Goal: Task Accomplishment & Management: Manage account settings

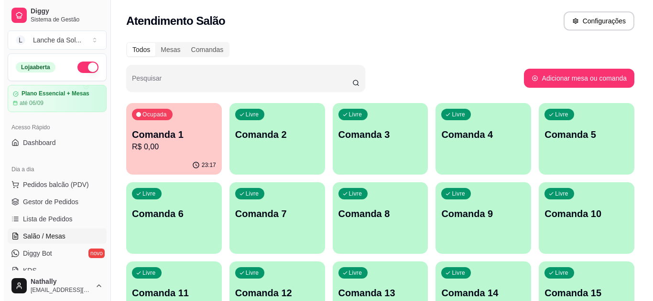
scroll to position [96, 0]
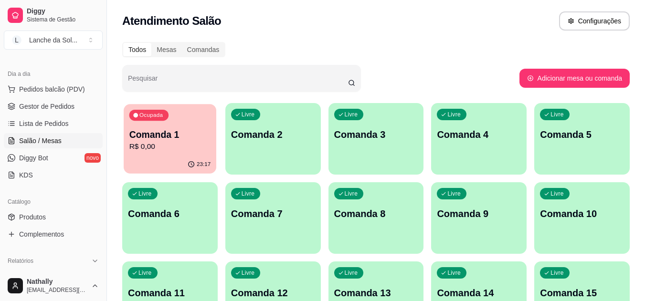
click at [180, 150] on p "R$ 0,00" at bounding box center [170, 146] width 82 height 11
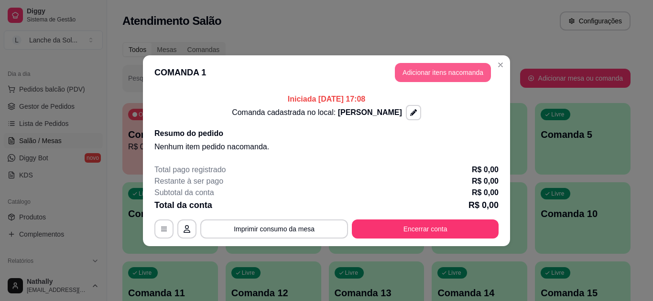
click at [417, 67] on button "Adicionar itens na comanda" at bounding box center [443, 72] width 96 height 19
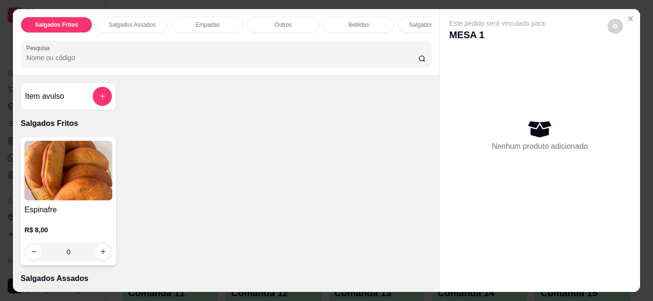
click at [626, 15] on icon "Close" at bounding box center [630, 19] width 8 height 8
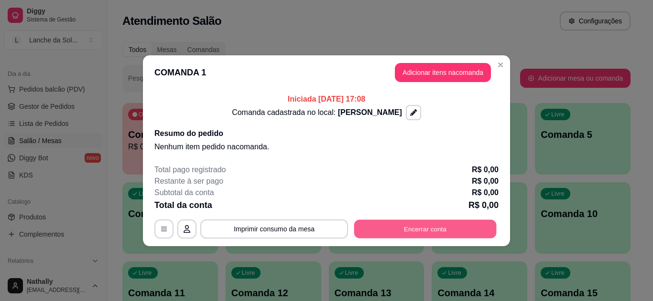
click at [404, 226] on button "Encerrar conta" at bounding box center [425, 229] width 142 height 19
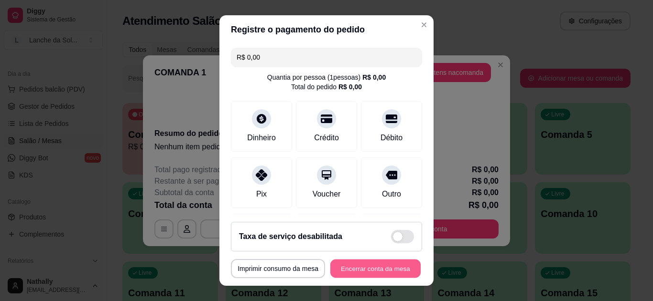
click at [372, 267] on button "Encerrar conta da mesa" at bounding box center [375, 269] width 90 height 19
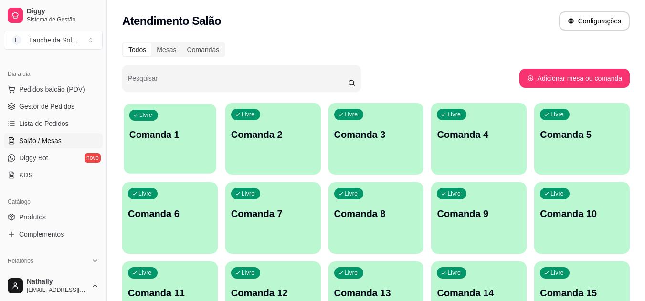
click at [198, 152] on div "Livre Comanda 1" at bounding box center [170, 133] width 93 height 58
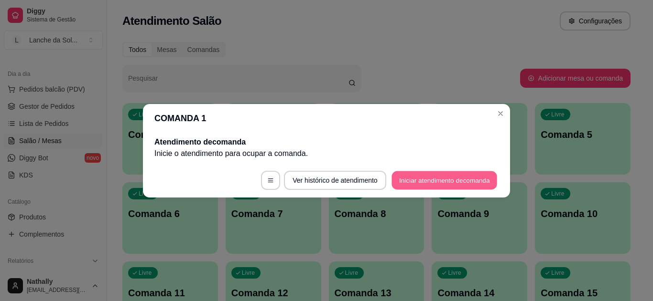
click at [412, 174] on button "Iniciar atendimento de comanda" at bounding box center [444, 180] width 106 height 19
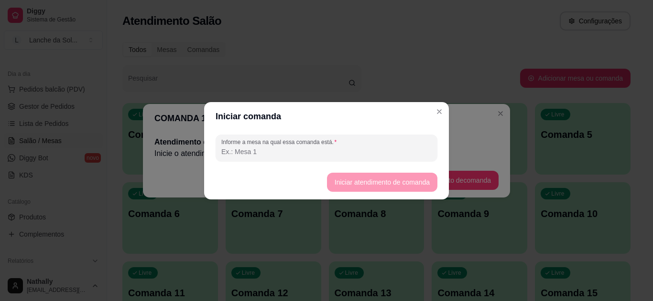
click at [342, 153] on input "Informe a mesa na qual essa comanda está." at bounding box center [326, 152] width 210 height 10
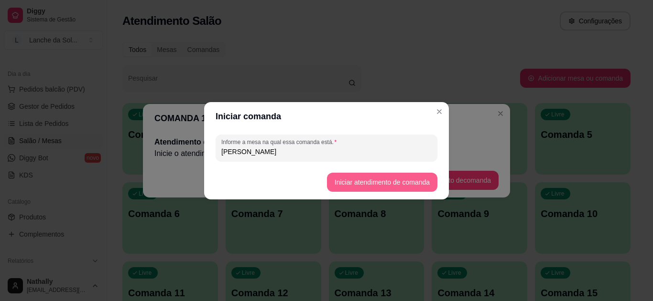
type input "[PERSON_NAME]"
click at [352, 182] on button "Iniciar atendimento de comanda" at bounding box center [381, 182] width 107 height 19
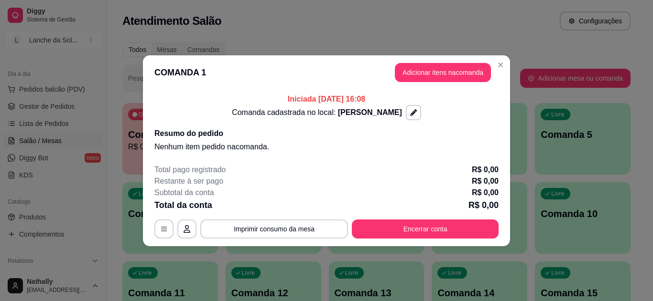
click at [352, 182] on div "Restante à ser pago R$ 0,00" at bounding box center [326, 181] width 344 height 11
click at [451, 74] on button "Adicionar itens na comanda" at bounding box center [442, 72] width 93 height 19
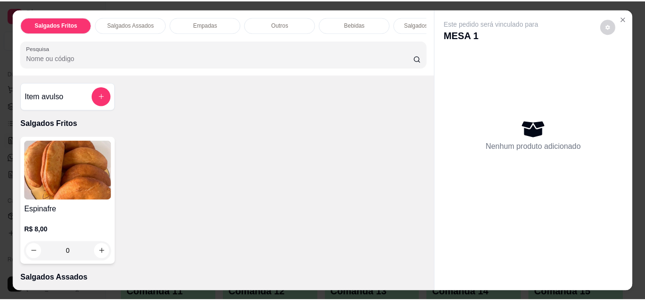
scroll to position [184, 0]
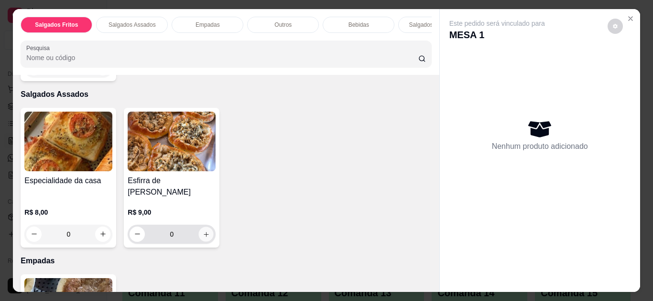
click at [204, 231] on icon "increase-product-quantity" at bounding box center [206, 234] width 7 height 7
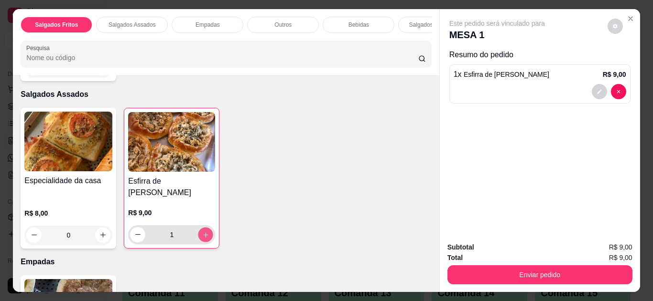
click at [204, 233] on icon "increase-product-quantity" at bounding box center [205, 235] width 5 height 5
type input "2"
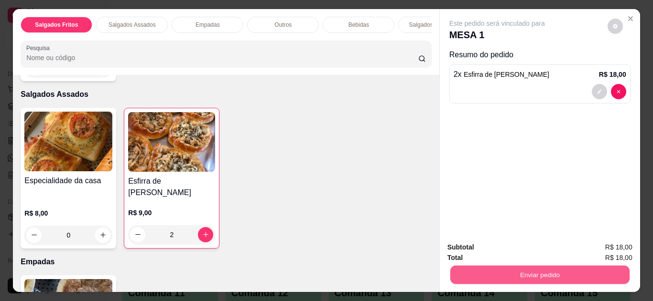
click at [513, 276] on button "Enviar pedido" at bounding box center [539, 275] width 179 height 19
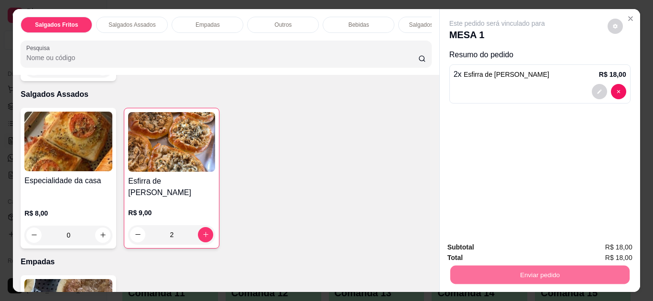
click at [518, 247] on button "Não registrar e enviar pedido" at bounding box center [508, 248] width 97 height 18
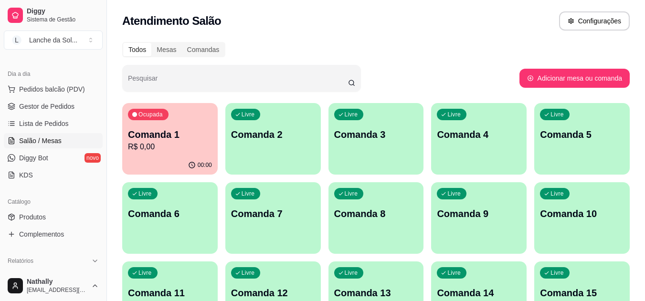
click at [66, 107] on span "Gestor de Pedidos" at bounding box center [46, 107] width 55 height 10
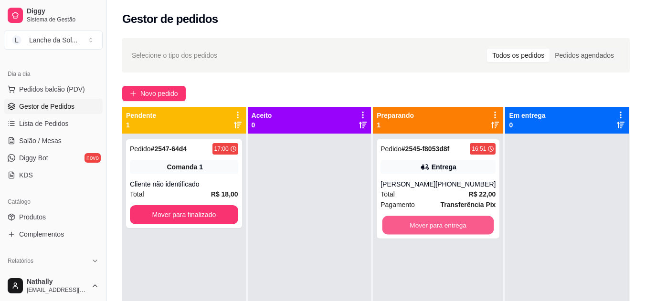
click at [433, 225] on button "Mover para entrega" at bounding box center [439, 225] width 112 height 19
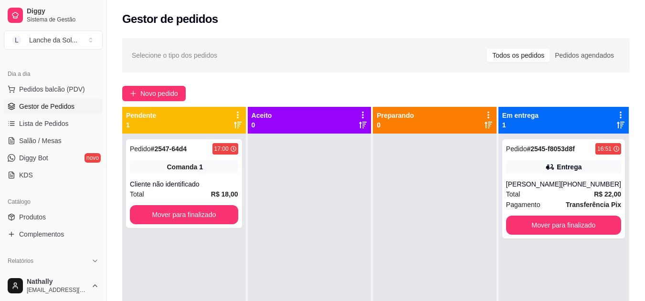
click at [44, 214] on span "Produtos" at bounding box center [32, 218] width 27 height 10
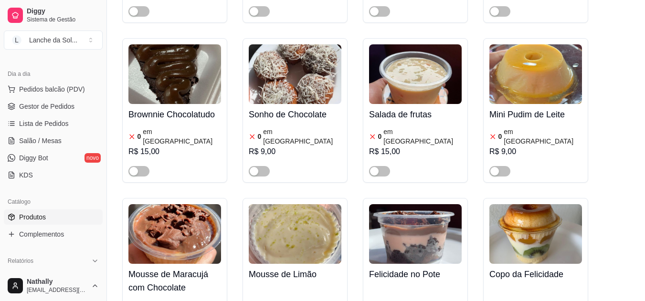
scroll to position [1846, 0]
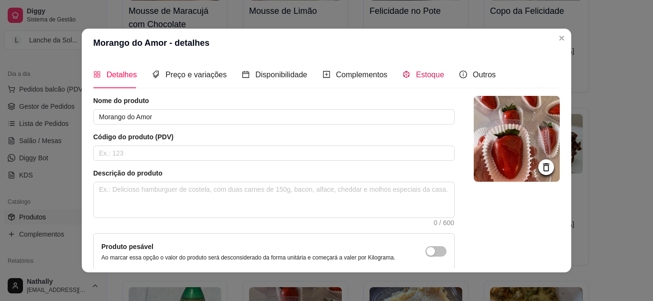
click at [419, 75] on span "Estoque" at bounding box center [430, 75] width 28 height 8
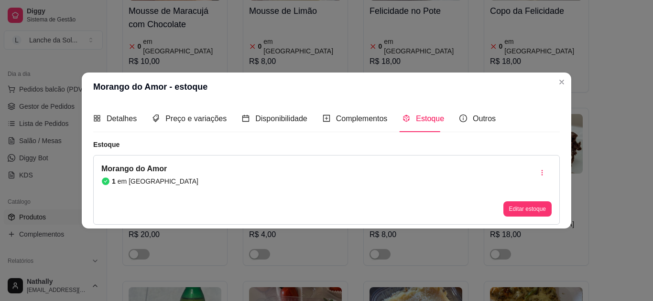
click at [164, 179] on div "1 em [GEOGRAPHIC_DATA]" at bounding box center [149, 182] width 97 height 10
click at [516, 205] on button "Editar estoque" at bounding box center [527, 209] width 47 height 15
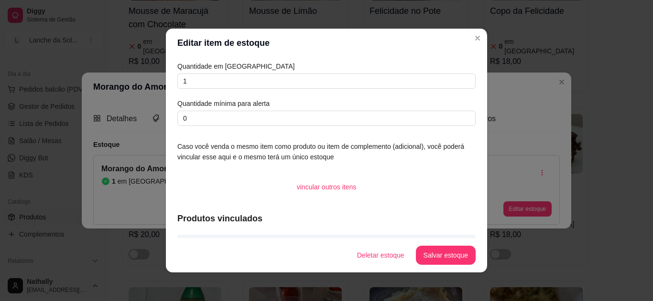
click at [379, 89] on div "Quantidade em estoque 1 Quantidade mínima para alerta 0" at bounding box center [326, 93] width 298 height 65
click at [381, 80] on input "1" at bounding box center [326, 81] width 298 height 15
type input "3"
click at [427, 258] on button "Salvar estoque" at bounding box center [445, 256] width 58 height 19
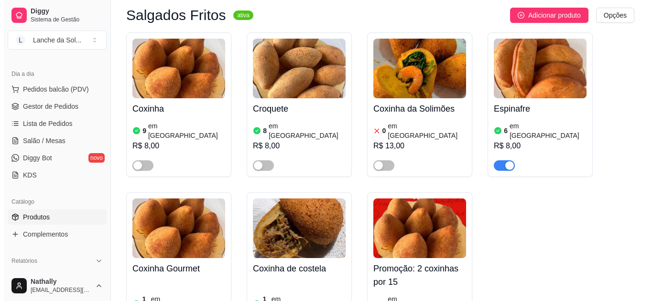
scroll to position [0, 0]
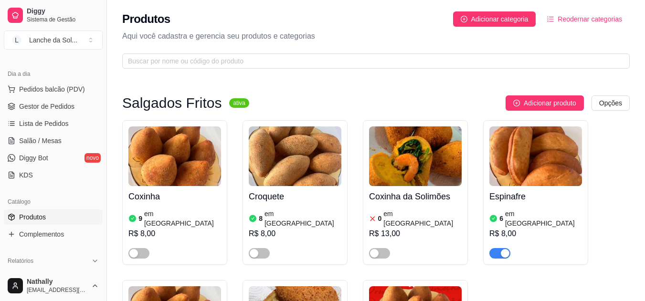
click at [47, 92] on span "Pedidos balcão (PDV)" at bounding box center [52, 90] width 66 height 10
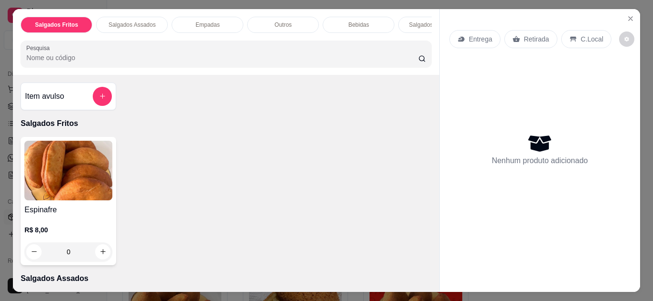
click at [399, 41] on div "Salgados Fritos Salgados Assados Empadas Outros Bebidas Salgados em Cento Pesqu…" at bounding box center [226, 42] width 426 height 66
click at [628, 15] on icon "Close" at bounding box center [630, 19] width 8 height 8
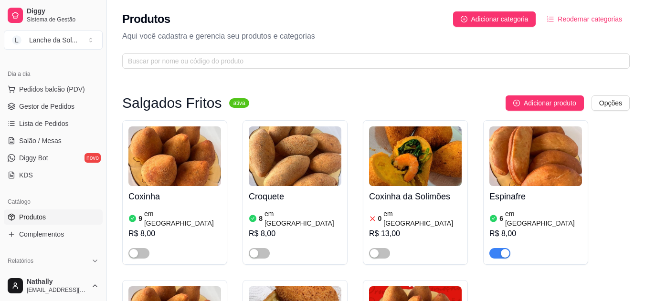
click at [78, 86] on span "Pedidos balcão (PDV)" at bounding box center [52, 90] width 66 height 10
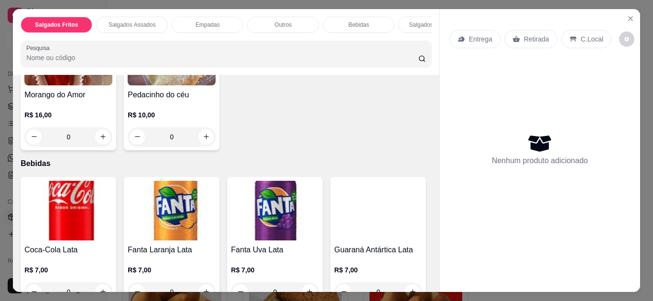
scroll to position [408, 0]
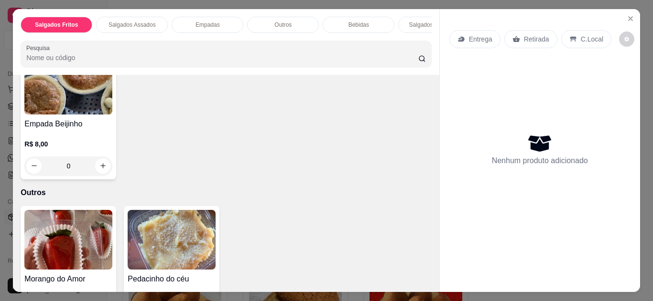
click at [427, 180] on div "Item avulso Salgados Fritos Espinafre R$ 8,00 0 Salgados Assados Especialidade …" at bounding box center [226, 183] width 426 height 217
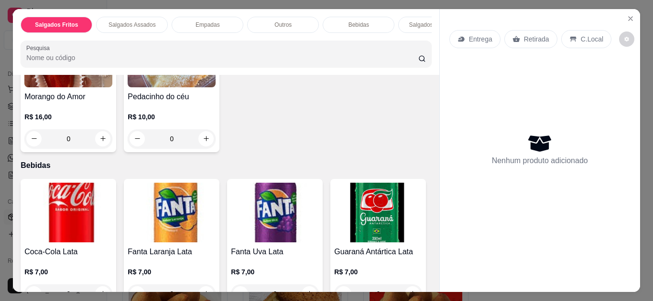
scroll to position [592, 0]
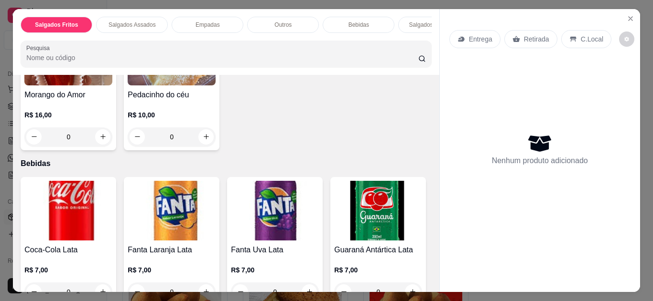
click at [581, 34] on p "C.Local" at bounding box center [591, 39] width 22 height 10
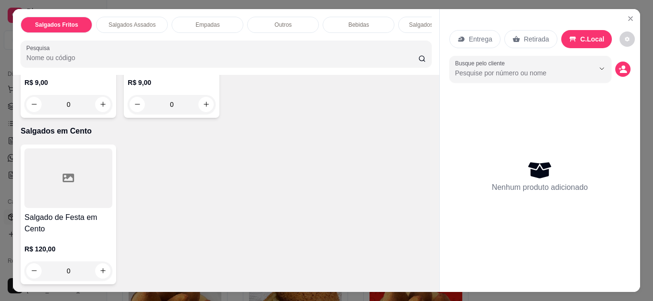
scroll to position [1146, 0]
click at [203, 108] on icon "increase-product-quantity" at bounding box center [206, 104] width 7 height 7
type input "1"
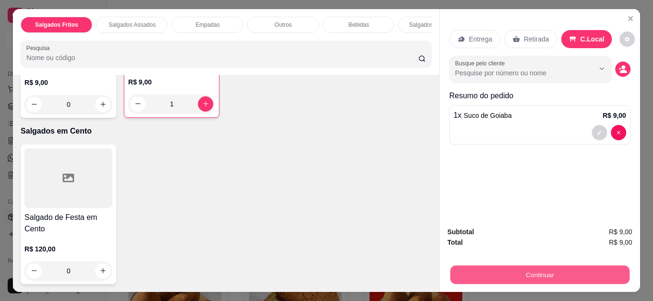
click at [529, 273] on button "Continuar" at bounding box center [539, 275] width 179 height 19
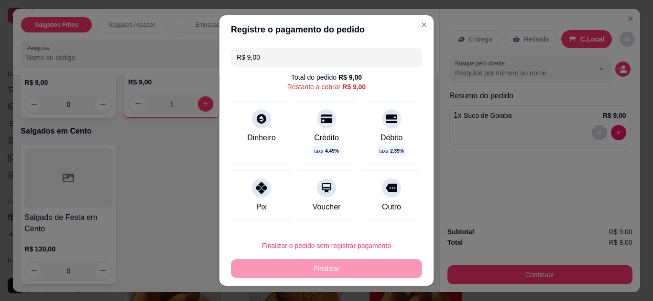
click at [262, 189] on icon at bounding box center [261, 188] width 11 height 11
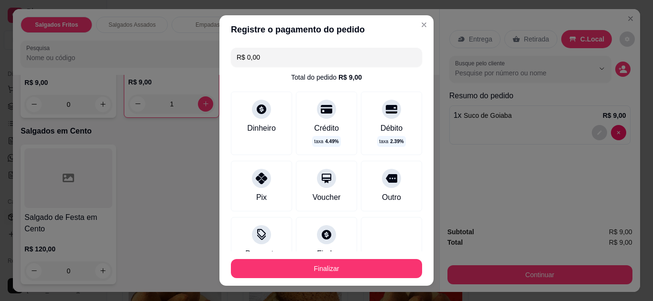
click at [287, 50] on input "R$ 0,00" at bounding box center [326, 57] width 180 height 19
type input "R$ 9,00"
click at [290, 259] on footer "Finalizar" at bounding box center [326, 269] width 214 height 34
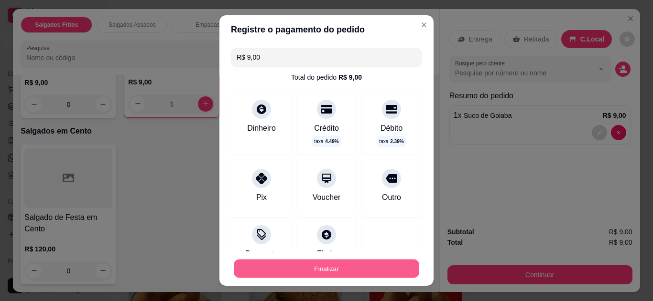
click at [291, 262] on button "Finalizar" at bounding box center [326, 269] width 185 height 19
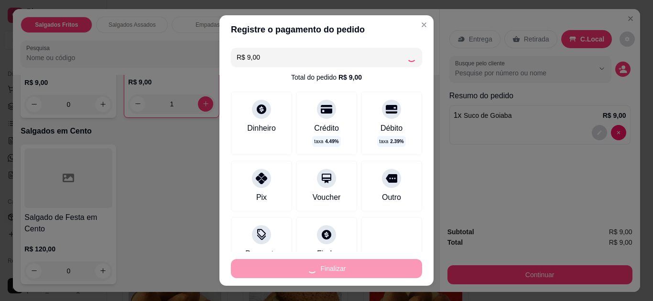
type input "0"
type input "-R$ 9,00"
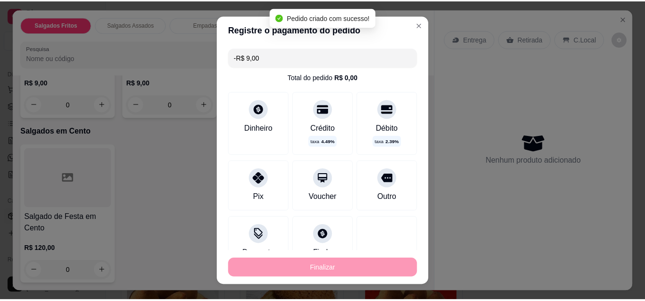
scroll to position [1146, 0]
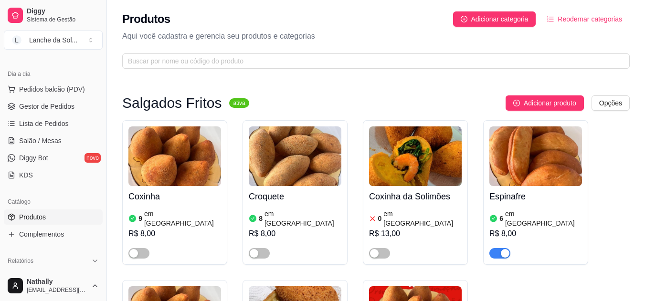
click at [46, 98] on ul "Pedidos balcão (PDV) Gestor de Pedidos Lista de Pedidos Salão / Mesas Diggy Bot…" at bounding box center [53, 132] width 99 height 101
click at [49, 106] on span "Gestor de Pedidos" at bounding box center [46, 107] width 55 height 10
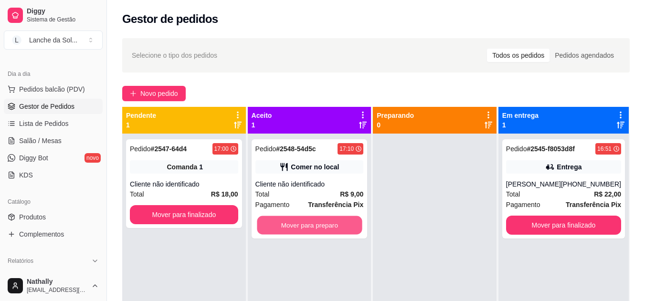
click at [282, 226] on button "Mover para preparo" at bounding box center [309, 225] width 105 height 19
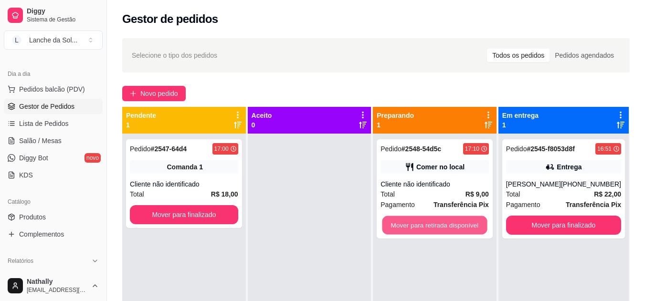
click at [438, 219] on button "Mover para retirada disponível" at bounding box center [435, 225] width 105 height 19
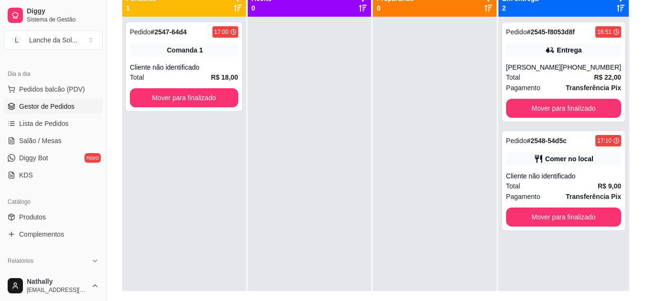
scroll to position [146, 0]
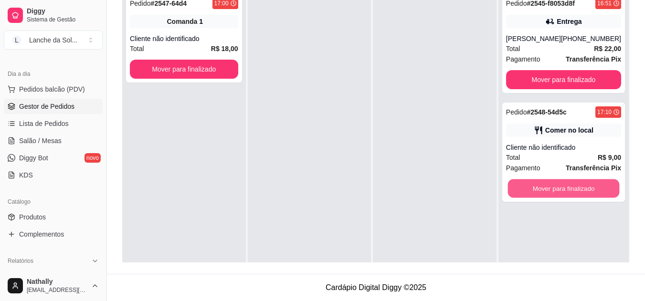
click at [532, 187] on button "Mover para finalizado" at bounding box center [564, 189] width 112 height 19
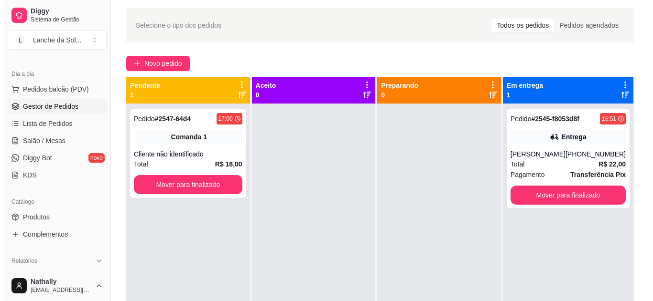
scroll to position [0, 0]
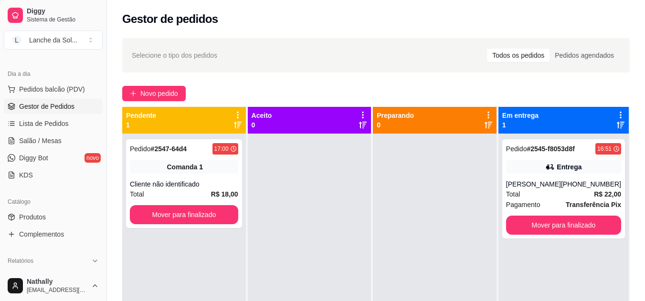
click at [59, 90] on span "Pedidos balcão (PDV)" at bounding box center [52, 90] width 66 height 10
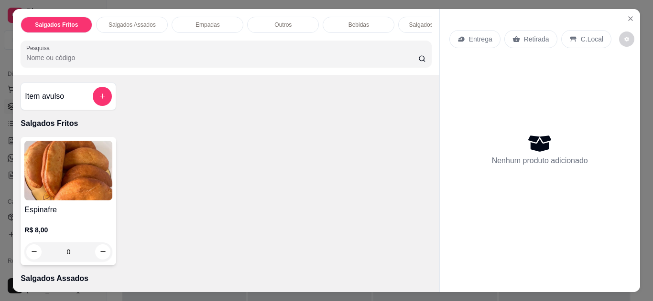
click at [571, 30] on div "C.Local" at bounding box center [586, 39] width 50 height 18
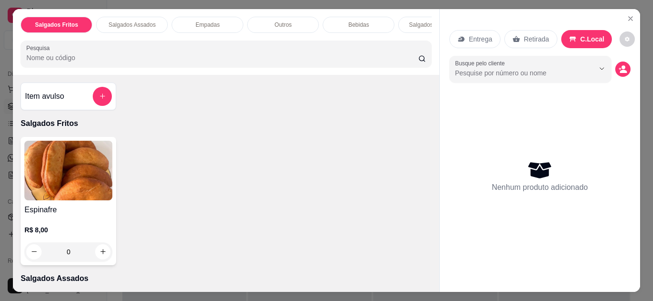
click at [571, 30] on div "C.Local" at bounding box center [586, 39] width 51 height 18
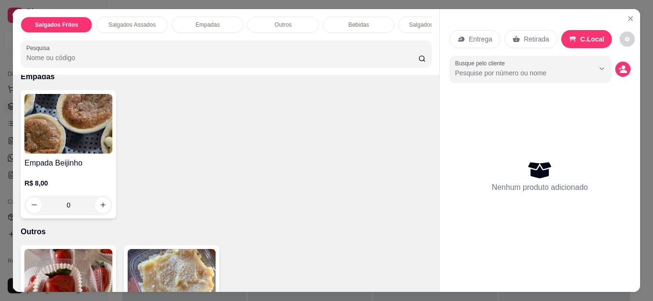
scroll to position [553, 0]
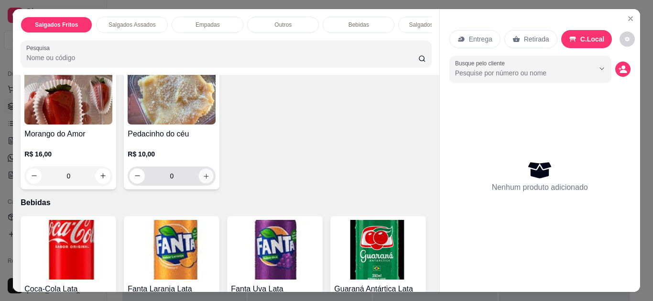
click at [205, 169] on button "increase-product-quantity" at bounding box center [206, 176] width 15 height 15
type input "1"
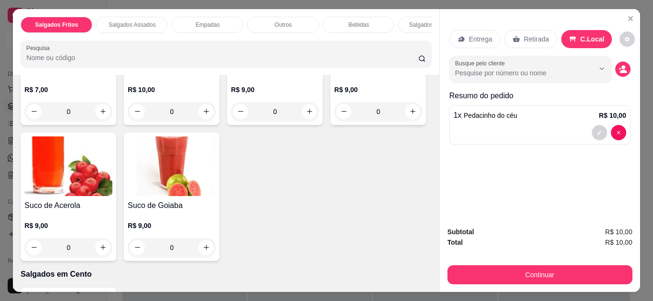
scroll to position [1106, 0]
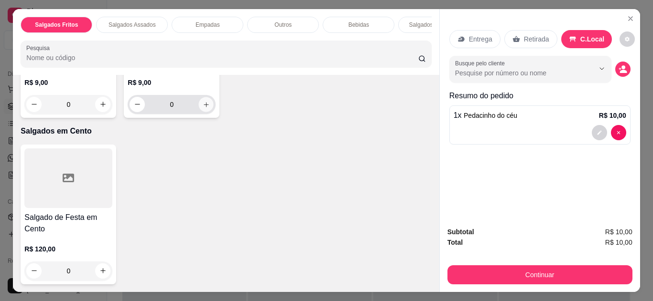
click at [199, 112] on button "increase-product-quantity" at bounding box center [206, 104] width 15 height 15
type input "1"
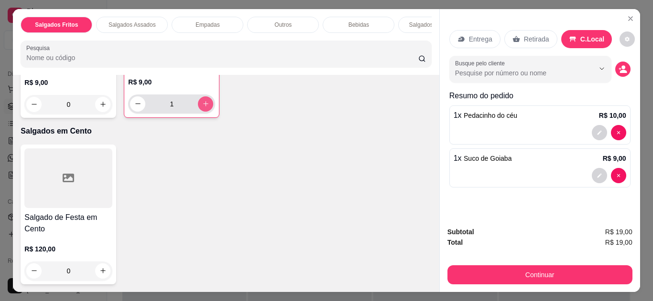
scroll to position [1107, 0]
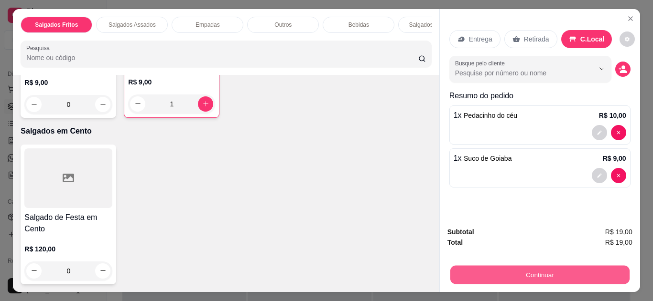
click at [486, 271] on button "Continuar" at bounding box center [539, 275] width 179 height 19
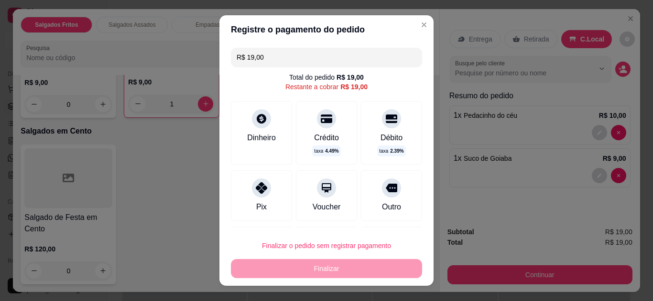
click at [260, 179] on div at bounding box center [261, 188] width 19 height 19
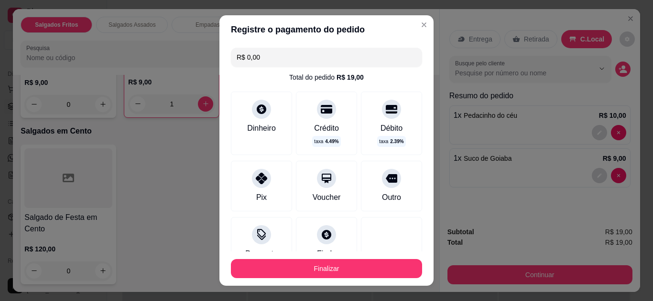
click at [292, 60] on input "R$ 0,00" at bounding box center [326, 57] width 180 height 19
type input "R$ 19,00"
click at [257, 169] on div at bounding box center [261, 178] width 19 height 19
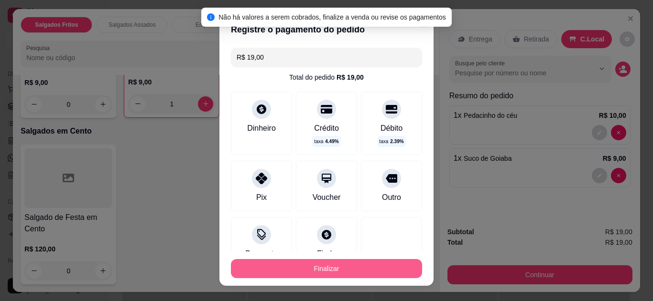
click at [304, 266] on button "Finalizar" at bounding box center [326, 268] width 191 height 19
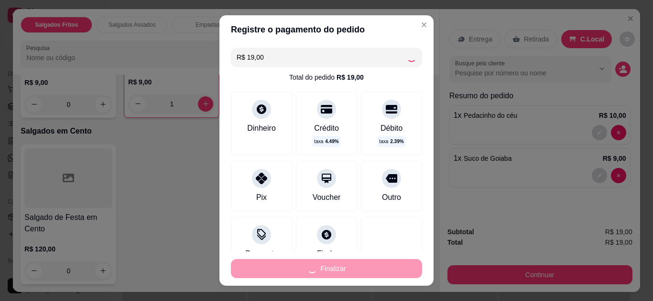
type input "0"
type input "-R$ 19,00"
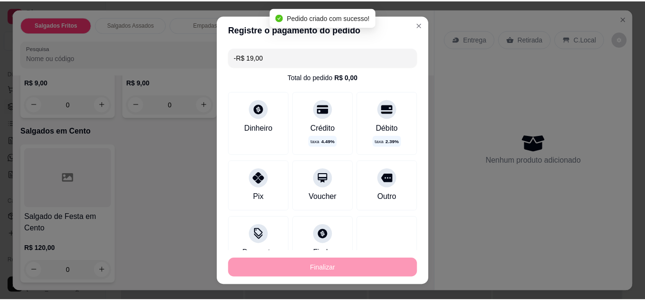
scroll to position [1105, 0]
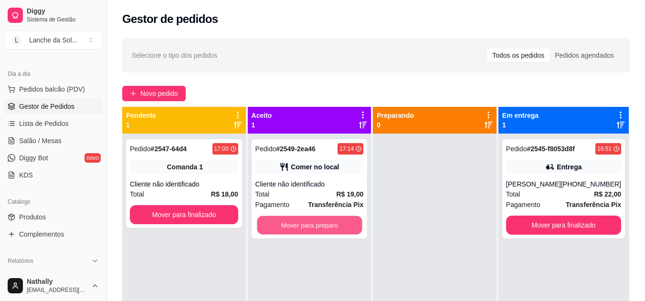
click at [281, 219] on button "Mover para preparo" at bounding box center [309, 225] width 105 height 19
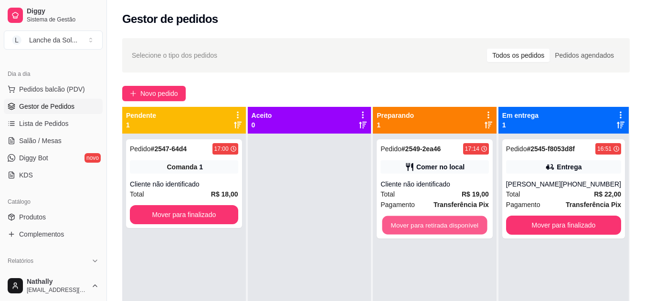
click at [395, 226] on button "Mover para retirada disponível" at bounding box center [435, 225] width 105 height 19
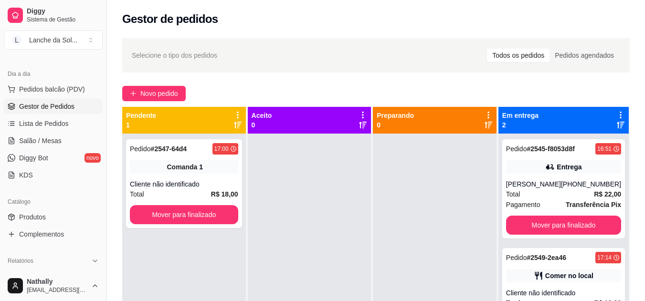
scroll to position [146, 0]
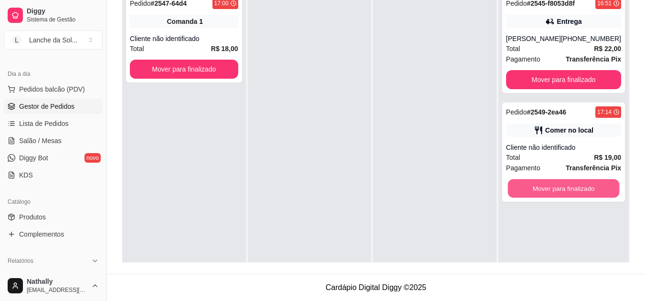
click at [550, 188] on button "Mover para finalizado" at bounding box center [564, 189] width 112 height 19
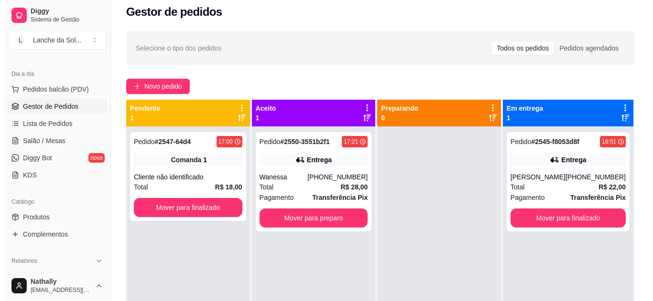
scroll to position [0, 0]
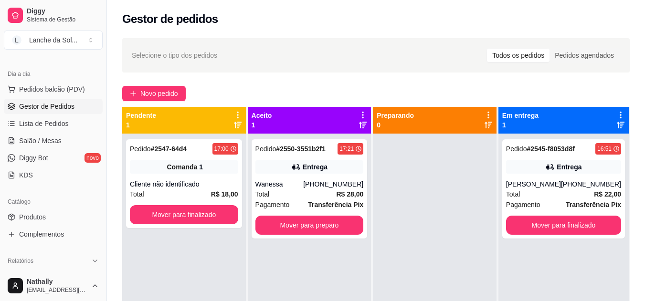
click at [317, 195] on div "Total R$ 28,00" at bounding box center [310, 194] width 108 height 11
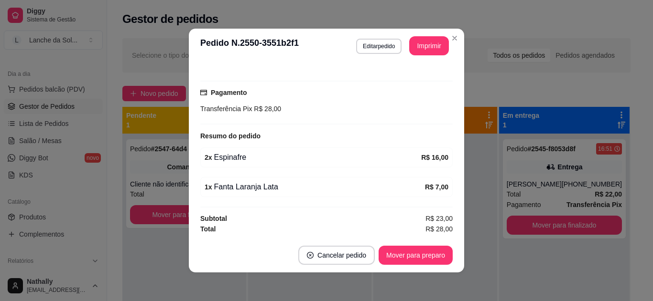
scroll to position [86, 0]
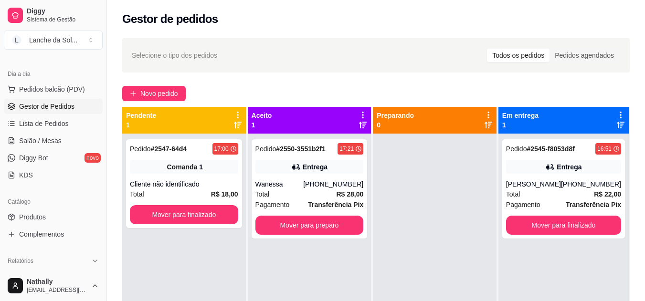
click at [36, 88] on span "Pedidos balcão (PDV)" at bounding box center [52, 90] width 66 height 10
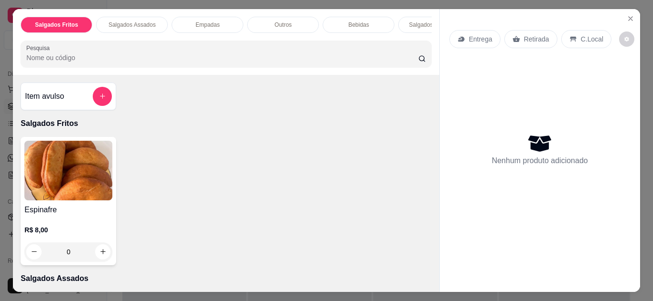
click at [573, 31] on div "C.Local" at bounding box center [586, 39] width 50 height 18
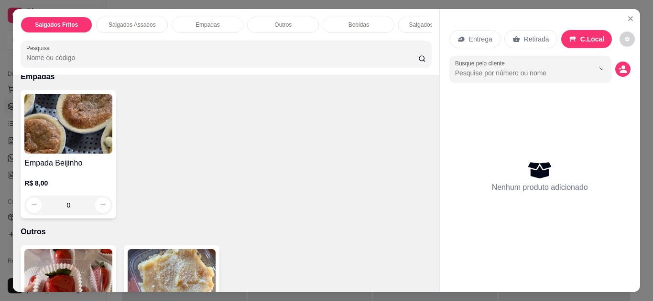
scroll to position [553, 0]
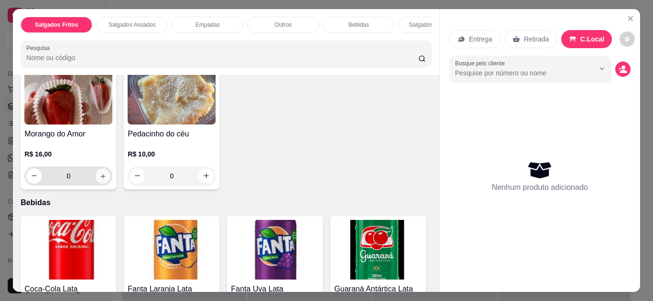
click at [99, 173] on icon "increase-product-quantity" at bounding box center [102, 176] width 7 height 7
type input "1"
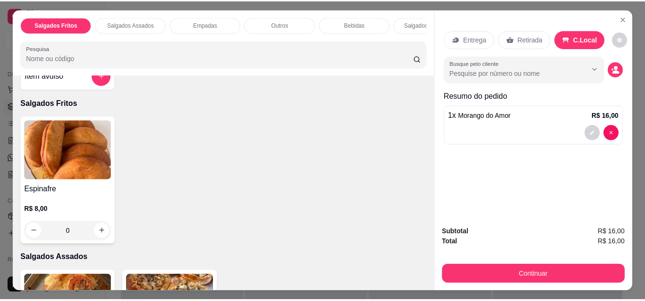
scroll to position [0, 0]
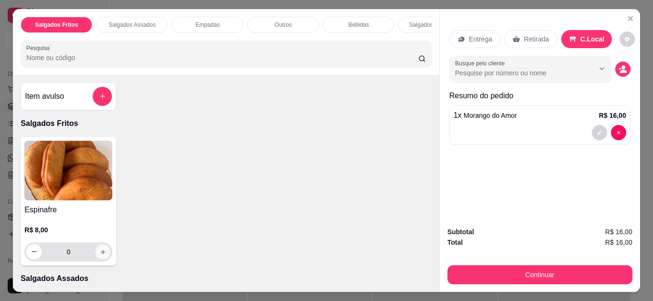
click at [103, 251] on button "increase-product-quantity" at bounding box center [103, 252] width 15 height 15
type input "1"
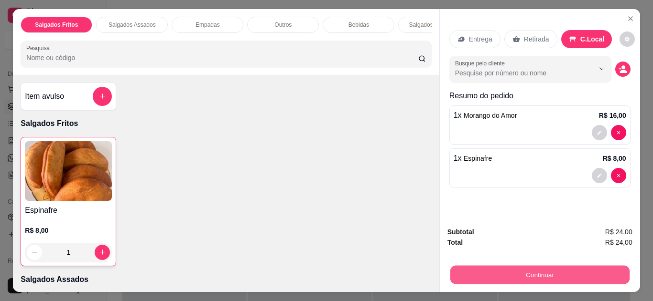
click at [484, 270] on button "Continuar" at bounding box center [539, 275] width 179 height 19
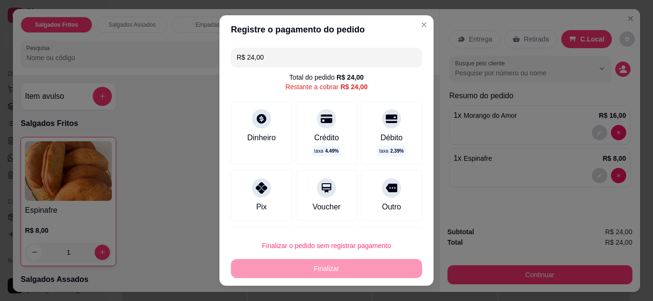
click at [272, 183] on div "Pix" at bounding box center [261, 196] width 61 height 51
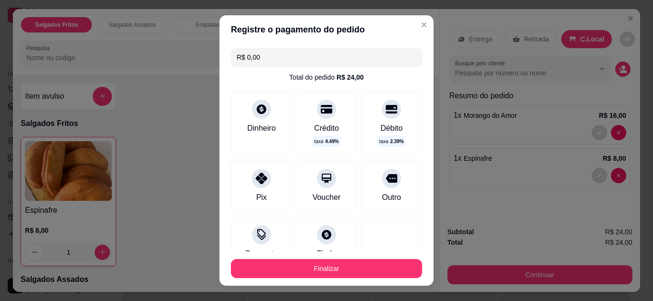
click at [305, 56] on input "R$ 0,00" at bounding box center [326, 57] width 180 height 19
type input "R$ 24,00"
click at [262, 171] on div at bounding box center [261, 178] width 19 height 19
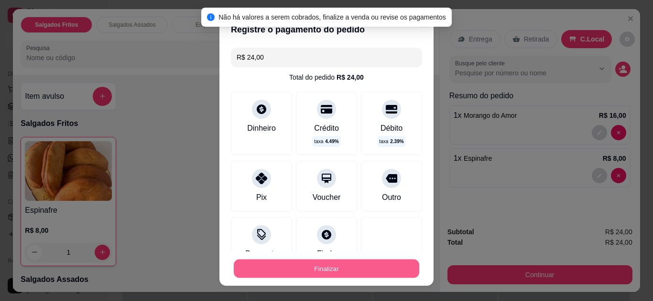
click at [306, 265] on button "Finalizar" at bounding box center [326, 269] width 185 height 19
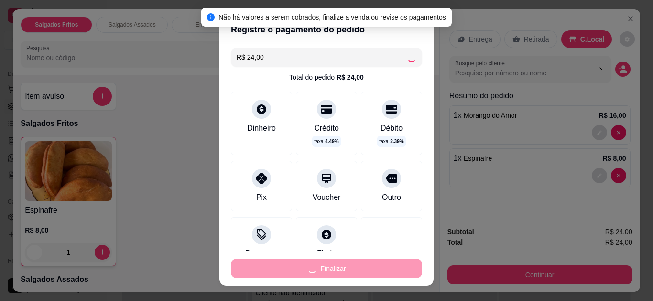
type input "0"
type input "-R$ 24,00"
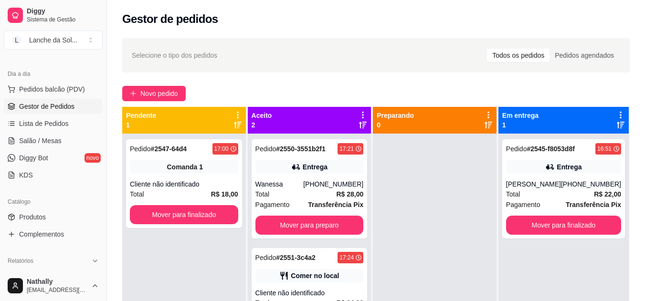
scroll to position [146, 0]
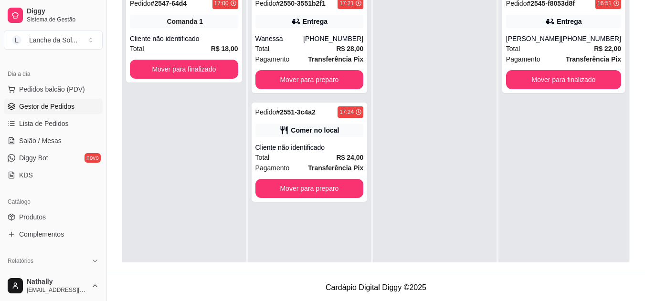
click at [337, 178] on div "Pedido # 2551-3c4a2 17:24 Comer no local Cliente não identificado Total R$ 24,0…" at bounding box center [310, 152] width 116 height 99
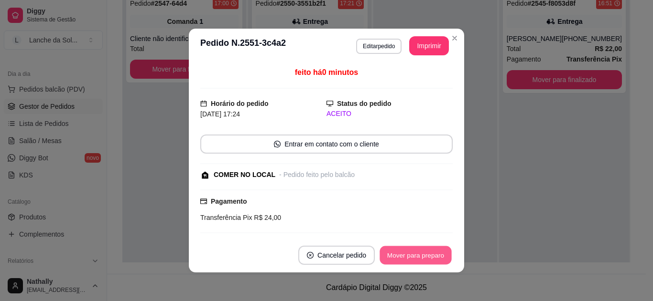
click at [403, 258] on button "Mover para preparo" at bounding box center [415, 256] width 72 height 19
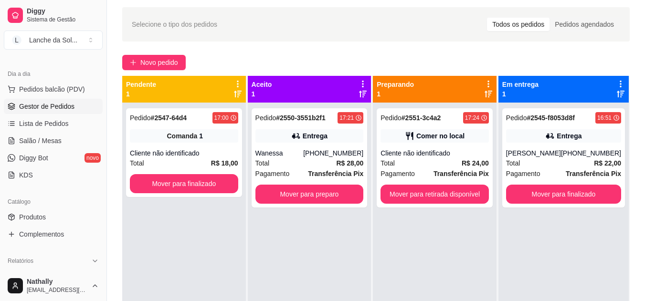
scroll to position [0, 0]
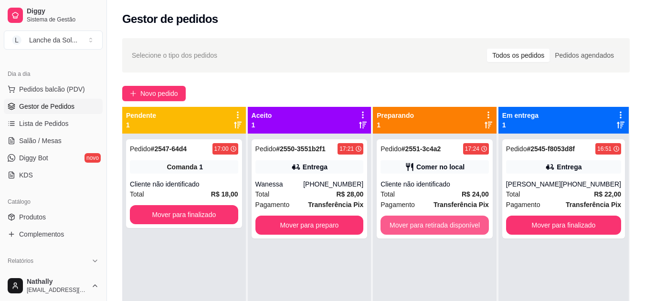
click at [437, 221] on button "Mover para retirada disponível" at bounding box center [435, 225] width 108 height 19
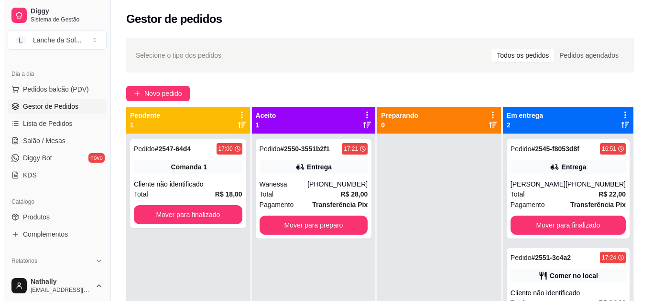
scroll to position [146, 0]
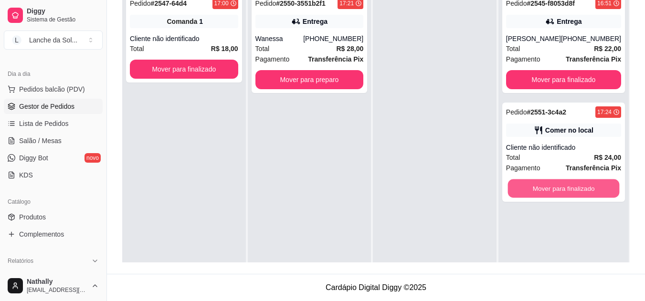
click at [585, 188] on button "Mover para finalizado" at bounding box center [564, 189] width 112 height 19
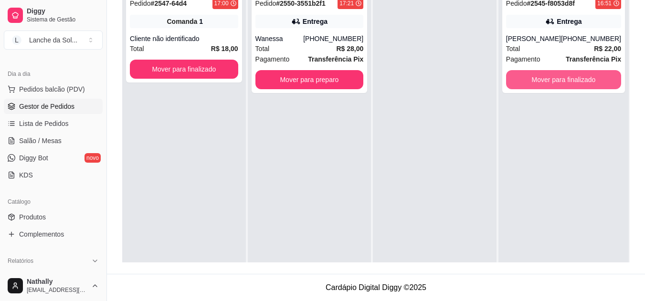
click at [552, 75] on button "Mover para finalizado" at bounding box center [563, 79] width 115 height 19
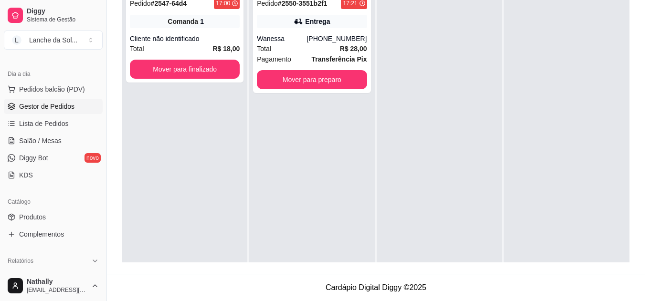
click at [279, 44] on div "Total R$ 28,00" at bounding box center [312, 48] width 110 height 11
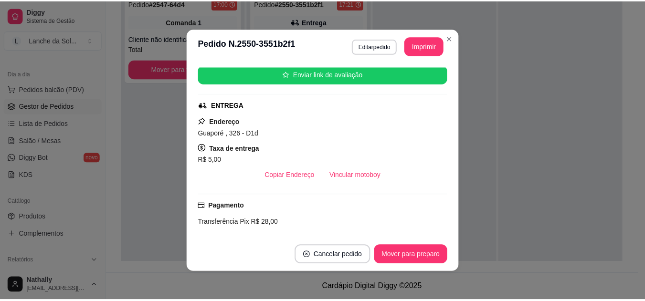
scroll to position [147, 0]
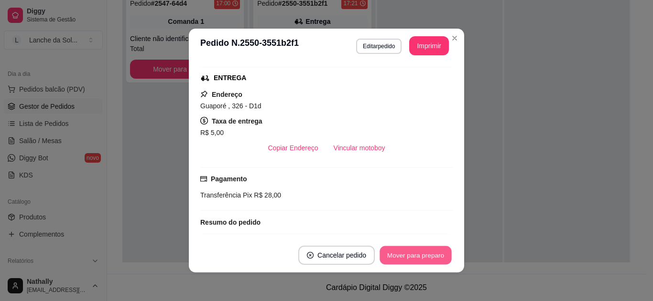
click at [408, 247] on button "Mover para preparo" at bounding box center [415, 256] width 72 height 19
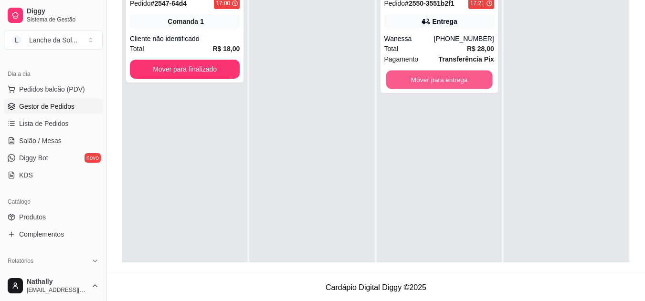
click at [442, 71] on button "Mover para entrega" at bounding box center [439, 80] width 107 height 19
click at [427, 80] on button "Mover para entrega" at bounding box center [439, 80] width 107 height 19
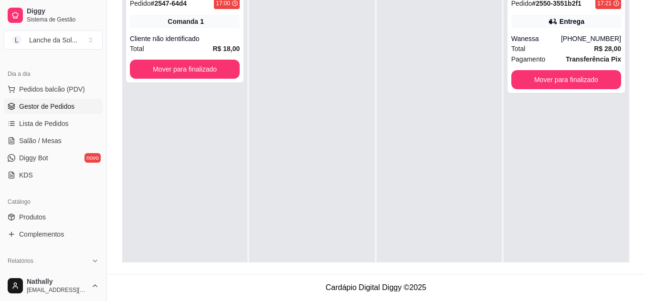
click at [73, 83] on button "Pedidos balcão (PDV)" at bounding box center [53, 89] width 99 height 15
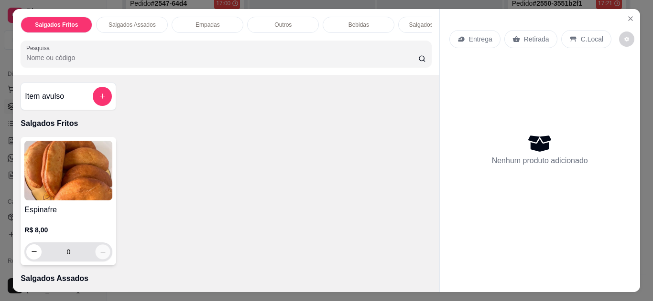
click at [96, 255] on button "increase-product-quantity" at bounding box center [103, 252] width 15 height 15
type input "1"
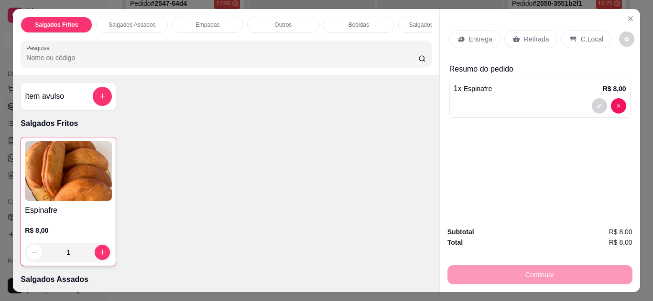
click at [580, 34] on p "C.Local" at bounding box center [591, 39] width 22 height 10
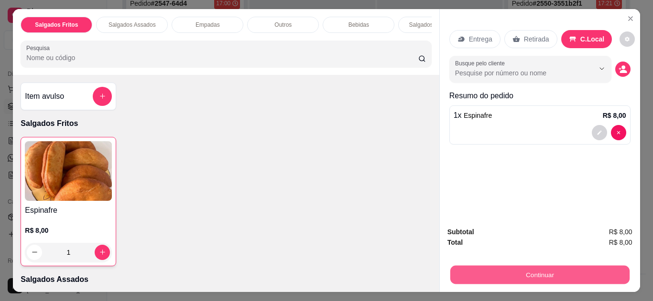
click at [487, 268] on button "Continuar" at bounding box center [539, 275] width 179 height 19
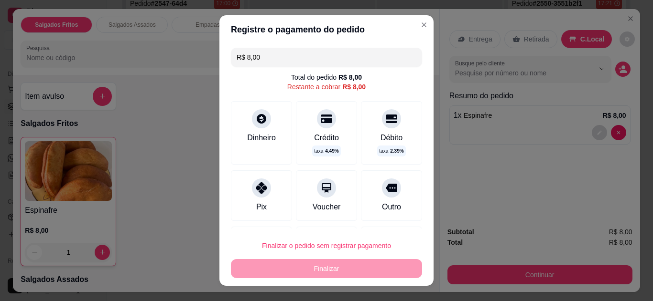
click at [275, 194] on div "Pix" at bounding box center [261, 196] width 61 height 51
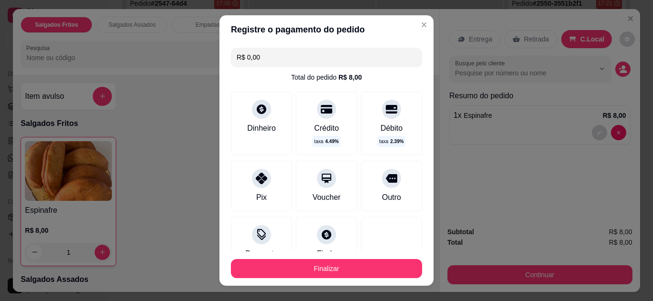
click at [316, 55] on input "R$ 0,00" at bounding box center [326, 57] width 180 height 19
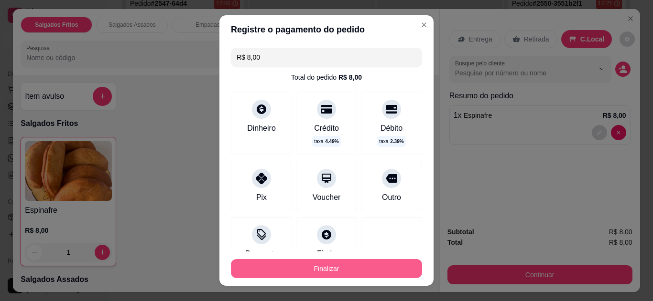
type input "R$ 8,00"
click at [308, 261] on button "Finalizar" at bounding box center [326, 269] width 185 height 19
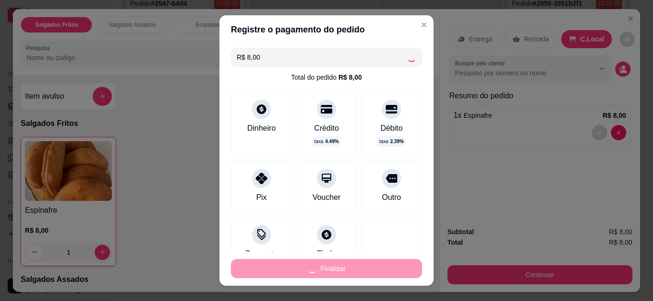
click at [308, 261] on div "Finalizar" at bounding box center [326, 268] width 191 height 19
type input "0"
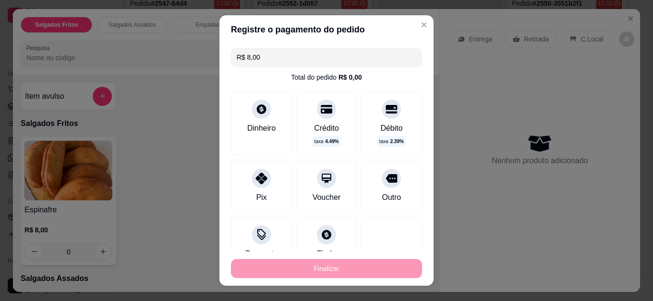
type input "-R$ 8,00"
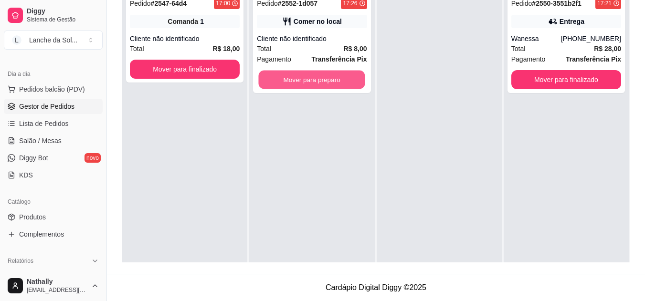
click at [309, 74] on button "Mover para preparo" at bounding box center [312, 80] width 107 height 19
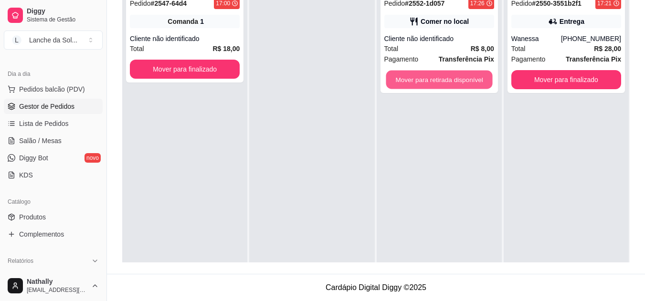
click at [394, 83] on button "Mover para retirada disponível" at bounding box center [439, 80] width 107 height 19
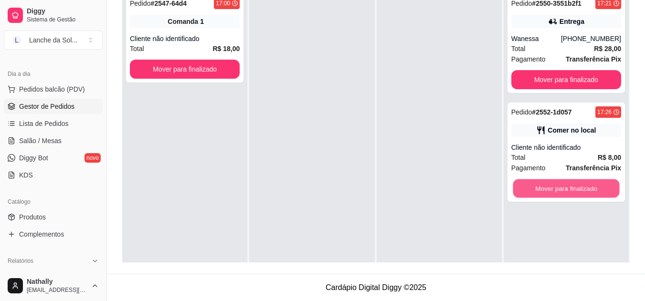
click at [525, 187] on button "Mover para finalizado" at bounding box center [566, 189] width 107 height 19
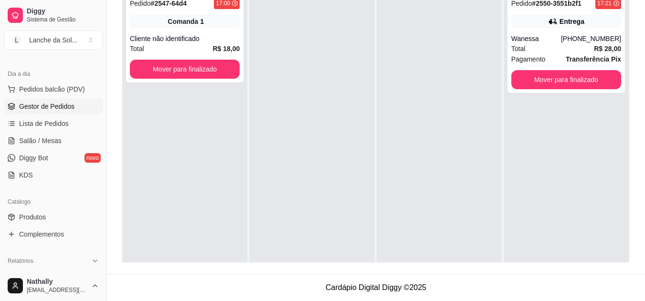
click at [21, 211] on link "Produtos" at bounding box center [53, 217] width 99 height 15
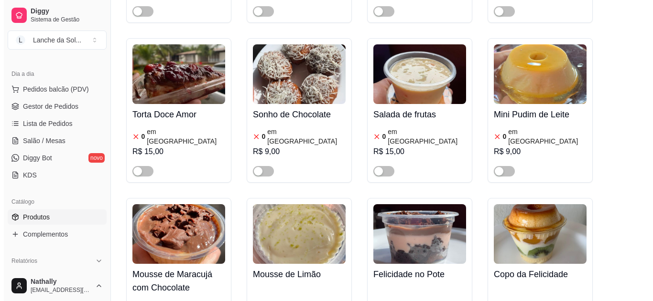
scroll to position [1846, 0]
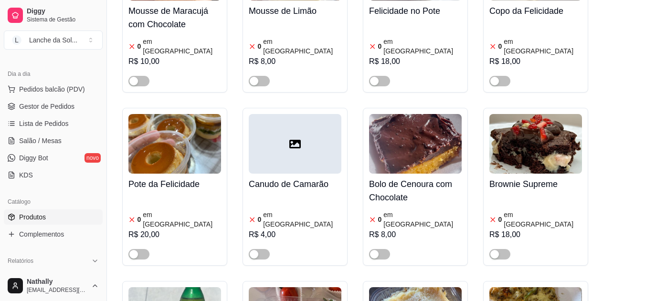
click at [63, 85] on span "Pedidos balcão (PDV)" at bounding box center [52, 90] width 66 height 10
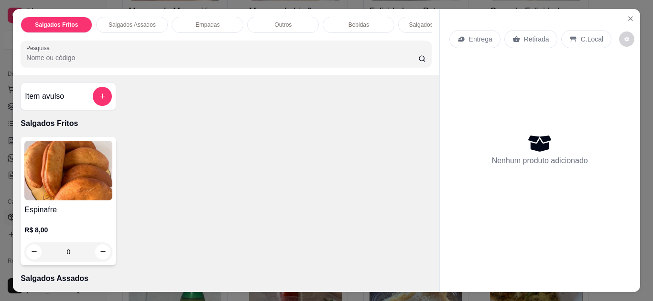
click at [580, 34] on p "C.Local" at bounding box center [591, 39] width 22 height 10
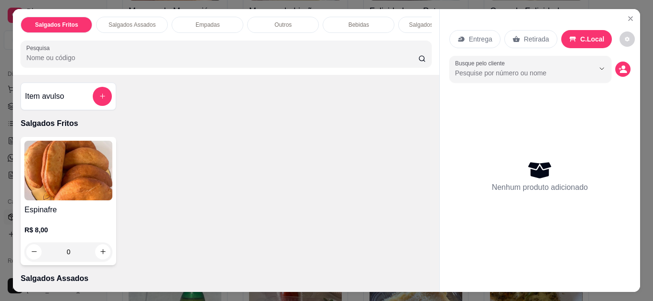
click at [580, 34] on p "C.Local" at bounding box center [592, 39] width 24 height 10
click at [440, 145] on div "Entrega Retirada C.Local Busque pelo cliente Nenhum produto adicionado" at bounding box center [540, 143] width 200 height 268
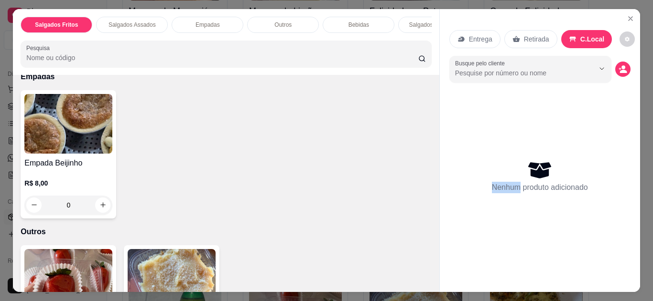
scroll to position [553, 0]
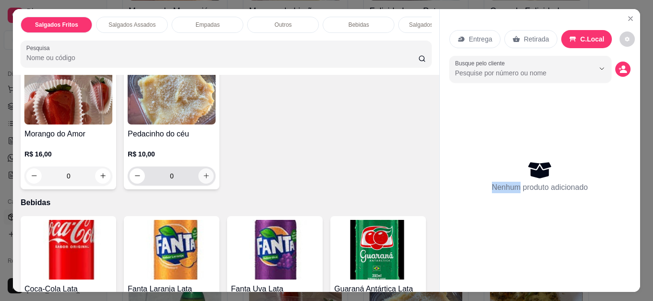
click at [203, 172] on icon "increase-product-quantity" at bounding box center [206, 175] width 7 height 7
type input "1"
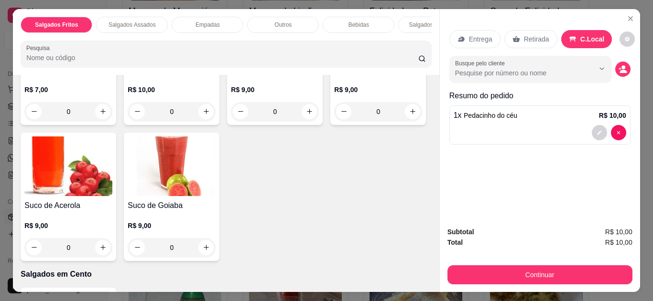
scroll to position [1106, 0]
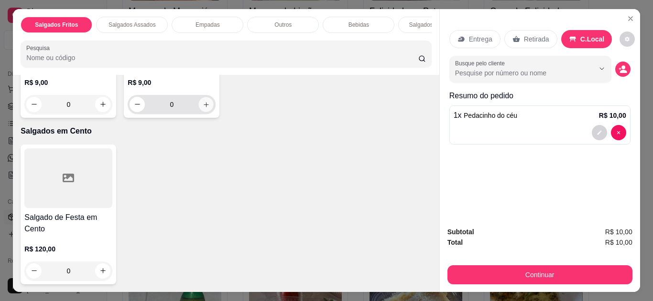
click at [203, 108] on icon "increase-product-quantity" at bounding box center [206, 104] width 7 height 7
type input "1"
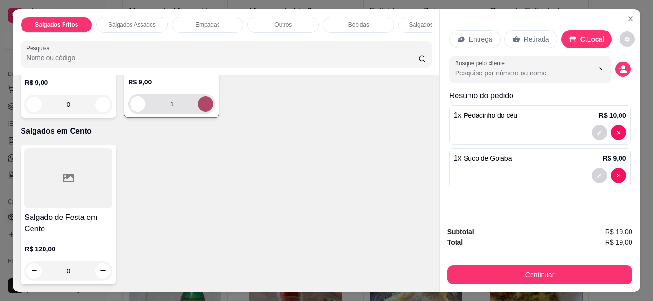
scroll to position [1107, 0]
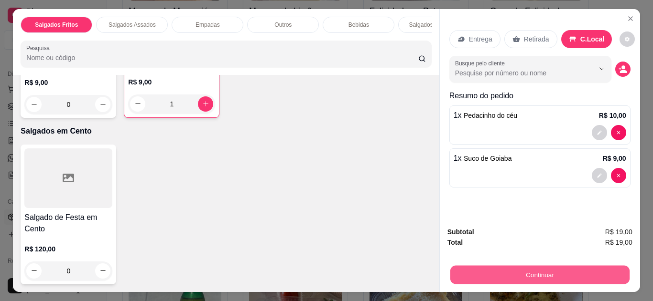
click at [510, 270] on button "Continuar" at bounding box center [539, 275] width 179 height 19
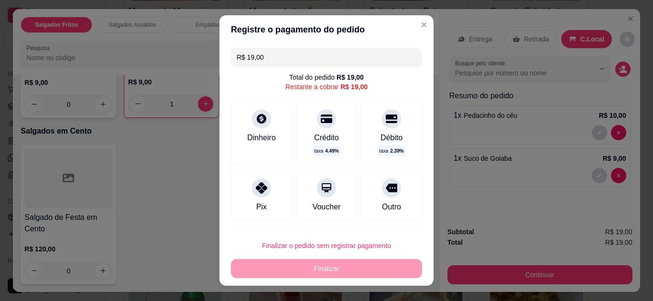
click at [256, 190] on icon at bounding box center [261, 188] width 11 height 11
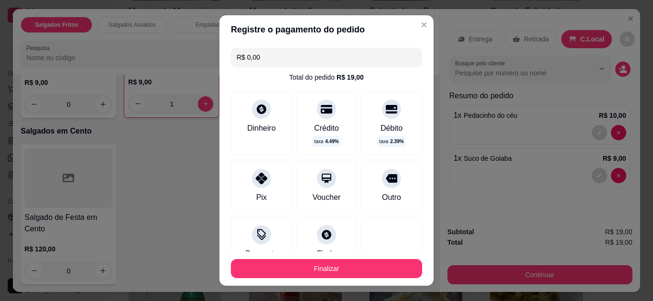
click at [331, 62] on input "R$ 0,00" at bounding box center [326, 57] width 180 height 19
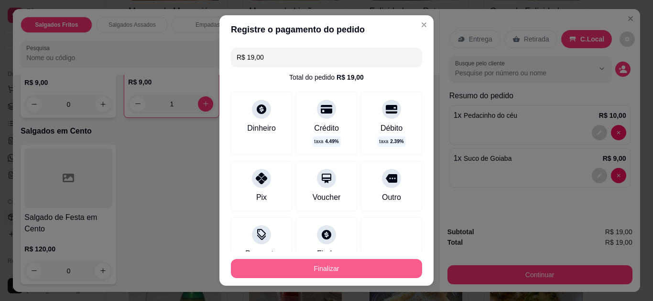
type input "R$ 19,00"
click at [295, 265] on button "Finalizar" at bounding box center [326, 269] width 185 height 19
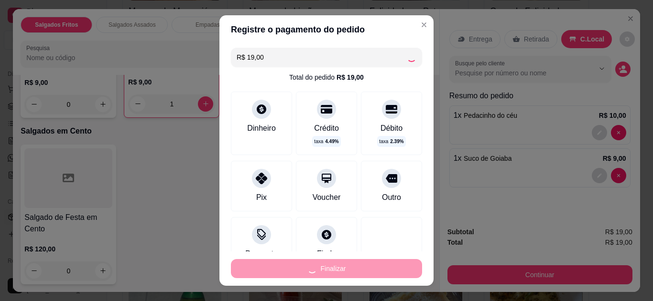
type input "0"
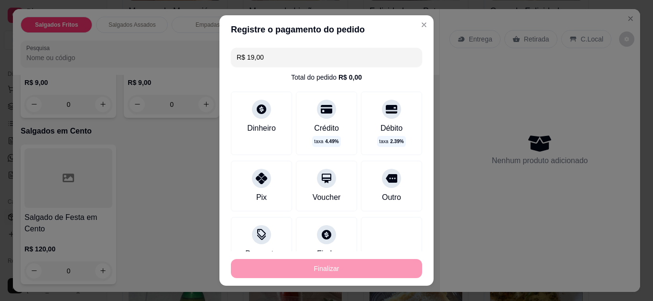
type input "-R$ 19,00"
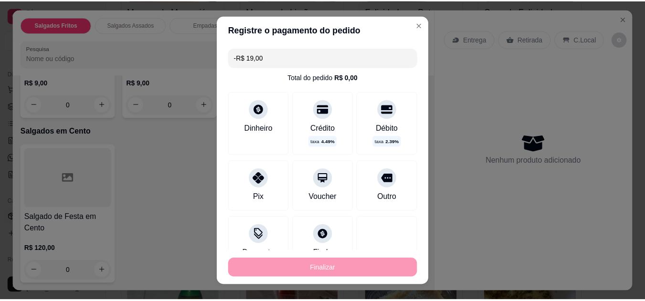
scroll to position [1105, 0]
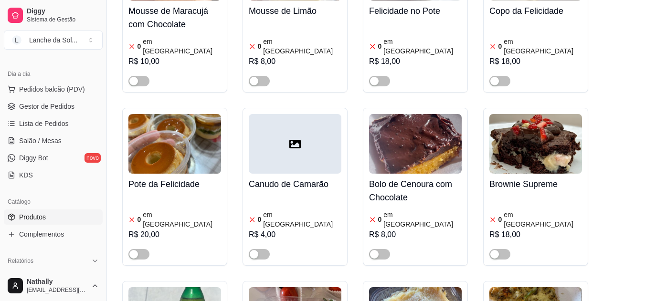
click at [46, 215] on span "Produtos" at bounding box center [32, 218] width 27 height 10
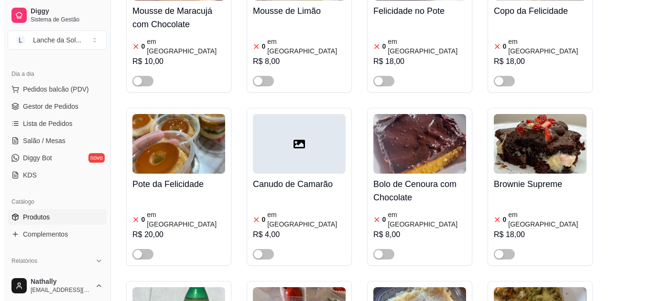
scroll to position [2110, 0]
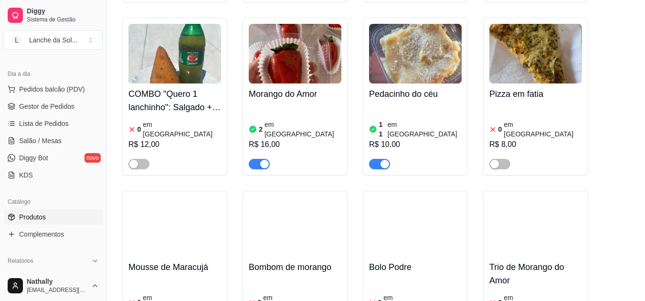
click at [416, 105] on div "11 em estoque R$ 10,00" at bounding box center [415, 137] width 93 height 65
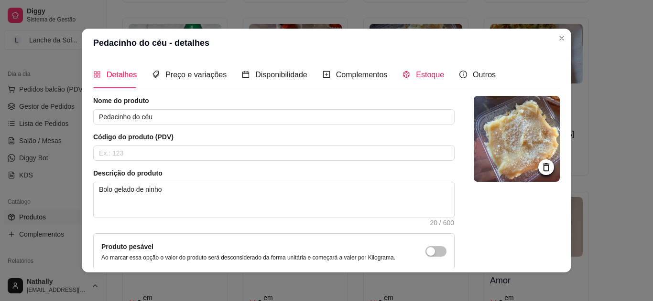
click at [404, 73] on div "Estoque" at bounding box center [423, 75] width 42 height 12
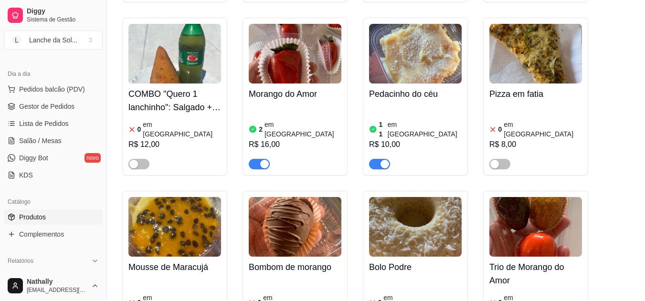
click at [45, 89] on span "Pedidos balcão (PDV)" at bounding box center [52, 90] width 66 height 10
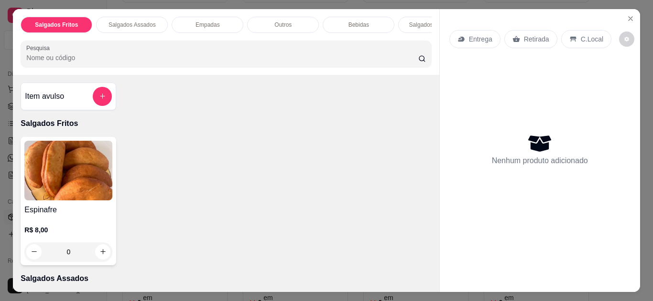
click at [414, 17] on div "Salgados em Cento" at bounding box center [434, 25] width 72 height 16
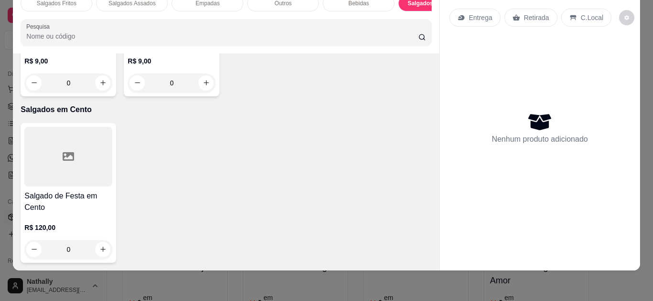
scroll to position [1177, 0]
click at [522, 272] on div "Salgados Fritos Salgados Assados Empadas Outros Bebidas Salgados em Cento Pesqu…" at bounding box center [326, 150] width 653 height 301
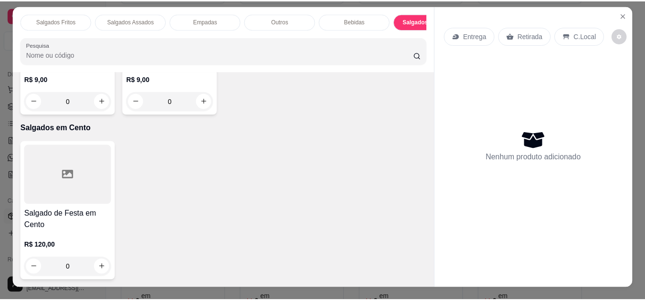
scroll to position [0, 0]
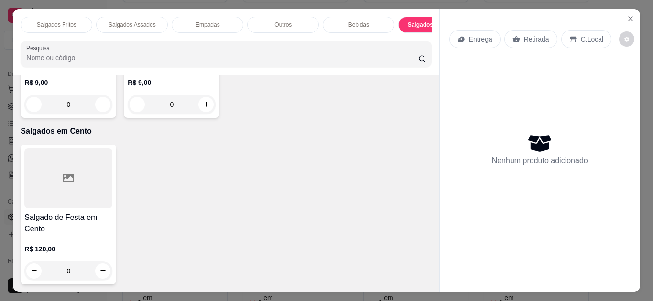
click at [626, 17] on icon "Close" at bounding box center [630, 19] width 8 height 8
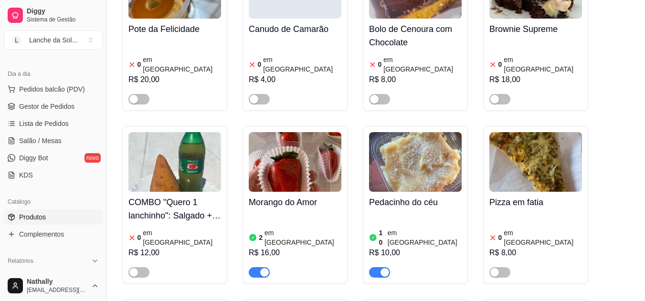
scroll to position [1995, 0]
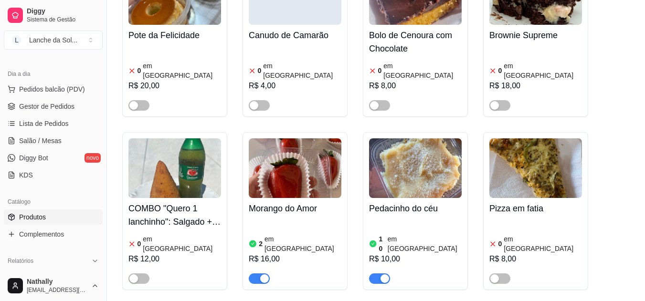
click at [51, 105] on span "Gestor de Pedidos" at bounding box center [46, 107] width 55 height 10
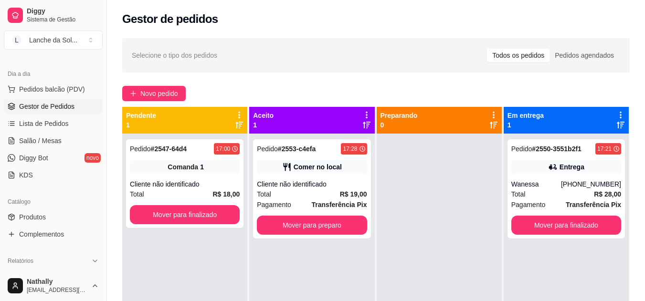
click at [332, 171] on div "Comer no local" at bounding box center [318, 167] width 48 height 10
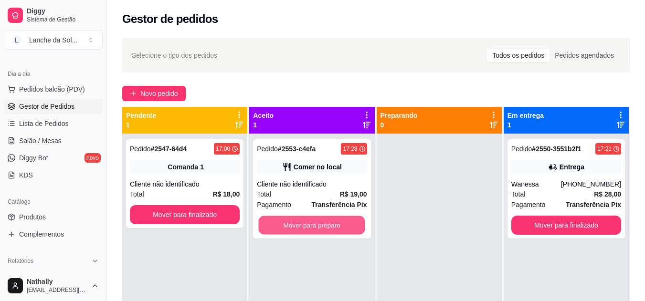
click at [337, 226] on button "Mover para preparo" at bounding box center [312, 225] width 107 height 19
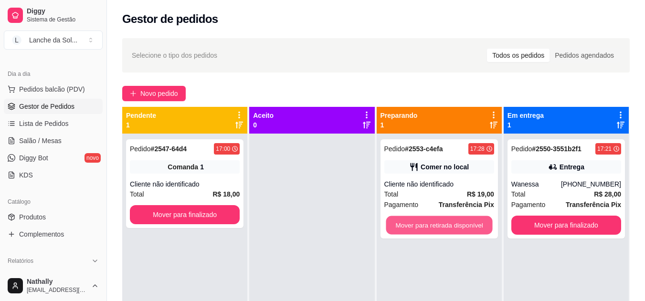
click at [438, 221] on button "Mover para retirada disponível" at bounding box center [439, 225] width 107 height 19
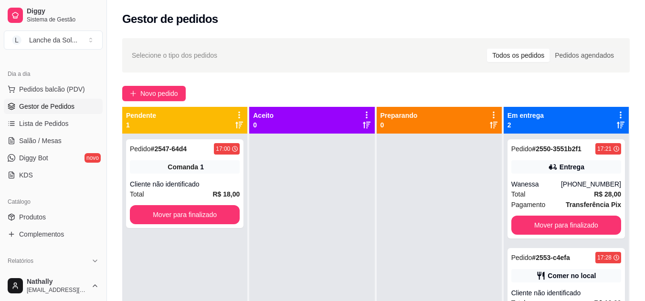
click at [528, 274] on div "Comer no local" at bounding box center [567, 275] width 110 height 13
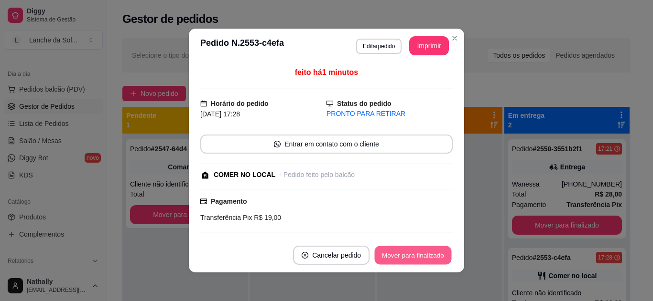
click at [433, 253] on button "Mover para finalizado" at bounding box center [413, 256] width 77 height 19
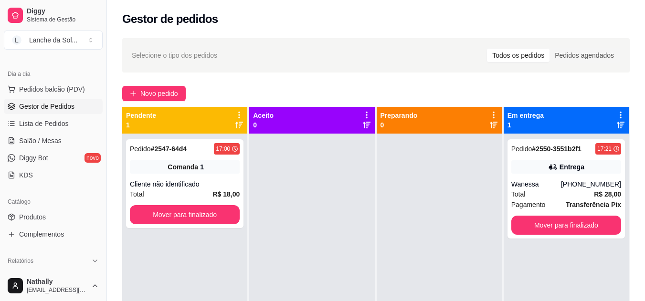
click at [67, 218] on link "Produtos" at bounding box center [53, 217] width 99 height 15
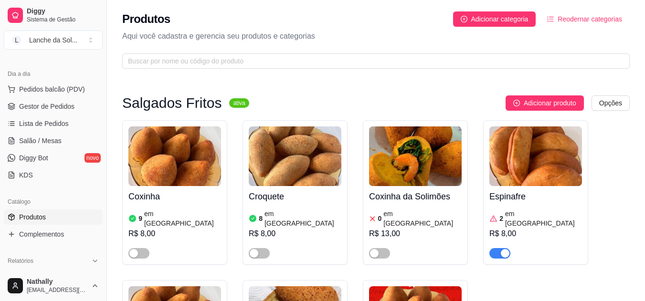
click at [54, 83] on button "Pedidos balcão (PDV)" at bounding box center [53, 89] width 99 height 15
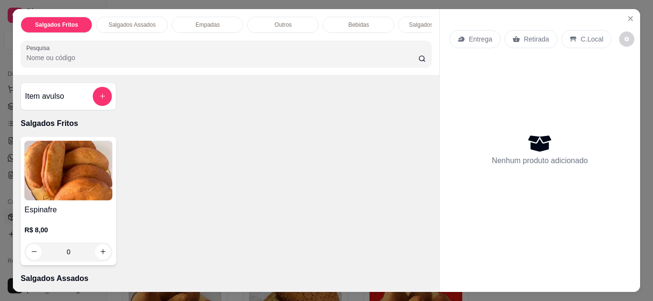
click at [628, 15] on icon "Close" at bounding box center [630, 19] width 8 height 8
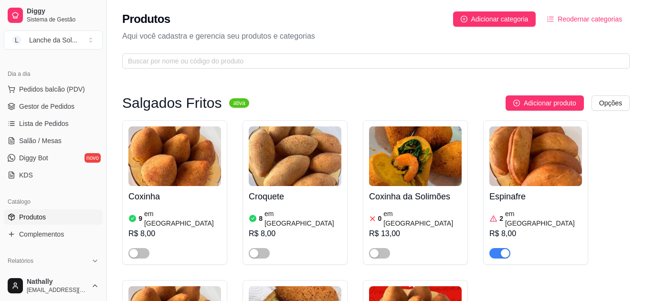
click at [69, 123] on link "Lista de Pedidos" at bounding box center [53, 123] width 99 height 15
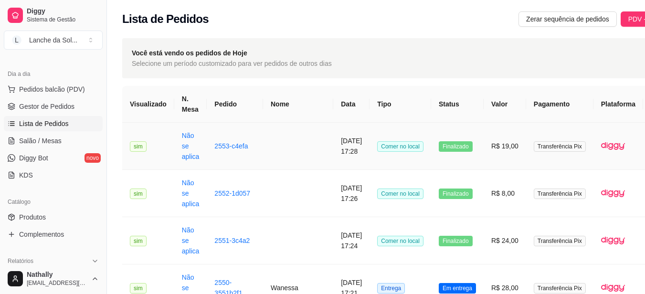
click at [527, 152] on td "Transferência Pix" at bounding box center [560, 146] width 67 height 47
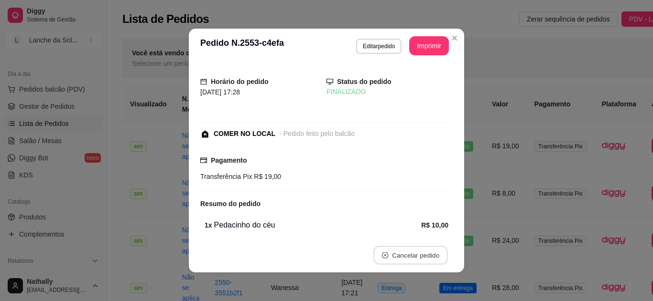
click at [422, 254] on button "Cancelar pedido" at bounding box center [410, 256] width 74 height 19
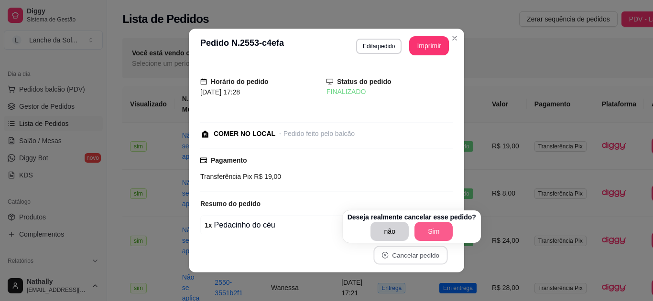
click at [434, 230] on button "Sim" at bounding box center [433, 231] width 38 height 19
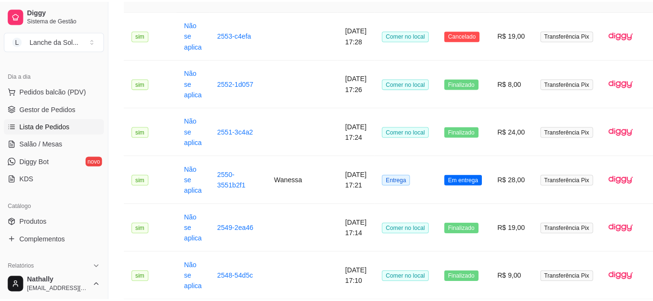
scroll to position [115, 0]
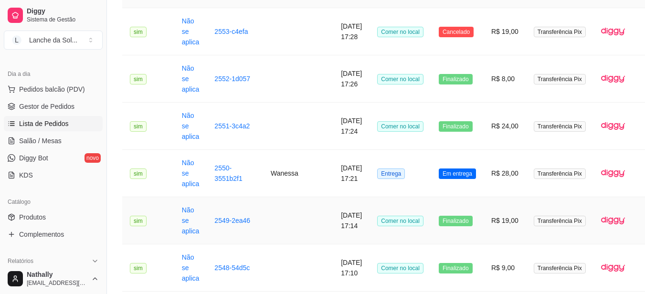
click at [497, 221] on td "R$ 19,00" at bounding box center [505, 220] width 43 height 47
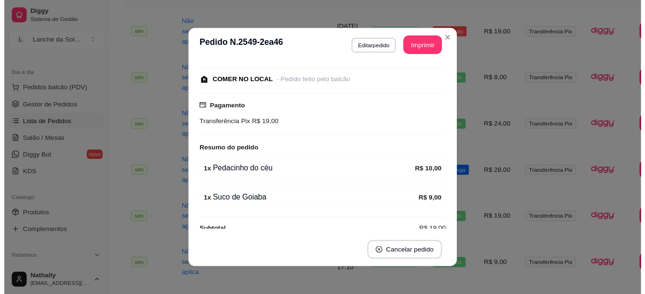
scroll to position [68, 0]
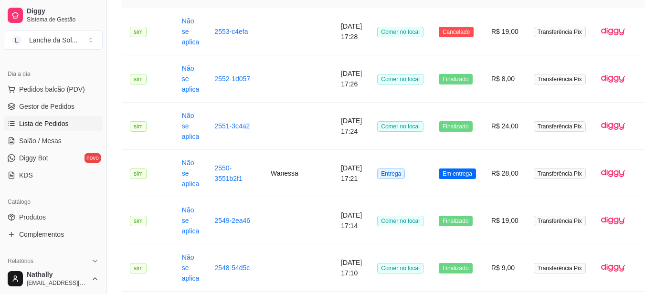
click at [65, 214] on link "Produtos" at bounding box center [53, 217] width 99 height 15
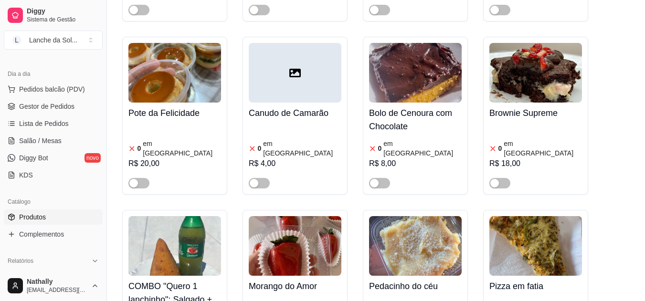
scroll to position [1930, 0]
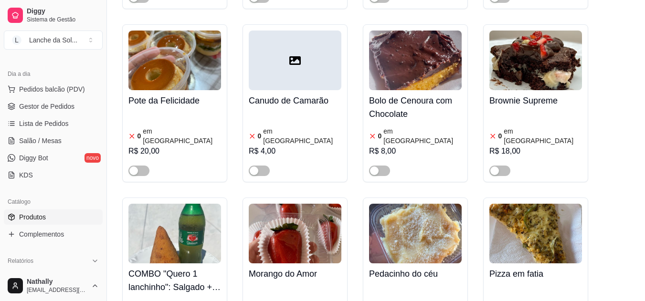
click at [69, 112] on link "Gestor de Pedidos" at bounding box center [53, 106] width 99 height 15
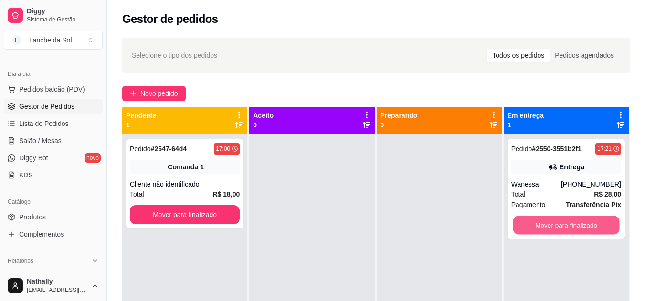
click at [568, 222] on button "Mover para finalizado" at bounding box center [566, 225] width 107 height 19
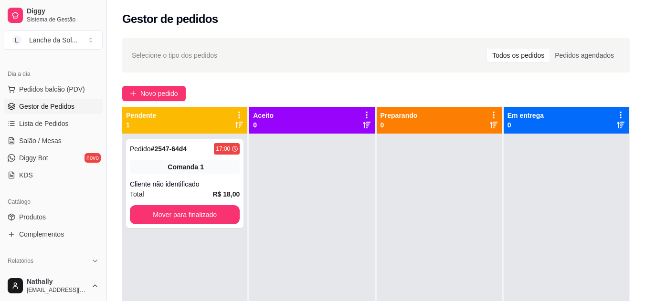
click at [53, 92] on span "Pedidos balcão (PDV)" at bounding box center [52, 90] width 66 height 10
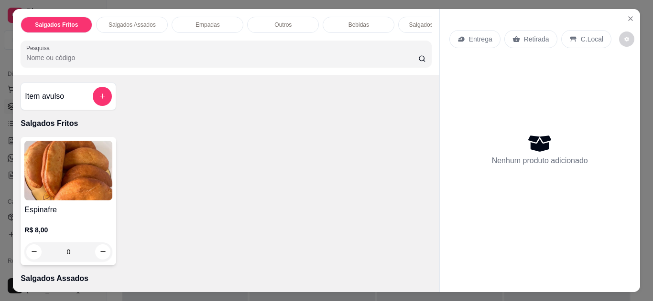
click at [582, 36] on p "C.Local" at bounding box center [591, 39] width 22 height 10
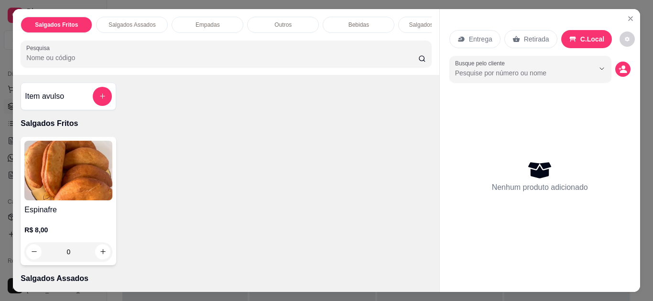
click at [582, 36] on p "C.Local" at bounding box center [592, 39] width 24 height 10
click at [593, 34] on p "C.Local" at bounding box center [592, 39] width 24 height 10
click at [96, 258] on button "increase-product-quantity" at bounding box center [103, 252] width 15 height 15
type input "1"
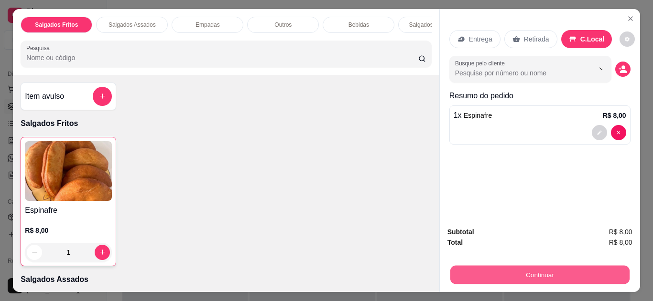
click at [531, 275] on button "Continuar" at bounding box center [539, 275] width 179 height 19
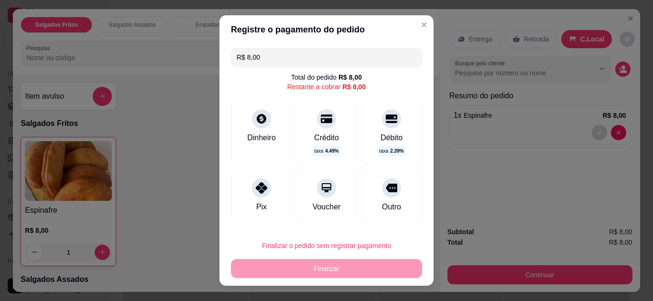
click at [256, 183] on icon at bounding box center [261, 188] width 11 height 11
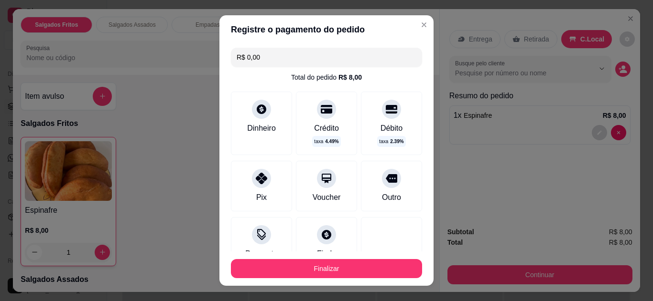
click at [263, 57] on input "R$ 0,00" at bounding box center [326, 57] width 180 height 19
type input "R$ 8,00"
click at [256, 195] on div "Pix" at bounding box center [261, 197] width 11 height 11
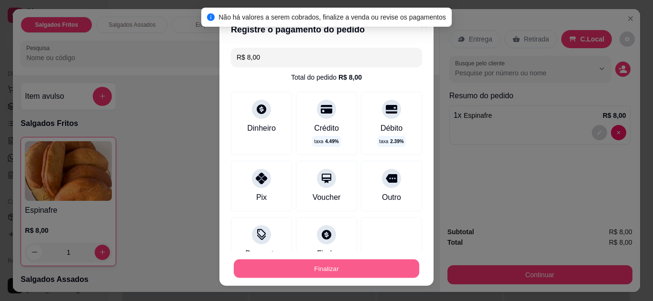
click at [308, 269] on button "Finalizar" at bounding box center [326, 269] width 185 height 19
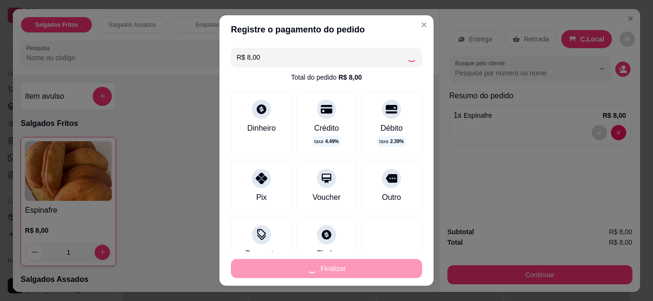
type input "0"
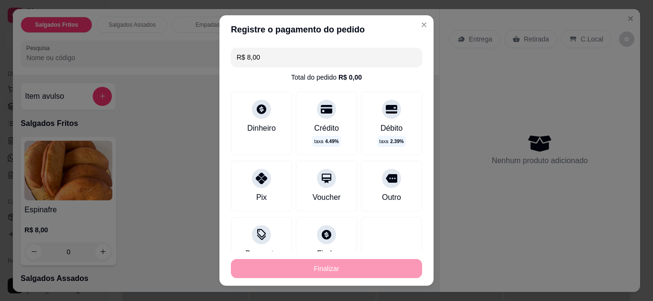
type input "-R$ 8,00"
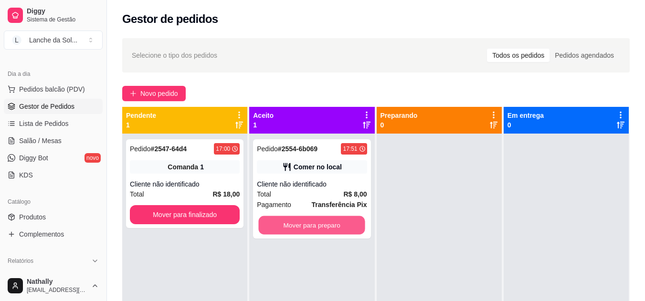
click at [329, 223] on button "Mover para preparo" at bounding box center [312, 225] width 107 height 19
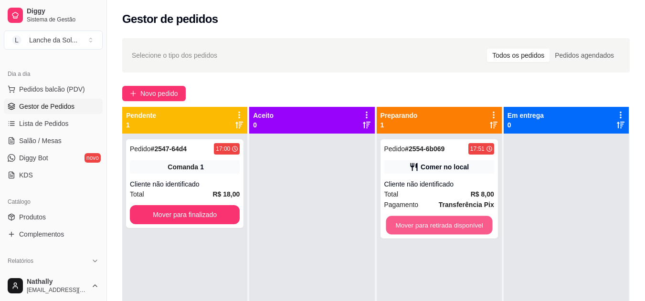
click at [430, 220] on button "Mover para retirada disponível" at bounding box center [439, 225] width 107 height 19
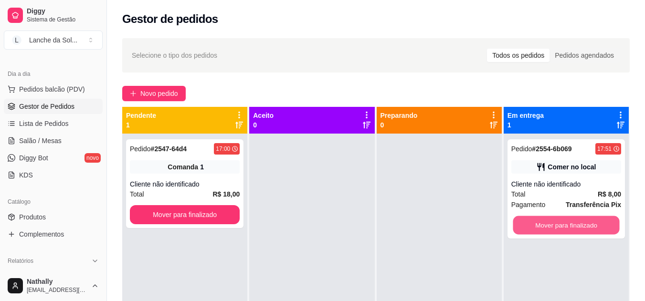
click at [540, 223] on button "Mover para finalizado" at bounding box center [566, 225] width 107 height 19
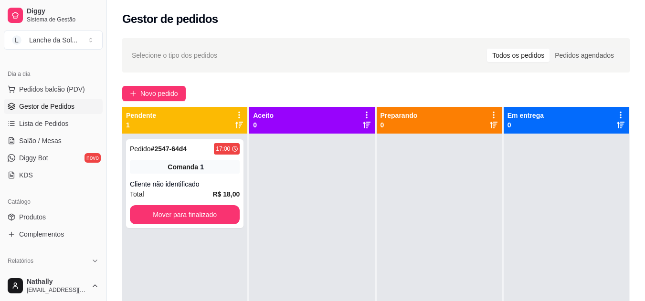
click at [59, 87] on span "Pedidos balcão (PDV)" at bounding box center [52, 90] width 66 height 10
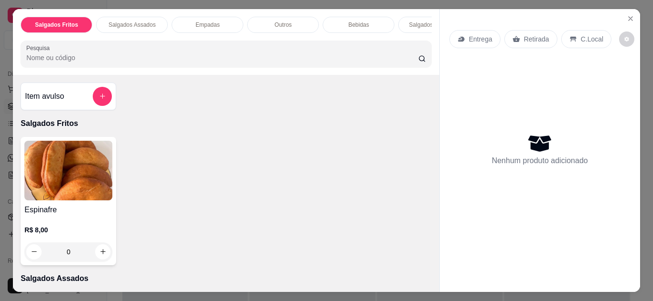
click at [573, 32] on div "C.Local" at bounding box center [586, 39] width 50 height 18
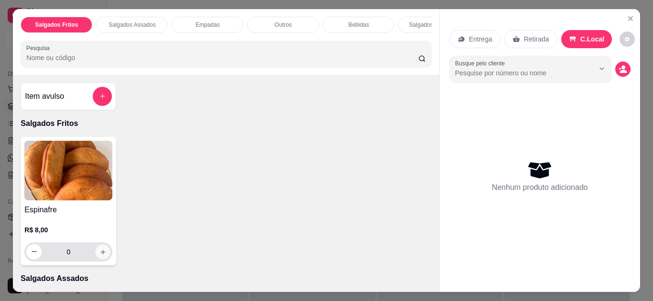
click at [96, 250] on button "increase-product-quantity" at bounding box center [103, 252] width 15 height 15
type input "1"
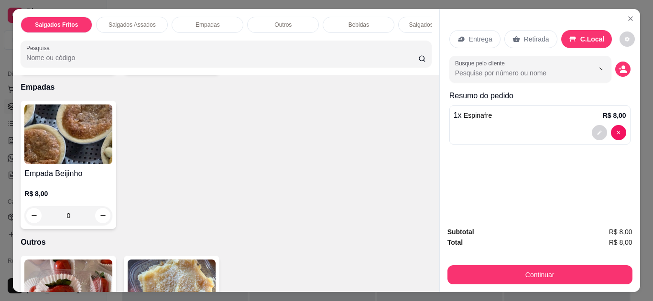
scroll to position [369, 0]
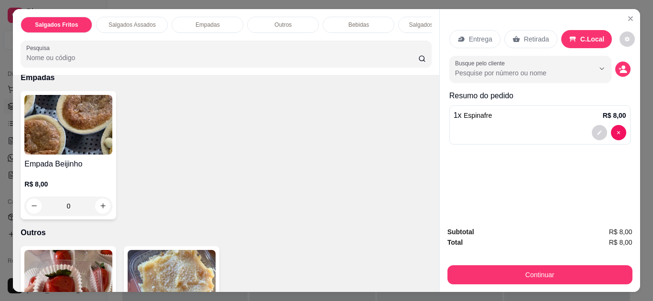
click at [428, 123] on div "Item avulso Salgados Fritos Esgotado Espinafre R$ 8,00 1 Salgados Assados Espec…" at bounding box center [226, 183] width 426 height 217
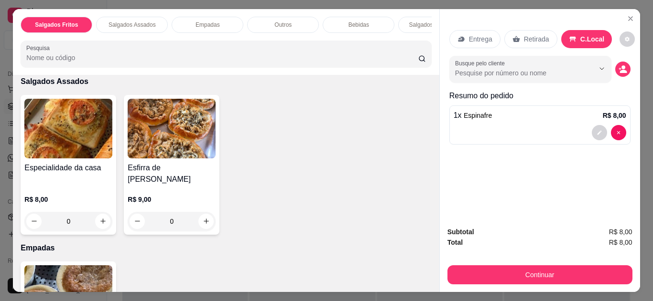
scroll to position [184, 0]
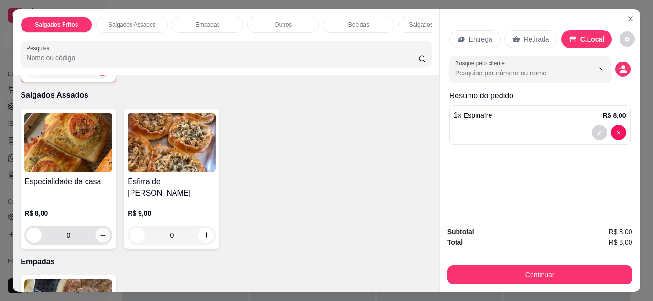
click at [99, 232] on icon "increase-product-quantity" at bounding box center [102, 235] width 7 height 7
type input "1"
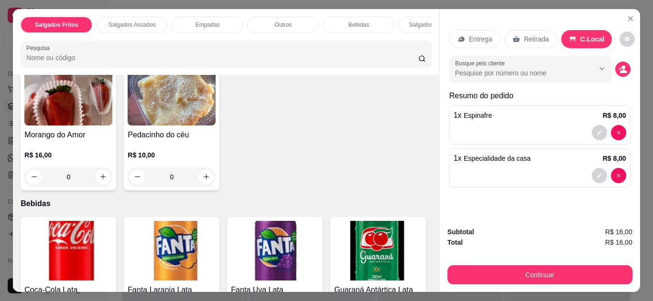
scroll to position [738, 0]
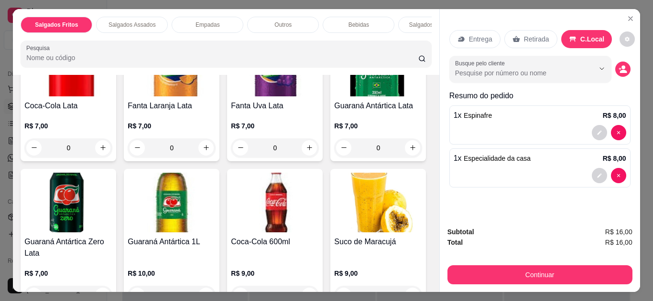
click at [428, 245] on div "Item avulso Salgados Fritos Esgotado Espinafre R$ 8,00 1 Salgados Assados Espec…" at bounding box center [226, 183] width 426 height 217
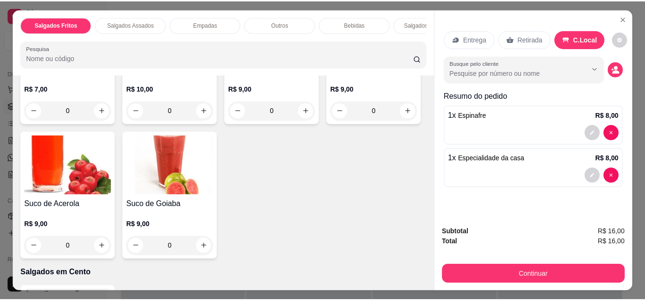
scroll to position [922, 0]
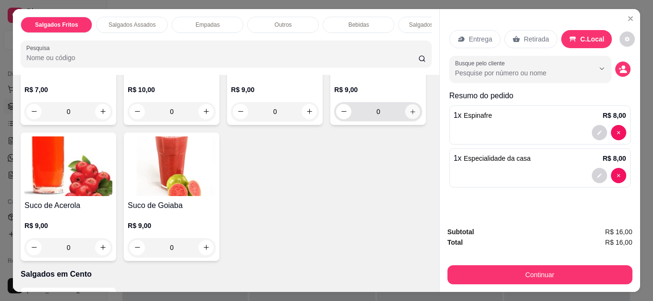
click at [405, 119] on button "increase-product-quantity" at bounding box center [412, 111] width 15 height 15
type input "1"
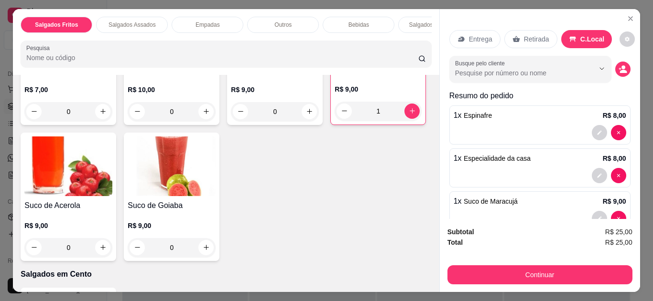
click at [629, 15] on icon "Close" at bounding box center [630, 19] width 8 height 8
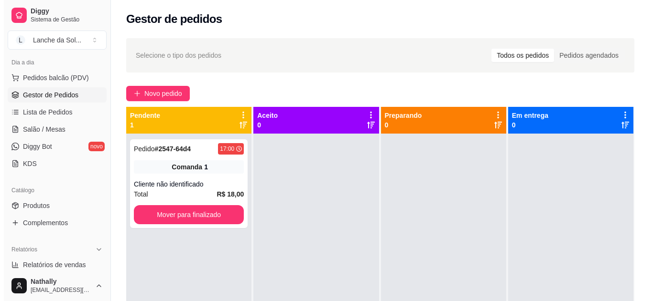
scroll to position [111, 0]
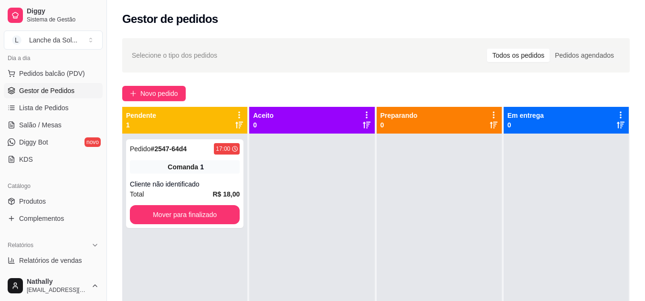
click at [41, 206] on link "Produtos" at bounding box center [53, 201] width 99 height 15
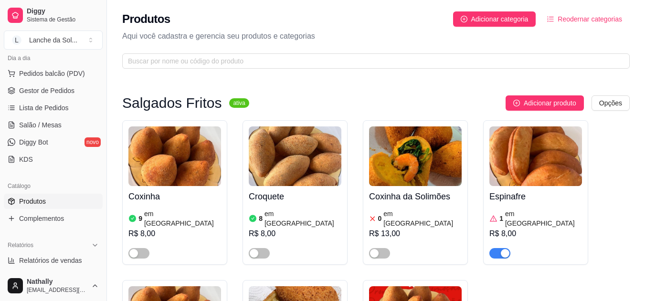
click at [36, 130] on link "Salão / Mesas" at bounding box center [53, 125] width 99 height 15
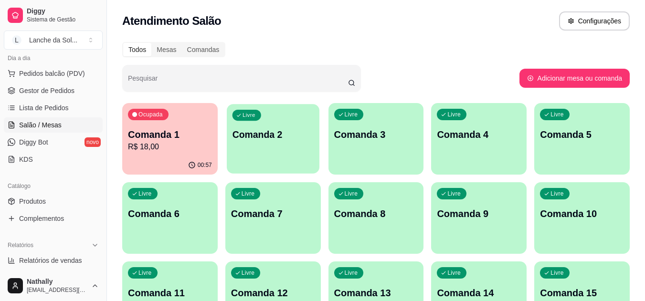
click at [279, 144] on div "Livre Comanda 2" at bounding box center [273, 133] width 93 height 58
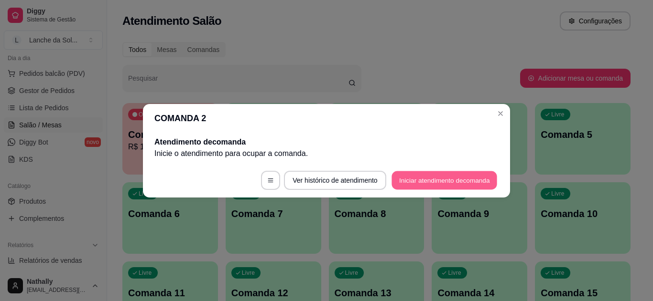
click at [415, 180] on button "Iniciar atendimento de comanda" at bounding box center [444, 180] width 106 height 19
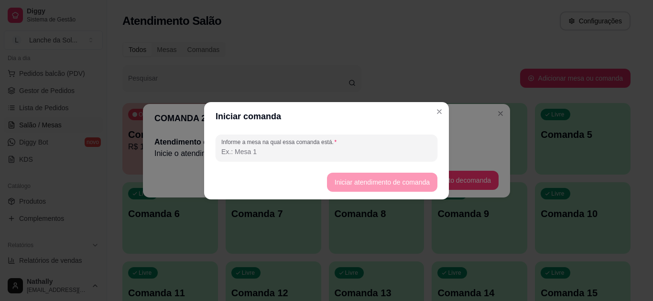
click at [310, 147] on input "Informe a mesa na qual essa comanda está." at bounding box center [326, 152] width 210 height 10
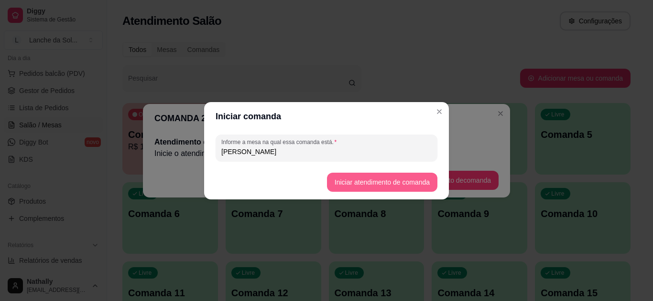
type input "[PERSON_NAME]"
click at [341, 183] on button "Iniciar atendimento de comanda" at bounding box center [381, 182] width 107 height 19
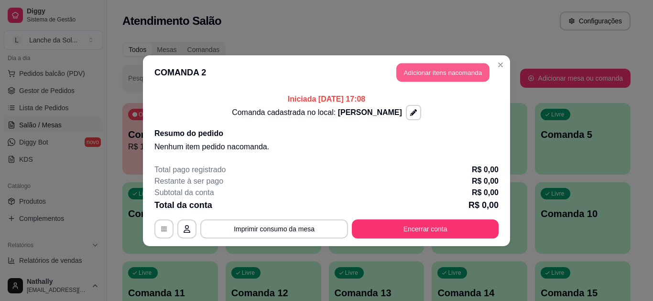
click at [448, 68] on button "Adicionar itens na comanda" at bounding box center [442, 72] width 93 height 19
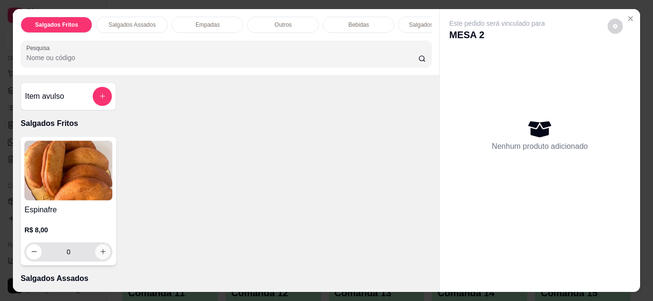
click at [102, 252] on icon "increase-product-quantity" at bounding box center [102, 251] width 7 height 7
type input "1"
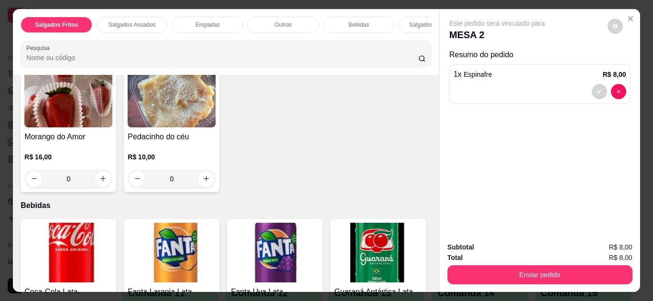
scroll to position [553, 0]
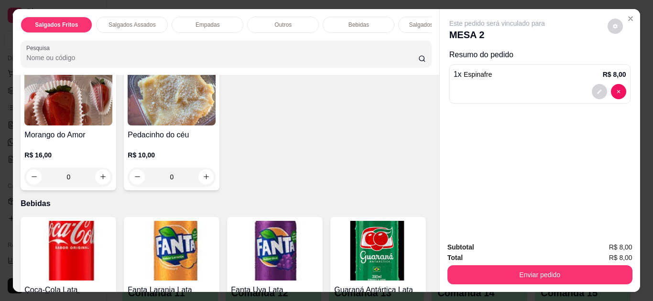
click at [629, 15] on icon "Close" at bounding box center [630, 19] width 8 height 8
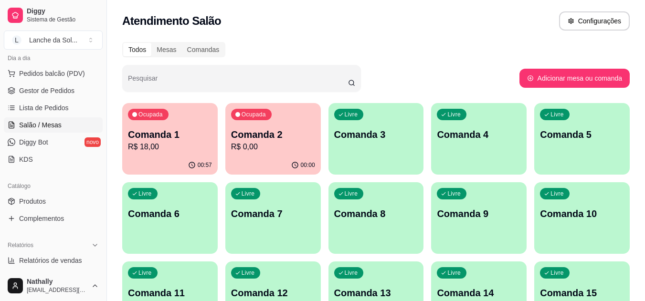
click at [23, 205] on span "Produtos" at bounding box center [32, 202] width 27 height 10
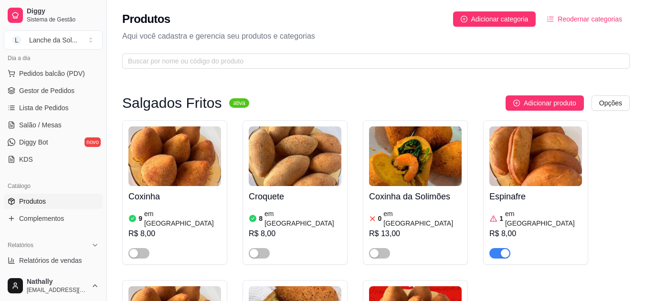
click at [259, 248] on button "button" at bounding box center [259, 253] width 21 height 11
click at [41, 123] on span "Salão / Mesas" at bounding box center [40, 125] width 43 height 10
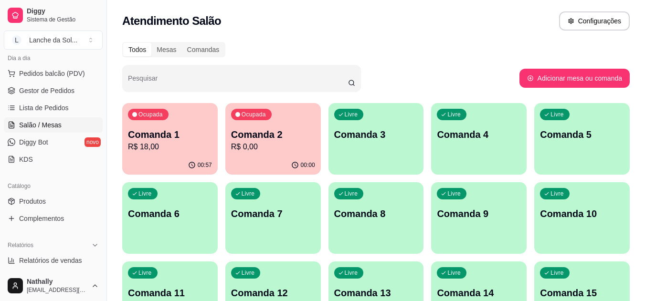
click at [35, 202] on span "Produtos" at bounding box center [32, 202] width 27 height 10
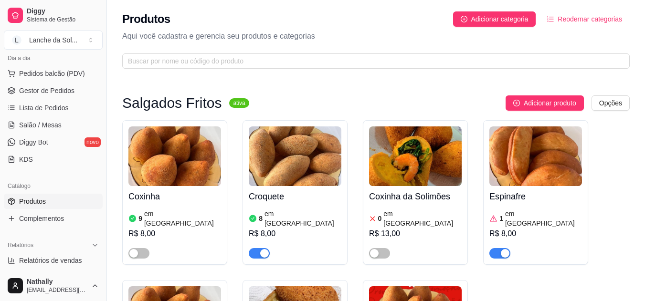
click at [141, 248] on span "button" at bounding box center [139, 253] width 21 height 11
click at [40, 92] on span "Gestor de Pedidos" at bounding box center [46, 91] width 55 height 10
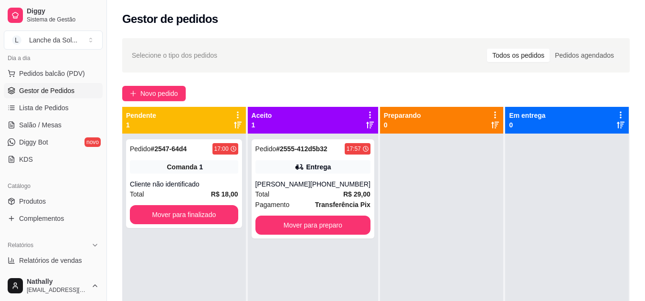
click at [45, 119] on link "Salão / Mesas" at bounding box center [53, 125] width 99 height 15
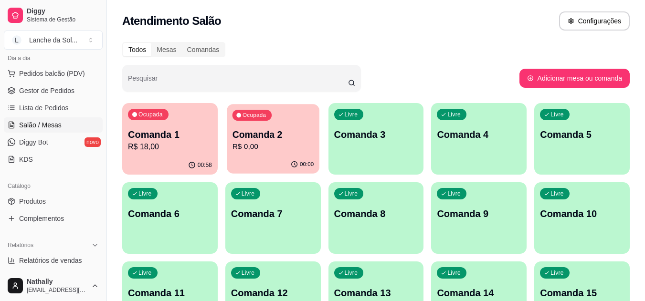
click at [241, 141] on p "R$ 0,00" at bounding box center [273, 146] width 82 height 11
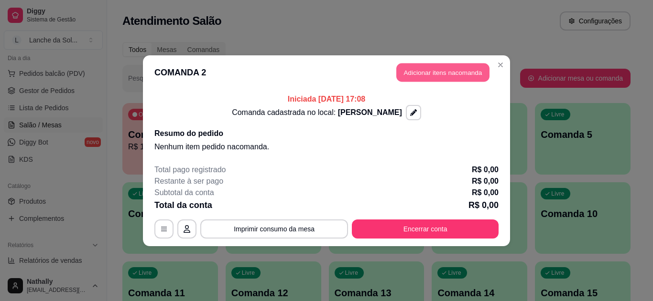
click at [457, 64] on button "Adicionar itens na comanda" at bounding box center [442, 72] width 93 height 19
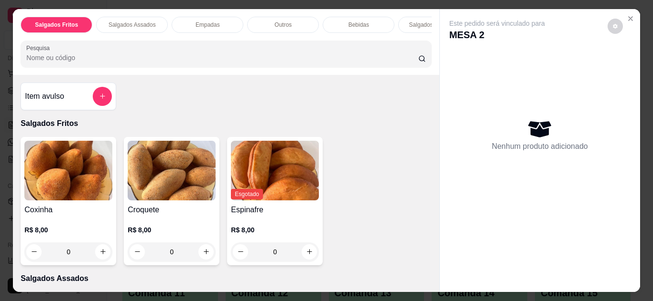
click at [628, 17] on icon "Close" at bounding box center [630, 19] width 4 height 4
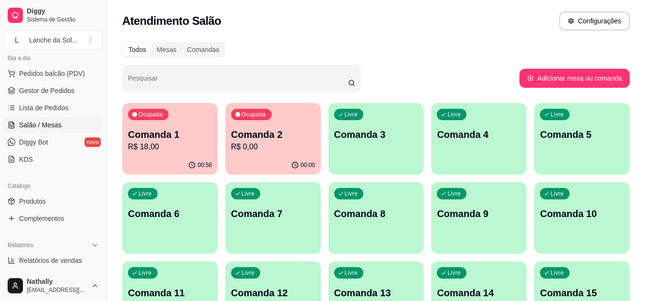
click at [71, 94] on span "Gestor de Pedidos" at bounding box center [46, 91] width 55 height 10
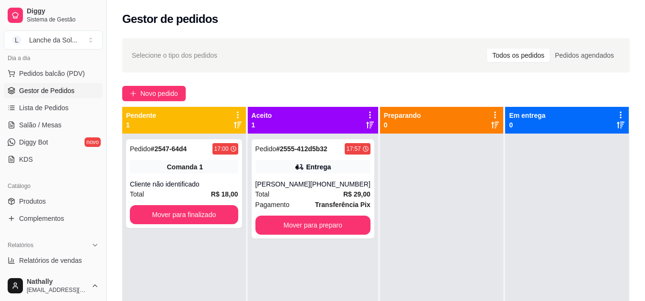
click at [274, 163] on div "Entrega" at bounding box center [313, 167] width 115 height 13
click at [335, 183] on div "[PHONE_NUMBER]" at bounding box center [341, 185] width 60 height 10
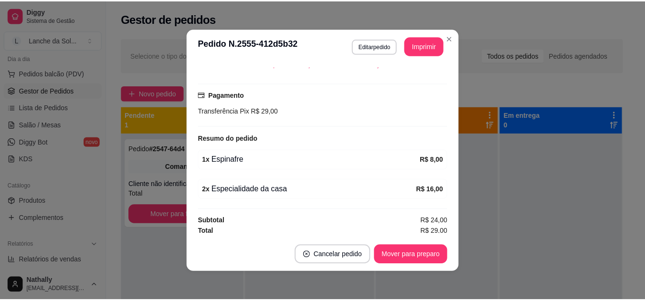
scroll to position [233, 0]
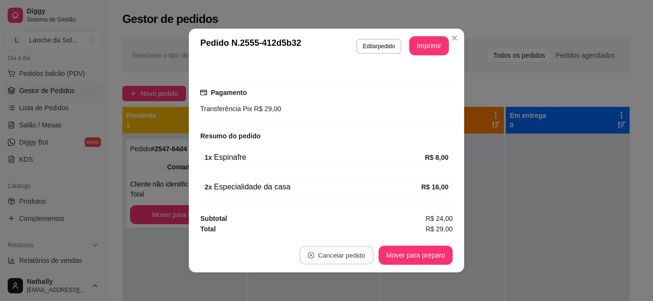
click at [339, 258] on button "Cancelar pedido" at bounding box center [336, 256] width 74 height 19
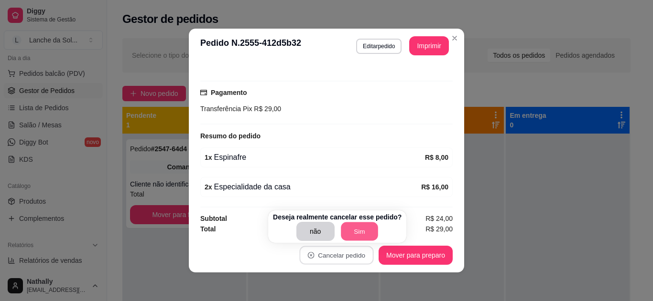
click at [356, 230] on button "Sim" at bounding box center [359, 232] width 37 height 19
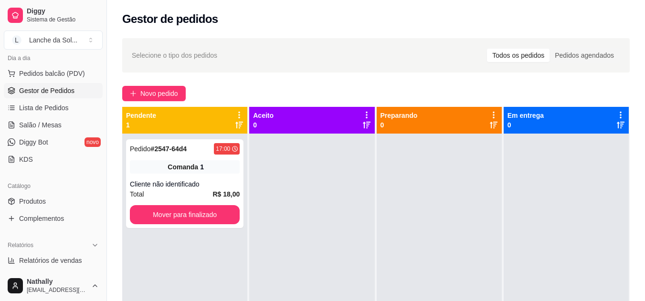
click at [79, 196] on link "Produtos" at bounding box center [53, 201] width 99 height 15
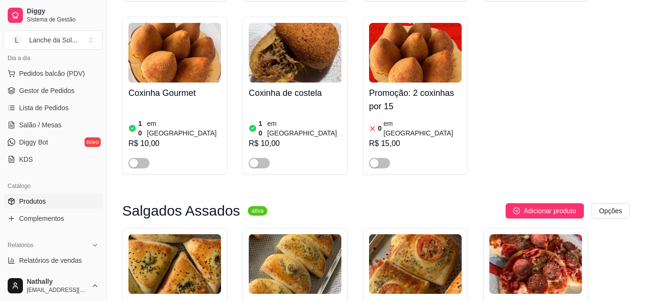
click at [136, 157] on div at bounding box center [139, 162] width 21 height 11
click at [140, 158] on span "button" at bounding box center [139, 163] width 21 height 11
click at [264, 158] on span "button" at bounding box center [259, 163] width 21 height 11
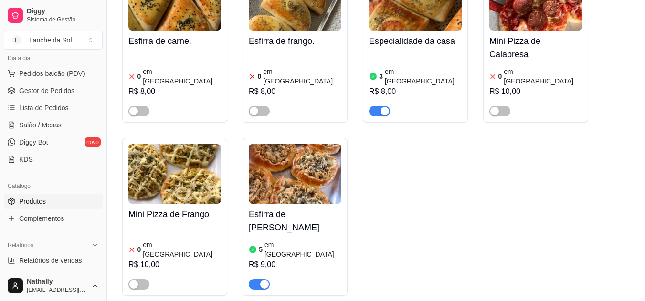
click at [375, 97] on div at bounding box center [415, 106] width 93 height 19
click at [57, 124] on span "Salão / Mesas" at bounding box center [40, 125] width 43 height 10
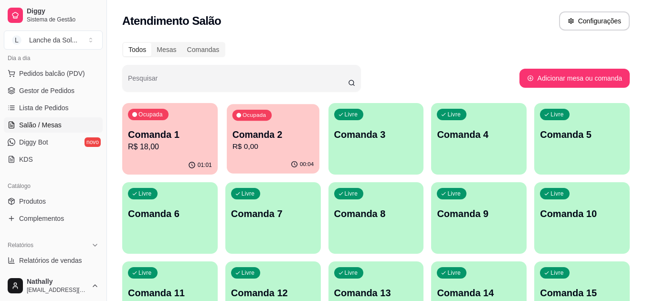
click at [269, 167] on div "00:04" at bounding box center [273, 165] width 93 height 18
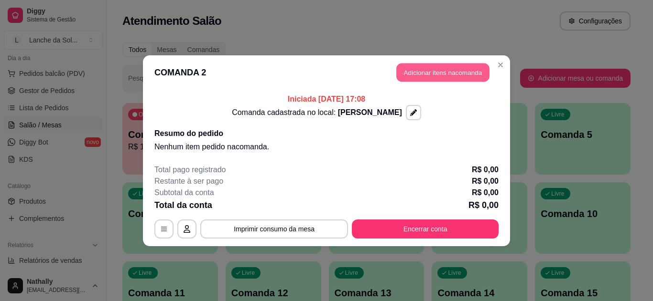
click at [452, 74] on button "Adicionar itens na comanda" at bounding box center [442, 72] width 93 height 19
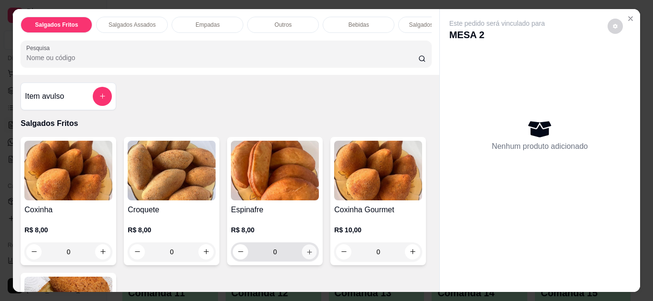
click at [306, 248] on button "increase-product-quantity" at bounding box center [309, 252] width 15 height 15
click at [306, 256] on icon "increase-product-quantity" at bounding box center [309, 252] width 7 height 7
type input "1"
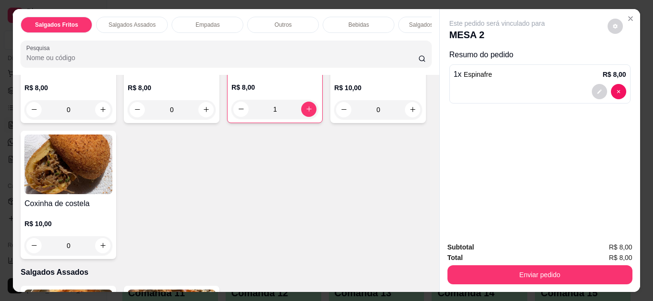
scroll to position [153, 0]
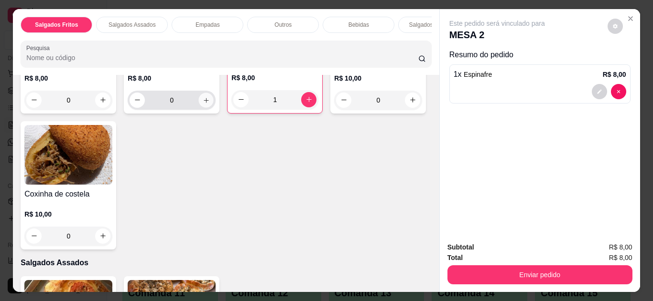
click at [203, 102] on icon "increase-product-quantity" at bounding box center [206, 100] width 7 height 7
type input "1"
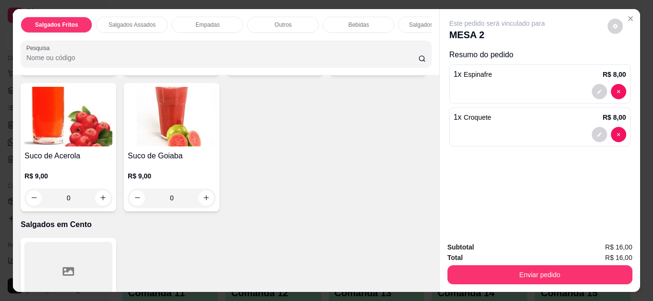
scroll to position [1108, 0]
click at [409, 65] on icon "increase-product-quantity" at bounding box center [412, 61] width 7 height 7
type input "1"
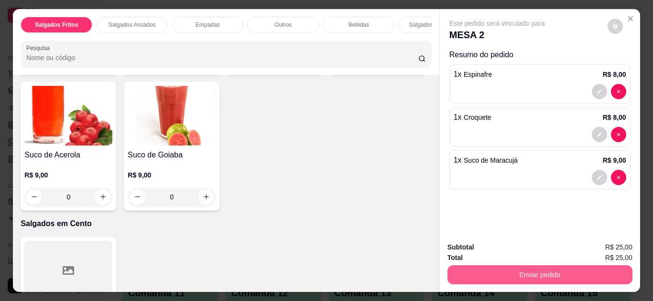
click at [536, 269] on button "Enviar pedido" at bounding box center [539, 275] width 185 height 19
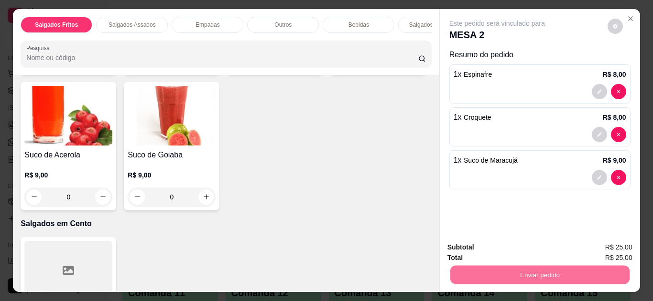
click at [518, 240] on button "Não registrar e enviar pedido" at bounding box center [508, 248] width 97 height 18
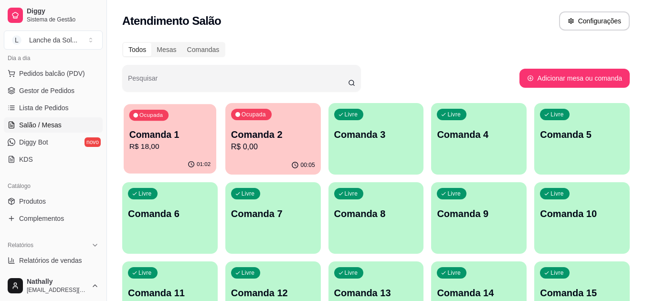
click at [175, 157] on div "01:02" at bounding box center [170, 165] width 93 height 18
click at [391, 160] on div "Livre Comanda 3" at bounding box center [376, 133] width 93 height 58
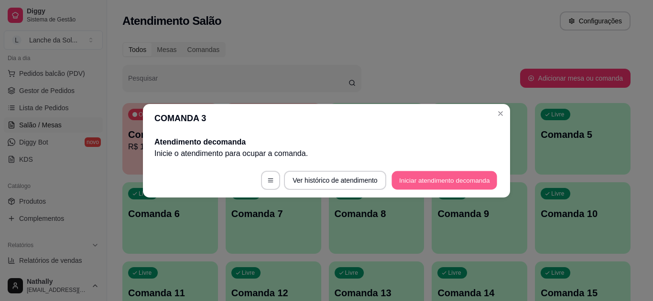
click at [425, 183] on button "Iniciar atendimento de comanda" at bounding box center [444, 180] width 106 height 19
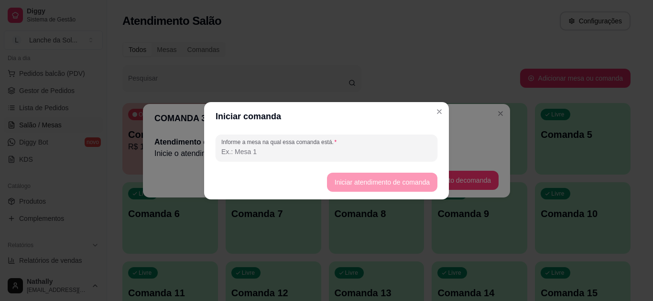
click at [392, 153] on input "Informe a mesa na qual essa comanda está." at bounding box center [326, 152] width 210 height 10
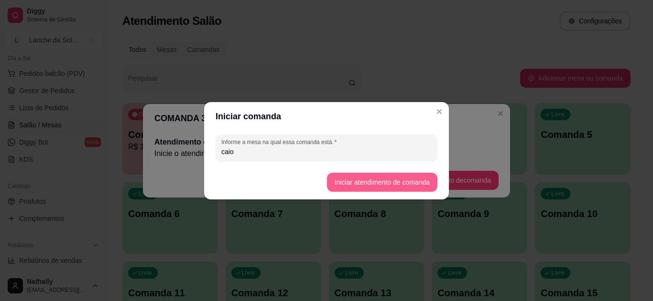
type input "caio"
click at [341, 181] on button "Iniciar atendimento de comanda" at bounding box center [381, 182] width 107 height 19
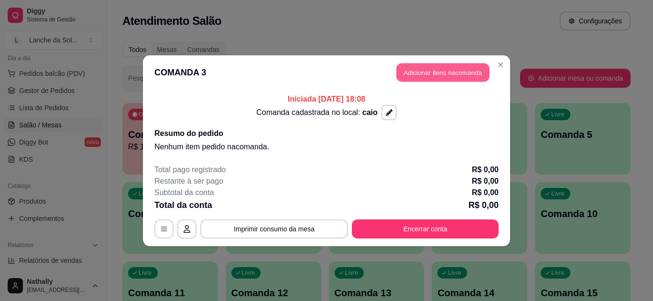
click at [409, 75] on button "Adicionar itens na comanda" at bounding box center [442, 72] width 93 height 19
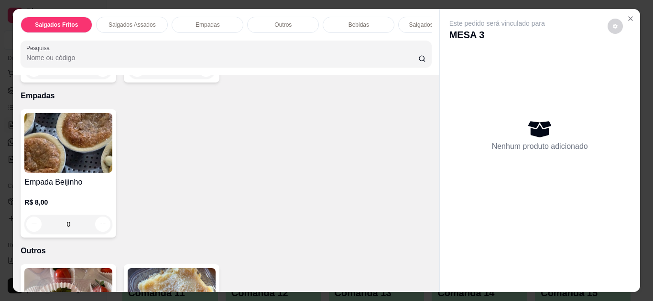
scroll to position [497, 0]
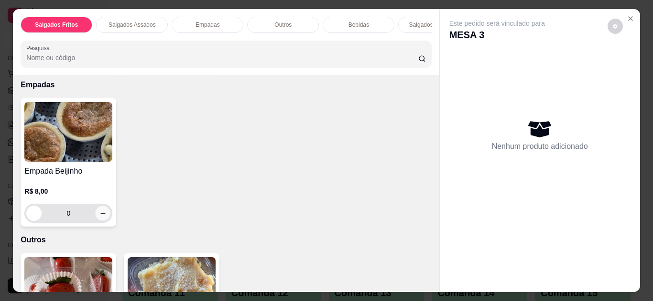
click at [99, 210] on icon "increase-product-quantity" at bounding box center [102, 213] width 7 height 7
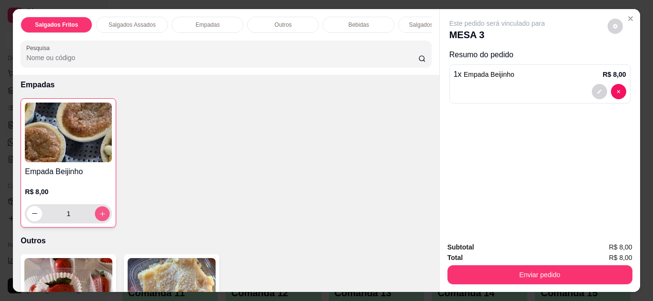
click at [99, 211] on icon "increase-product-quantity" at bounding box center [102, 214] width 7 height 7
type input "2"
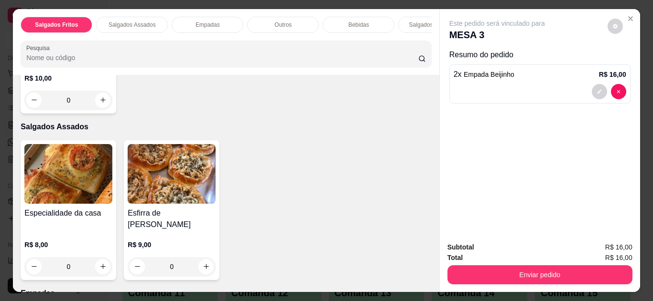
scroll to position [268, 0]
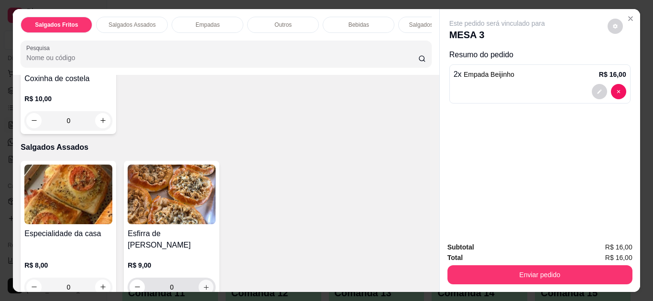
click at [204, 280] on button "increase-product-quantity" at bounding box center [206, 287] width 15 height 15
type input "1"
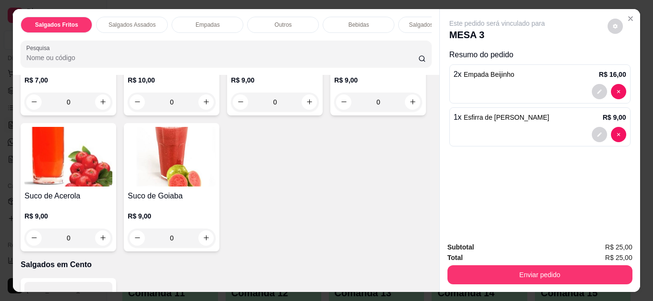
scroll to position [1089, 0]
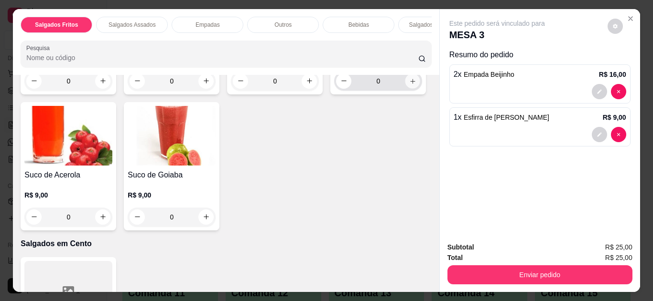
click at [409, 85] on icon "increase-product-quantity" at bounding box center [412, 81] width 7 height 7
type input "1"
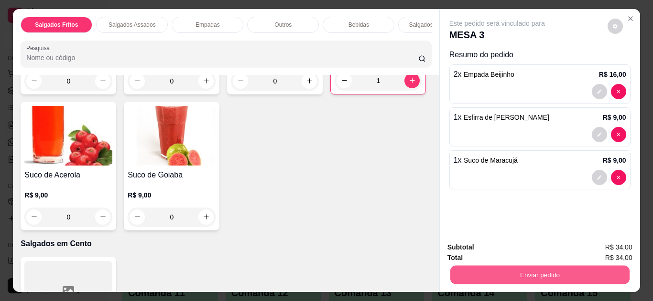
click at [470, 274] on button "Enviar pedido" at bounding box center [539, 275] width 179 height 19
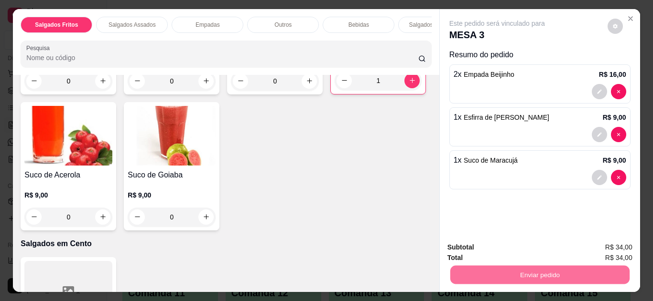
click at [473, 248] on button "Não registrar e enviar pedido" at bounding box center [508, 248] width 97 height 18
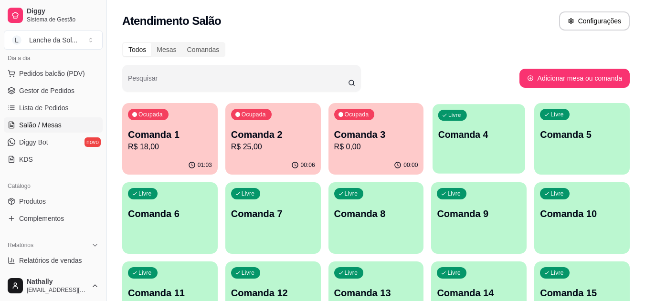
click at [477, 148] on div "Livre Comanda 4" at bounding box center [479, 133] width 93 height 58
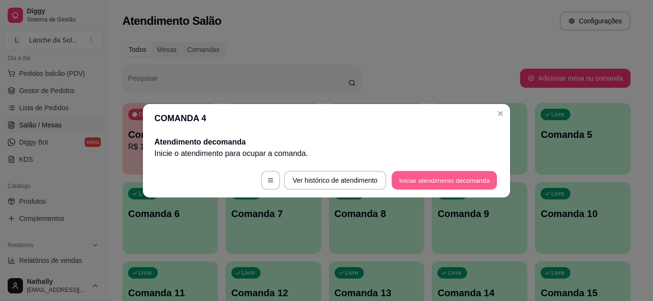
click at [423, 178] on button "Iniciar atendimento de comanda" at bounding box center [444, 180] width 106 height 19
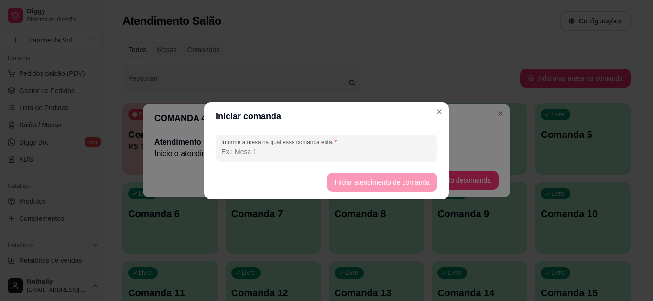
click at [387, 150] on input "Informe a mesa na qual essa comanda está." at bounding box center [326, 152] width 210 height 10
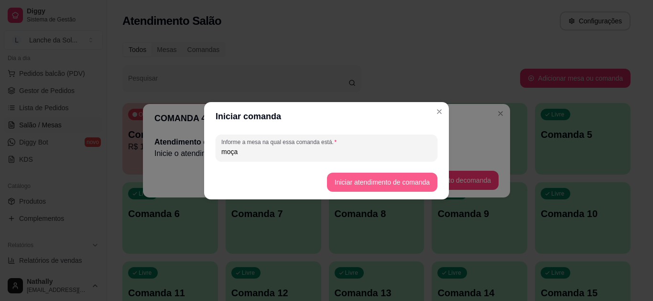
type input "moça"
click at [344, 179] on button "Iniciar atendimento de comanda" at bounding box center [381, 182] width 107 height 19
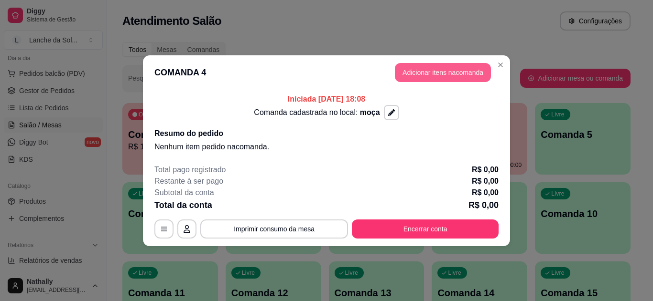
click at [408, 74] on button "Adicionar itens na comanda" at bounding box center [443, 72] width 96 height 19
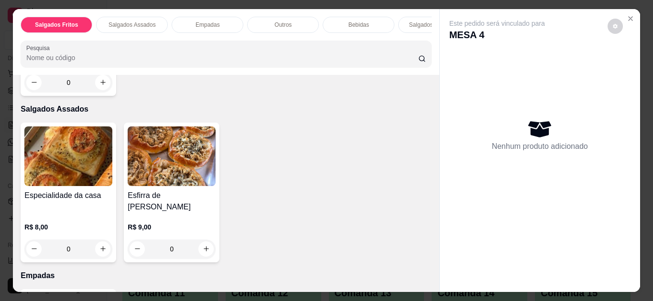
scroll to position [325, 0]
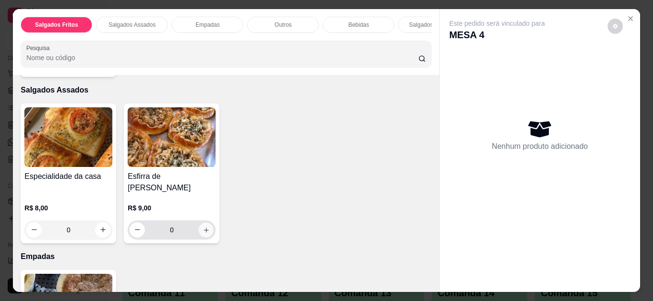
click at [203, 227] on icon "increase-product-quantity" at bounding box center [206, 230] width 7 height 7
type input "1"
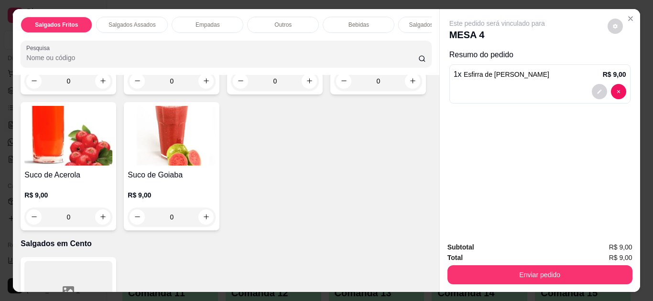
scroll to position [1089, 0]
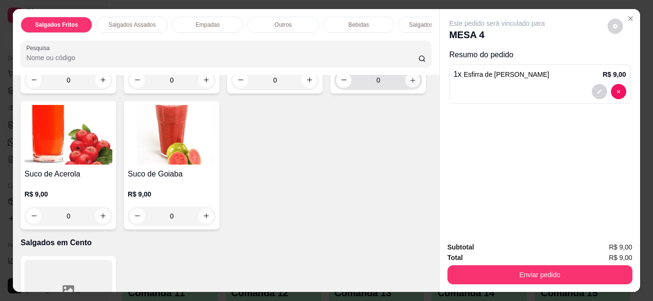
click at [409, 84] on icon "increase-product-quantity" at bounding box center [412, 80] width 7 height 7
type input "1"
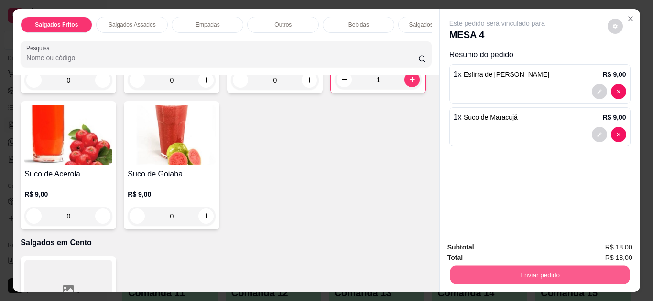
click at [469, 270] on button "Enviar pedido" at bounding box center [539, 275] width 179 height 19
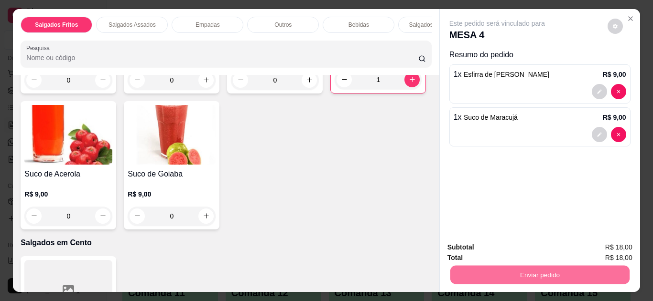
click at [460, 243] on button "Não registrar e enviar pedido" at bounding box center [508, 248] width 97 height 18
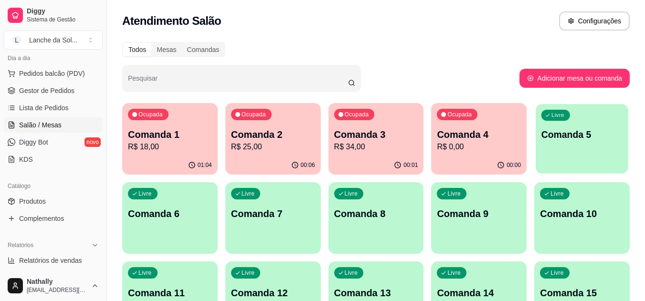
click at [570, 147] on div "Livre Comanda 5" at bounding box center [582, 133] width 93 height 58
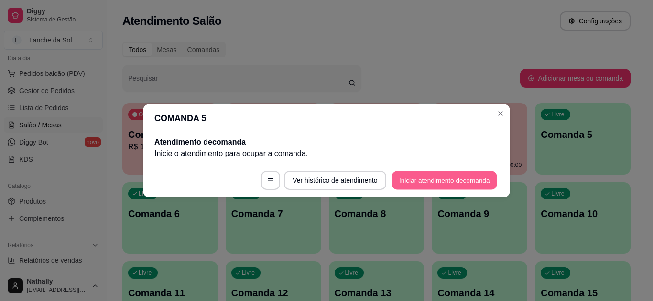
click at [408, 178] on button "Iniciar atendimento de comanda" at bounding box center [444, 180] width 106 height 19
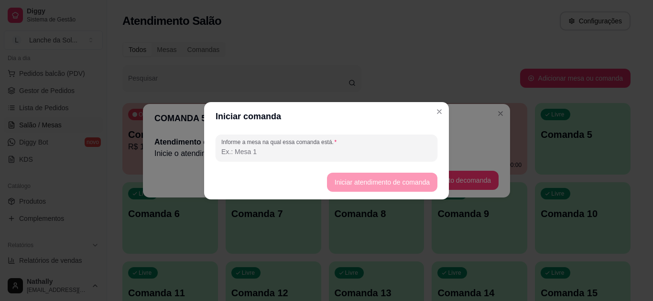
click at [380, 150] on input "Informe a mesa na qual essa comanda está." at bounding box center [326, 152] width 210 height 10
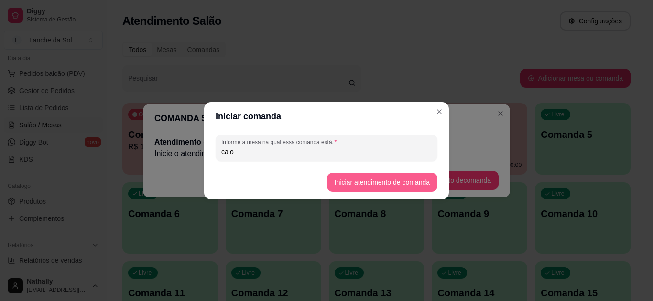
type input "caio"
click at [336, 180] on button "Iniciar atendimento de comanda" at bounding box center [381, 182] width 107 height 19
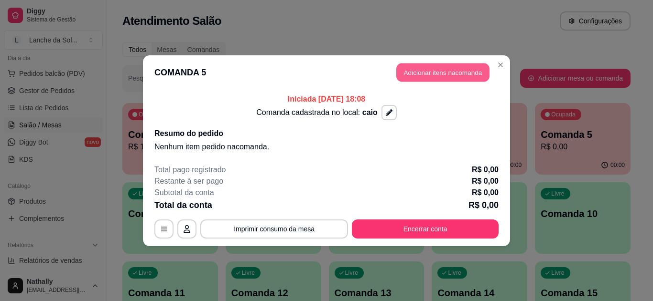
click at [408, 74] on button "Adicionar itens na comanda" at bounding box center [442, 72] width 93 height 19
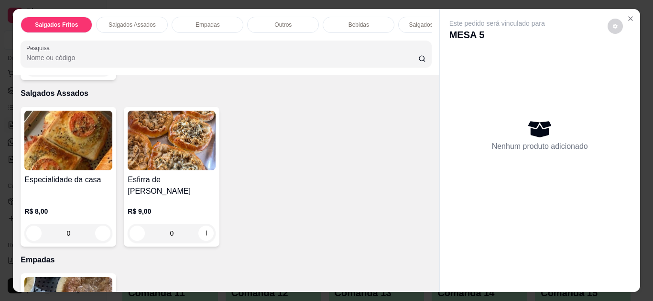
scroll to position [325, 0]
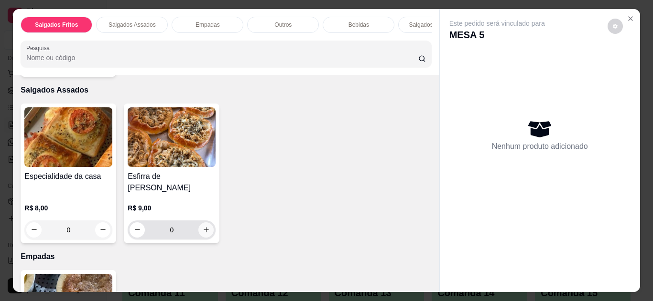
click at [203, 226] on icon "increase-product-quantity" at bounding box center [206, 229] width 7 height 7
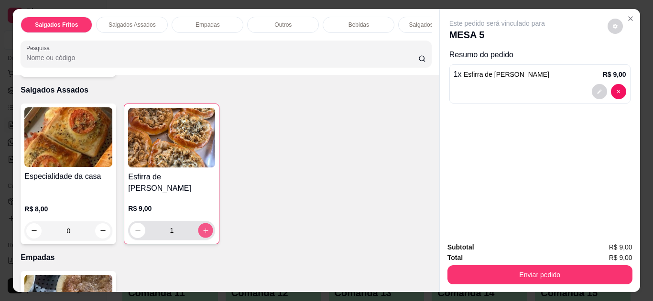
click at [202, 227] on icon "increase-product-quantity" at bounding box center [205, 230] width 7 height 7
type input "3"
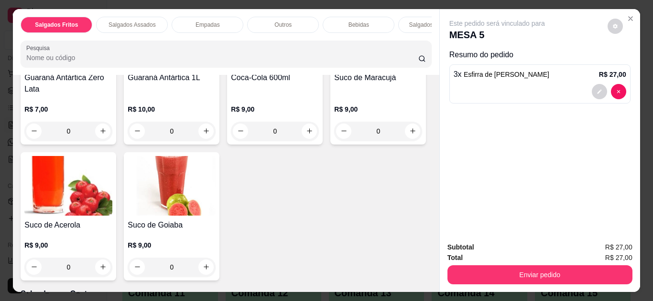
scroll to position [1108, 0]
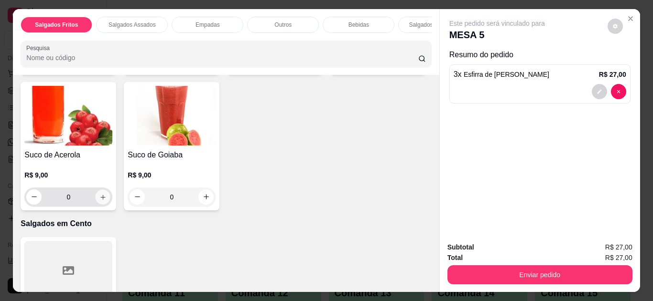
click at [105, 195] on icon "increase-product-quantity" at bounding box center [102, 197] width 5 height 5
type input "1"
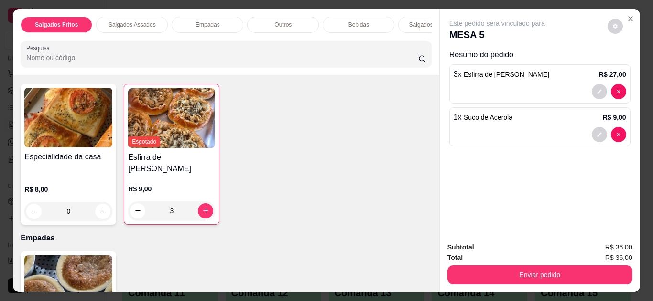
scroll to position [344, 0]
click at [101, 209] on icon "increase-product-quantity" at bounding box center [102, 212] width 7 height 7
type input "1"
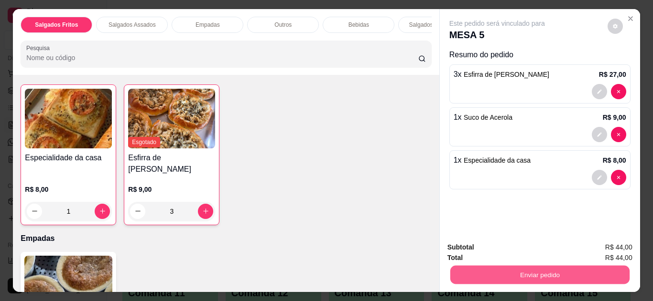
click at [544, 269] on button "Enviar pedido" at bounding box center [539, 275] width 179 height 19
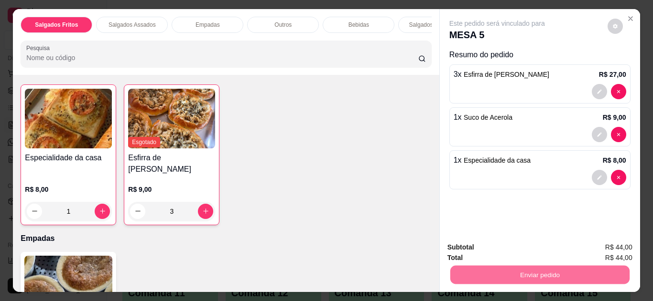
click at [516, 246] on button "Não registrar e enviar pedido" at bounding box center [508, 248] width 97 height 18
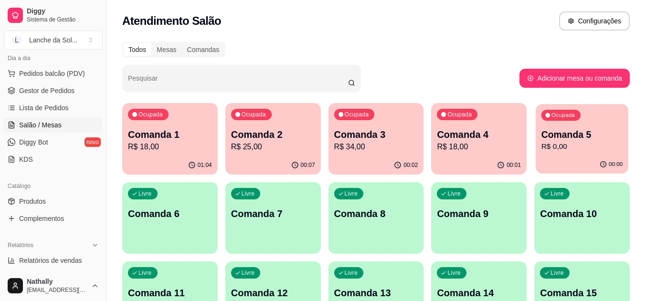
click at [578, 119] on div "Ocupada Comanda 5 R$ 0,00" at bounding box center [582, 130] width 93 height 52
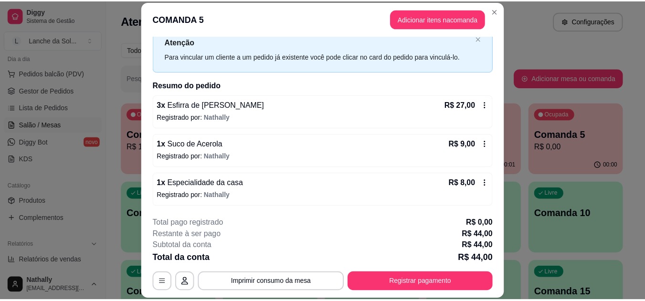
scroll to position [47, 0]
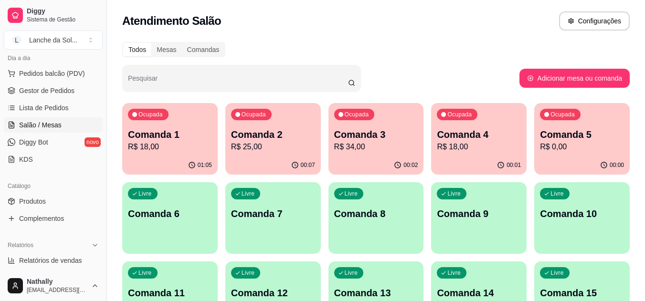
click at [51, 194] on link "Produtos" at bounding box center [53, 201] width 99 height 15
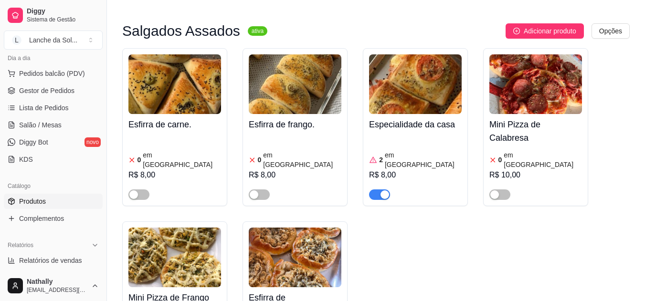
scroll to position [440, 0]
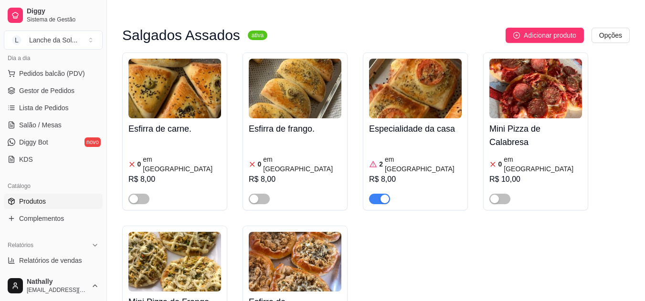
click at [54, 128] on span "Salão / Mesas" at bounding box center [40, 125] width 43 height 10
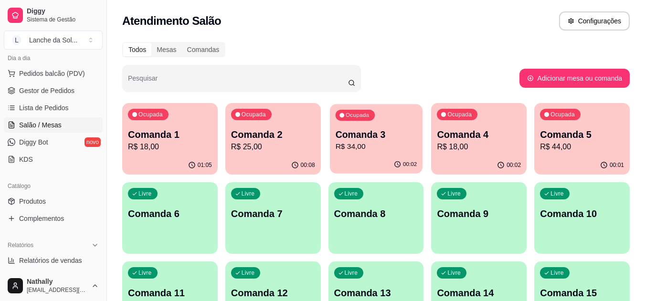
click at [409, 139] on p "Comanda 3" at bounding box center [376, 135] width 82 height 13
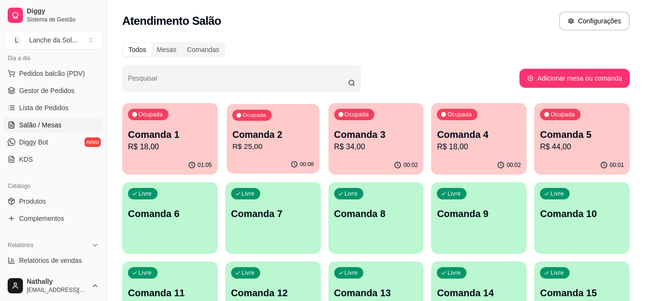
click at [248, 119] on div "Ocupada" at bounding box center [251, 115] width 39 height 11
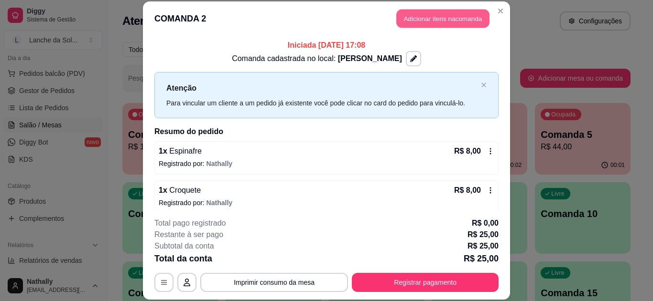
click at [445, 13] on button "Adicionar itens na comanda" at bounding box center [442, 19] width 93 height 19
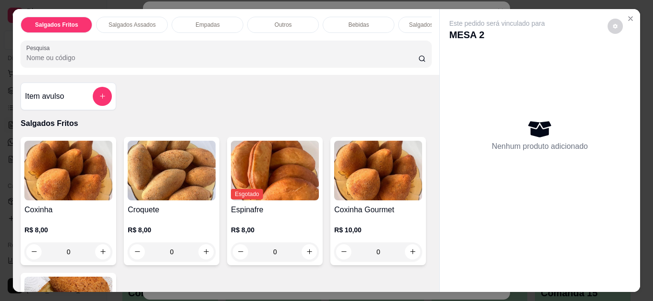
click at [427, 281] on div "Item avulso Salgados Fritos Coxinha R$ 8,00 0 Croquete R$ 8,00 0 Esgotado Espin…" at bounding box center [226, 183] width 426 height 217
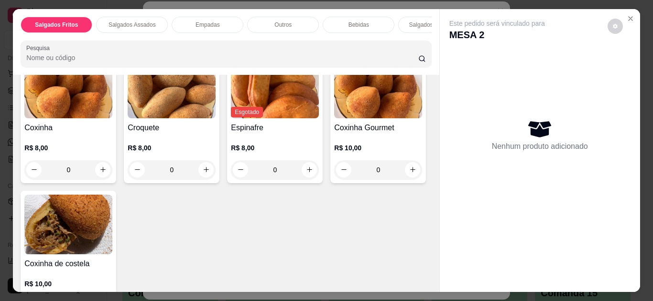
click at [430, 283] on div "Item avulso Salgados Fritos Coxinha R$ 8,00 0 Croquete R$ 8,00 0 Esgotado Espin…" at bounding box center [226, 183] width 426 height 217
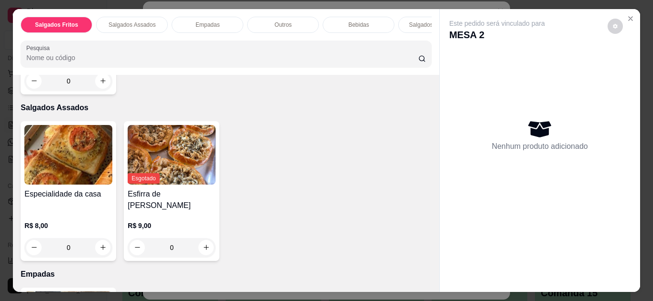
scroll to position [338, 0]
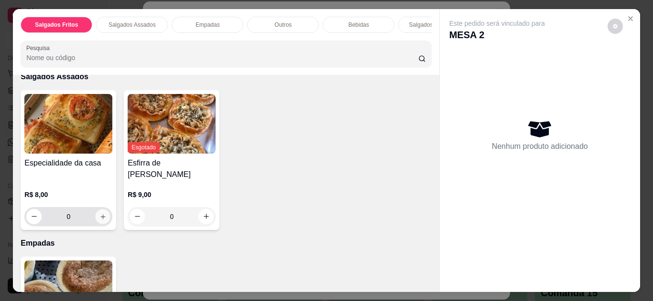
click at [100, 215] on icon "increase-product-quantity" at bounding box center [102, 217] width 5 height 5
type input "1"
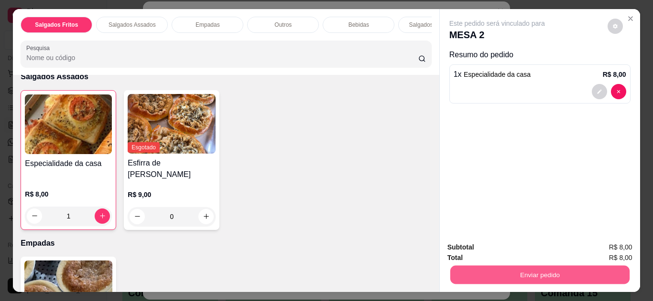
click at [570, 281] on button "Enviar pedido" at bounding box center [539, 275] width 179 height 19
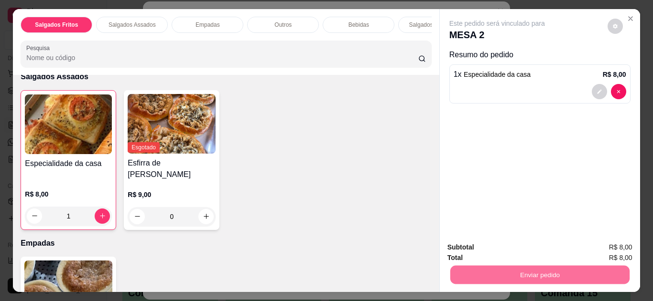
click at [521, 246] on button "Não registrar e enviar pedido" at bounding box center [508, 248] width 97 height 18
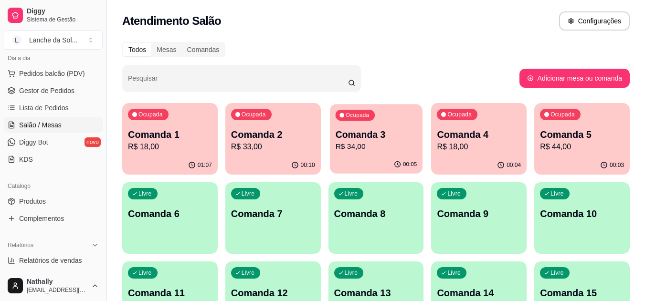
click at [354, 154] on div "Ocupada Comanda 3 R$ 34,00" at bounding box center [376, 130] width 93 height 52
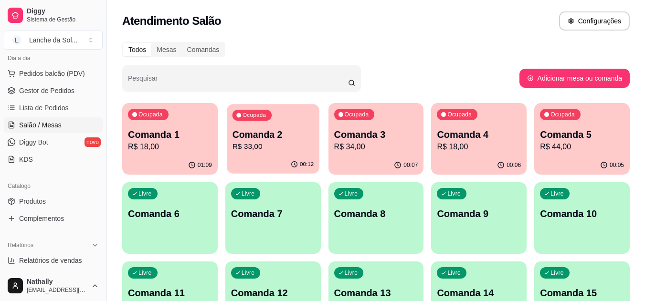
click at [266, 156] on div "00:12" at bounding box center [273, 165] width 93 height 18
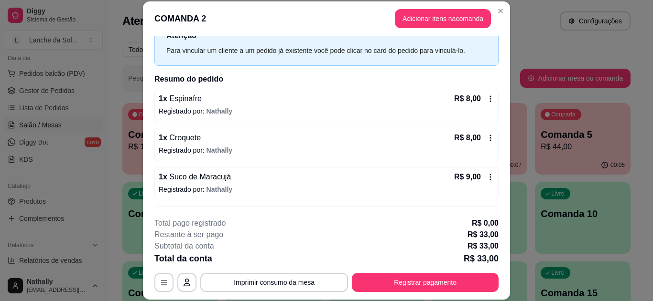
scroll to position [86, 0]
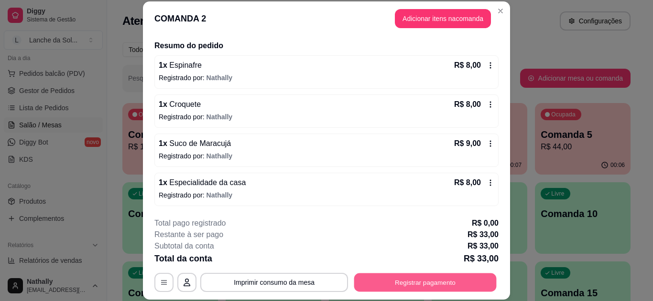
click at [392, 283] on button "Registrar pagamento" at bounding box center [425, 282] width 142 height 19
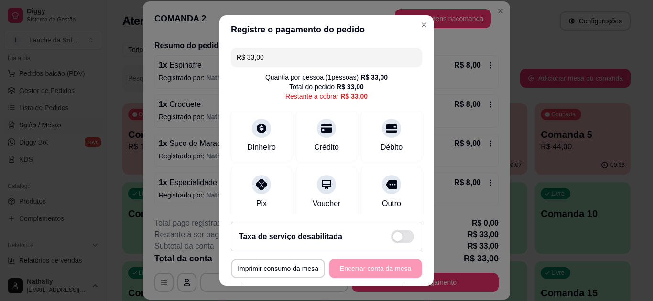
click at [261, 182] on icon at bounding box center [261, 184] width 11 height 11
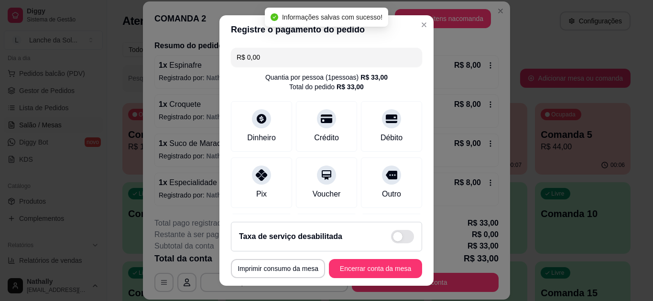
click at [287, 54] on input "R$ 0,00" at bounding box center [326, 57] width 180 height 19
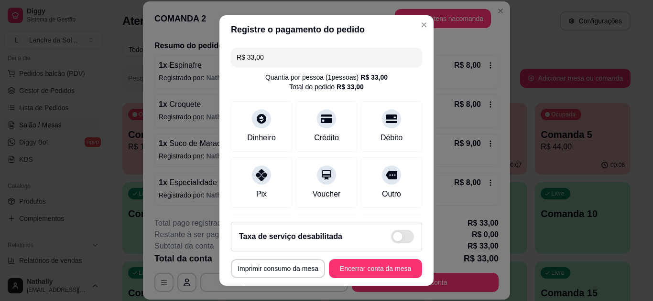
type input "R$ 33,00"
click at [274, 184] on div "Pix" at bounding box center [261, 183] width 61 height 51
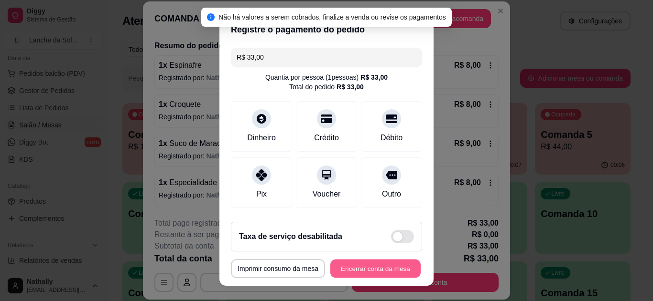
click at [348, 266] on button "Encerrar conta da mesa" at bounding box center [375, 269] width 90 height 19
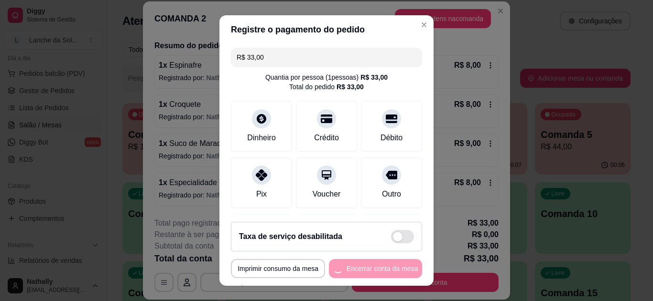
scroll to position [0, 0]
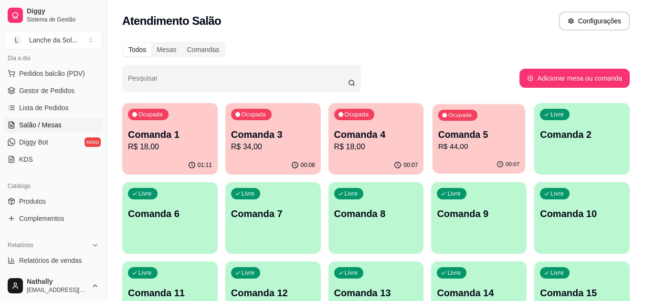
click at [461, 139] on p "Comanda 5" at bounding box center [480, 135] width 82 height 13
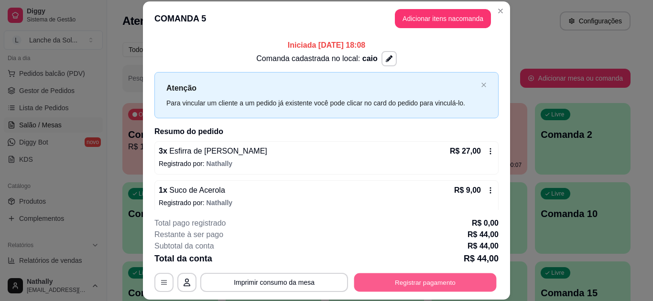
click at [396, 280] on button "Registrar pagamento" at bounding box center [425, 282] width 142 height 19
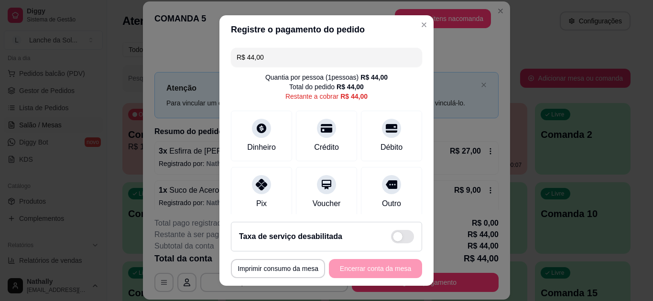
click at [275, 182] on div "Pix" at bounding box center [261, 192] width 61 height 51
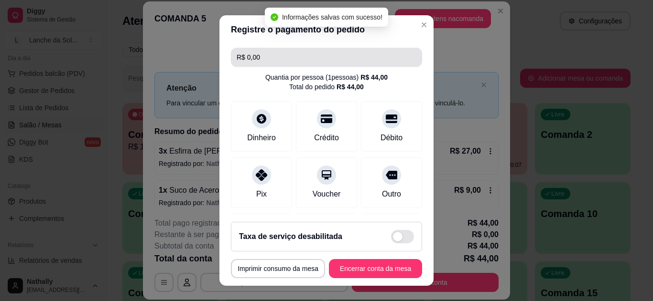
click at [311, 55] on input "R$ 0,00" at bounding box center [326, 57] width 180 height 19
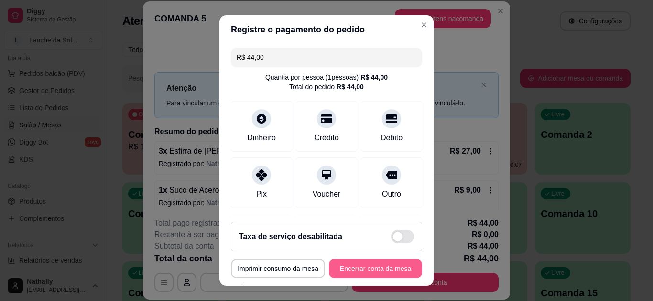
type input "R$ 44,00"
click at [342, 265] on button "Encerrar conta da mesa" at bounding box center [375, 269] width 90 height 19
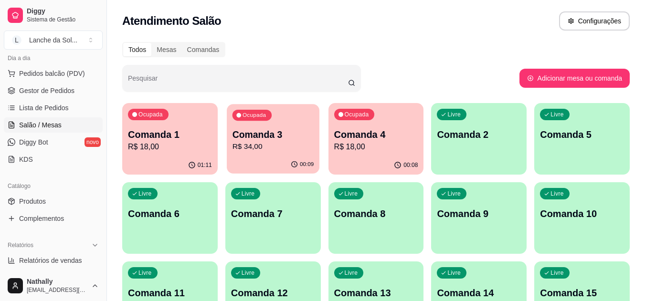
click at [278, 154] on div "Ocupada Comanda 3 R$ 34,00" at bounding box center [273, 130] width 93 height 52
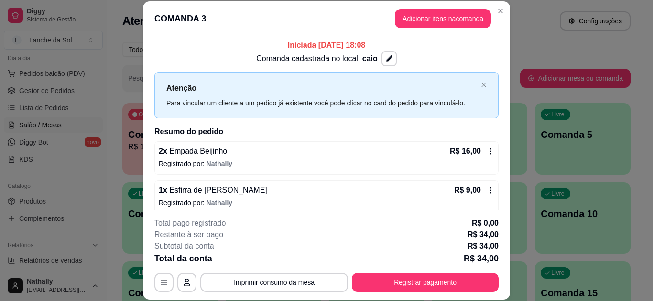
scroll to position [47, 0]
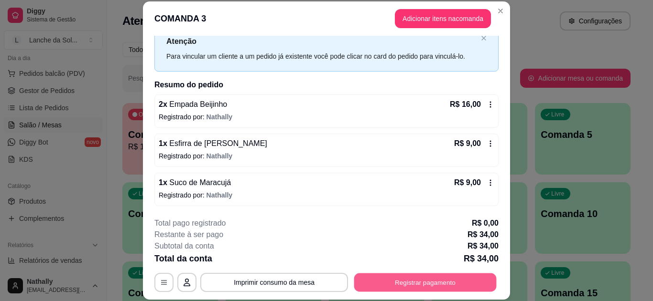
click at [424, 281] on button "Registrar pagamento" at bounding box center [425, 282] width 142 height 19
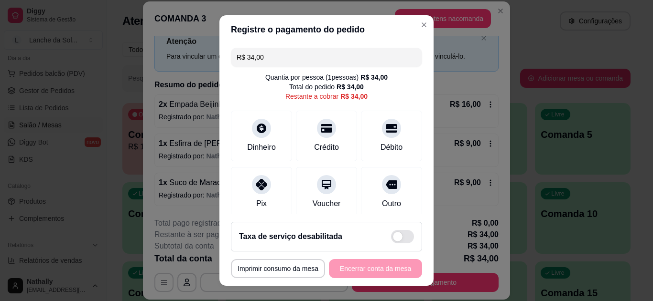
click at [258, 189] on div at bounding box center [261, 184] width 19 height 19
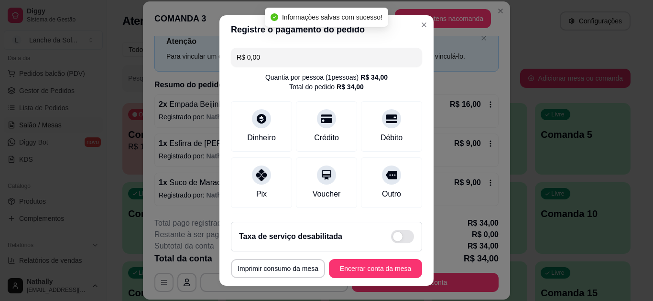
click at [295, 55] on input "R$ 0,00" at bounding box center [326, 57] width 180 height 19
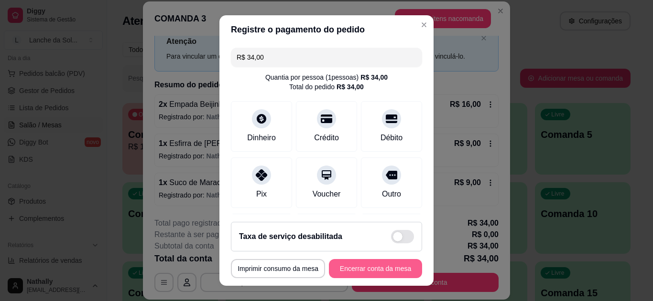
type input "R$ 34,00"
click at [364, 269] on button "Encerrar conta da mesa" at bounding box center [375, 269] width 90 height 19
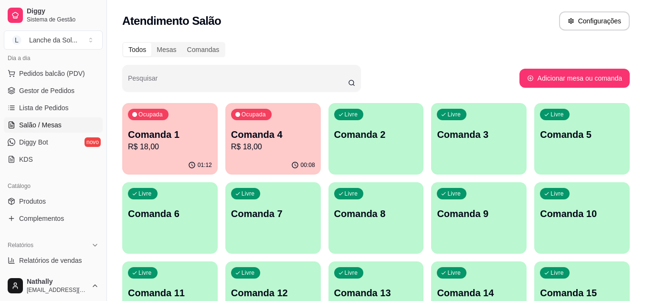
click at [237, 149] on p "R$ 18,00" at bounding box center [273, 146] width 84 height 11
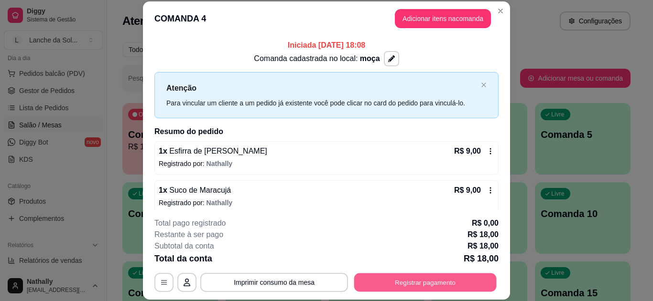
click at [414, 277] on button "Registrar pagamento" at bounding box center [425, 282] width 142 height 19
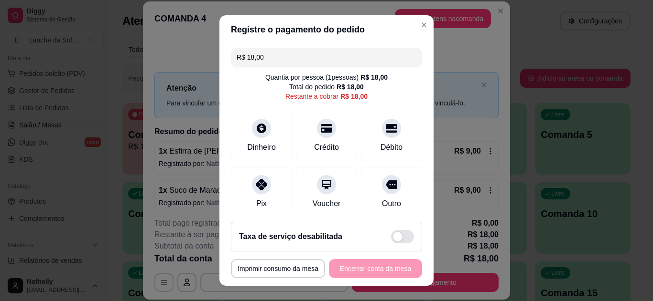
click at [261, 183] on icon at bounding box center [261, 184] width 11 height 11
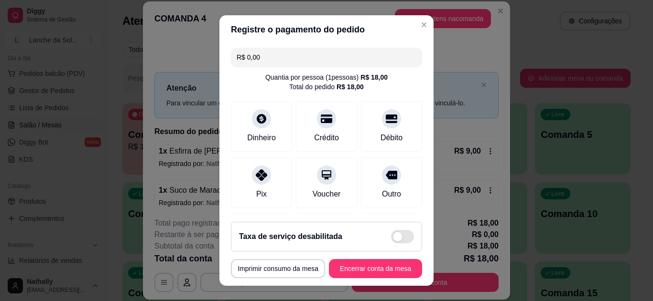
click at [337, 48] on input "R$ 0,00" at bounding box center [326, 57] width 180 height 19
type input "R$ 18,00"
click at [364, 270] on button "Encerrar conta da mesa" at bounding box center [375, 269] width 90 height 19
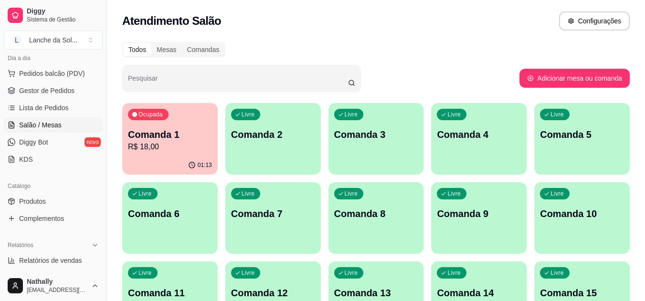
click at [56, 74] on span "Pedidos balcão (PDV)" at bounding box center [52, 74] width 66 height 10
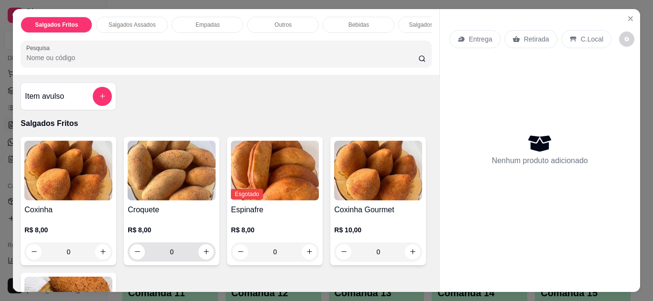
click at [204, 247] on div "0" at bounding box center [171, 252] width 84 height 19
click at [204, 250] on button "increase-product-quantity" at bounding box center [206, 252] width 15 height 15
type input "1"
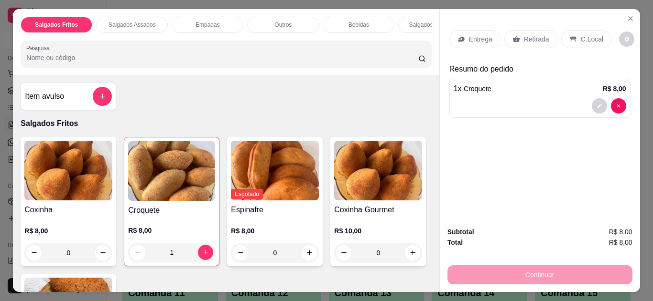
click at [574, 36] on div "C.Local" at bounding box center [586, 39] width 50 height 18
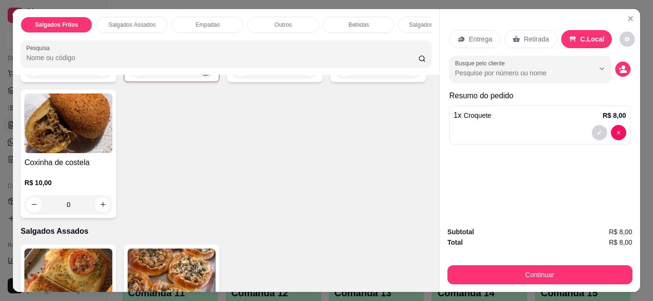
scroll to position [369, 0]
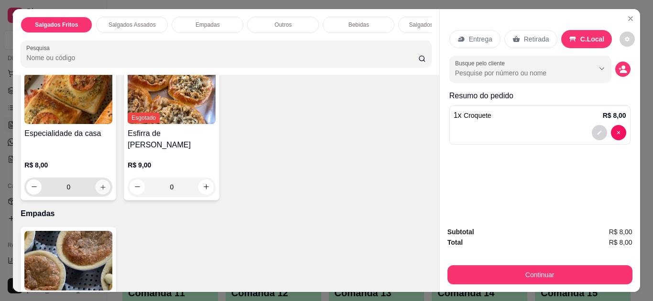
click at [99, 180] on button "increase-product-quantity" at bounding box center [103, 187] width 15 height 15
type input "1"
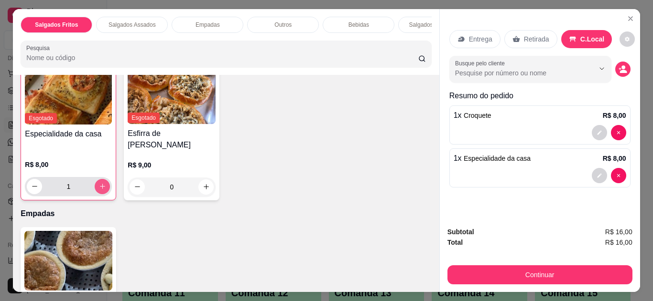
scroll to position [369, 0]
click at [427, 201] on div "Item avulso Salgados Fritos Coxinha R$ 8,00 0 Croquete R$ 8,00 1 Esgotado Espin…" at bounding box center [226, 183] width 426 height 217
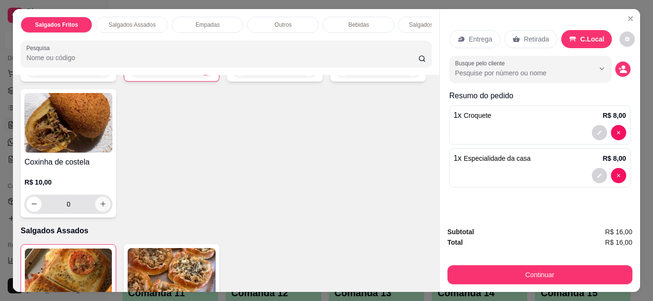
click at [110, 204] on button "increase-product-quantity" at bounding box center [102, 204] width 15 height 15
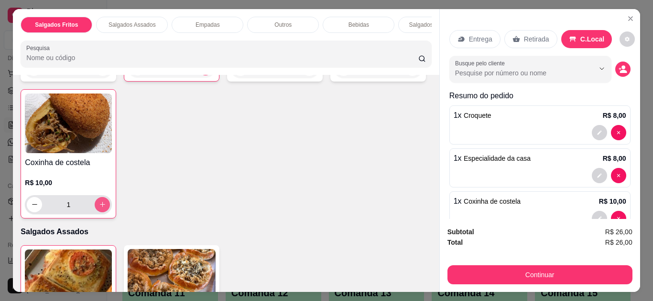
type input "1"
click at [461, 35] on icon at bounding box center [461, 39] width 8 height 8
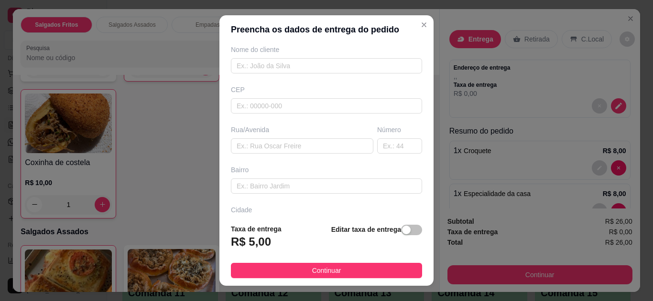
scroll to position [87, 0]
click at [355, 141] on input "text" at bounding box center [302, 140] width 142 height 15
type input "arama"
click at [379, 137] on input "text" at bounding box center [399, 140] width 45 height 15
type input "2"
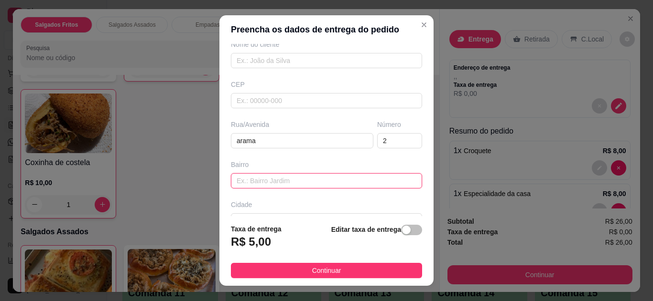
click at [371, 175] on input "text" at bounding box center [326, 180] width 191 height 15
type input "quarto 12"
click at [335, 268] on button "Continuar" at bounding box center [326, 270] width 191 height 15
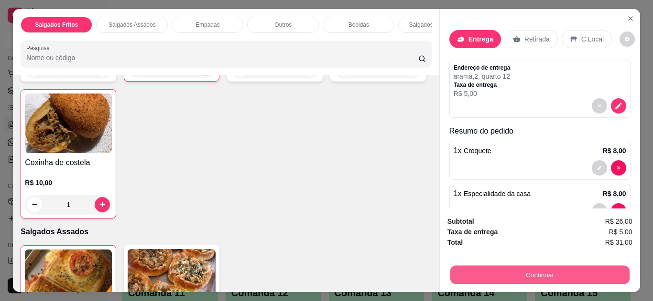
click at [510, 273] on button "Continuar" at bounding box center [539, 275] width 179 height 19
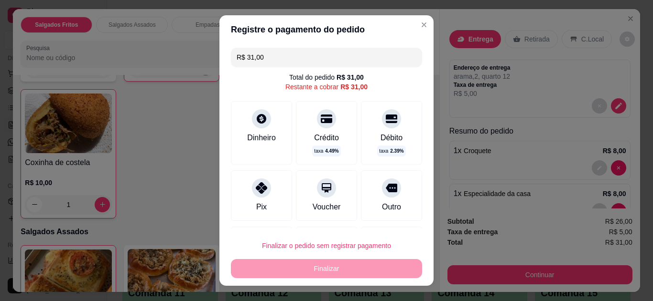
click at [246, 204] on div "Pix" at bounding box center [261, 196] width 61 height 51
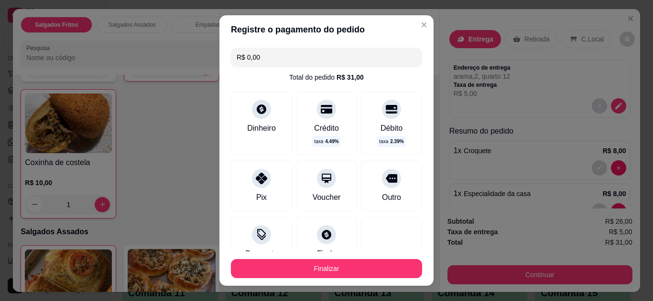
click at [290, 53] on input "R$ 0,00" at bounding box center [326, 57] width 180 height 19
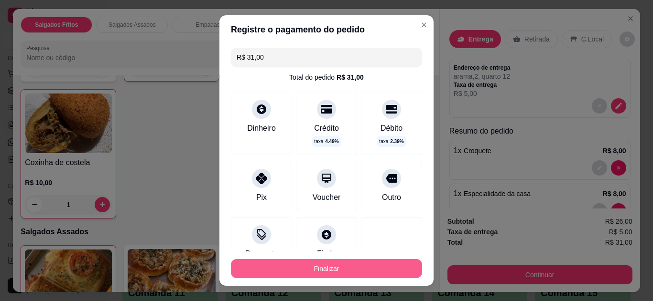
type input "R$ 31,00"
click at [291, 267] on button "Finalizar" at bounding box center [326, 269] width 185 height 19
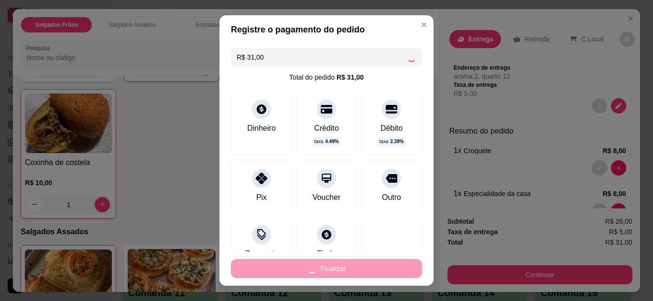
type input "0"
type input "-R$ 31,00"
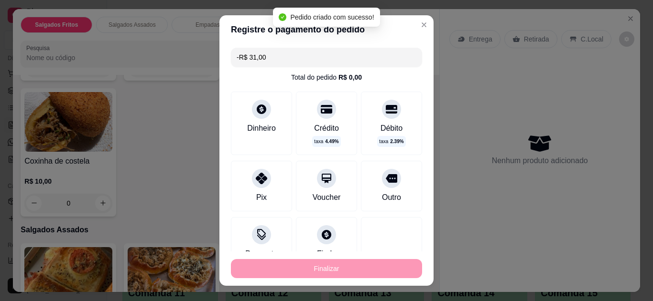
scroll to position [184, 0]
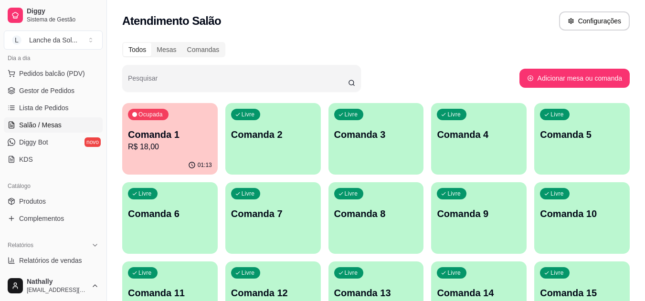
click at [43, 89] on span "Gestor de Pedidos" at bounding box center [46, 91] width 55 height 10
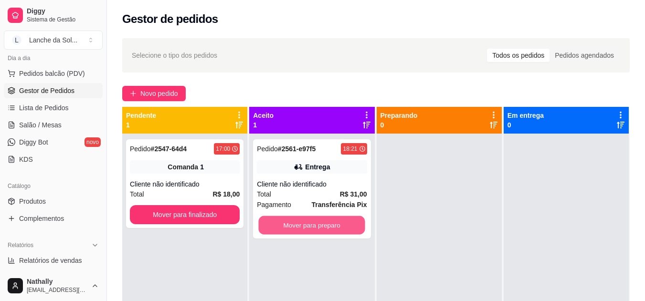
click at [292, 224] on button "Mover para preparo" at bounding box center [312, 225] width 107 height 19
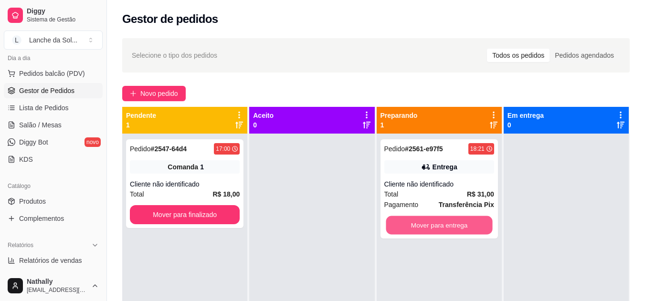
click at [444, 223] on button "Mover para entrega" at bounding box center [439, 225] width 107 height 19
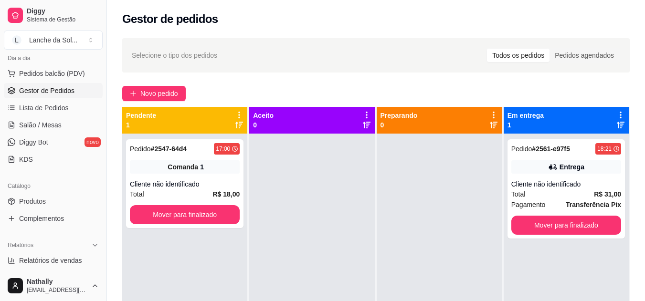
click at [556, 179] on div "Pedido # 2561-e97f5 18:21 Entrega Cliente não identificado Total R$ 31,00 Pagam…" at bounding box center [567, 189] width 118 height 99
click at [32, 198] on span "Produtos" at bounding box center [32, 202] width 27 height 10
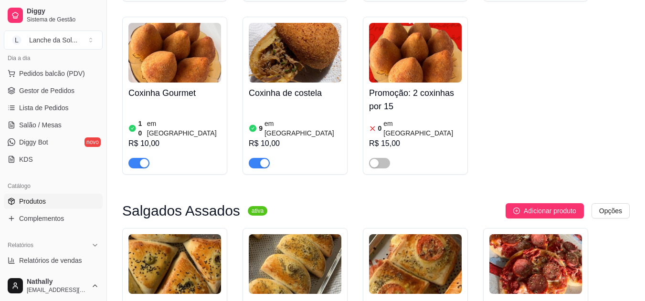
scroll to position [527, 0]
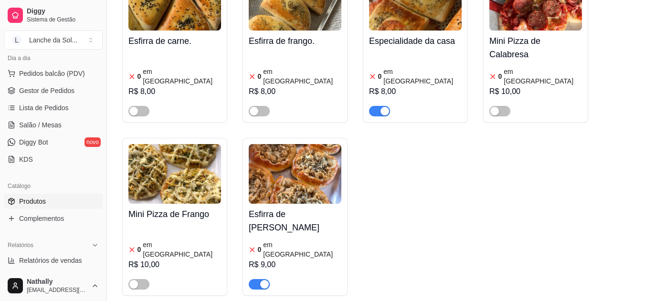
click at [378, 105] on div at bounding box center [379, 110] width 21 height 11
click at [382, 107] on div "button" at bounding box center [385, 111] width 9 height 9
click at [263, 279] on span "button" at bounding box center [259, 284] width 21 height 11
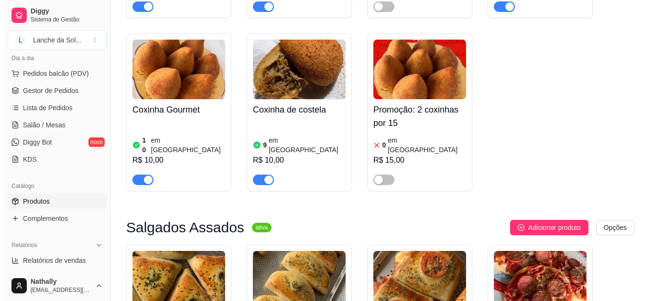
scroll to position [0, 0]
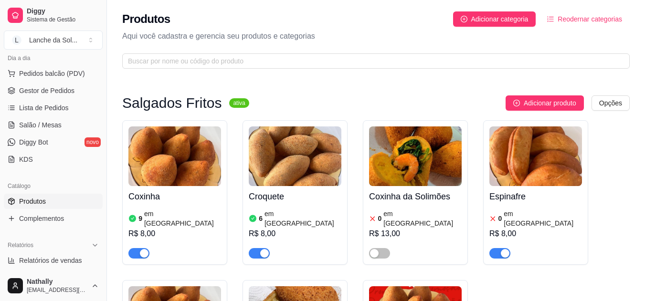
click at [36, 70] on span "Pedidos balcão (PDV)" at bounding box center [52, 74] width 66 height 10
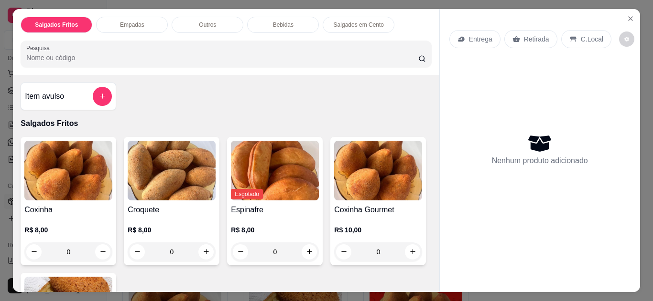
click at [626, 15] on icon "Close" at bounding box center [630, 19] width 8 height 8
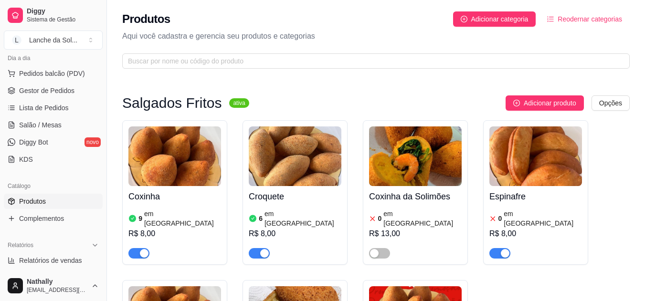
click at [23, 111] on span "Lista de Pedidos" at bounding box center [44, 108] width 50 height 10
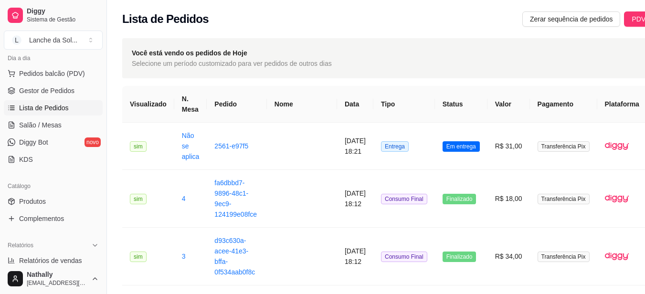
click at [53, 115] on link "Lista de Pedidos" at bounding box center [53, 107] width 99 height 15
click at [53, 119] on link "Salão / Mesas" at bounding box center [53, 125] width 99 height 15
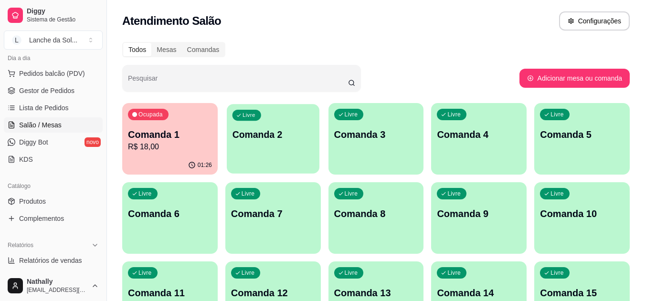
click at [262, 149] on div "Livre Comanda 2" at bounding box center [273, 133] width 93 height 58
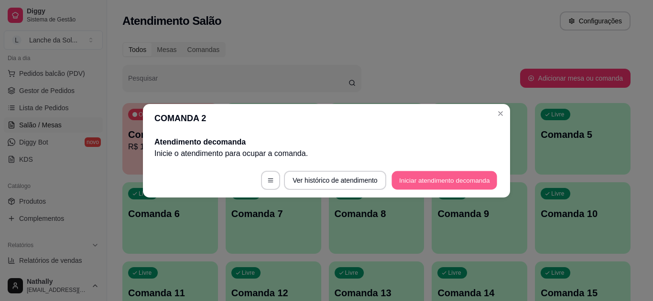
click at [428, 179] on button "Iniciar atendimento de comanda" at bounding box center [444, 180] width 106 height 19
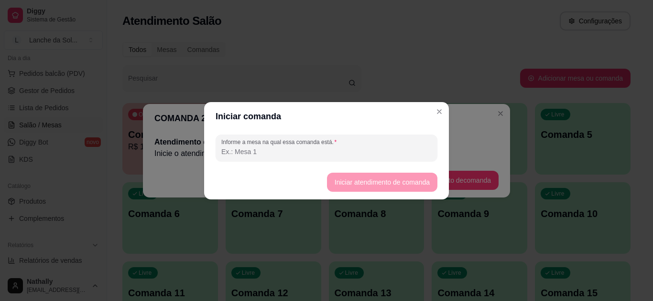
click at [387, 149] on input "Informe a mesa na qual essa comanda está." at bounding box center [326, 152] width 210 height 10
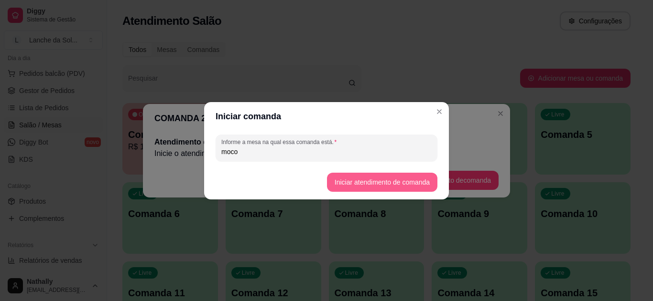
type input "moco"
click at [383, 181] on button "Iniciar atendimento de comanda" at bounding box center [381, 182] width 107 height 19
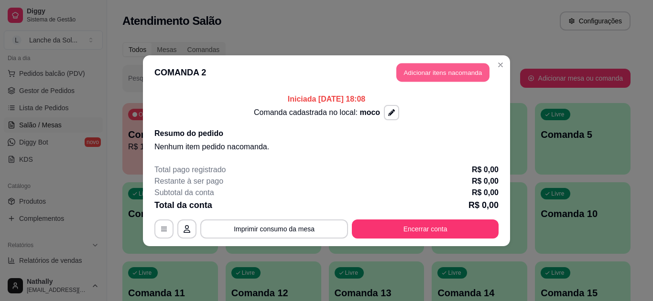
click at [451, 67] on button "Adicionar itens na comanda" at bounding box center [442, 72] width 93 height 19
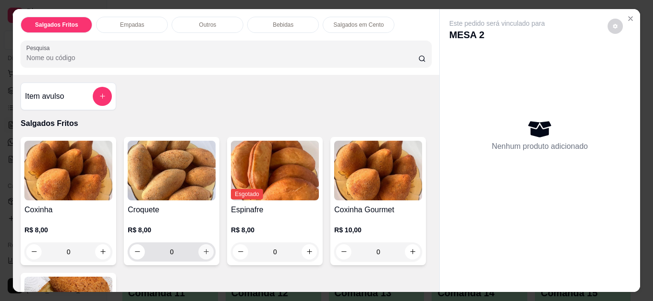
click at [203, 248] on icon "increase-product-quantity" at bounding box center [206, 251] width 7 height 7
type input "1"
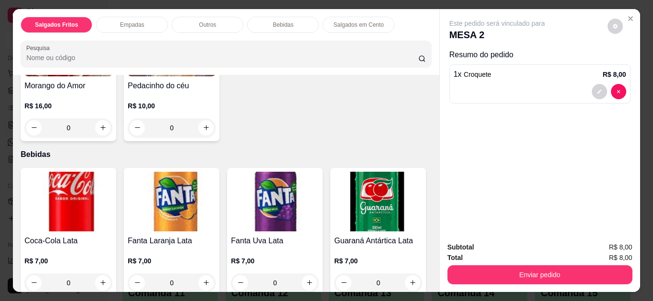
scroll to position [763, 0]
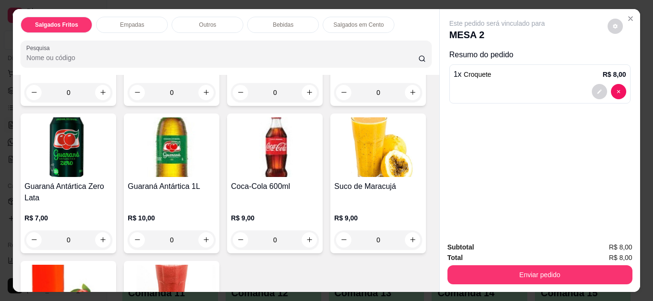
click at [427, 257] on div "Item avulso Salgados Fritos Coxinha R$ 8,00 0 Croquete R$ 8,00 1 Esgotado Espin…" at bounding box center [226, 183] width 426 height 217
click at [443, 262] on div "Subtotal R$ 8,00 Total R$ 8,00 Enviar pedido" at bounding box center [540, 264] width 200 height 58
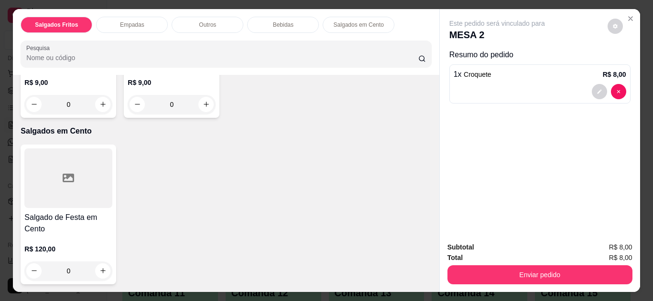
scroll to position [1144, 0]
click at [199, 112] on button "increase-product-quantity" at bounding box center [206, 104] width 15 height 15
type input "1"
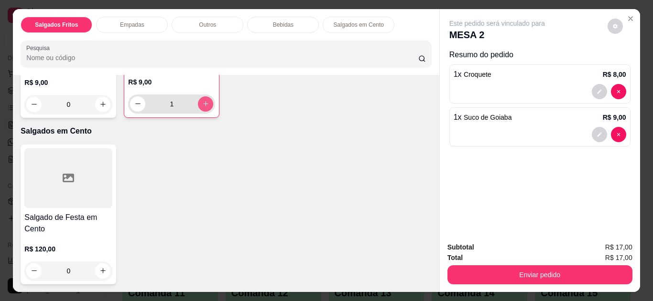
scroll to position [1144, 0]
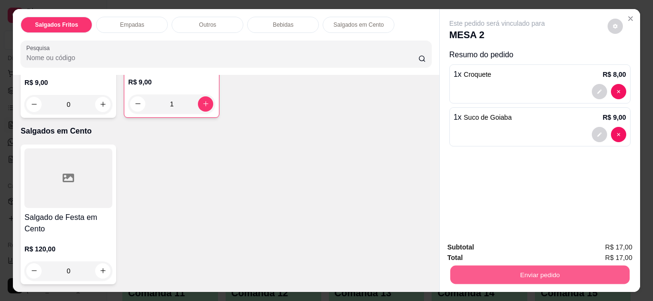
click at [475, 267] on button "Enviar pedido" at bounding box center [539, 275] width 179 height 19
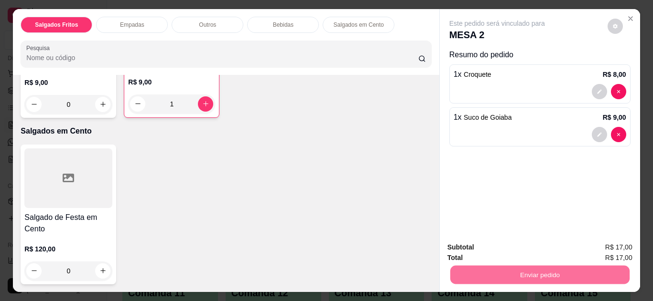
click at [491, 245] on button "Não registrar e enviar pedido" at bounding box center [508, 248] width 97 height 18
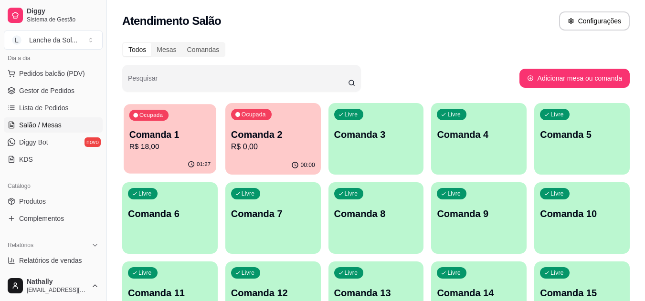
click at [169, 150] on p "R$ 18,00" at bounding box center [170, 146] width 82 height 11
click at [146, 160] on div "01:28" at bounding box center [170, 165] width 93 height 18
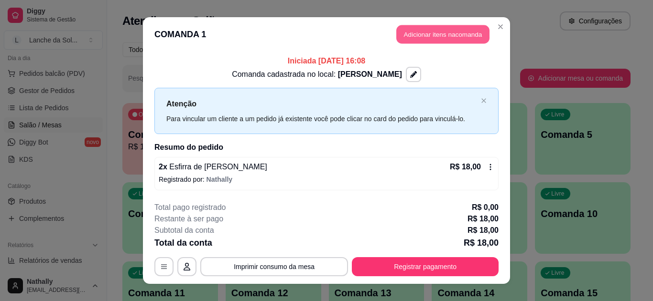
click at [418, 32] on button "Adicionar itens na comanda" at bounding box center [442, 34] width 93 height 19
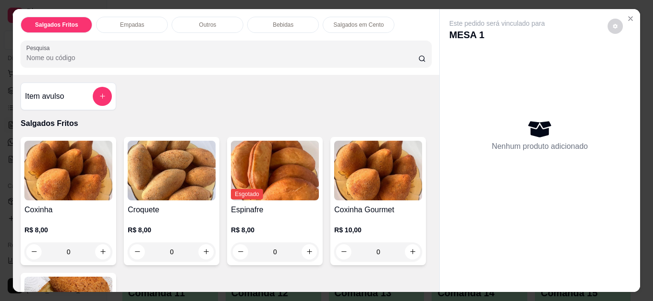
scroll to position [191, 0]
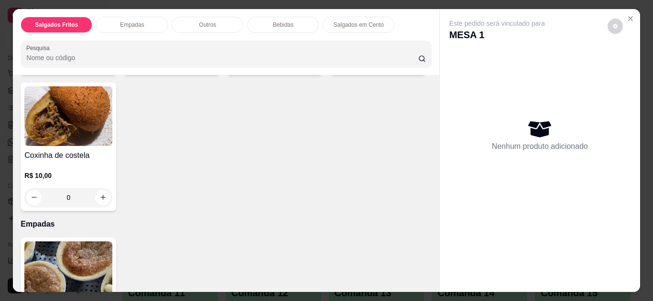
click at [405, 69] on button "increase-product-quantity" at bounding box center [412, 61] width 15 height 15
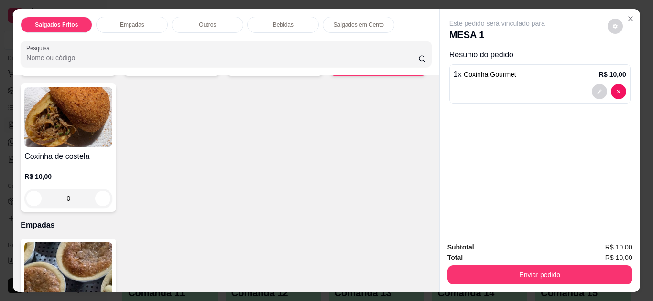
click at [405, 69] on button "increase-product-quantity" at bounding box center [412, 61] width 15 height 15
type input "2"
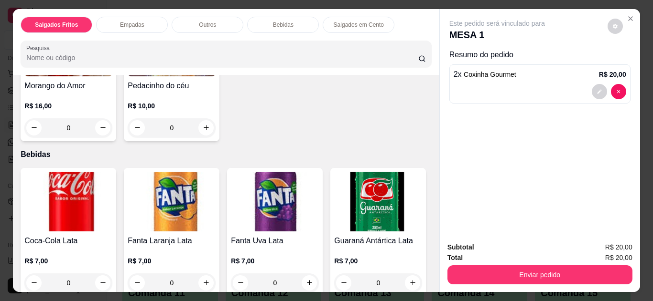
scroll to position [763, 0]
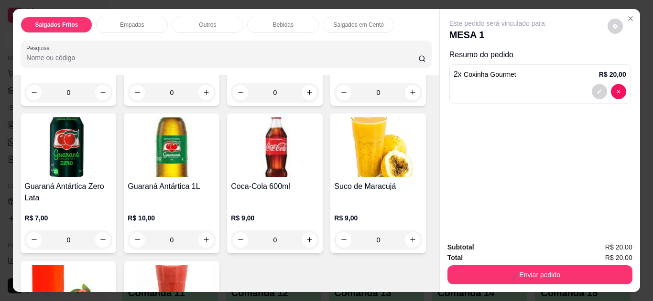
click at [447, 256] on strong "Total" at bounding box center [454, 258] width 15 height 8
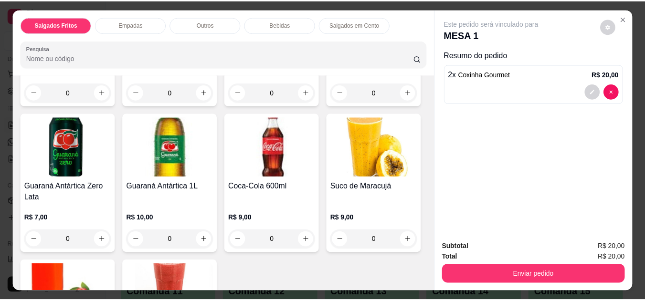
scroll to position [953, 0]
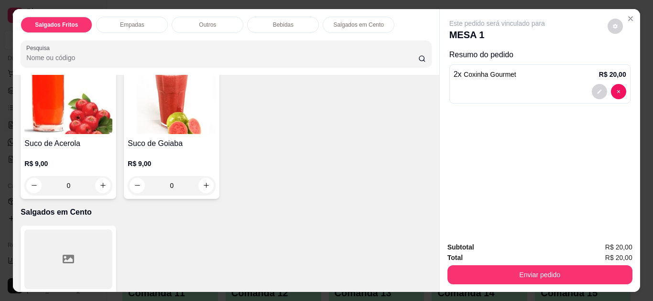
click at [405, 57] on button "increase-product-quantity" at bounding box center [412, 49] width 15 height 15
type input "1"
click at [110, 184] on button "increase-product-quantity" at bounding box center [102, 185] width 15 height 15
type input "1"
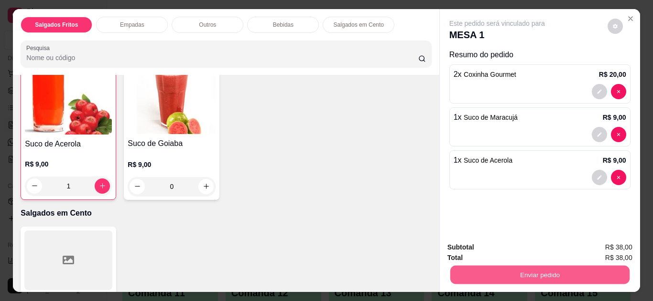
click at [495, 269] on button "Enviar pedido" at bounding box center [539, 275] width 179 height 19
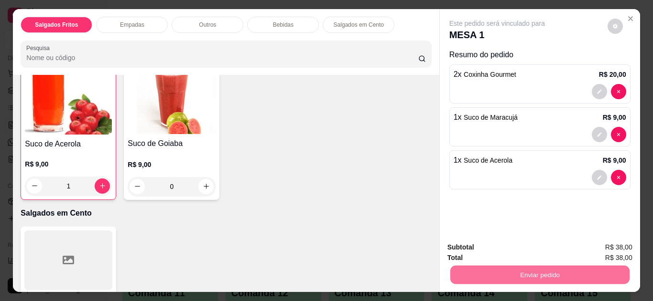
click at [499, 246] on button "Não registrar e enviar pedido" at bounding box center [508, 248] width 97 height 18
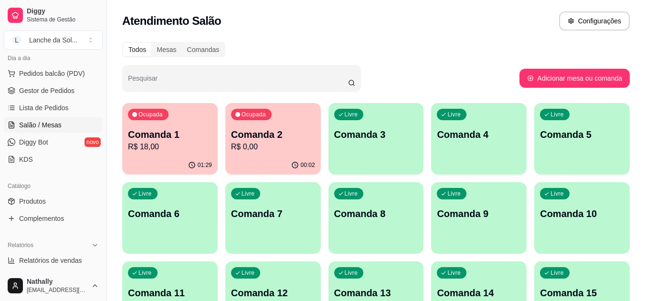
click at [47, 200] on link "Produtos" at bounding box center [53, 201] width 99 height 15
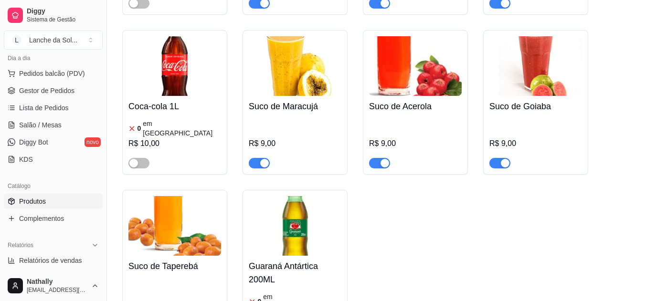
scroll to position [2901, 0]
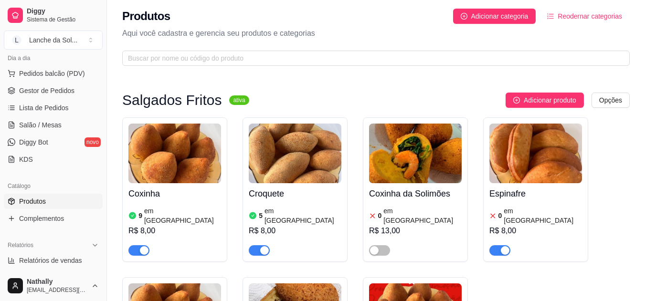
scroll to position [0, 0]
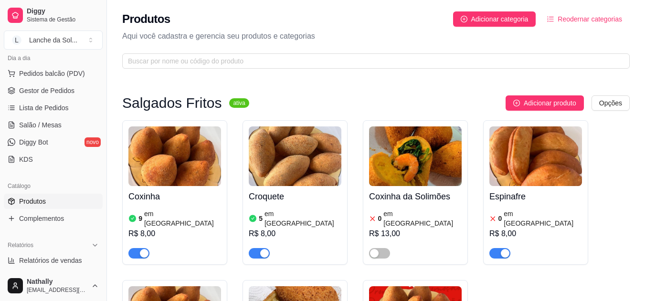
click at [44, 89] on span "Gestor de Pedidos" at bounding box center [46, 91] width 55 height 10
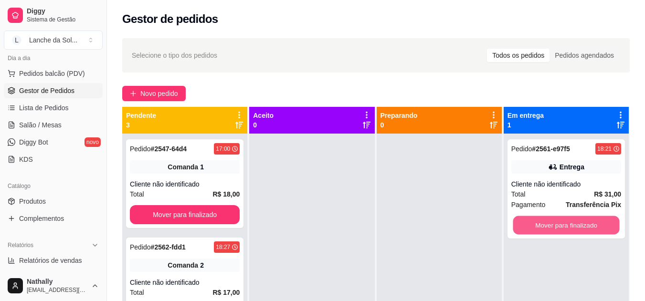
click at [548, 222] on button "Mover para finalizado" at bounding box center [566, 225] width 107 height 19
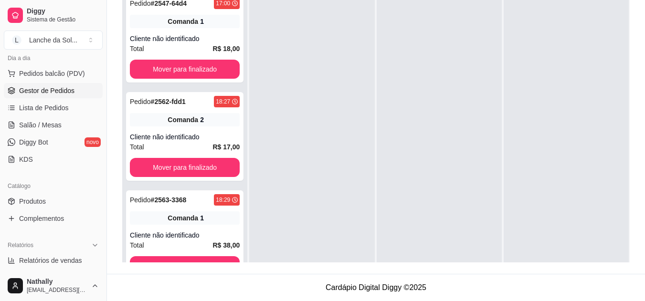
scroll to position [27, 0]
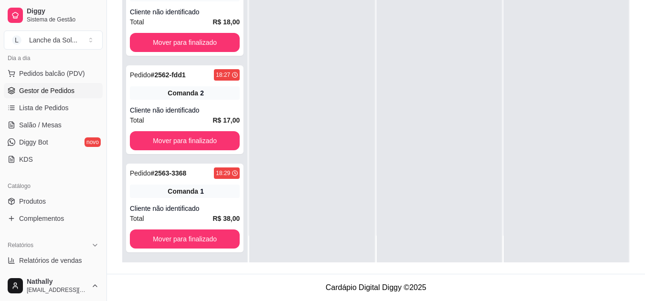
click at [170, 210] on div "Cliente não identificado" at bounding box center [185, 209] width 110 height 10
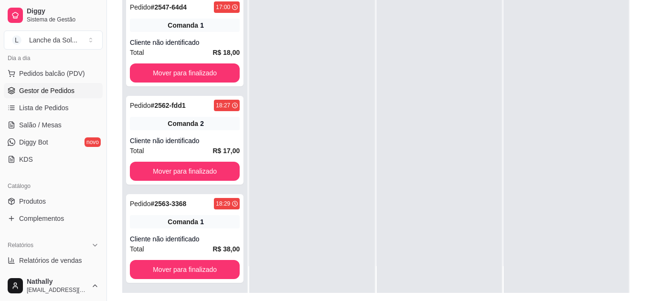
scroll to position [146, 0]
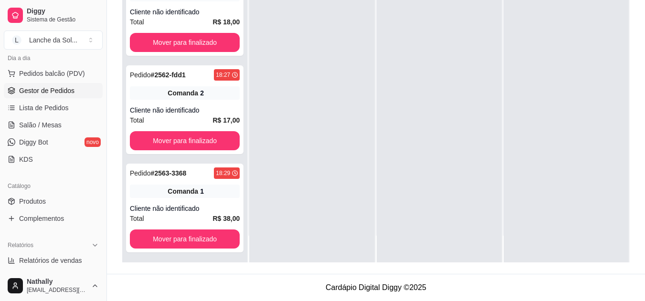
click at [57, 109] on span "Lista de Pedidos" at bounding box center [44, 108] width 50 height 10
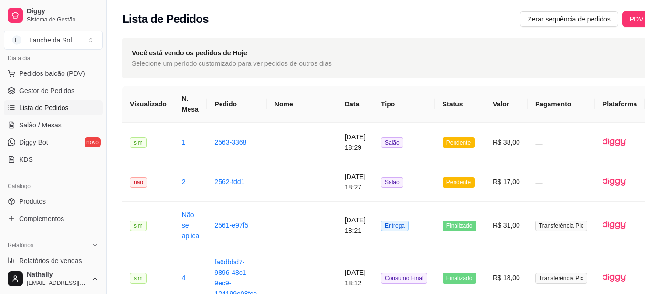
click at [57, 67] on button "Pedidos balcão (PDV)" at bounding box center [53, 73] width 99 height 15
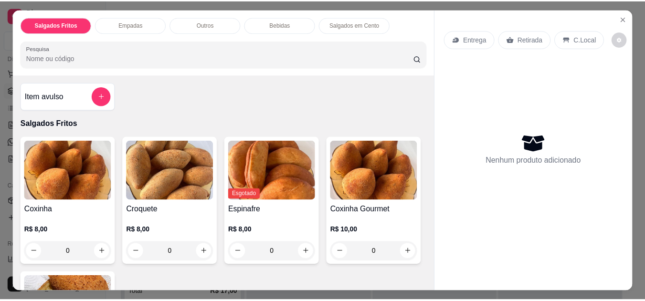
scroll to position [146, 0]
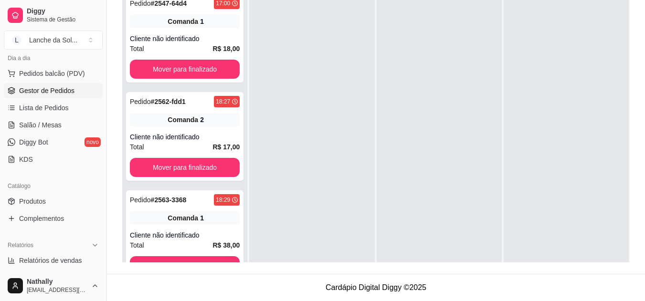
click at [31, 126] on span "Salão / Mesas" at bounding box center [40, 125] width 43 height 10
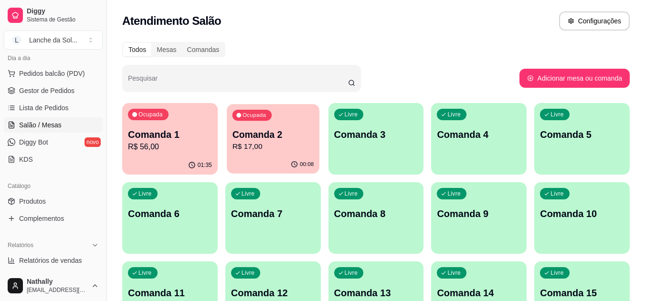
click at [271, 146] on p "R$ 17,00" at bounding box center [273, 146] width 82 height 11
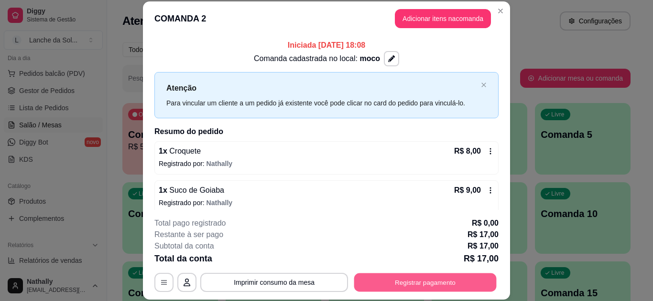
click at [395, 283] on button "Registrar pagamento" at bounding box center [425, 282] width 142 height 19
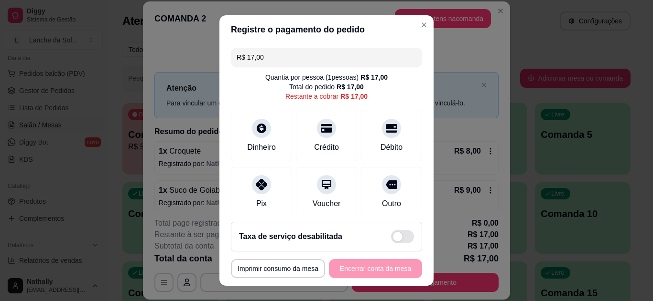
click at [264, 185] on div at bounding box center [261, 184] width 19 height 19
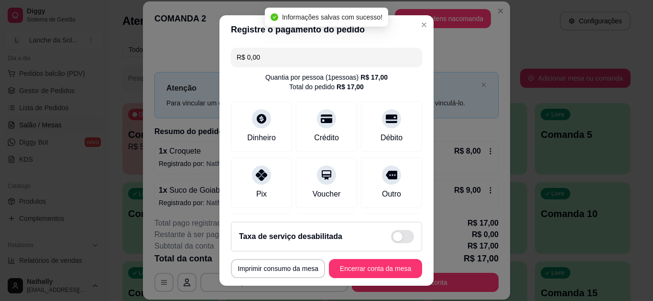
click at [279, 57] on input "R$ 0,00" at bounding box center [326, 57] width 180 height 19
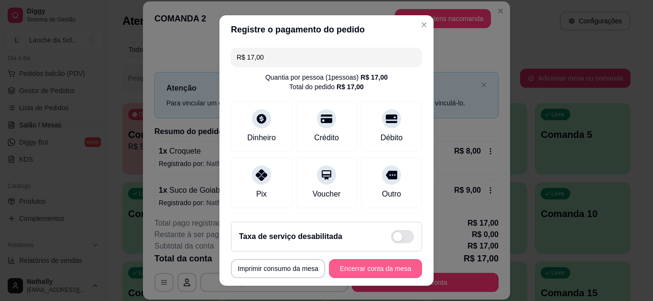
type input "R$ 17,00"
click at [335, 268] on button "Encerrar conta da mesa" at bounding box center [375, 269] width 90 height 19
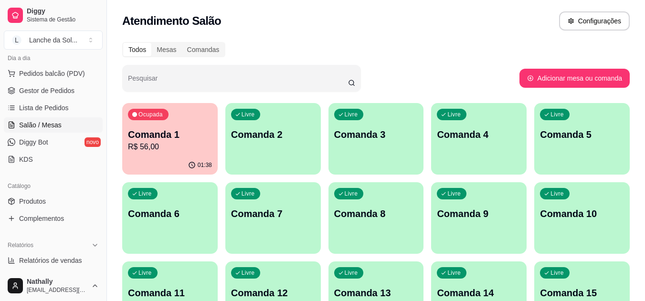
click at [91, 43] on button "L Lanche da Sol ..." at bounding box center [53, 40] width 99 height 19
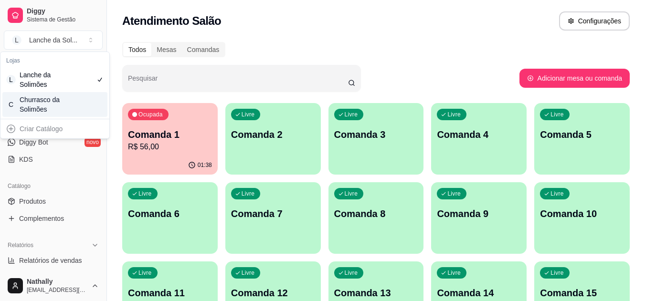
click at [81, 96] on div "C Churrasco da Solimões" at bounding box center [54, 104] width 105 height 25
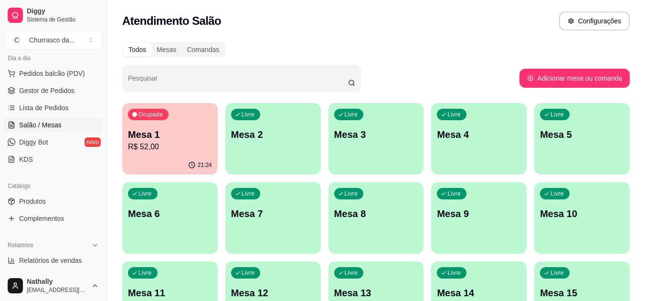
click at [46, 205] on link "Produtos" at bounding box center [53, 201] width 99 height 15
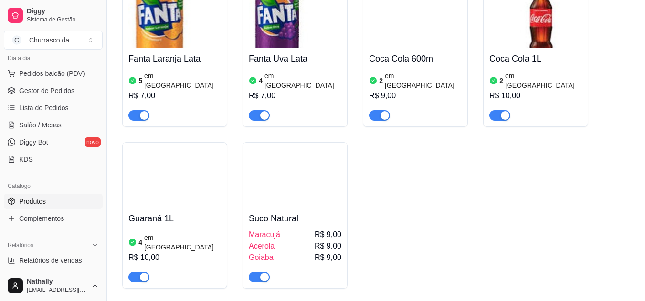
scroll to position [672, 0]
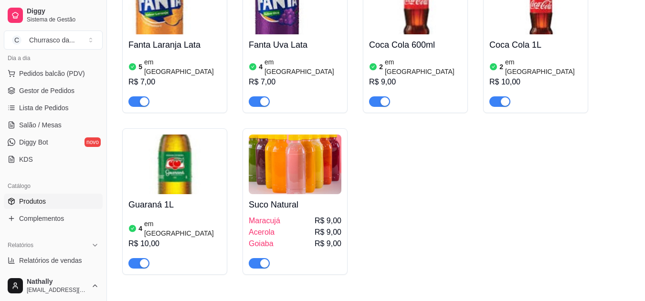
click at [263, 259] on div "button" at bounding box center [264, 263] width 9 height 9
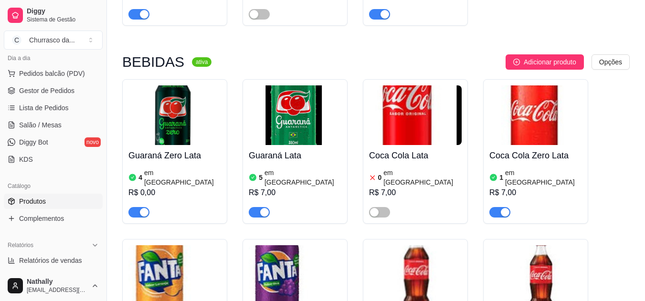
scroll to position [411, 0]
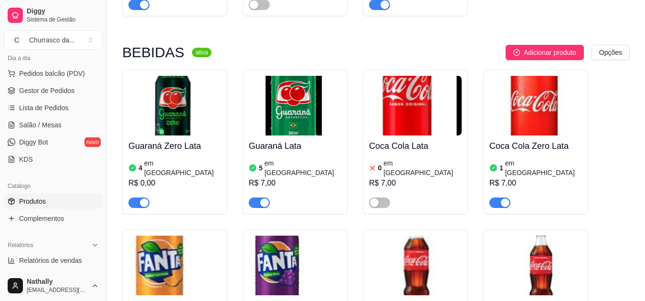
click at [493, 178] on div "R$ 7,00" at bounding box center [536, 183] width 93 height 11
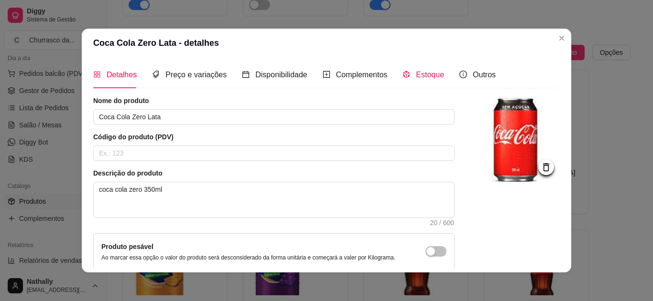
click at [422, 79] on span "Estoque" at bounding box center [430, 75] width 28 height 8
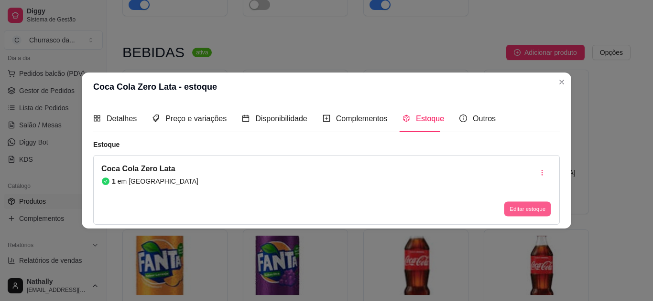
click at [528, 206] on button "Editar estoque" at bounding box center [527, 209] width 47 height 15
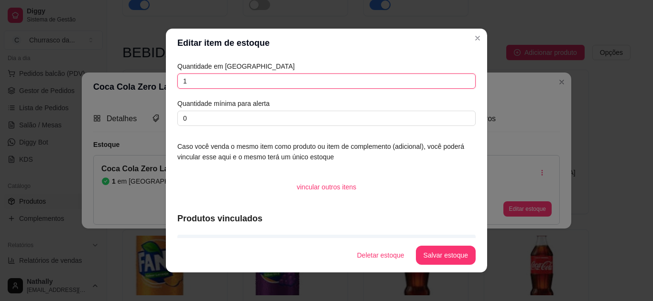
click at [385, 75] on input "1" at bounding box center [326, 81] width 298 height 15
type input "0"
click at [454, 263] on button "Salvar estoque" at bounding box center [445, 256] width 58 height 19
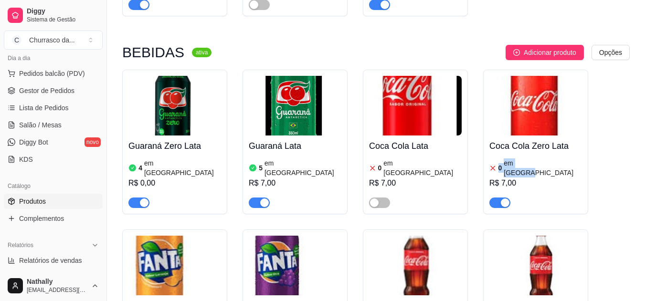
drag, startPoint x: 645, startPoint y: 148, endPoint x: 649, endPoint y: 142, distance: 7.2
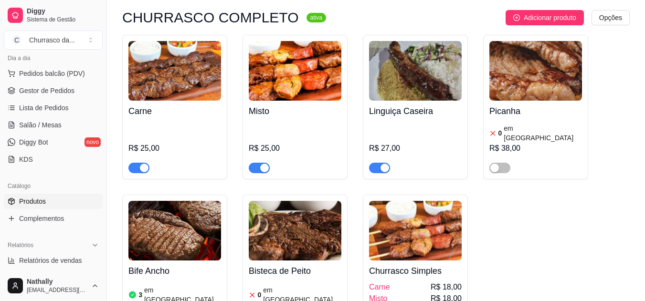
scroll to position [66, 0]
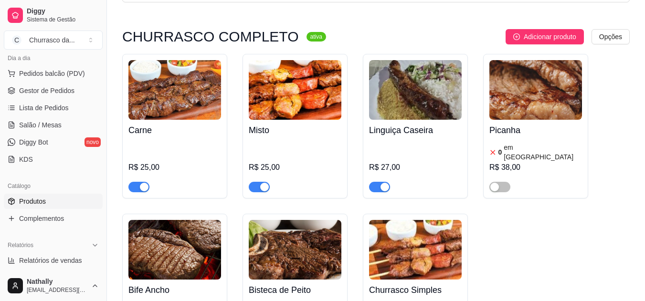
click at [548, 30] on button "Adicionar produto" at bounding box center [545, 36] width 78 height 15
click at [75, 45] on button "C Churrasco da ..." at bounding box center [53, 40] width 99 height 19
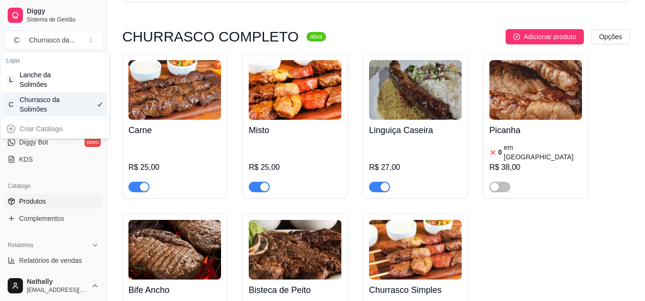
click at [64, 107] on div "C Churrasco da Solimões" at bounding box center [54, 104] width 105 height 25
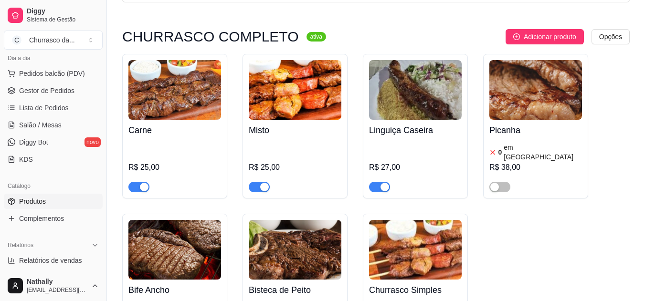
click at [82, 39] on button "C Churrasco da ..." at bounding box center [53, 40] width 99 height 19
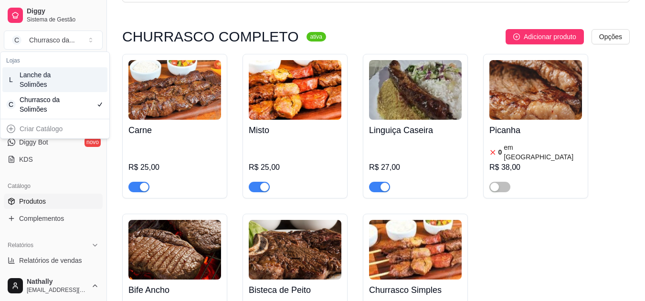
click at [57, 73] on div "Lanche da Solimões" at bounding box center [41, 79] width 43 height 19
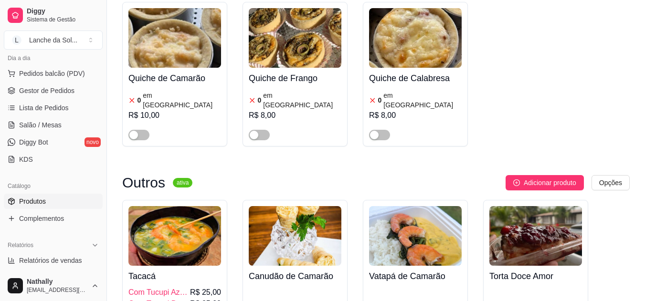
scroll to position [1254, 0]
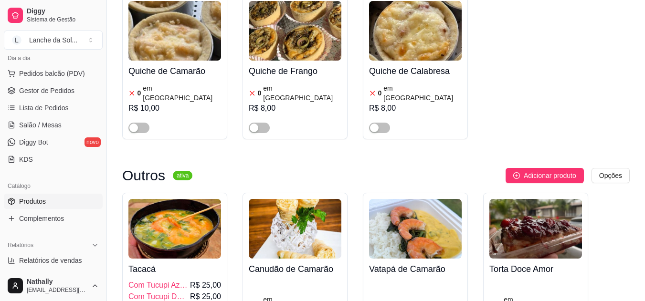
click at [398, 263] on h4 "Vatapá de Camarão" at bounding box center [415, 269] width 93 height 13
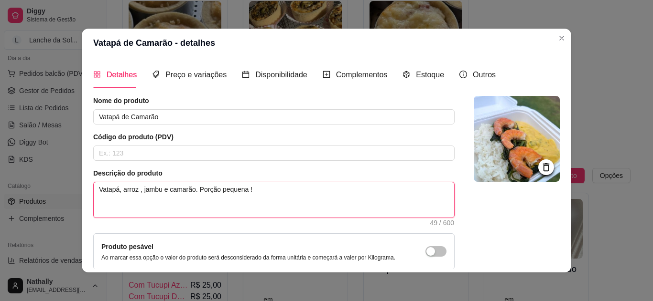
drag, startPoint x: 248, startPoint y: 191, endPoint x: 40, endPoint y: 189, distance: 208.8
click at [40, 189] on div "Vatapá de Camarão - detalhes Detalhes Preço e variações Disponibilidade Complem…" at bounding box center [326, 150] width 653 height 301
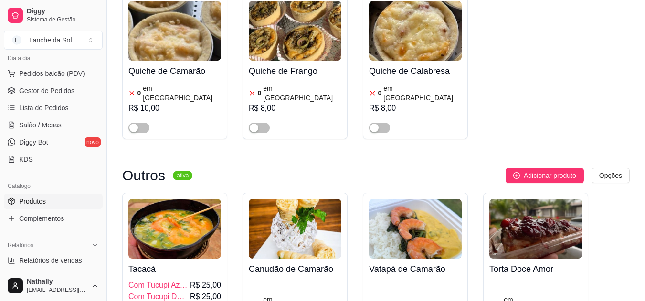
click at [84, 37] on button "L Lanche da Sol ..." at bounding box center [53, 40] width 99 height 19
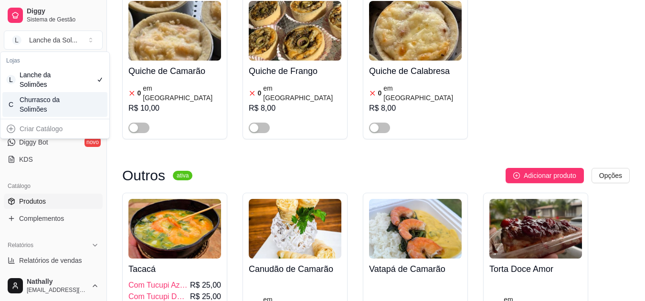
click at [76, 103] on div "C Churrasco da Solimões" at bounding box center [54, 104] width 105 height 25
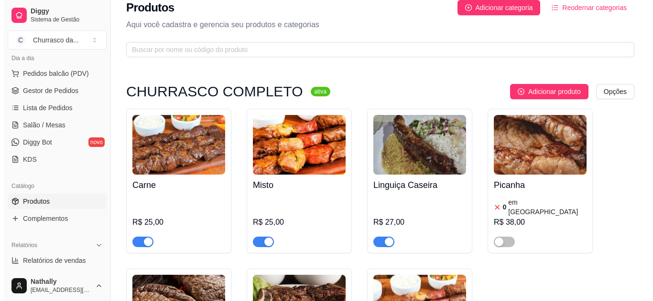
scroll to position [2, 0]
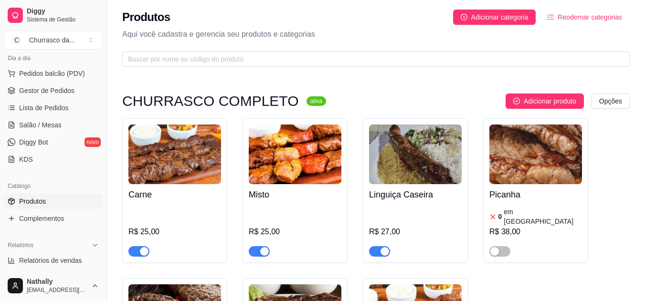
click at [539, 100] on span "Adicionar produto" at bounding box center [550, 101] width 53 height 11
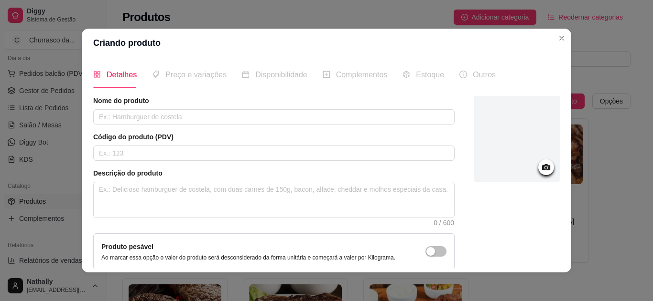
click at [540, 164] on icon at bounding box center [545, 167] width 11 height 11
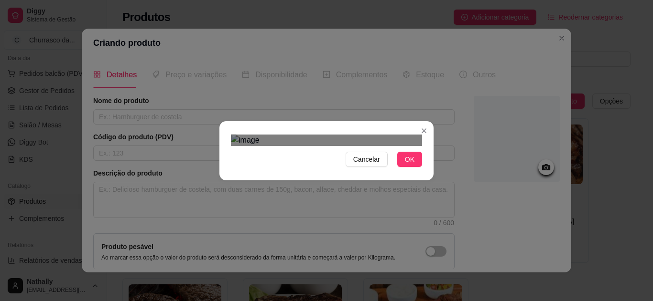
click at [398, 153] on div "Use the arrow keys to move the crop selection area" at bounding box center [326, 239] width 172 height 172
click at [413, 171] on div "Cancelar OK" at bounding box center [326, 151] width 214 height 40
click at [412, 165] on span "OK" at bounding box center [410, 159] width 10 height 11
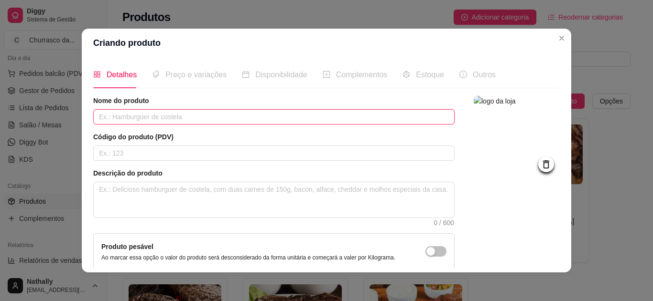
click at [241, 118] on input "text" at bounding box center [273, 116] width 361 height 15
type input "Vatapá de Camarão"
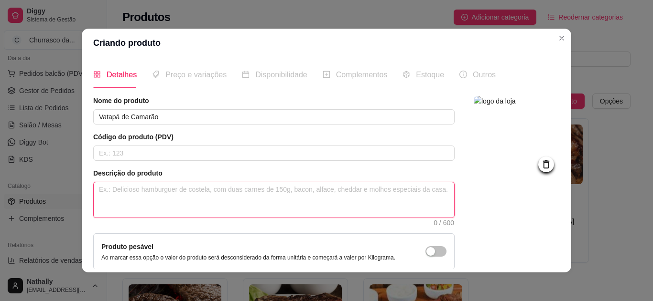
click at [208, 194] on textarea at bounding box center [274, 200] width 360 height 35
paste textarea "Vatapá, arroz , jambu e camarão. Porção pequena !"
type textarea "Vatapá, arroz , jambu e camarão. Porção pequena !"
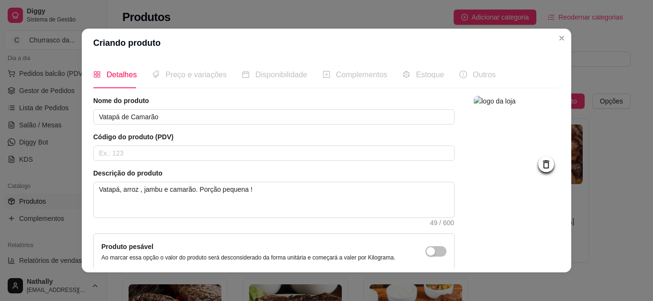
scroll to position [87, 0]
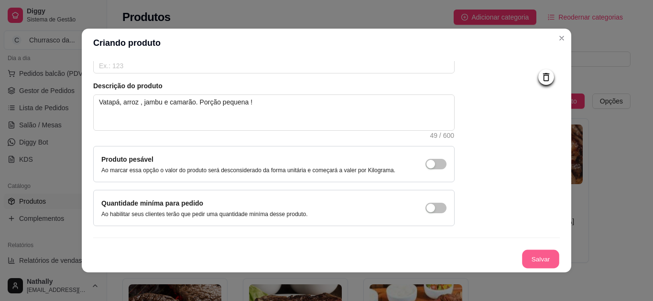
click at [526, 258] on button "Salvar" at bounding box center [540, 259] width 37 height 19
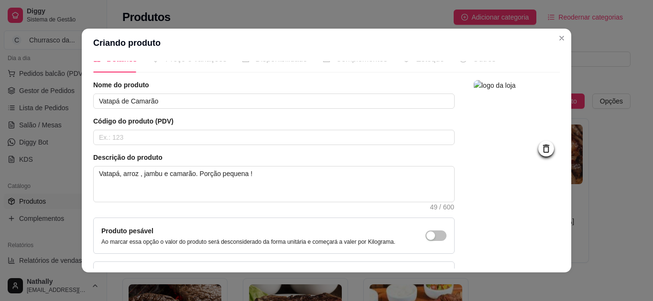
scroll to position [0, 0]
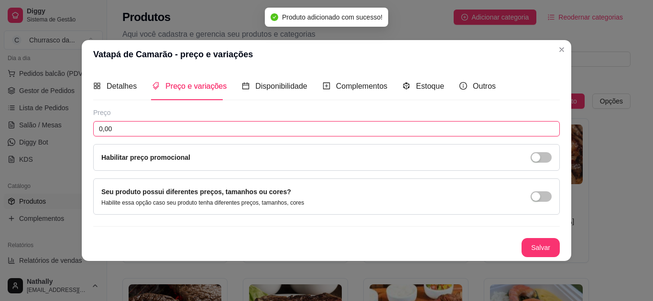
click at [264, 131] on input "0,00" at bounding box center [326, 128] width 466 height 15
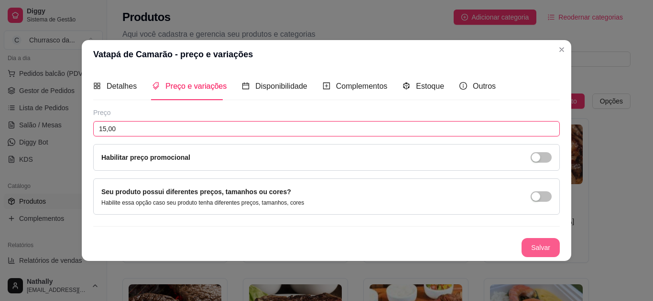
type input "15,00"
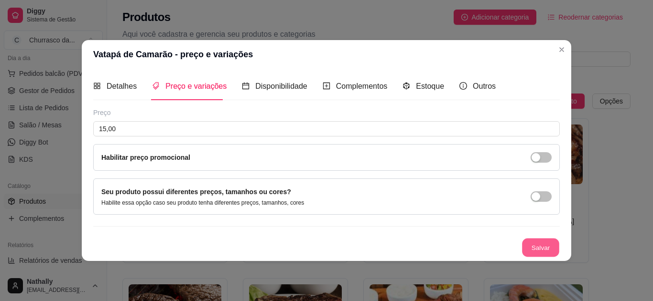
click at [544, 247] on button "Salvar" at bounding box center [540, 247] width 37 height 19
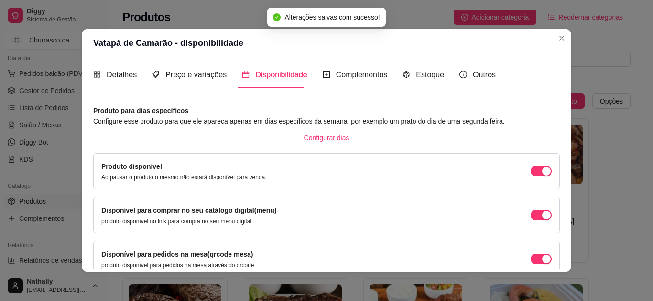
scroll to position [91, 0]
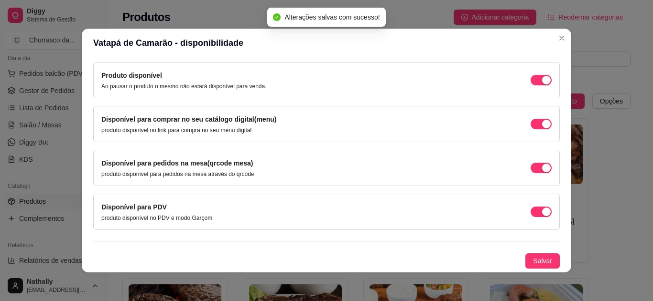
click at [533, 260] on span "Salvar" at bounding box center [542, 261] width 19 height 11
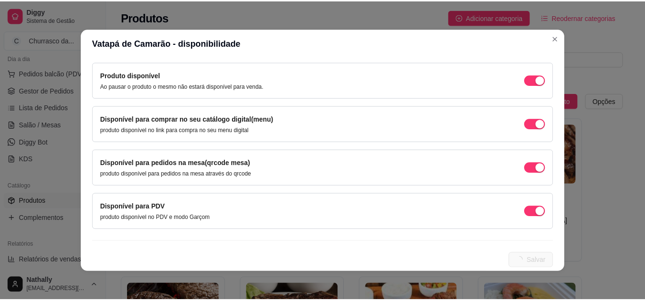
scroll to position [0, 0]
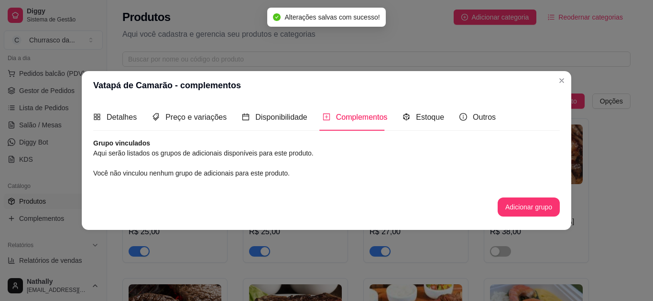
click at [554, 180] on div "Grupo vinculados Aqui serão listados os grupos de adicionais disponíveis para e…" at bounding box center [326, 178] width 466 height 78
click at [532, 202] on button "Adicionar grupo" at bounding box center [528, 207] width 60 height 19
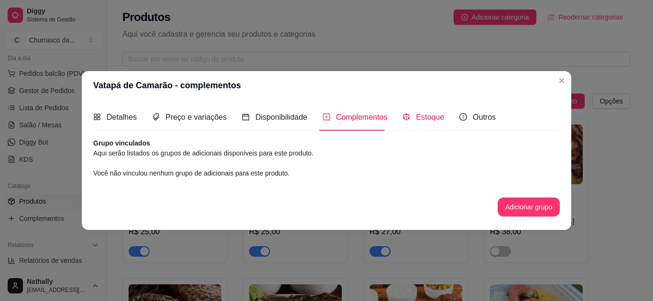
click at [423, 118] on span "Estoque" at bounding box center [430, 117] width 28 height 8
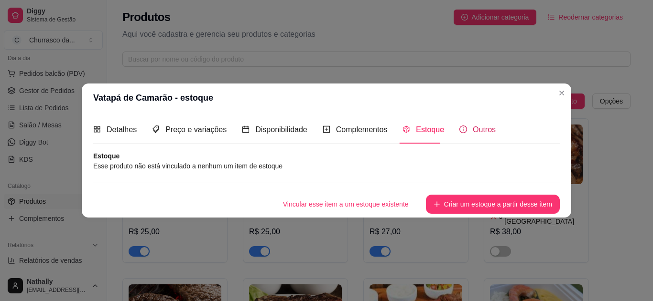
click at [462, 130] on icon "info-circle" at bounding box center [462, 130] width 1 height 4
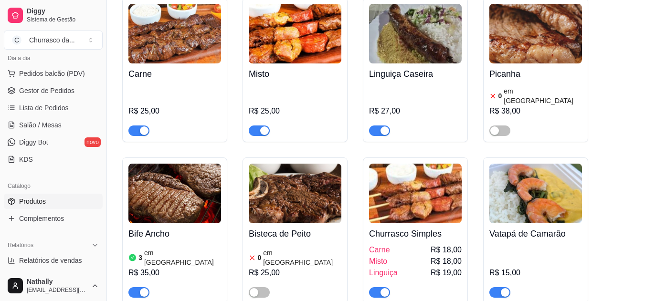
scroll to position [140, 0]
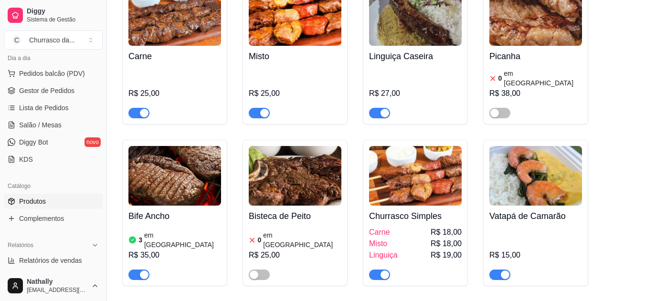
click at [142, 271] on div "button" at bounding box center [144, 275] width 9 height 9
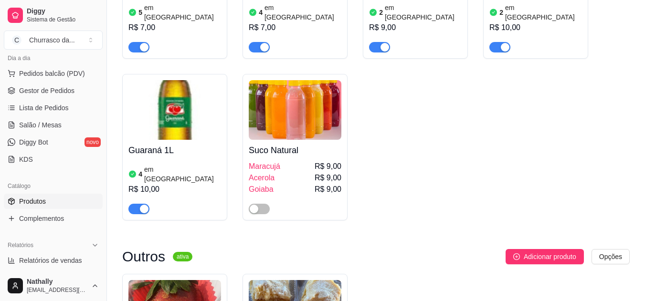
scroll to position [857, 0]
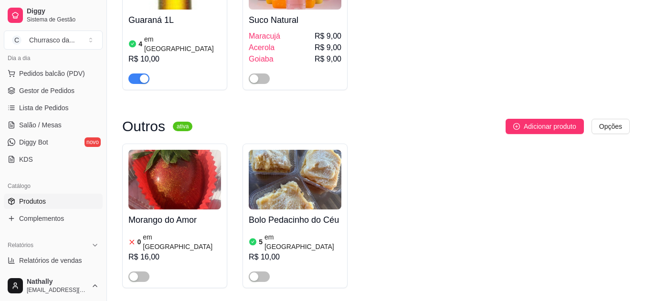
click at [261, 272] on span "button" at bounding box center [259, 277] width 21 height 11
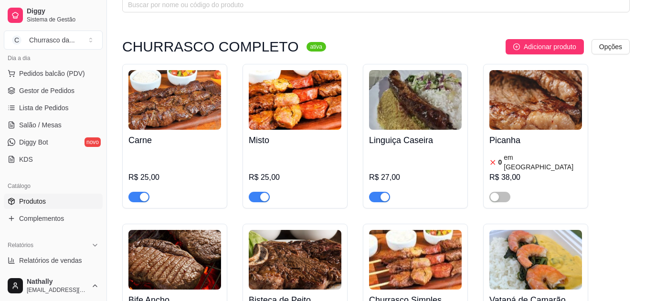
scroll to position [0, 0]
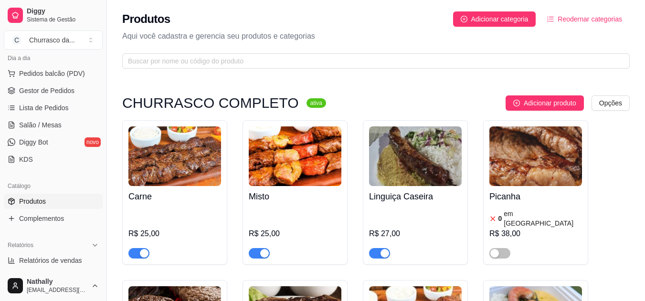
click at [71, 45] on button "C Churrasco da ..." at bounding box center [53, 40] width 99 height 19
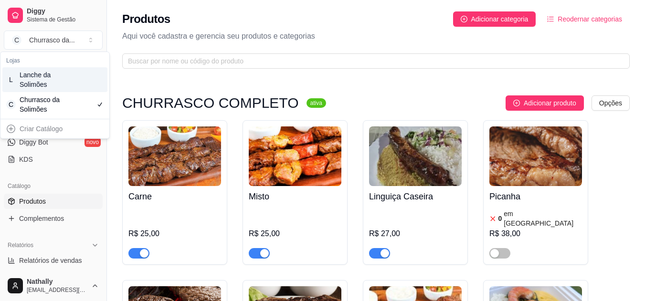
drag, startPoint x: 65, startPoint y: 107, endPoint x: 65, endPoint y: 77, distance: 30.1
click at [65, 77] on div "L Lanche da Solimões C Churrasco da Solimões" at bounding box center [54, 92] width 105 height 50
click at [65, 77] on div "L Lanche da Solimões" at bounding box center [54, 79] width 105 height 25
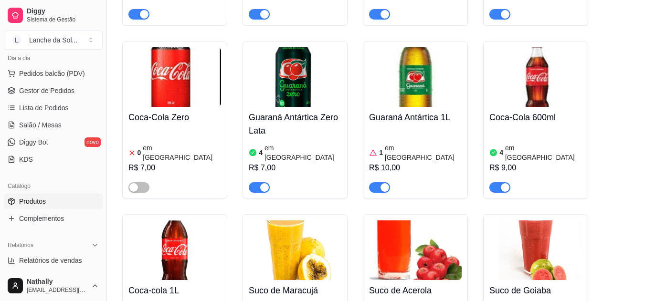
scroll to position [2987, 0]
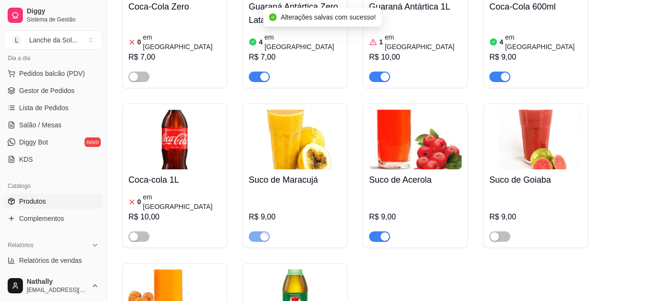
scroll to position [3098, 0]
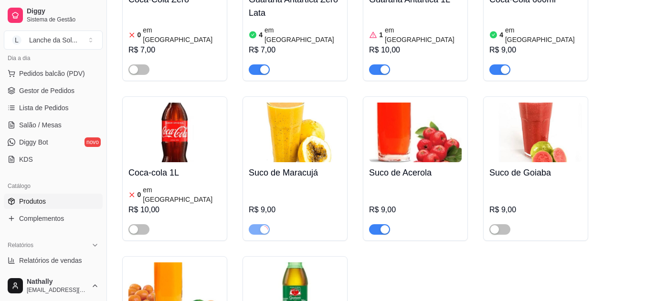
click at [386, 226] on div "button" at bounding box center [385, 230] width 9 height 9
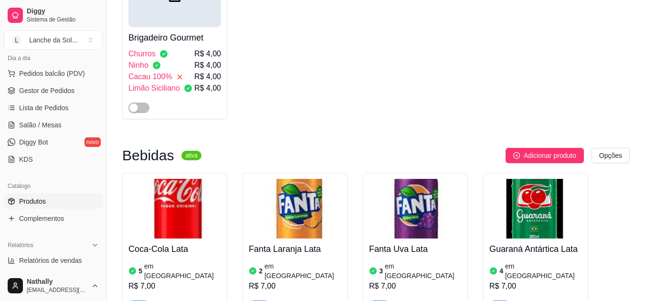
scroll to position [2716, 0]
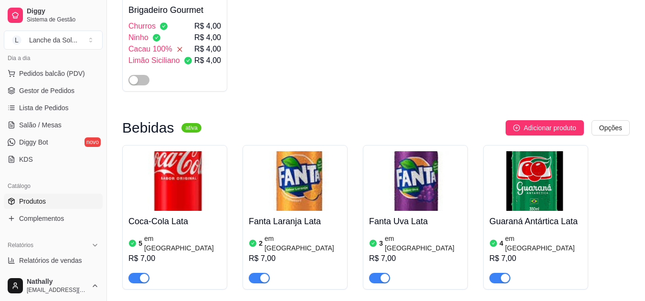
click at [79, 33] on button "L Lanche da Sol ..." at bounding box center [53, 40] width 99 height 19
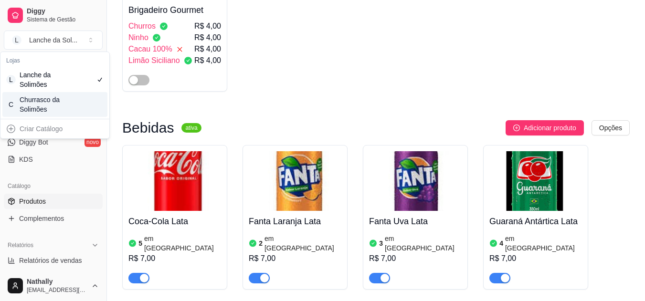
click at [38, 100] on div "Churrasco da Solimões" at bounding box center [41, 104] width 43 height 19
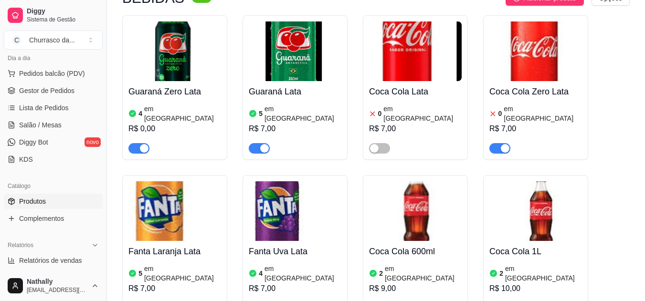
scroll to position [432, 0]
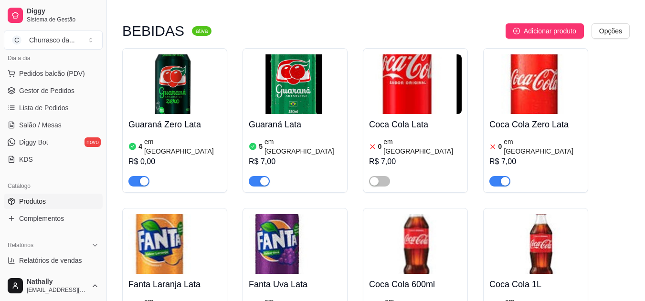
click at [500, 176] on button "button" at bounding box center [500, 181] width 21 height 11
click at [382, 176] on span "button" at bounding box center [379, 181] width 21 height 11
click at [393, 137] on article "em [GEOGRAPHIC_DATA]" at bounding box center [423, 146] width 78 height 19
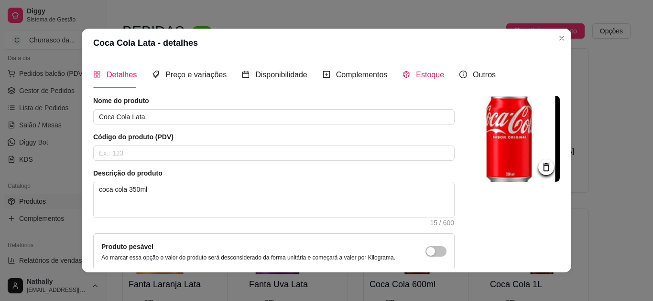
click at [419, 75] on span "Estoque" at bounding box center [430, 75] width 28 height 8
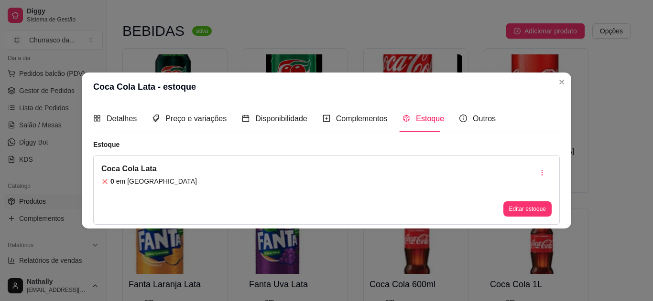
click at [265, 183] on div "Coca Cola Lata 0 em estoque Editar estoque" at bounding box center [326, 190] width 466 height 70
click at [528, 213] on button "Editar estoque" at bounding box center [527, 209] width 47 height 15
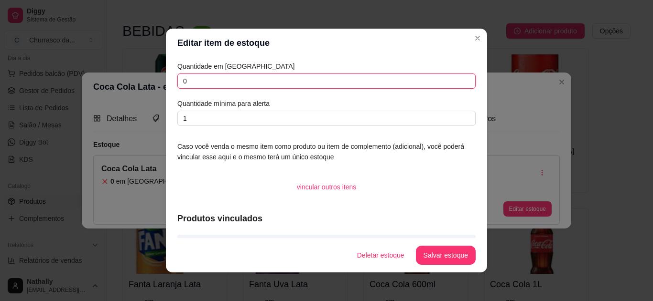
click at [447, 88] on input "0" at bounding box center [326, 81] width 298 height 15
type input "05"
click at [431, 245] on footer "Deletar estoque Salvar estoque" at bounding box center [326, 255] width 321 height 34
click at [431, 247] on button "Salvar estoque" at bounding box center [445, 256] width 58 height 19
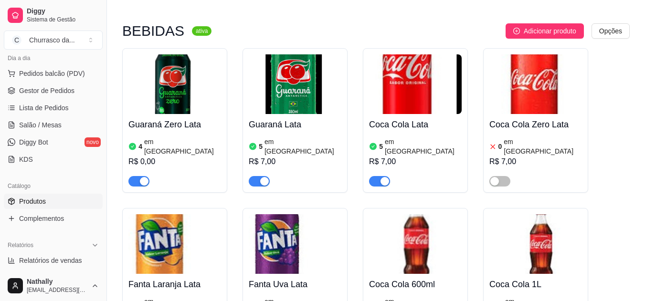
click at [284, 137] on article "em [GEOGRAPHIC_DATA]" at bounding box center [303, 146] width 77 height 19
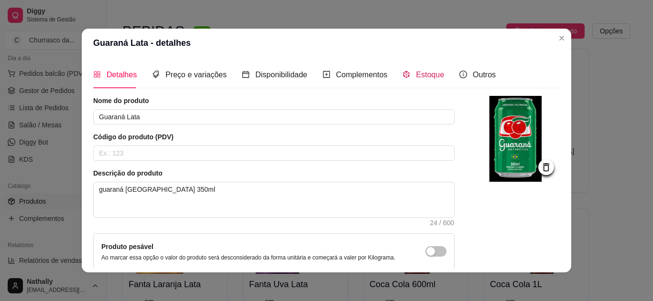
click at [431, 69] on div "Estoque" at bounding box center [423, 75] width 42 height 12
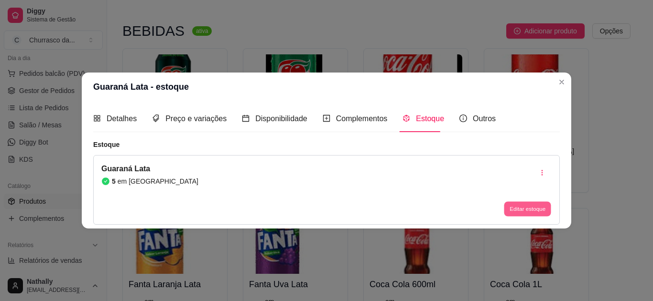
click at [508, 210] on button "Editar estoque" at bounding box center [527, 209] width 47 height 15
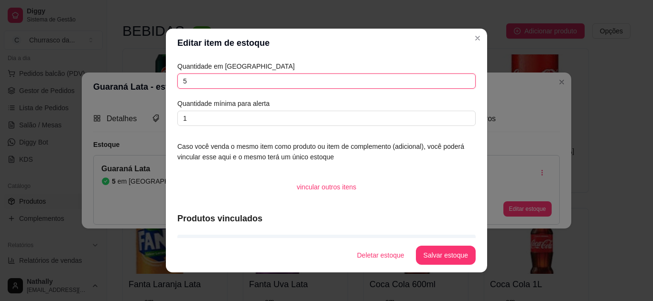
click at [365, 82] on input "5" at bounding box center [326, 81] width 298 height 15
type input "4"
click at [432, 250] on button "Salvar estoque" at bounding box center [445, 256] width 58 height 19
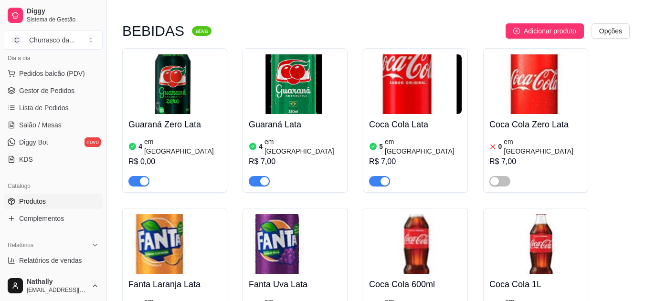
scroll to position [696, 0]
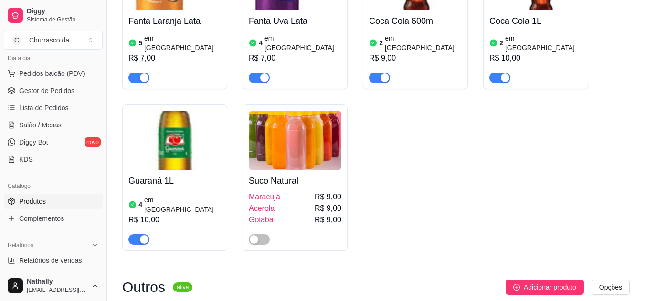
click at [174, 53] on div "R$ 7,00" at bounding box center [175, 58] width 93 height 11
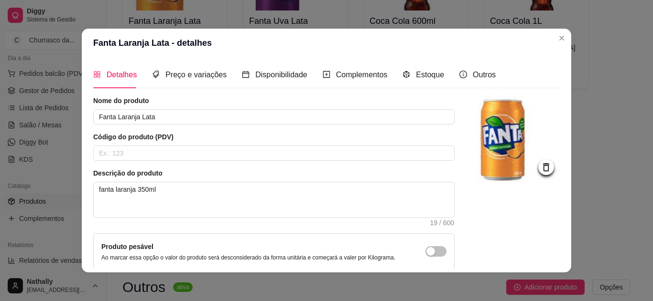
click at [425, 65] on div "Estoque" at bounding box center [423, 74] width 42 height 27
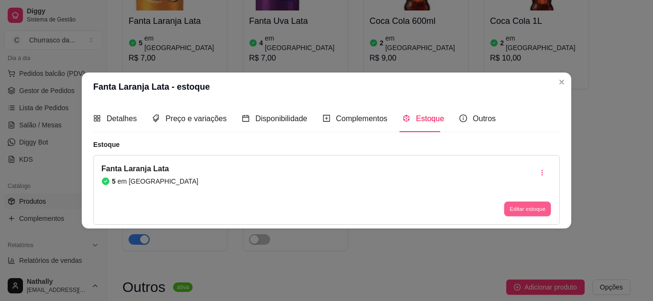
click at [508, 212] on button "Editar estoque" at bounding box center [527, 209] width 47 height 15
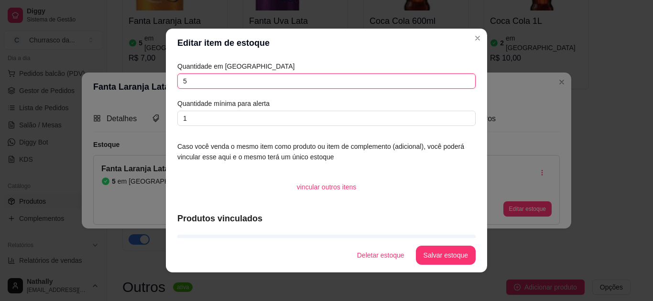
click at [413, 81] on input "5" at bounding box center [326, 81] width 298 height 15
type input "3"
type input "2"
click at [425, 254] on button "Salvar estoque" at bounding box center [445, 256] width 58 height 19
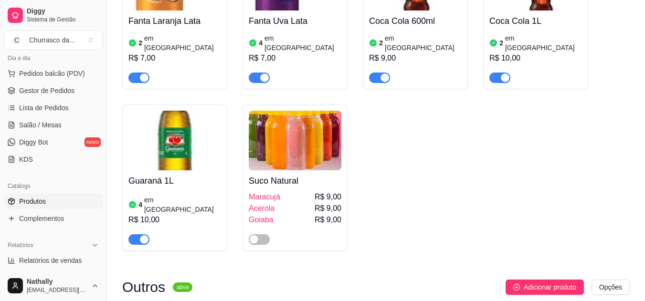
click at [294, 32] on div "4 em estoque R$ 7,00" at bounding box center [295, 58] width 93 height 52
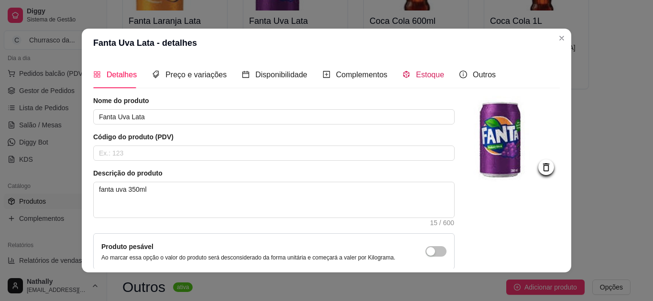
click at [418, 71] on span "Estoque" at bounding box center [430, 75] width 28 height 8
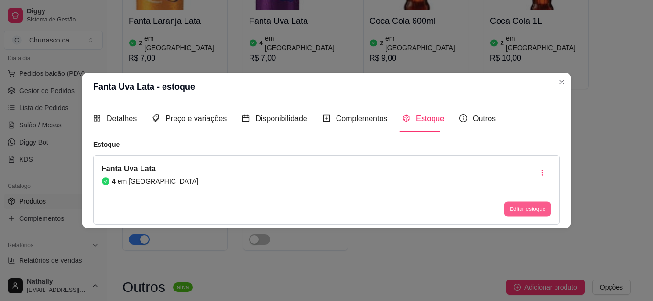
click at [514, 206] on button "Editar estoque" at bounding box center [527, 209] width 47 height 15
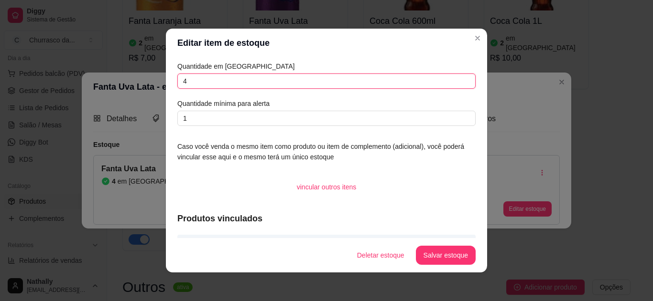
click at [355, 80] on input "4" at bounding box center [326, 81] width 298 height 15
type input "3"
click at [421, 253] on button "Salvar estoque" at bounding box center [445, 256] width 58 height 19
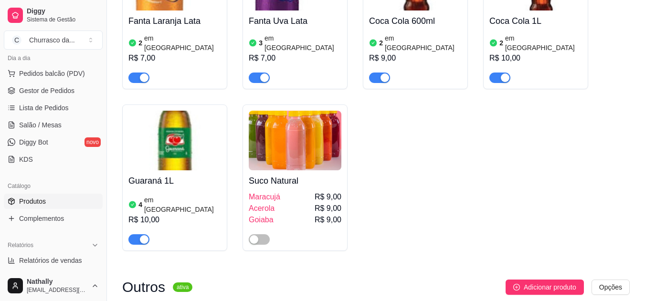
click at [414, 32] on div "2 em estoque R$ 9,00" at bounding box center [415, 58] width 93 height 52
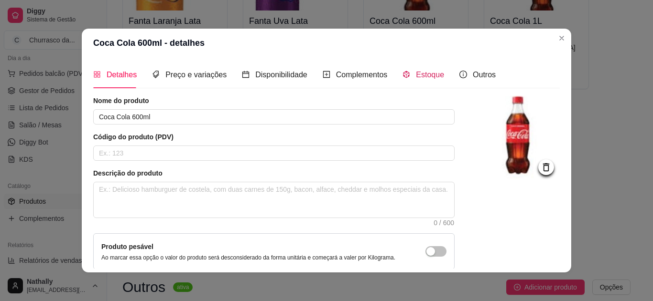
click at [416, 76] on span "Estoque" at bounding box center [430, 75] width 28 height 8
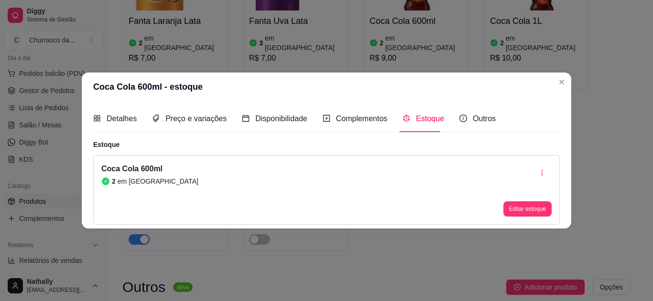
click at [503, 191] on div "Coca Cola 600ml 2 em estoque Editar estoque" at bounding box center [326, 190] width 466 height 70
click at [513, 210] on button "Editar estoque" at bounding box center [527, 209] width 47 height 15
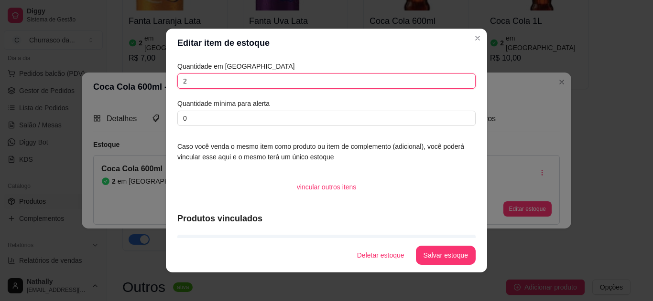
click at [359, 83] on input "2" at bounding box center [326, 81] width 298 height 15
type input "3"
click at [428, 253] on button "Salvar estoque" at bounding box center [445, 256] width 58 height 19
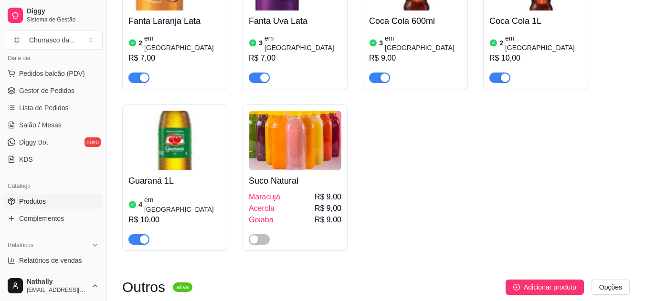
click at [506, 74] on div "button" at bounding box center [505, 78] width 9 height 9
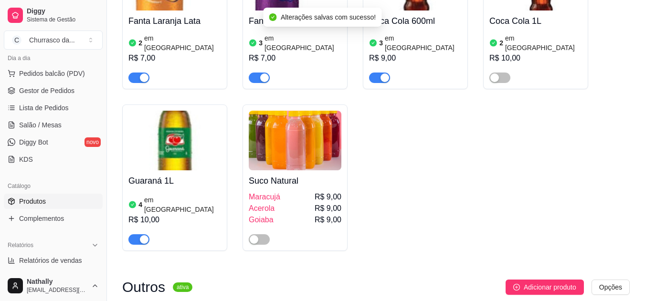
click at [519, 53] on div "R$ 10,00" at bounding box center [536, 58] width 93 height 11
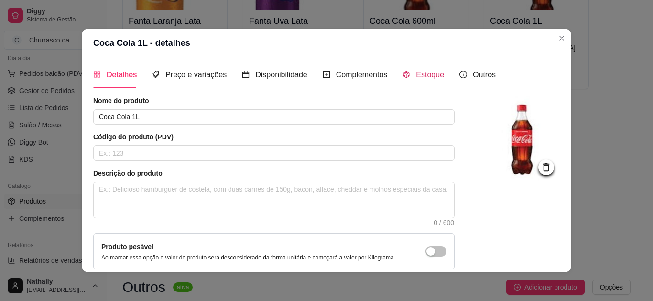
click at [421, 71] on span "Estoque" at bounding box center [430, 75] width 28 height 8
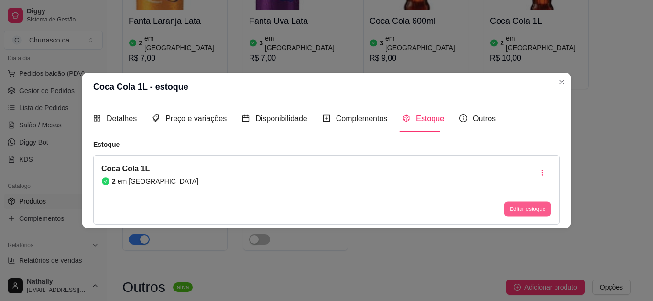
click at [513, 210] on button "Editar estoque" at bounding box center [527, 209] width 47 height 15
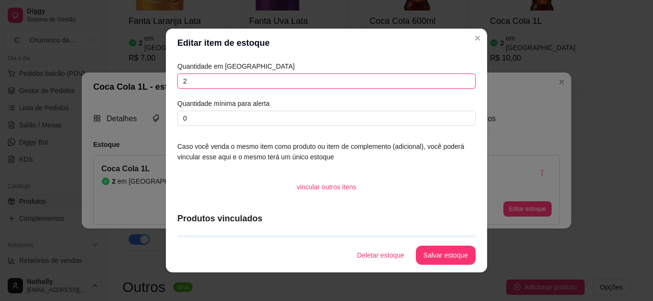
click at [382, 85] on input "2" at bounding box center [326, 81] width 298 height 15
type input "0"
click at [446, 247] on button "Salvar estoque" at bounding box center [445, 256] width 58 height 19
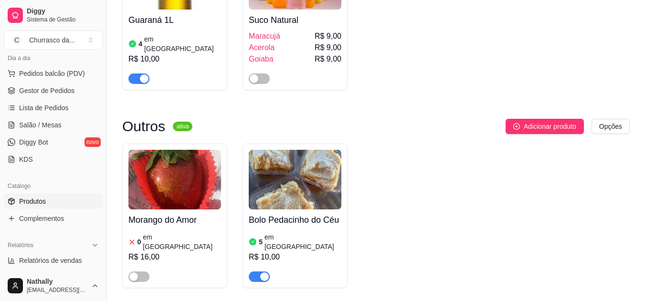
scroll to position [593, 0]
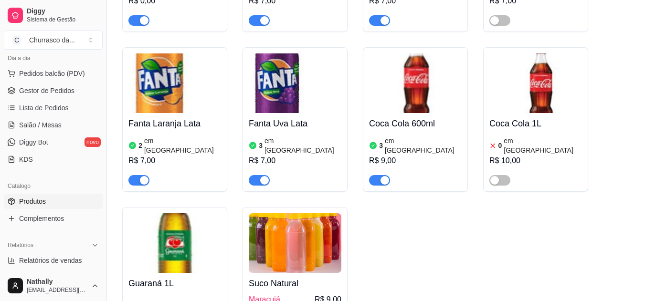
click at [173, 277] on h4 "Guaraná 1L" at bounding box center [175, 283] width 93 height 13
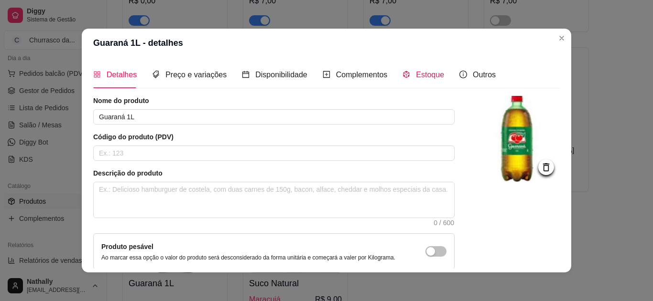
click at [407, 76] on div "Estoque" at bounding box center [423, 75] width 42 height 12
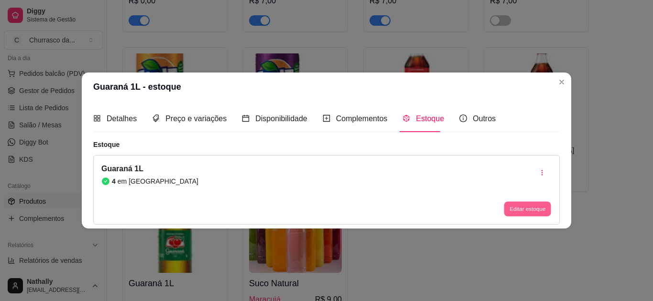
click at [518, 211] on button "Editar estoque" at bounding box center [527, 209] width 47 height 15
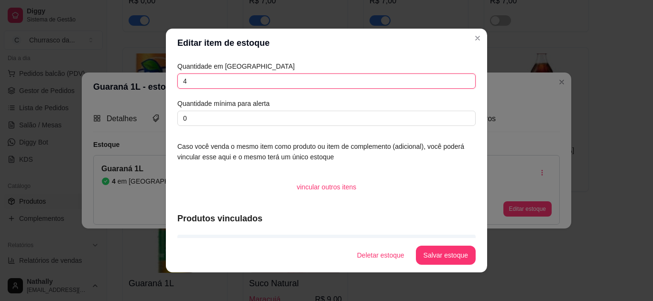
click at [408, 78] on input "4" at bounding box center [326, 81] width 298 height 15
type input "2"
type input "1"
click at [435, 251] on button "Salvar estoque" at bounding box center [445, 256] width 58 height 19
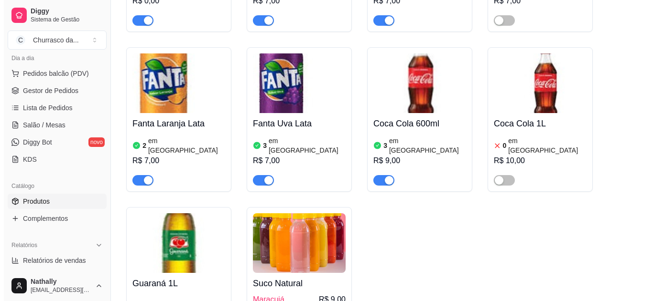
scroll to position [857, 0]
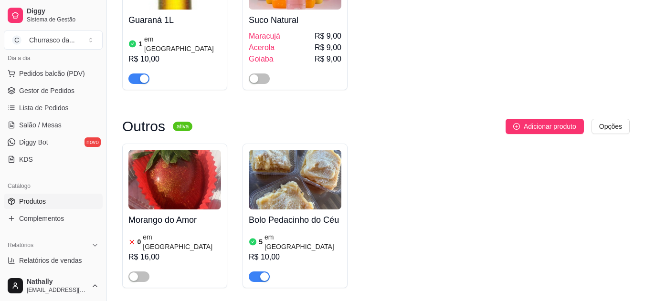
click at [293, 42] on div "Acerola R$ 9,00" at bounding box center [295, 47] width 93 height 11
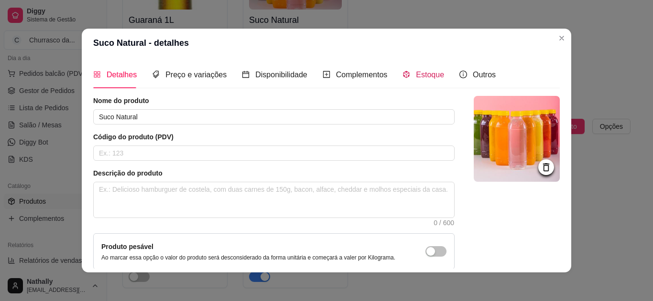
click at [416, 75] on span "Estoque" at bounding box center [430, 75] width 28 height 8
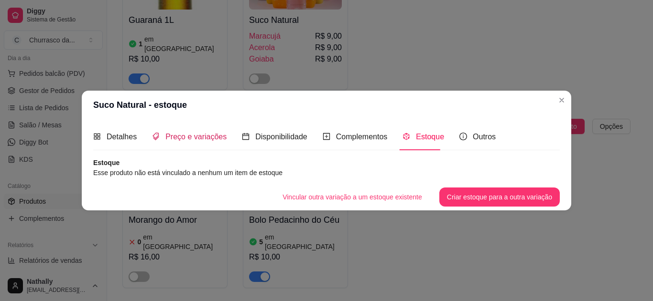
click at [192, 140] on span "Preço e variações" at bounding box center [195, 137] width 61 height 8
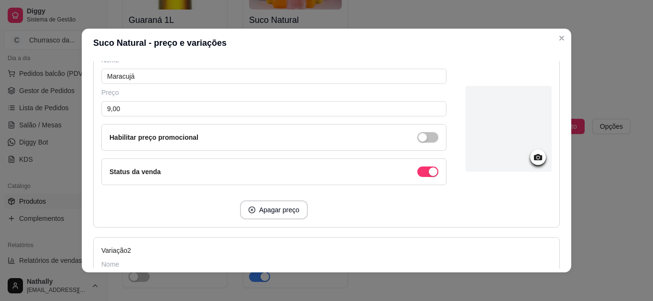
scroll to position [156, 0]
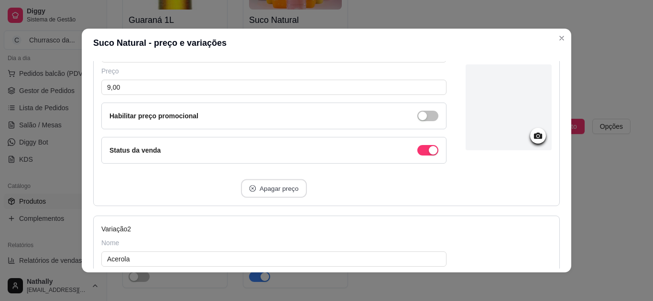
click at [284, 192] on button "Apagar preço" at bounding box center [274, 189] width 66 height 19
type input "Acerola"
type input "Goiaba"
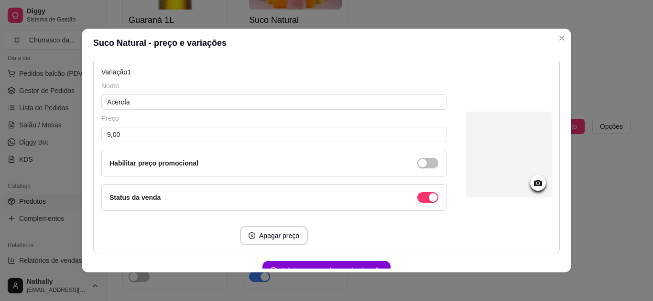
scroll to position [163, 0]
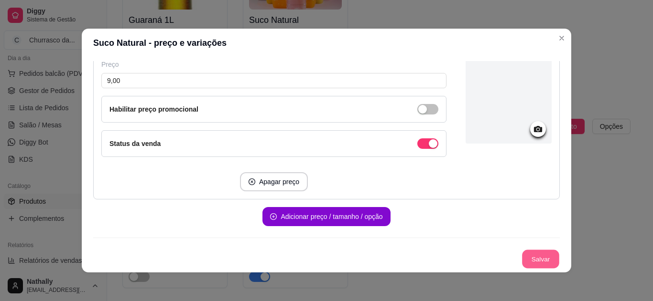
click at [525, 256] on button "Salvar" at bounding box center [540, 259] width 37 height 19
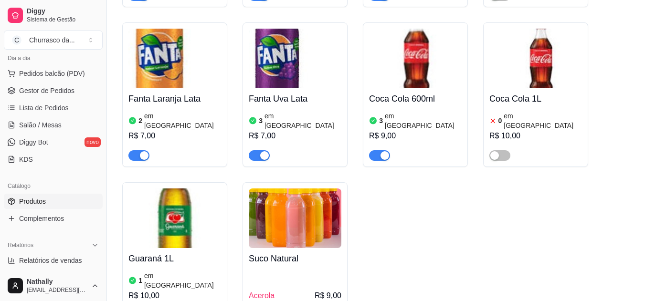
scroll to position [614, 0]
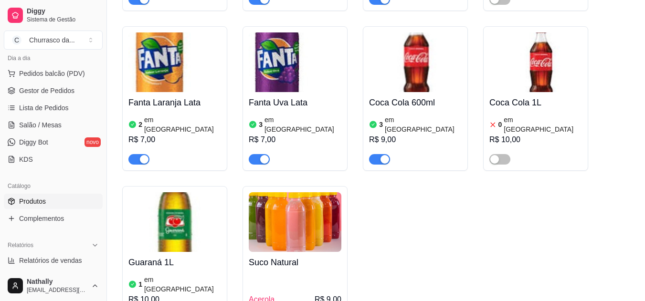
click at [282, 273] on div "Acerola R$ 9,00" at bounding box center [295, 299] width 93 height 52
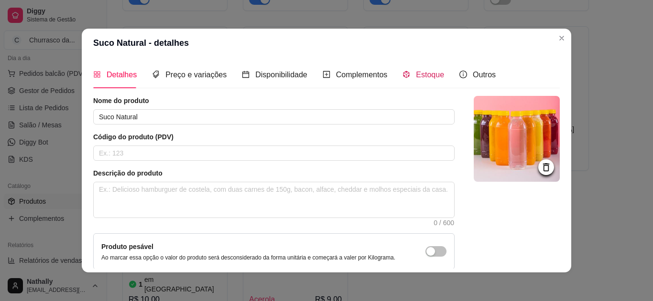
click at [419, 75] on span "Estoque" at bounding box center [430, 75] width 28 height 8
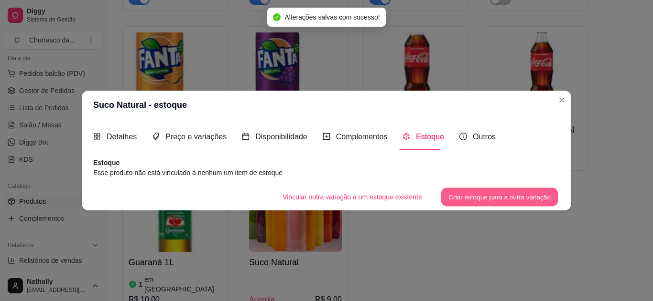
click at [473, 196] on button "Criar estoque para a outra variação" at bounding box center [499, 197] width 117 height 19
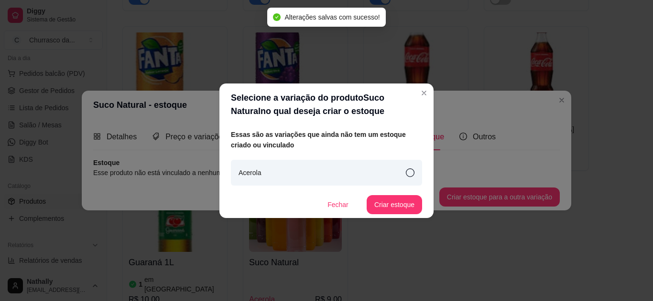
click at [408, 174] on icon at bounding box center [410, 173] width 9 height 9
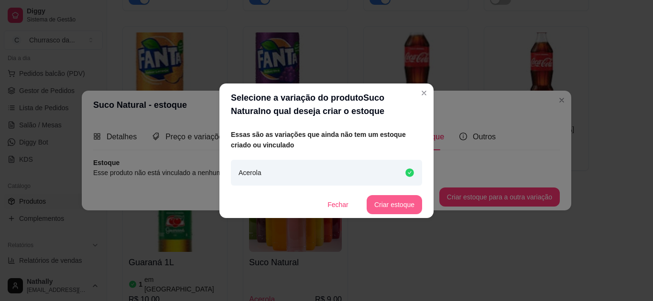
click at [404, 204] on button "Criar estoque" at bounding box center [393, 204] width 55 height 19
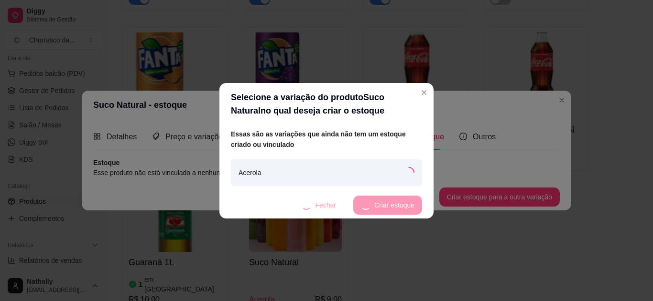
click at [367, 178] on div "Acerola" at bounding box center [326, 173] width 191 height 27
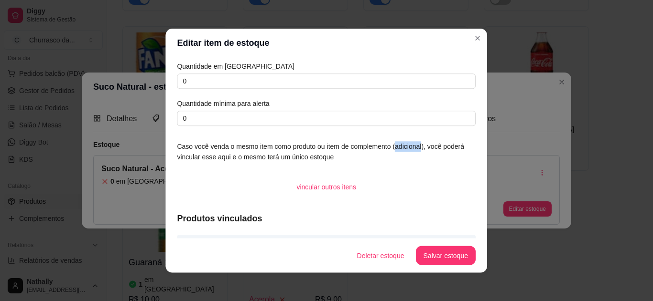
click at [393, 146] on article "Caso você venda o mesmo item como produto ou item de complemento (adicional), v…" at bounding box center [326, 151] width 299 height 21
click at [317, 85] on input "0" at bounding box center [326, 81] width 298 height 15
type input "2"
click at [446, 254] on button "Salvar estoque" at bounding box center [445, 256] width 58 height 19
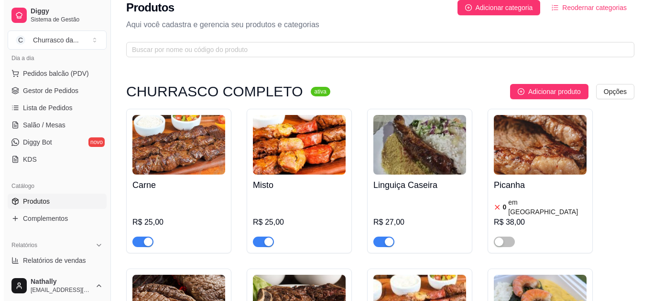
scroll to position [0, 0]
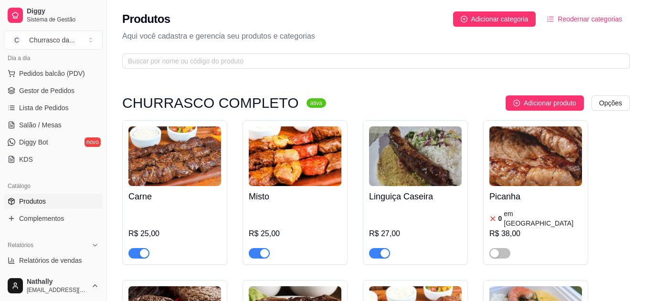
click at [74, 38] on div "Churrasco da ..." at bounding box center [52, 40] width 46 height 10
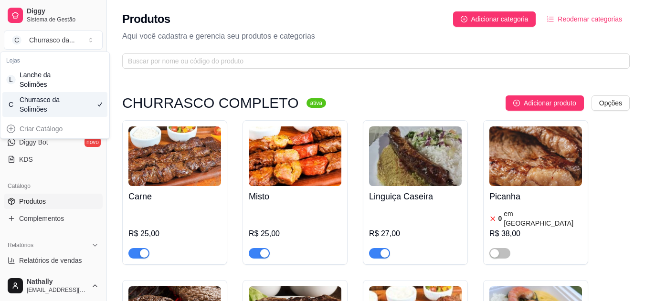
click at [49, 96] on div "Churrasco da Solimões" at bounding box center [41, 104] width 43 height 19
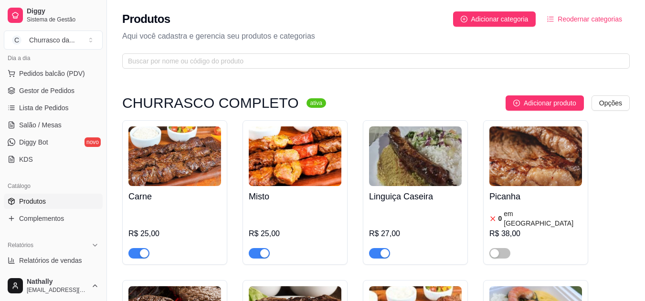
click at [75, 41] on div "Churrasco da ..." at bounding box center [52, 40] width 46 height 10
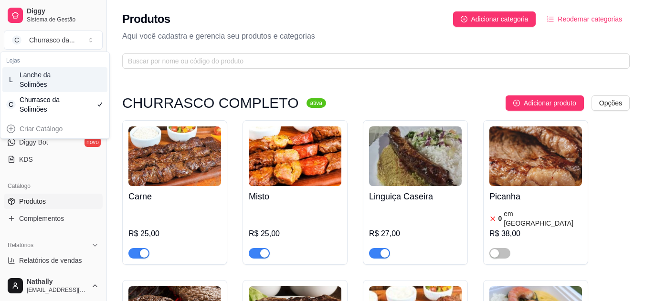
click at [59, 81] on div "Lanche da Solimões" at bounding box center [41, 79] width 43 height 19
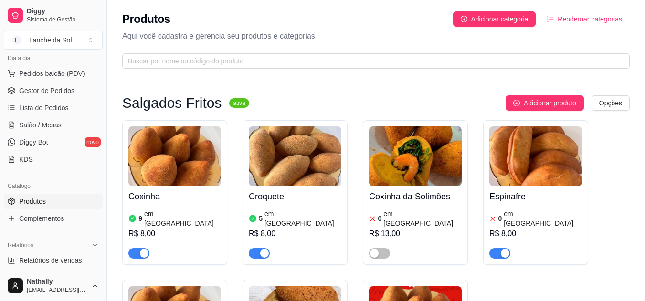
click at [61, 72] on span "Pedidos balcão (PDV)" at bounding box center [52, 74] width 66 height 10
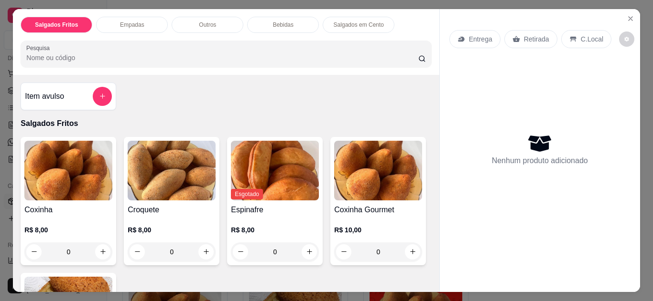
click at [578, 30] on div "C.Local" at bounding box center [586, 39] width 50 height 18
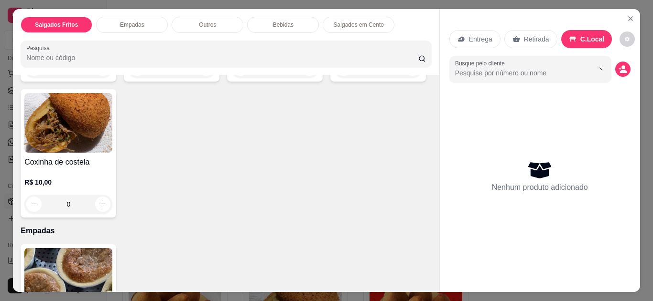
scroll to position [191, 0]
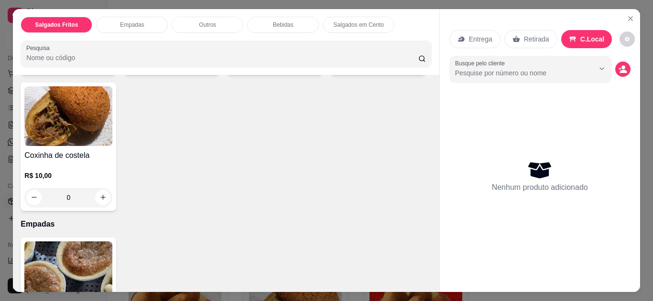
click at [405, 69] on button "increase-product-quantity" at bounding box center [412, 61] width 15 height 15
type input "1"
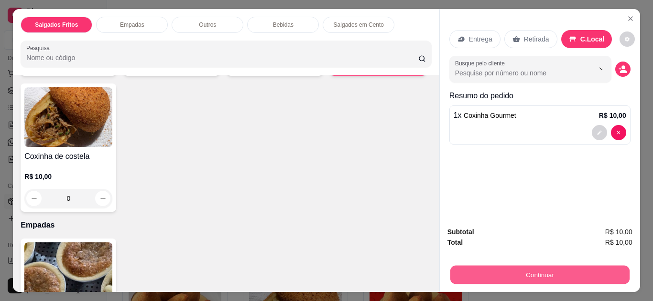
click at [503, 275] on button "Continuar" at bounding box center [539, 275] width 179 height 19
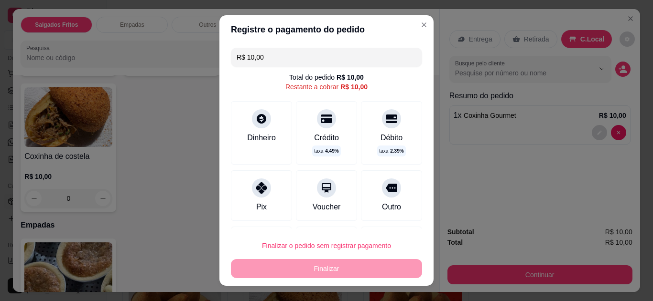
click at [262, 193] on div at bounding box center [261, 188] width 19 height 19
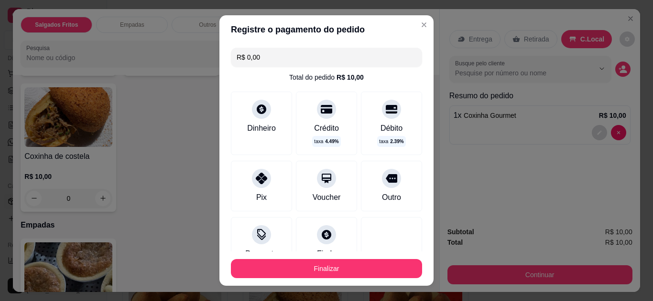
click at [290, 56] on input "R$ 0,00" at bounding box center [326, 57] width 180 height 19
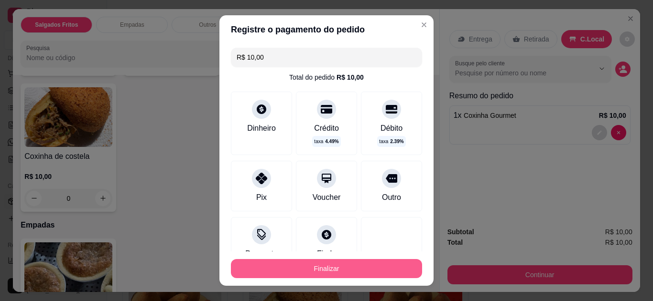
type input "R$ 10,00"
click at [284, 268] on button "Finalizar" at bounding box center [326, 269] width 185 height 19
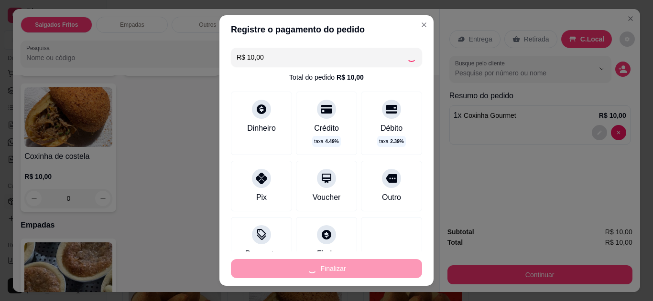
type input "0"
type input "-R$ 10,00"
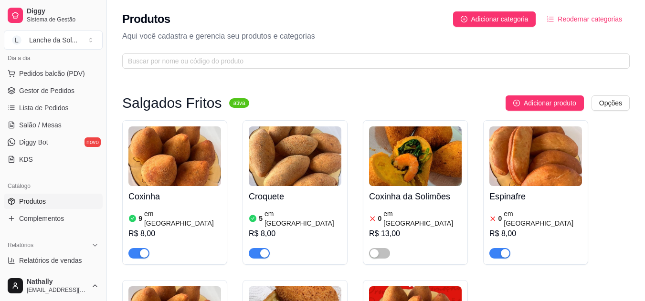
click at [67, 74] on span "Pedidos balcão (PDV)" at bounding box center [52, 74] width 66 height 10
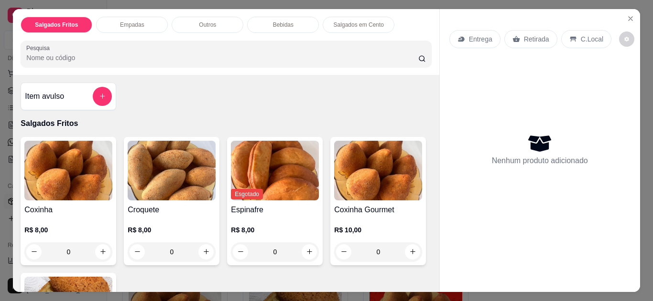
click at [585, 30] on div "C.Local" at bounding box center [586, 39] width 50 height 18
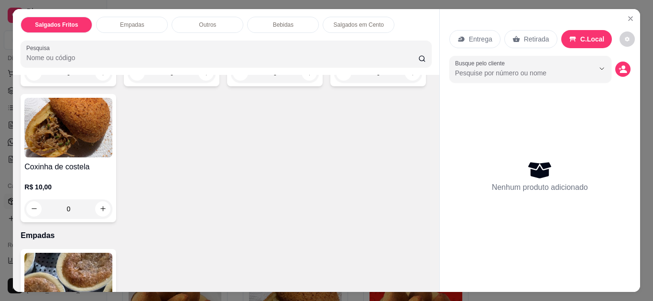
scroll to position [191, 0]
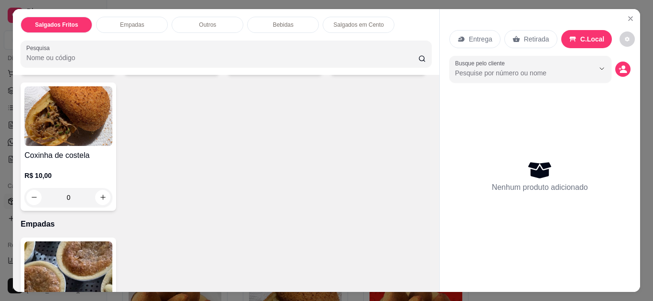
click at [405, 69] on button "increase-product-quantity" at bounding box center [412, 61] width 15 height 15
type input "1"
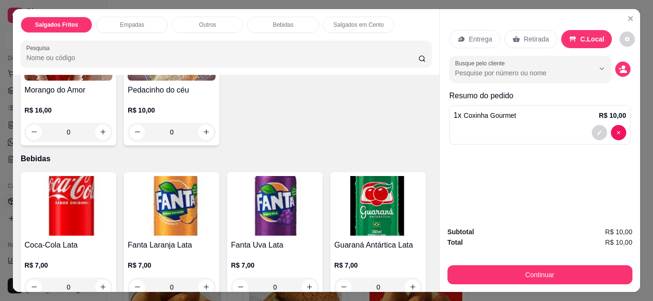
scroll to position [572, 0]
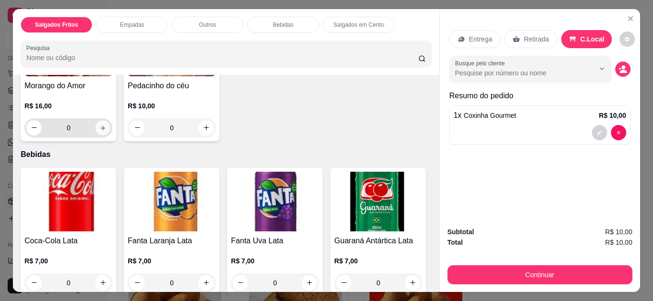
click at [96, 124] on button "increase-product-quantity" at bounding box center [103, 127] width 15 height 15
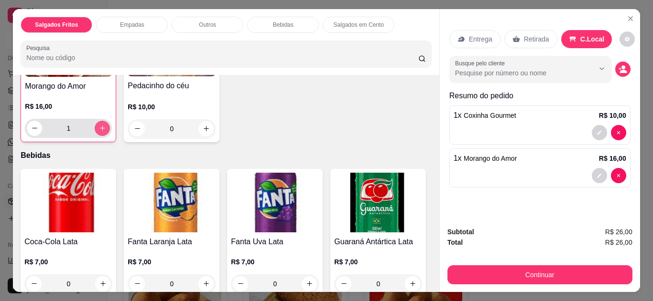
scroll to position [572, 0]
click at [95, 124] on button "increase-product-quantity" at bounding box center [102, 127] width 15 height 15
type input "2"
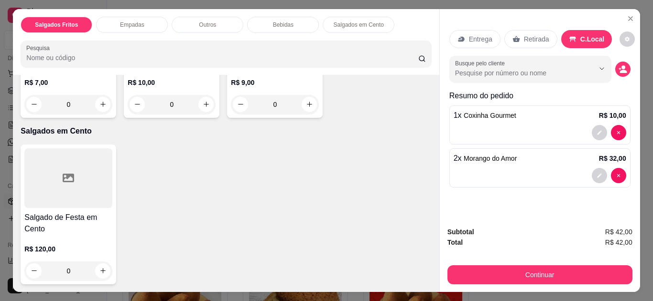
scroll to position [844, 0]
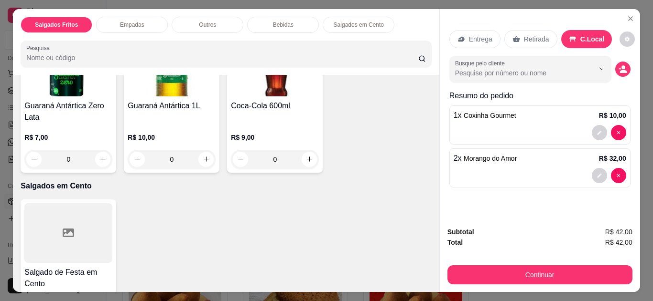
click at [427, 146] on div "Item avulso Salgados Fritos Coxinha R$ 8,00 0 Croquete R$ 8,00 0 Esgotado Espin…" at bounding box center [226, 183] width 426 height 217
click at [427, 145] on div "Item avulso Salgados Fritos Coxinha R$ 8,00 0 Croquete R$ 8,00 0 Esgotado Espin…" at bounding box center [226, 183] width 426 height 217
click at [426, 143] on div "Item avulso Salgados Fritos Coxinha R$ 8,00 0 Croquete R$ 8,00 0 Esgotado Espin…" at bounding box center [226, 183] width 426 height 217
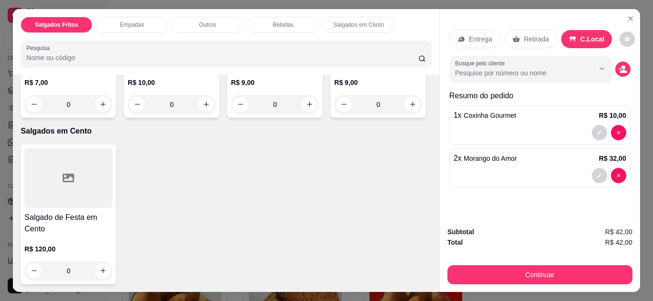
scroll to position [953, 0]
click at [409, 108] on icon "increase-product-quantity" at bounding box center [412, 104] width 7 height 7
type input "1"
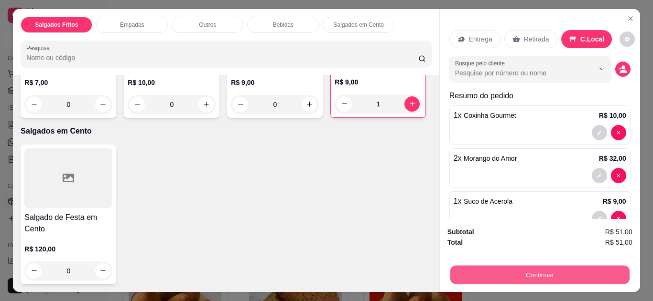
click at [463, 270] on button "Continuar" at bounding box center [539, 275] width 179 height 19
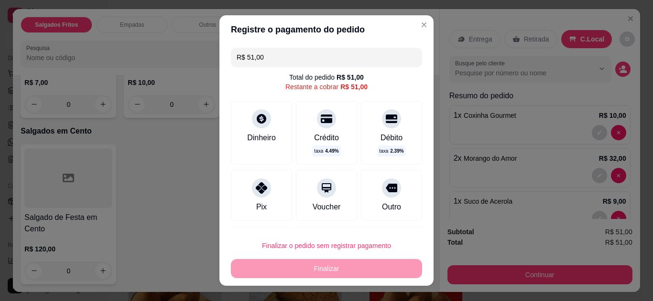
click at [269, 201] on div "Pix" at bounding box center [261, 196] width 61 height 51
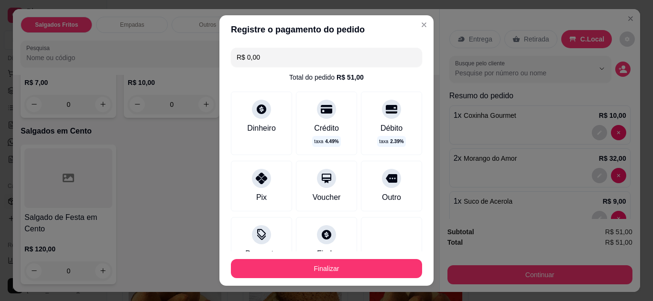
click at [308, 51] on input "R$ 0,00" at bounding box center [326, 57] width 180 height 19
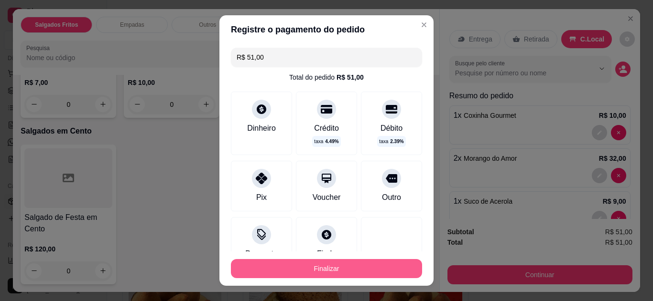
type input "R$ 51,00"
click at [275, 264] on button "Finalizar" at bounding box center [326, 269] width 185 height 19
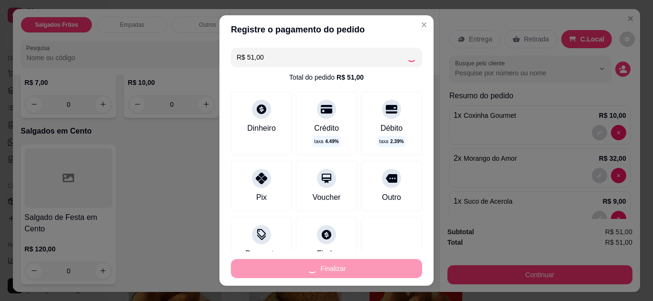
type input "0"
type input "-R$ 51,00"
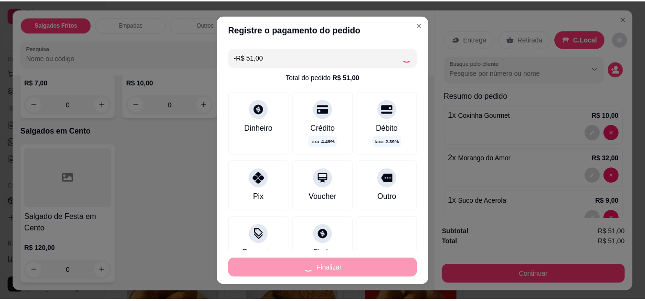
scroll to position [951, 0]
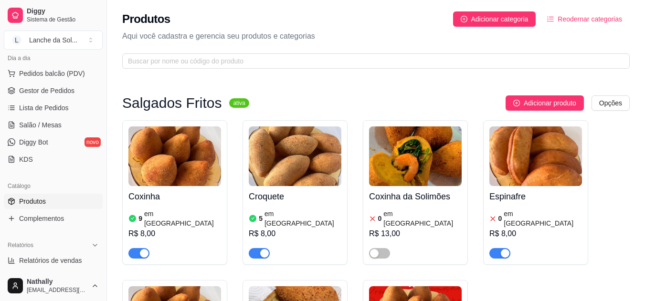
click at [498, 248] on span "button" at bounding box center [500, 253] width 21 height 11
click at [645, 196] on html "Diggy Sistema de Gestão L Lanche da Sol ... Loja aberta Plano Essencial + Mesas…" at bounding box center [322, 150] width 645 height 301
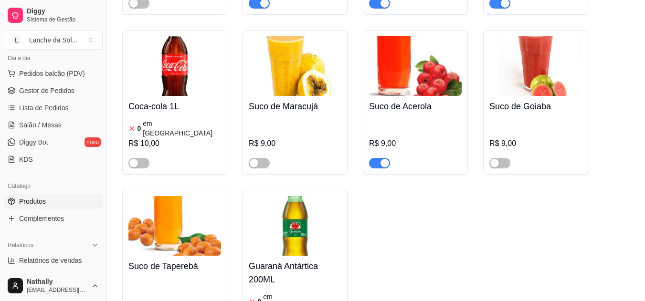
scroll to position [2901, 0]
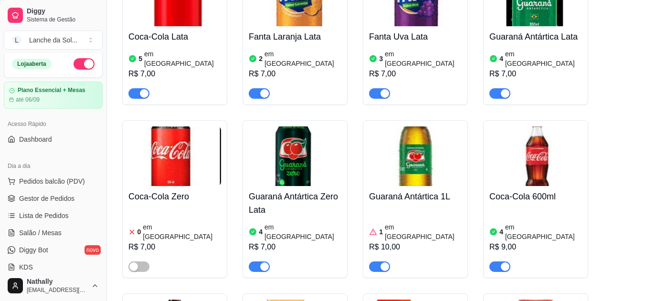
scroll to position [0, 0]
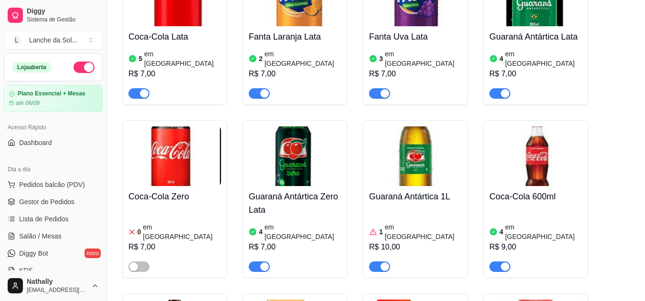
click at [43, 219] on span "Lista de Pedidos" at bounding box center [44, 220] width 50 height 10
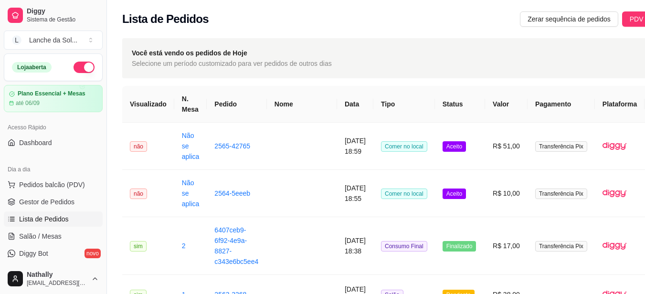
click at [60, 203] on span "Gestor de Pedidos" at bounding box center [46, 202] width 55 height 10
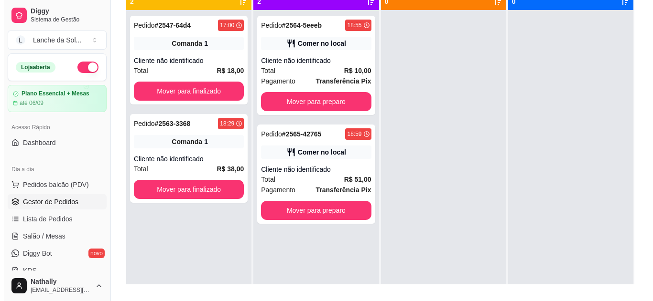
scroll to position [146, 0]
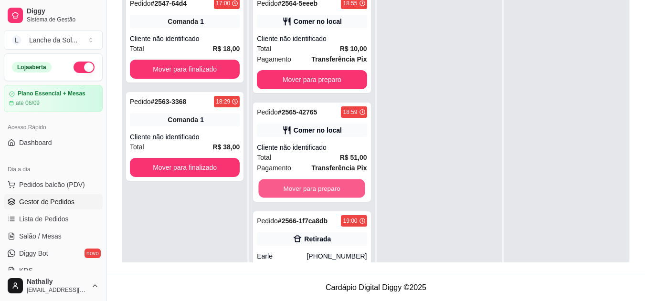
click at [340, 192] on button "Mover para preparo" at bounding box center [312, 189] width 107 height 19
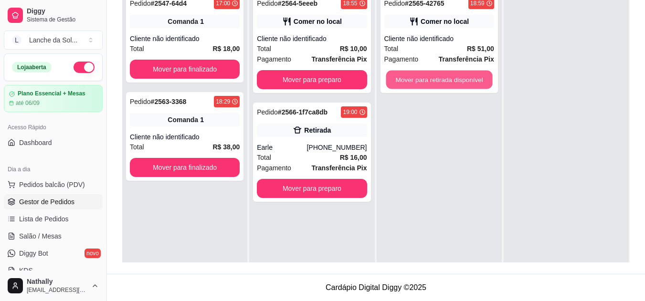
click at [441, 76] on button "Mover para retirada disponível" at bounding box center [439, 80] width 107 height 19
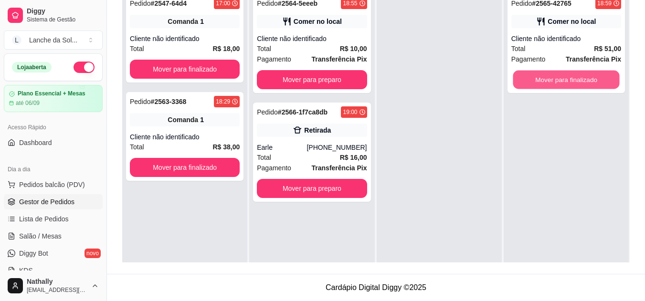
click at [530, 75] on button "Mover para finalizado" at bounding box center [566, 80] width 107 height 19
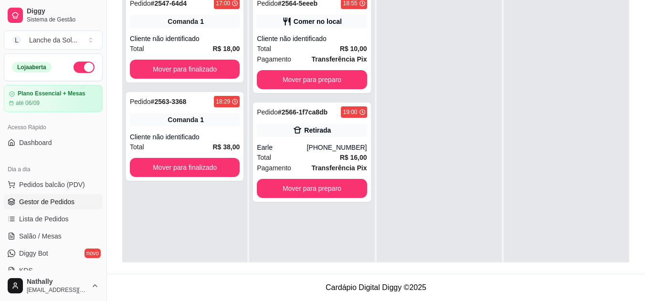
click at [285, 161] on div "Total R$ 16,00" at bounding box center [312, 157] width 110 height 11
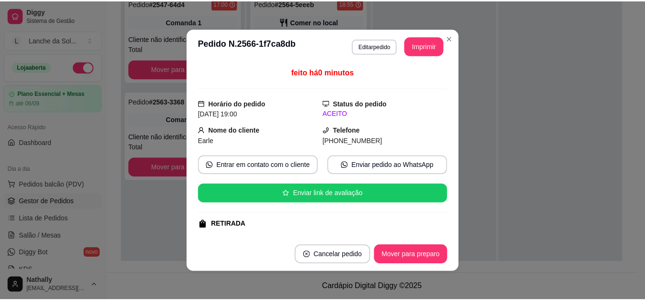
scroll to position [129, 0]
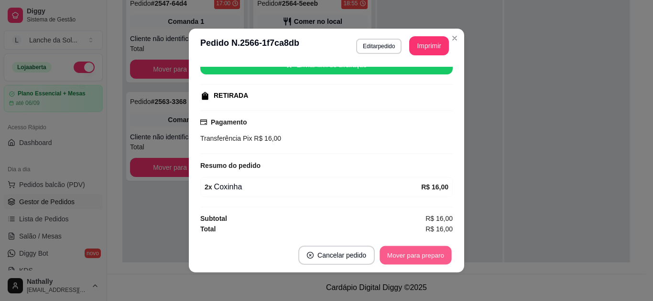
click at [409, 254] on button "Mover para preparo" at bounding box center [415, 256] width 72 height 19
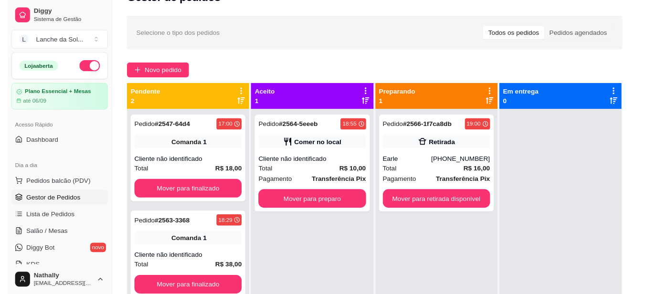
scroll to position [0, 0]
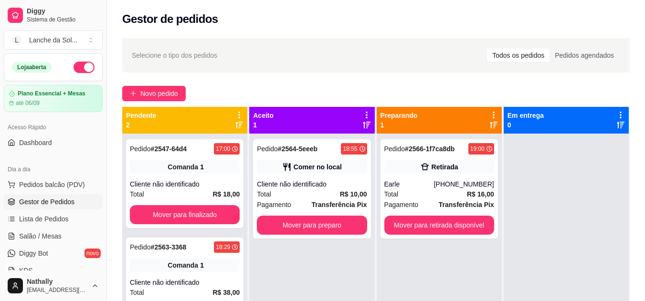
click at [50, 213] on link "Lista de Pedidos" at bounding box center [53, 219] width 99 height 15
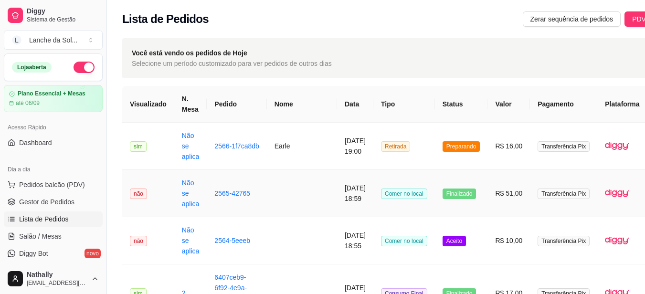
click at [538, 194] on span "Transferência Pix" at bounding box center [564, 194] width 52 height 11
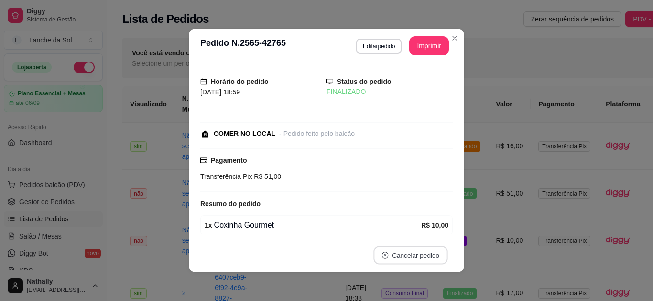
click at [429, 255] on button "Cancelar pedido" at bounding box center [410, 256] width 74 height 19
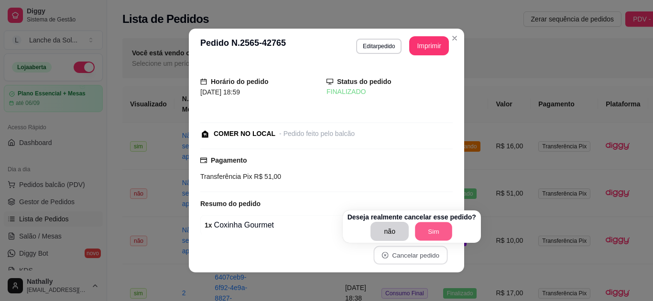
click at [429, 232] on button "Sim" at bounding box center [433, 232] width 37 height 19
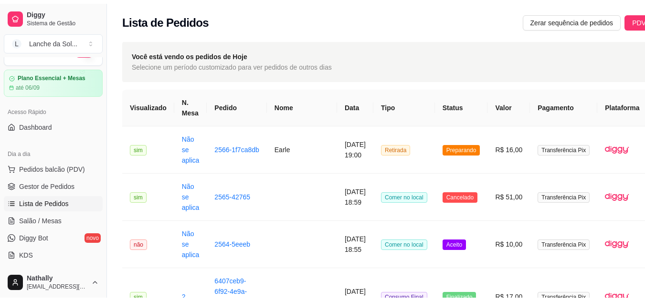
scroll to position [64, 0]
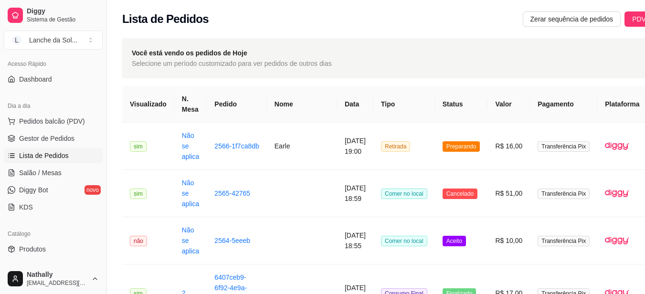
click at [36, 244] on link "Produtos" at bounding box center [53, 249] width 99 height 15
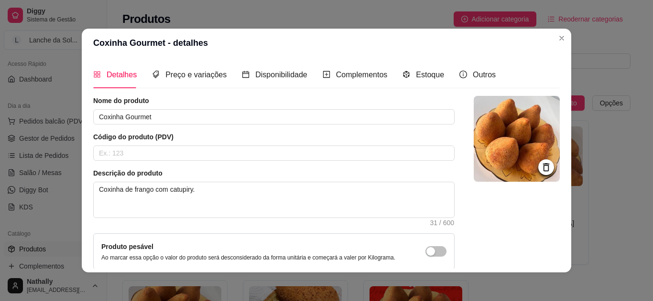
click at [422, 82] on div "Estoque" at bounding box center [423, 74] width 42 height 27
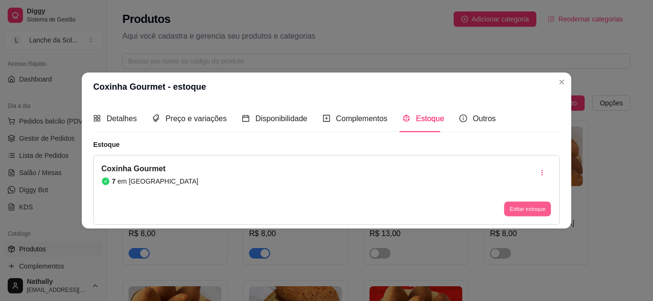
click at [540, 214] on button "Editar estoque" at bounding box center [527, 209] width 47 height 15
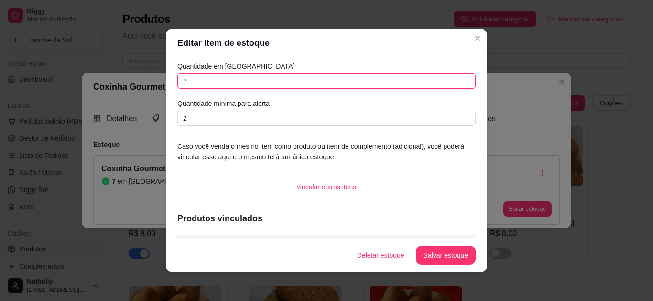
click at [448, 87] on input "7" at bounding box center [326, 81] width 298 height 15
type input "6"
click at [448, 249] on button "Salvar estoque" at bounding box center [445, 256] width 58 height 19
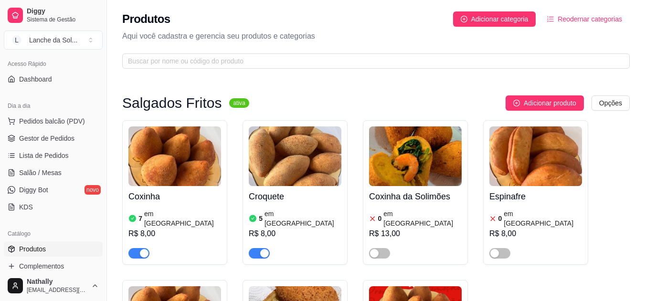
click at [41, 152] on span "Lista de Pedidos" at bounding box center [44, 156] width 50 height 10
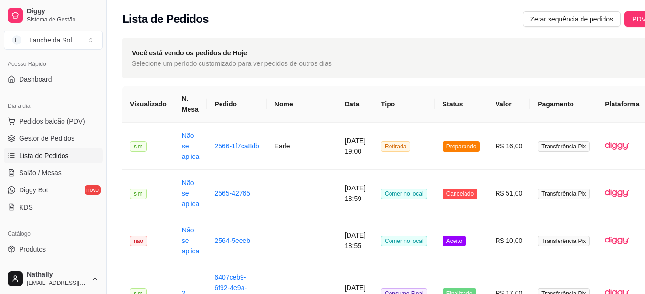
click at [50, 134] on span "Gestor de Pedidos" at bounding box center [46, 139] width 55 height 10
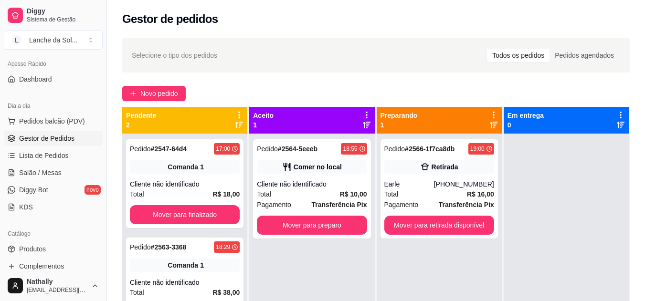
click at [335, 212] on div "Pedido # 2564-5eeeb 18:55 Comer no local Cliente não identificado Total R$ 10,0…" at bounding box center [312, 189] width 118 height 99
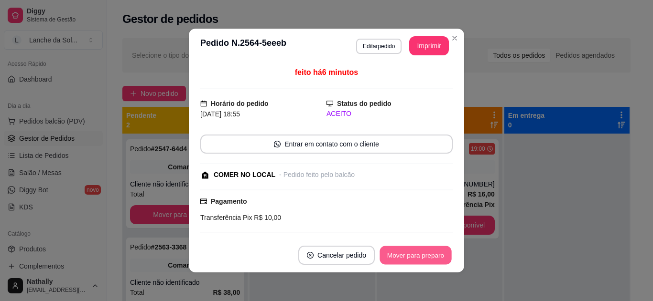
click at [413, 251] on button "Mover para preparo" at bounding box center [415, 256] width 72 height 19
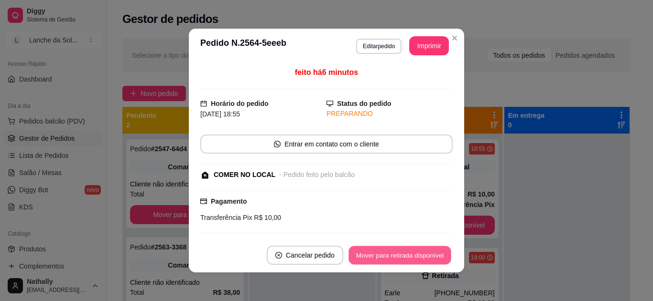
click at [431, 260] on button "Mover para retirada disponível" at bounding box center [399, 256] width 102 height 19
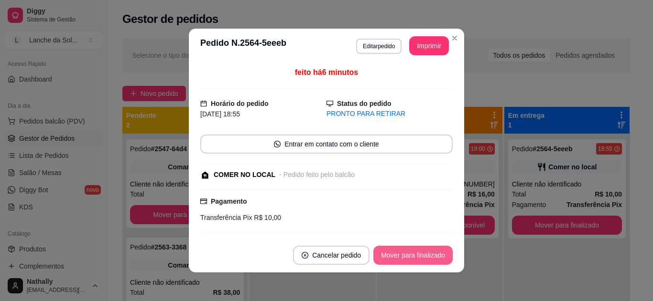
click at [431, 260] on button "Mover para finalizado" at bounding box center [412, 255] width 79 height 19
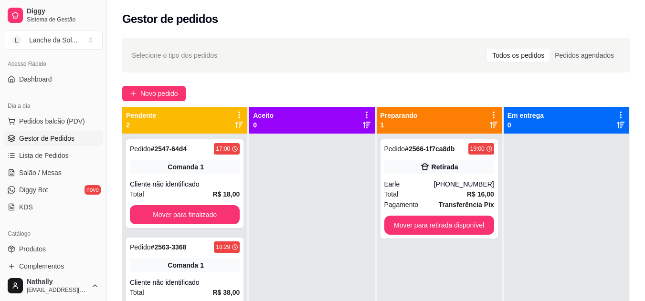
click at [55, 175] on span "Salão / Mesas" at bounding box center [40, 173] width 43 height 10
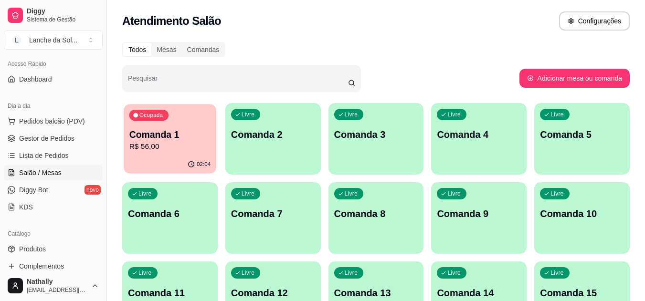
click at [150, 149] on p "R$ 56,00" at bounding box center [170, 146] width 82 height 11
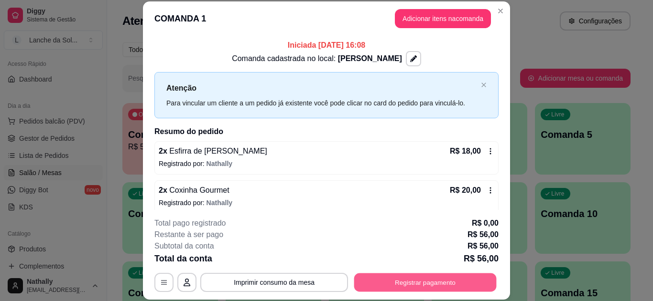
click at [374, 284] on button "Registrar pagamento" at bounding box center [425, 282] width 142 height 19
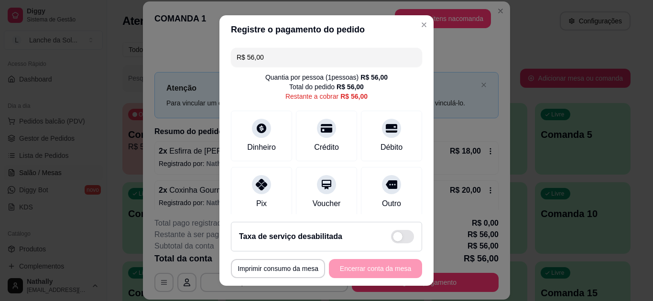
click at [252, 185] on div at bounding box center [261, 184] width 19 height 19
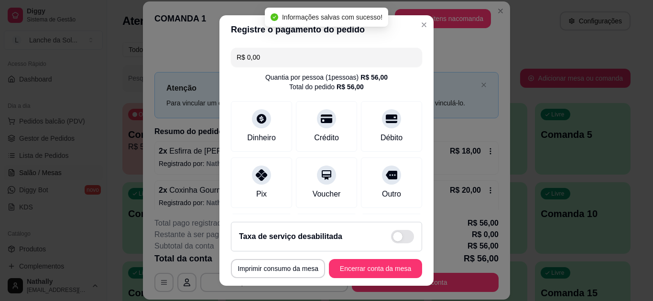
click at [313, 61] on input "R$ 0,00" at bounding box center [326, 57] width 180 height 19
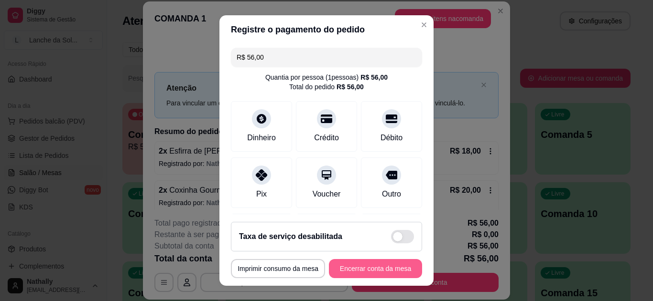
type input "R$ 56,00"
click at [361, 266] on button "Encerrar conta da mesa" at bounding box center [375, 268] width 93 height 19
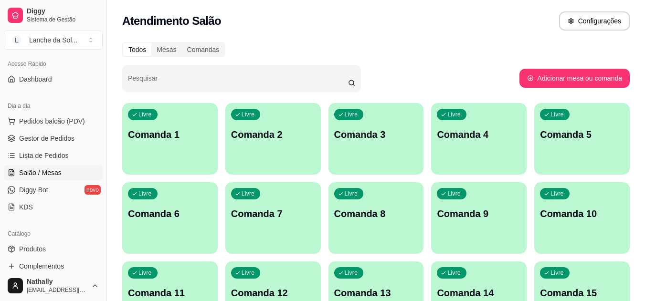
click at [74, 118] on span "Pedidos balcão (PDV)" at bounding box center [52, 122] width 66 height 10
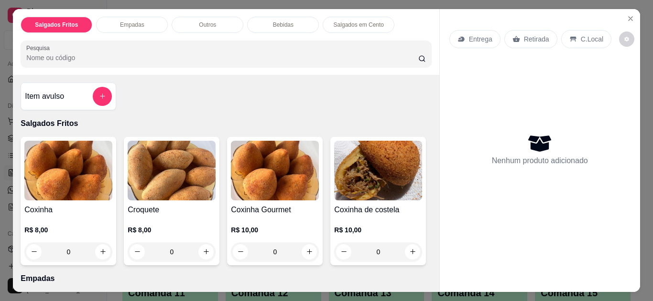
click at [485, 34] on p "Entrega" at bounding box center [480, 39] width 23 height 10
click at [629, 15] on icon "Close" at bounding box center [630, 19] width 8 height 8
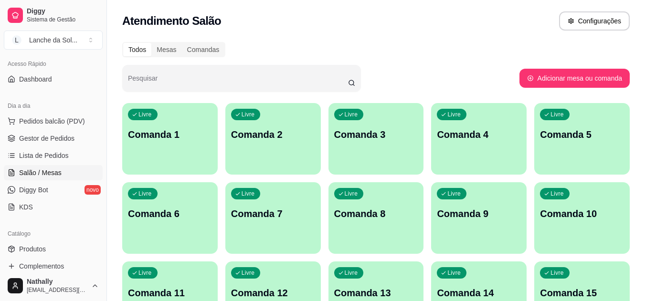
click at [70, 150] on link "Lista de Pedidos" at bounding box center [53, 155] width 99 height 15
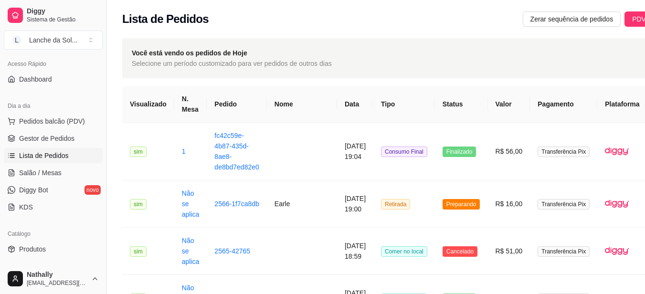
click at [61, 121] on span "Pedidos balcão (PDV)" at bounding box center [52, 122] width 66 height 10
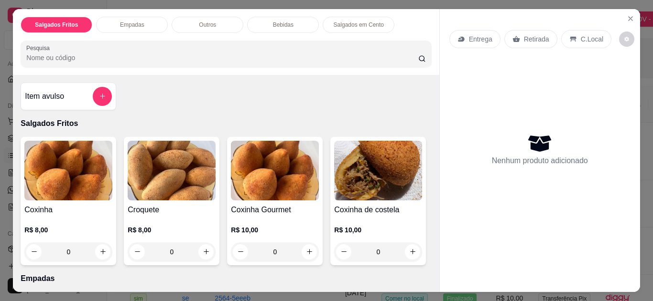
click at [627, 15] on icon "Close" at bounding box center [630, 19] width 8 height 8
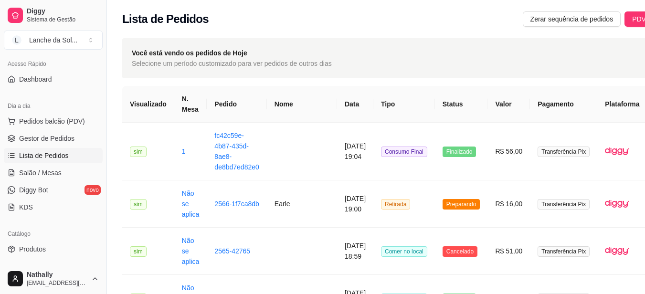
click at [74, 141] on link "Gestor de Pedidos" at bounding box center [53, 138] width 99 height 15
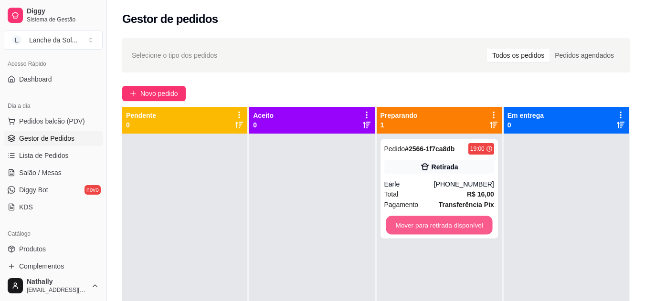
click at [418, 219] on button "Mover para retirada disponível" at bounding box center [439, 225] width 107 height 19
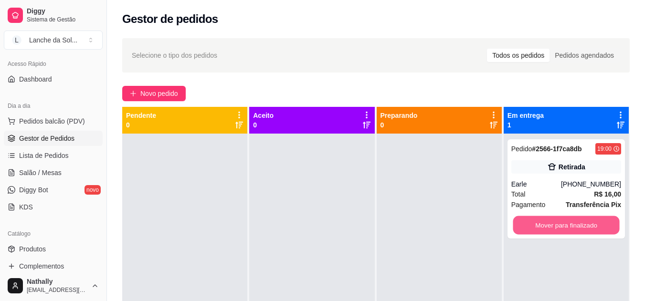
click at [540, 229] on button "Mover para finalizado" at bounding box center [566, 225] width 107 height 19
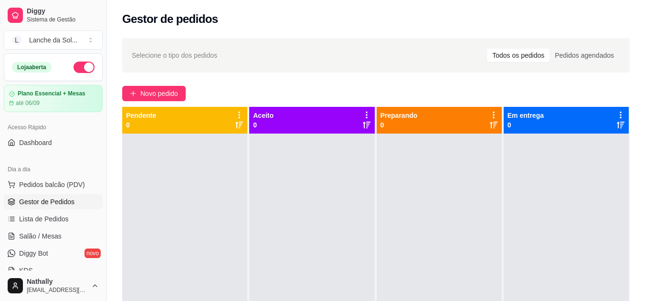
click at [81, 63] on button "button" at bounding box center [84, 67] width 21 height 11
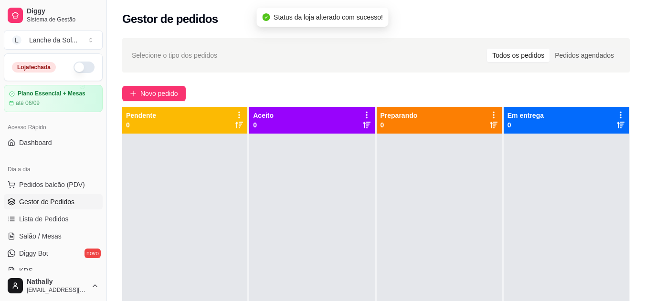
click at [78, 39] on button "L Lanche da Sol ..." at bounding box center [53, 40] width 99 height 19
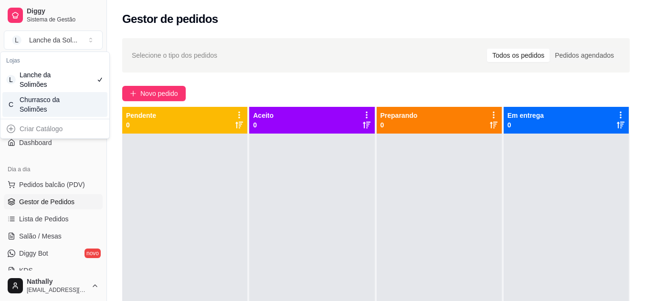
click at [49, 106] on div "Churrasco da Solimões" at bounding box center [41, 104] width 43 height 19
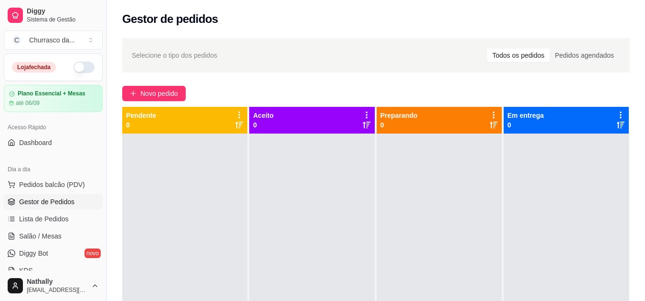
click at [78, 63] on button "button" at bounding box center [84, 67] width 21 height 11
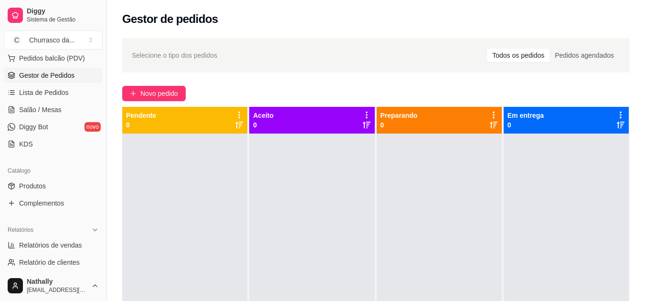
scroll to position [128, 0]
click at [54, 180] on link "Produtos" at bounding box center [53, 184] width 99 height 15
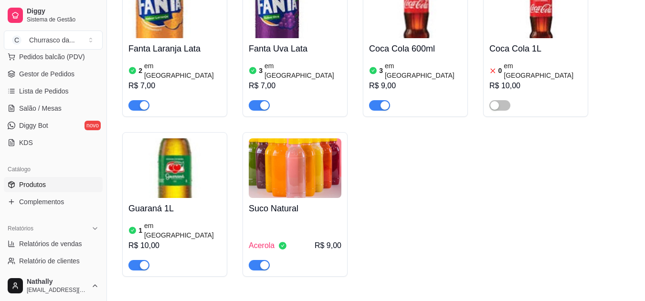
scroll to position [684, 0]
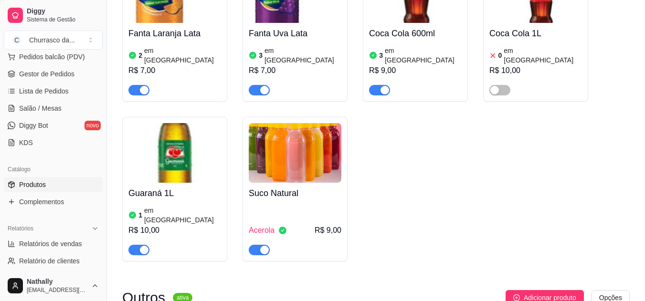
click at [251, 225] on span "Acerola" at bounding box center [262, 230] width 26 height 11
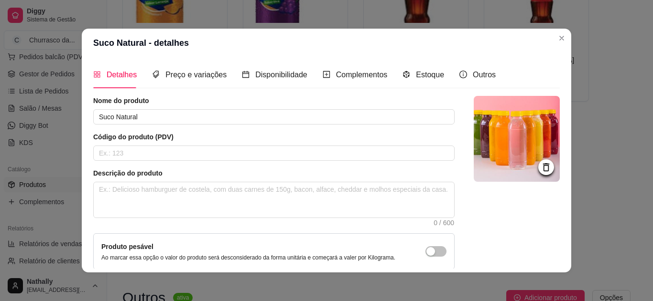
click at [416, 84] on div "Estoque" at bounding box center [423, 74] width 42 height 27
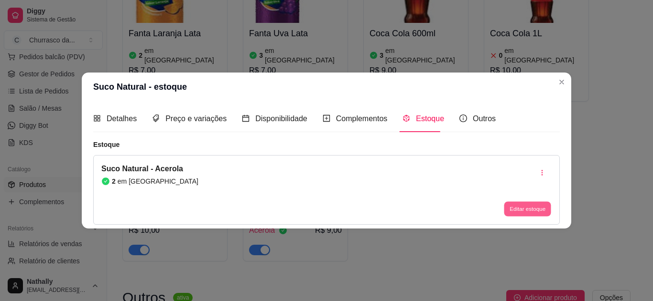
click at [515, 214] on button "Editar estoque" at bounding box center [527, 209] width 47 height 15
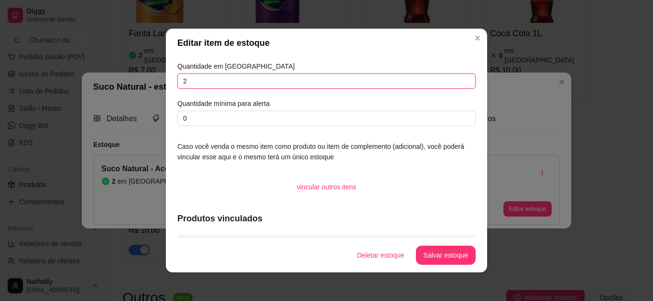
click at [274, 81] on input "2" at bounding box center [326, 81] width 298 height 15
type input "1"
click at [430, 254] on button "Salvar estoque" at bounding box center [445, 256] width 58 height 19
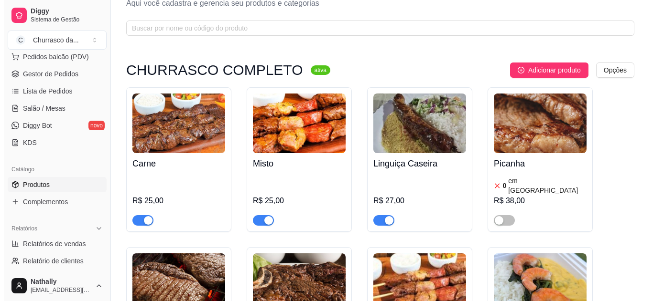
scroll to position [0, 0]
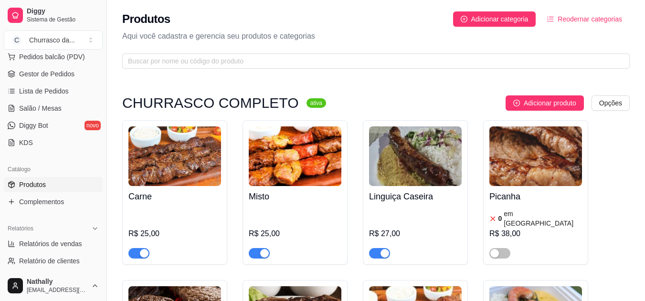
click at [72, 75] on span "Gestor de Pedidos" at bounding box center [46, 74] width 55 height 10
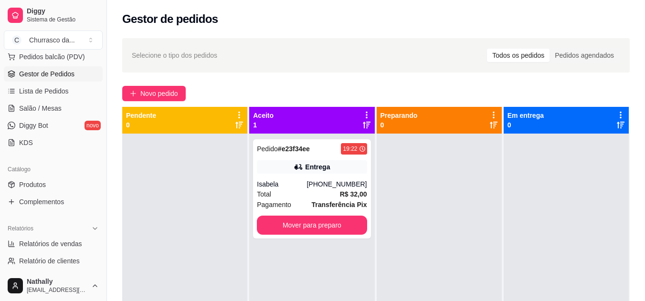
click at [279, 173] on div "Entrega" at bounding box center [312, 167] width 110 height 13
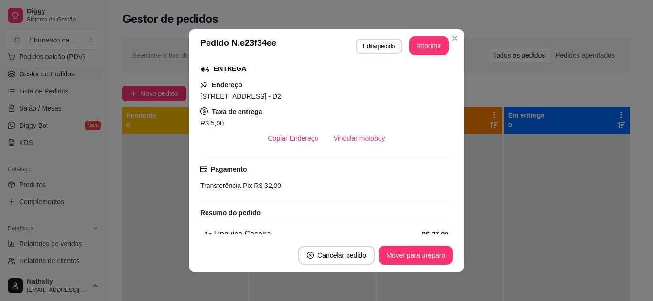
scroll to position [269, 0]
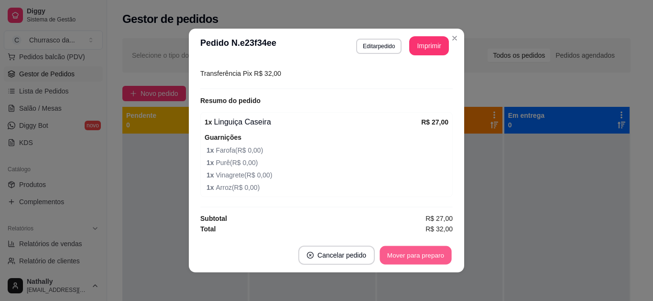
click at [409, 257] on button "Mover para preparo" at bounding box center [415, 256] width 72 height 19
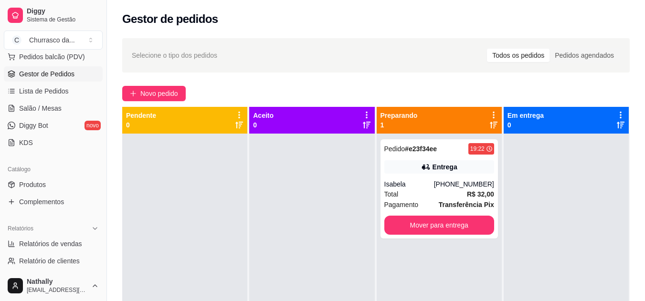
click at [400, 177] on div "Pedido # e23f34ee 19:22 Entrega Isabela [PHONE_NUMBER] Total R$ 32,00 Pagamento…" at bounding box center [440, 189] width 118 height 99
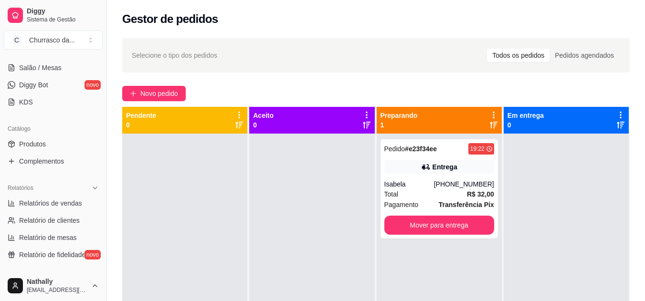
scroll to position [200, 0]
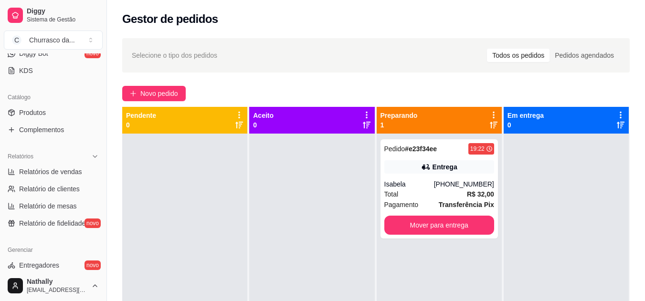
click at [55, 116] on link "Produtos" at bounding box center [53, 112] width 99 height 15
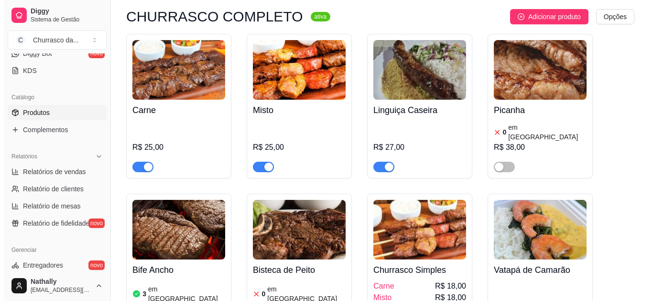
scroll to position [110, 0]
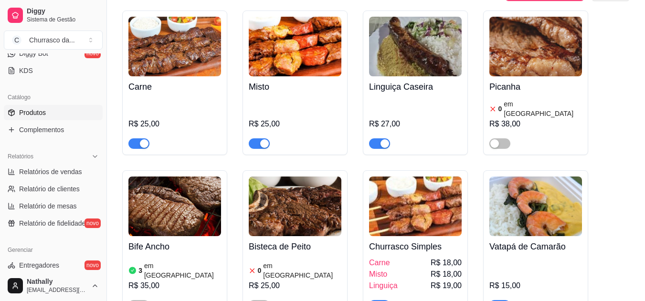
click at [539, 210] on img at bounding box center [536, 207] width 93 height 60
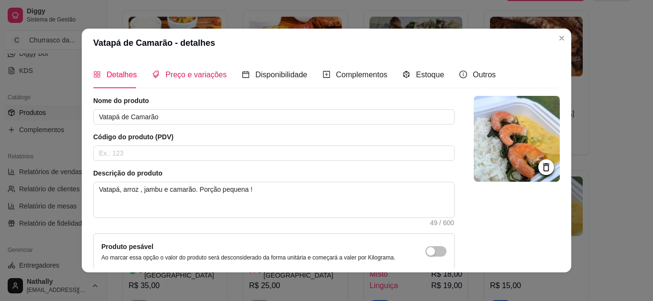
click at [200, 74] on span "Preço e variações" at bounding box center [195, 75] width 61 height 8
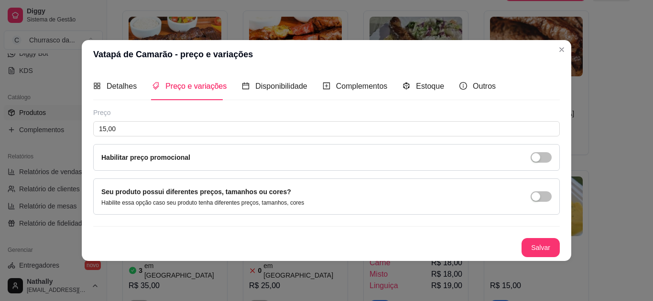
click at [539, 198] on div "button" at bounding box center [535, 197] width 9 height 9
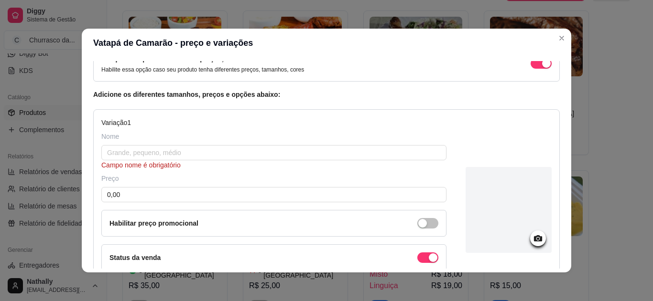
scroll to position [65, 0]
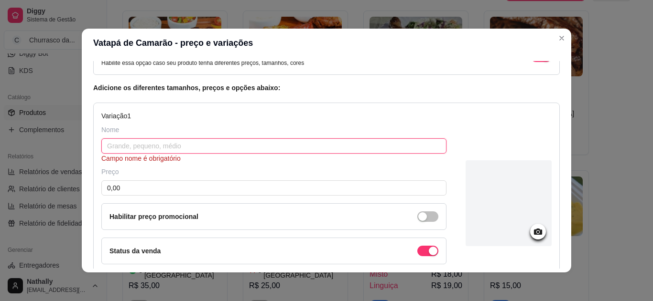
click at [239, 146] on input "text" at bounding box center [273, 146] width 345 height 15
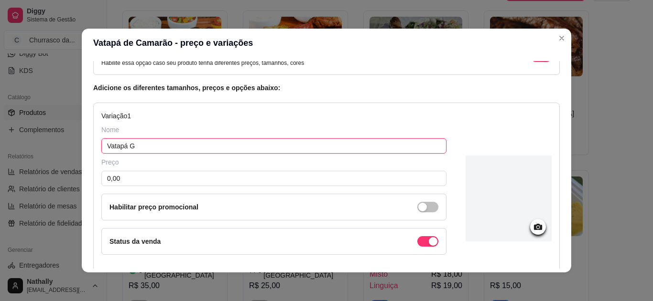
type input "Vatapá G"
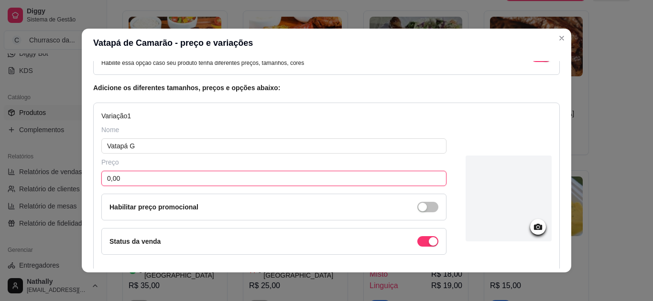
click at [183, 183] on input "0,00" at bounding box center [273, 178] width 345 height 15
type input "25,00"
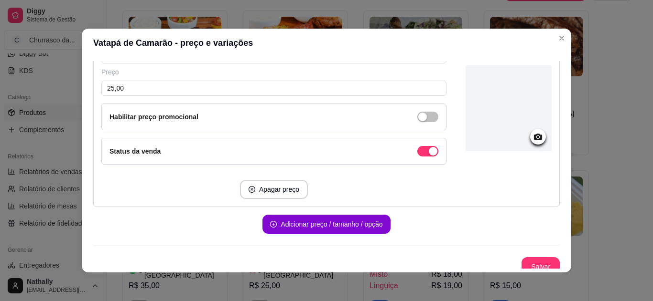
scroll to position [163, 0]
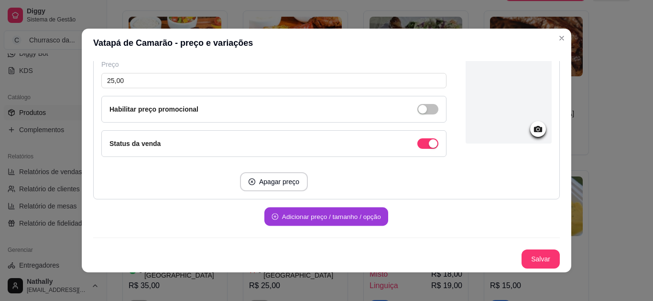
click at [325, 215] on button "Adicionar preço / tamanho / opção" at bounding box center [326, 217] width 124 height 19
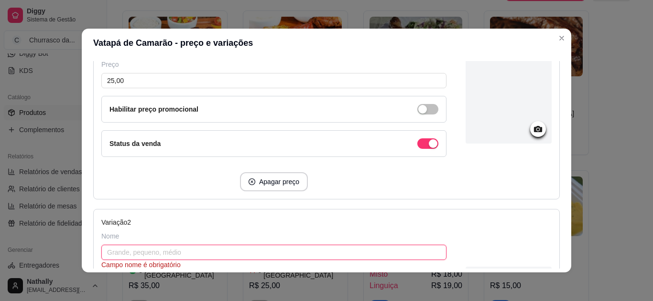
click at [333, 255] on input "text" at bounding box center [273, 252] width 345 height 15
type input "Vatapá M"
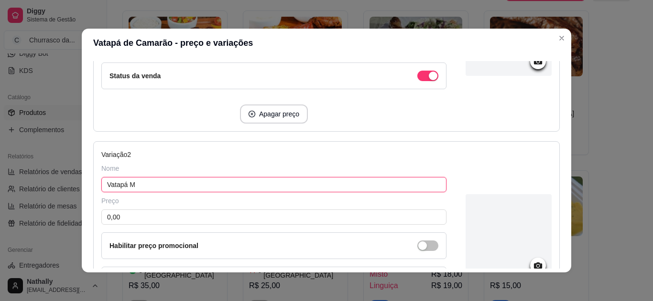
click at [278, 183] on input "Vatapá M" at bounding box center [273, 184] width 345 height 15
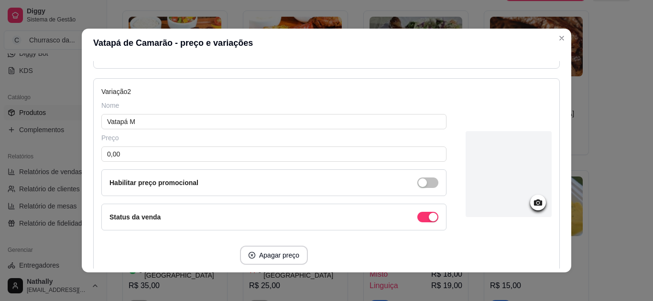
scroll to position [296, 0]
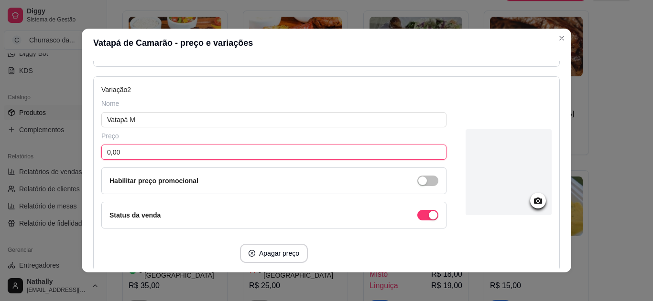
click at [330, 151] on input "0,00" at bounding box center [273, 152] width 345 height 15
type input "15,00"
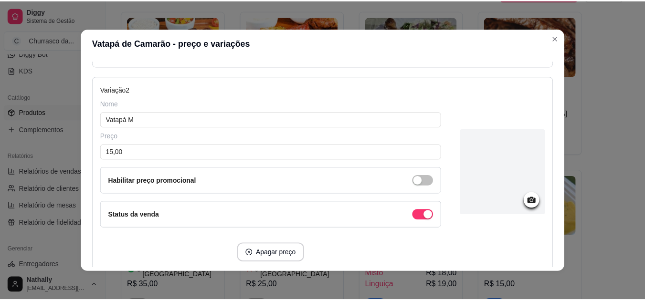
scroll to position [367, 0]
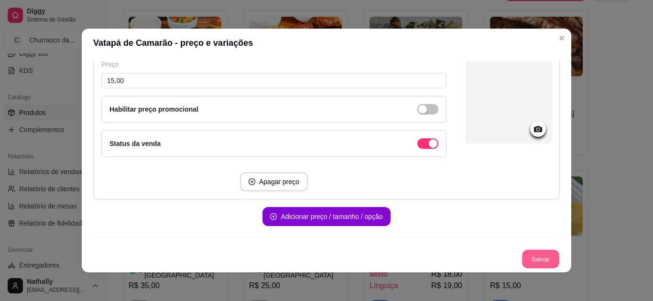
click at [525, 263] on button "Salvar" at bounding box center [540, 259] width 37 height 19
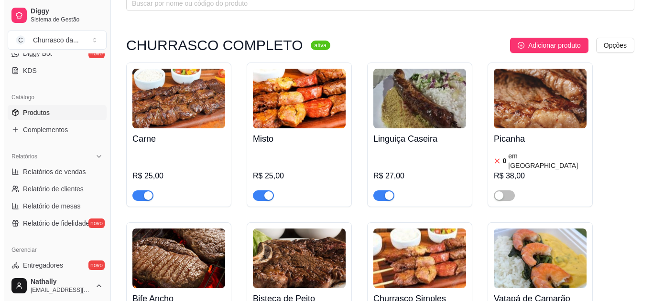
scroll to position [34, 0]
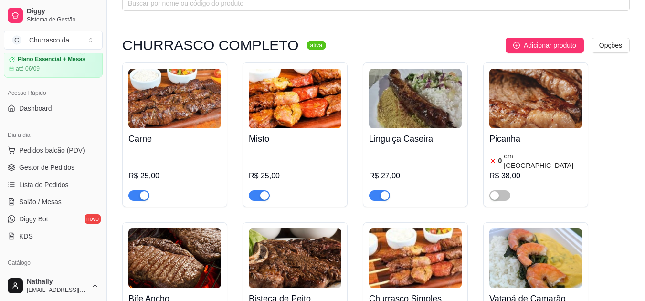
click at [61, 149] on span "Pedidos balcão (PDV)" at bounding box center [52, 151] width 66 height 10
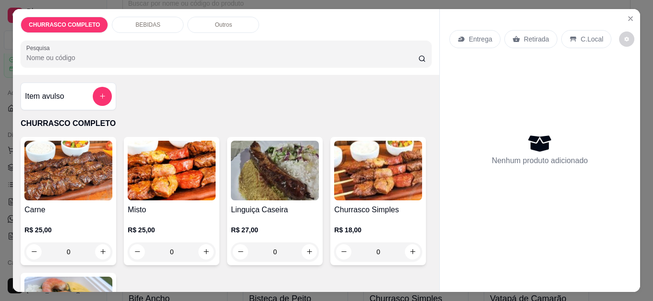
click at [98, 246] on div "0" at bounding box center [68, 252] width 88 height 19
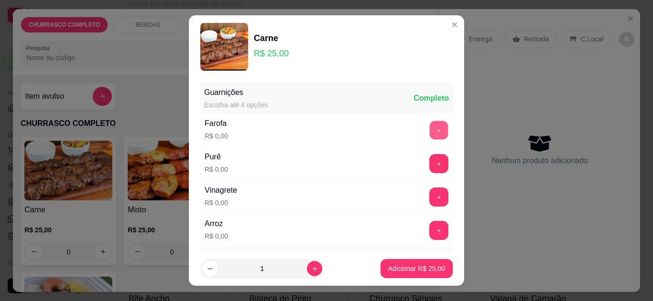
click at [430, 131] on button "+" at bounding box center [439, 130] width 19 height 19
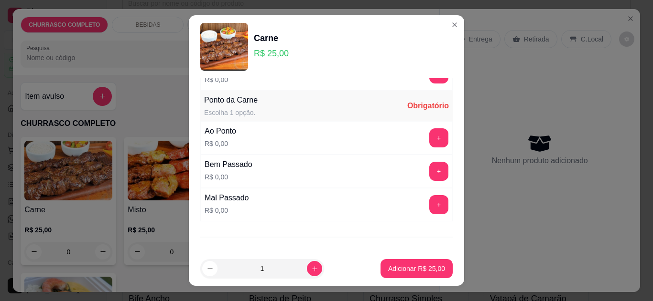
scroll to position [168, 0]
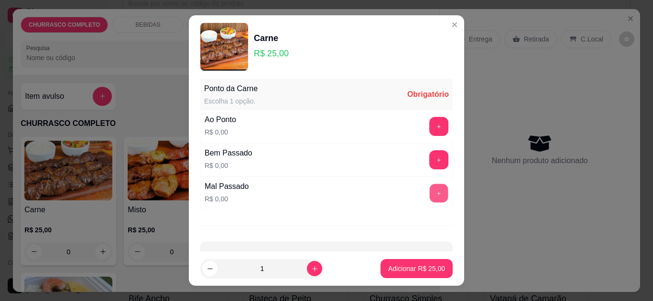
click at [430, 192] on button "+" at bounding box center [439, 193] width 19 height 19
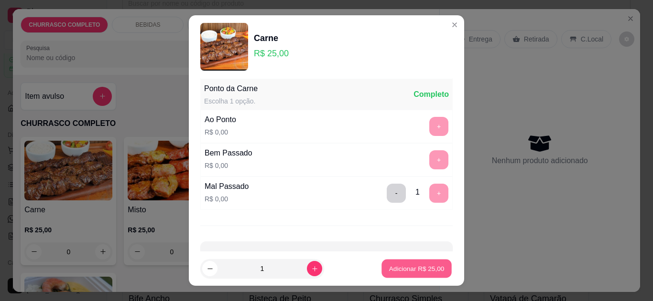
click at [390, 270] on p "Adicionar R$ 25,00" at bounding box center [416, 269] width 55 height 9
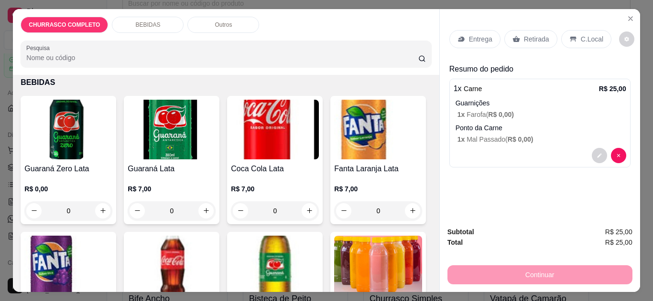
scroll to position [186, 0]
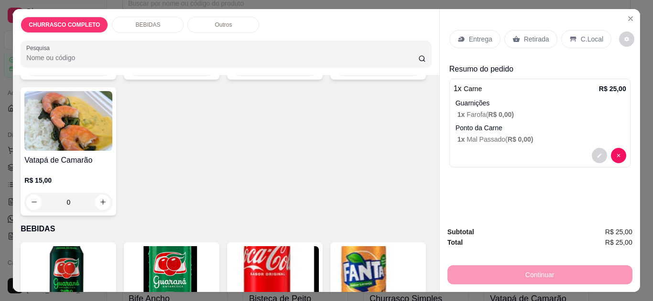
click at [112, 196] on div "0" at bounding box center [68, 202] width 88 height 19
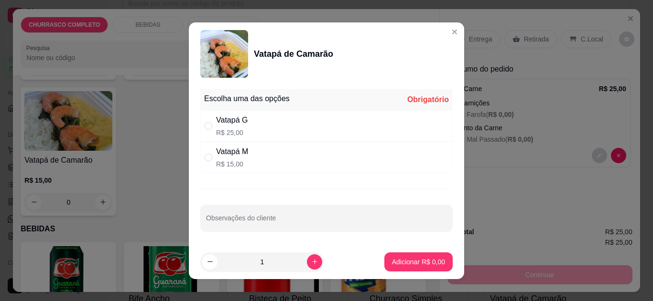
click at [211, 125] on div "" at bounding box center [209, 126] width 11 height 11
radio input "true"
click at [393, 256] on button "Adicionar R$ 25,00" at bounding box center [416, 262] width 70 height 19
type input "1"
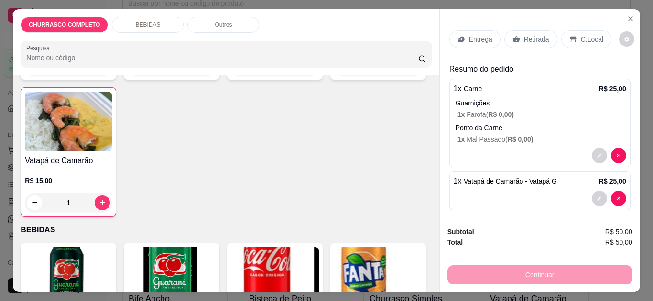
scroll to position [0, 0]
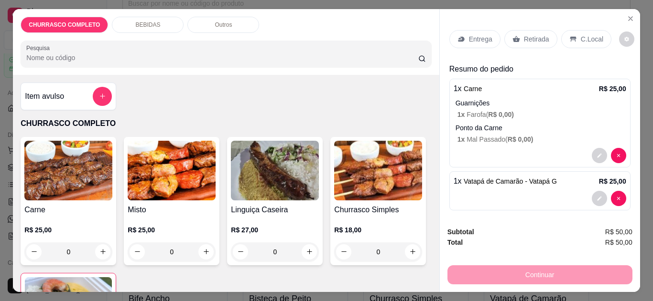
click at [524, 34] on p "Retirada" at bounding box center [536, 39] width 25 height 10
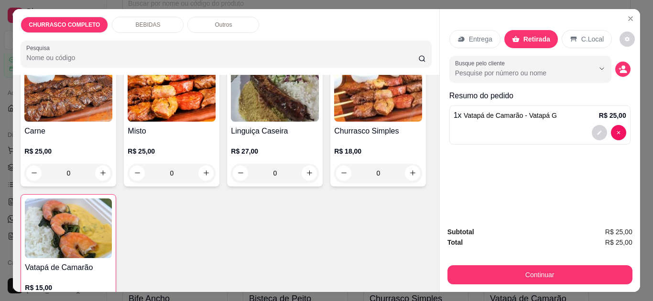
scroll to position [160, 0]
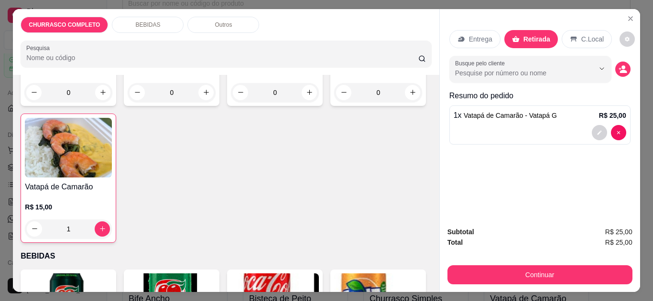
click at [334, 102] on div "0" at bounding box center [378, 92] width 88 height 19
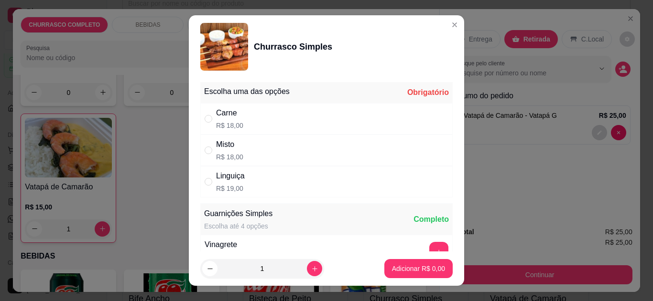
scroll to position [10, 0]
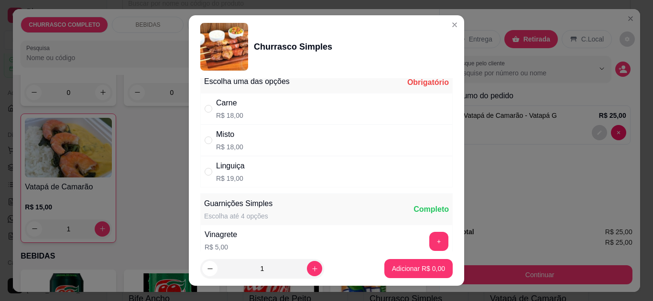
click at [248, 117] on div "Carne R$ 18,00" at bounding box center [326, 109] width 252 height 32
radio input "true"
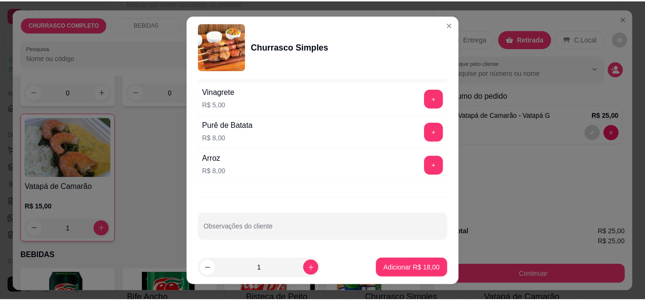
scroll to position [155, 0]
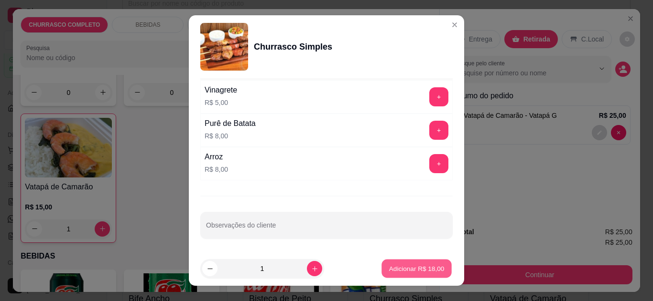
click at [410, 265] on p "Adicionar R$ 18,00" at bounding box center [416, 269] width 55 height 9
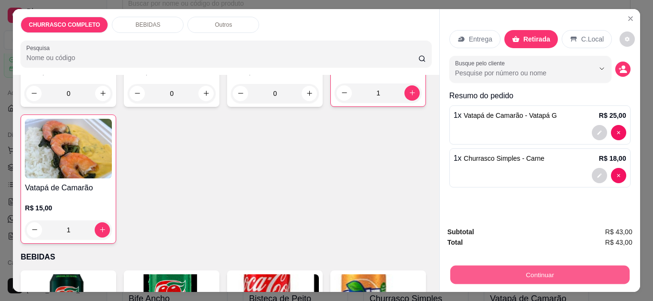
click at [484, 278] on button "Continuar" at bounding box center [539, 275] width 179 height 19
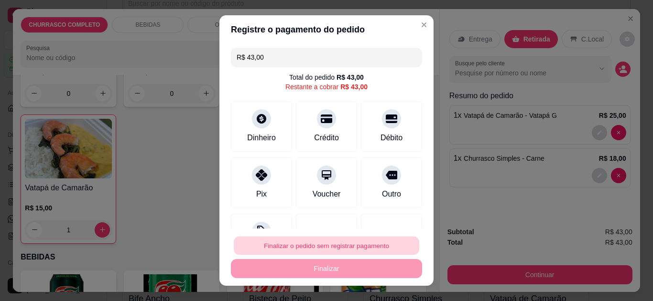
click at [274, 253] on button "Finalizar o pedido sem registrar pagamento" at bounding box center [326, 246] width 185 height 19
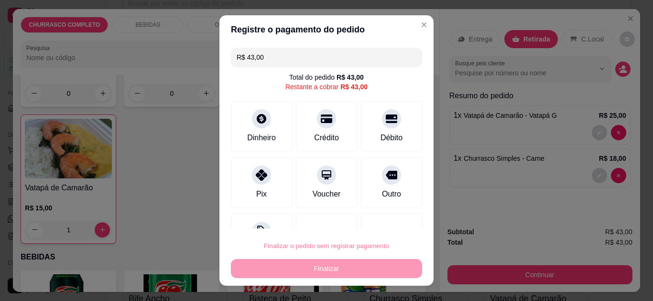
click at [379, 220] on button "Confirmar" at bounding box center [381, 219] width 34 height 14
type input "0"
type input "R$ 0,00"
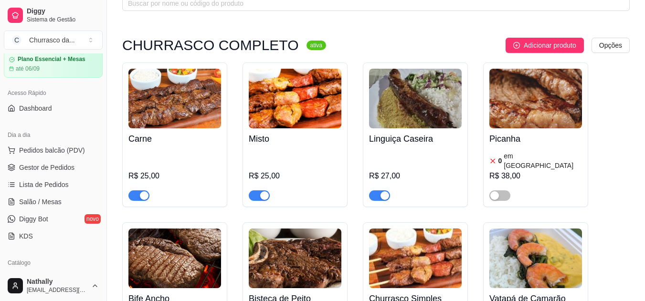
click at [54, 169] on span "Gestor de Pedidos" at bounding box center [46, 168] width 55 height 10
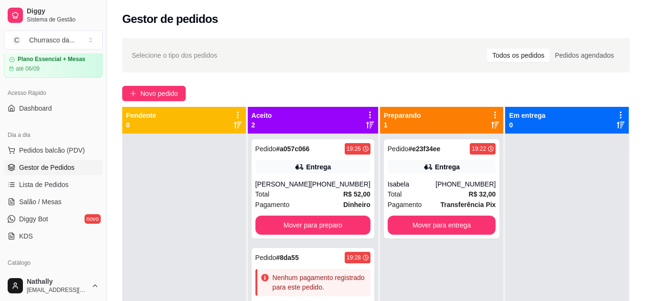
click at [337, 182] on div "[PHONE_NUMBER]" at bounding box center [341, 185] width 60 height 10
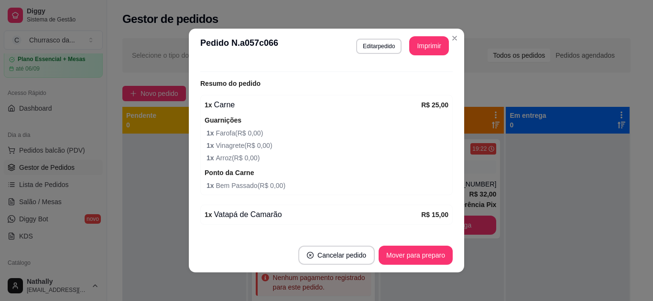
scroll to position [326, 0]
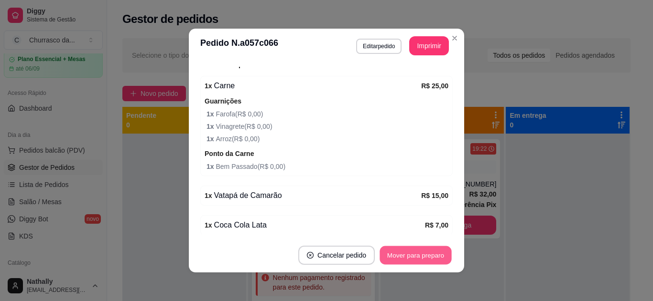
click at [431, 254] on button "Mover para preparo" at bounding box center [415, 256] width 72 height 19
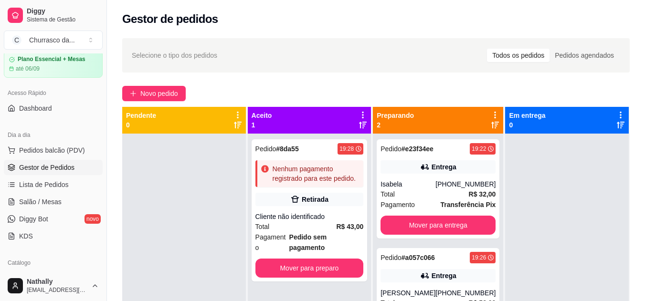
click at [459, 184] on div "[PHONE_NUMBER]" at bounding box center [466, 185] width 60 height 10
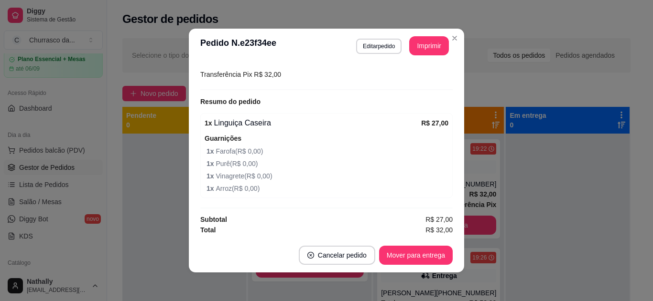
scroll to position [269, 0]
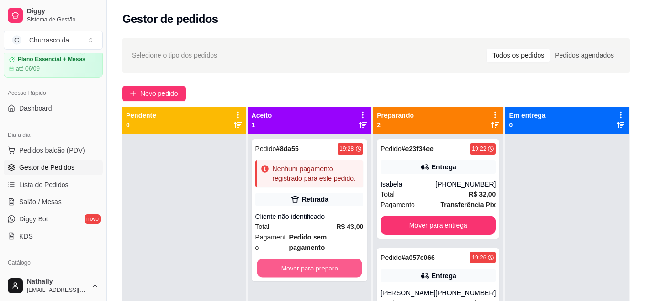
click at [335, 259] on button "Mover para preparo" at bounding box center [309, 268] width 105 height 19
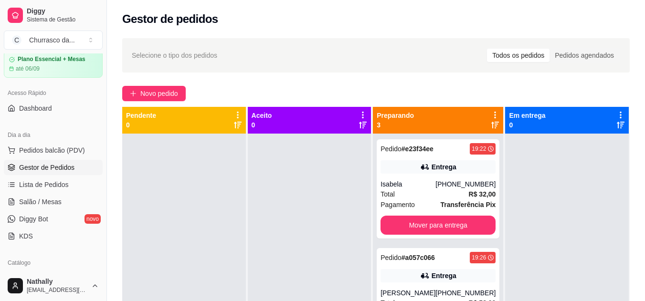
click at [421, 275] on icon at bounding box center [424, 276] width 7 height 6
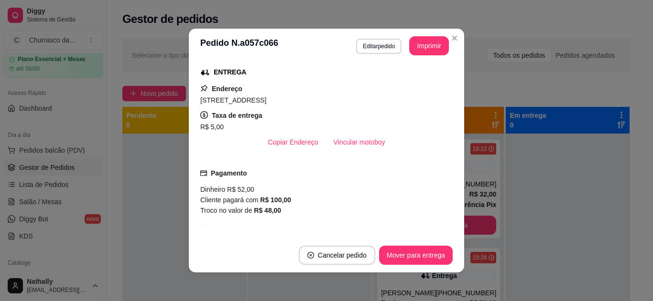
scroll to position [153, 0]
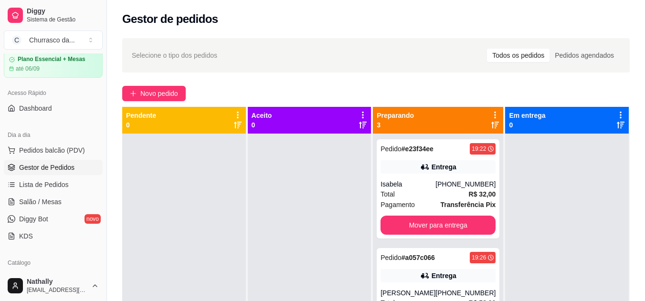
click at [456, 184] on div "[PHONE_NUMBER]" at bounding box center [466, 185] width 60 height 10
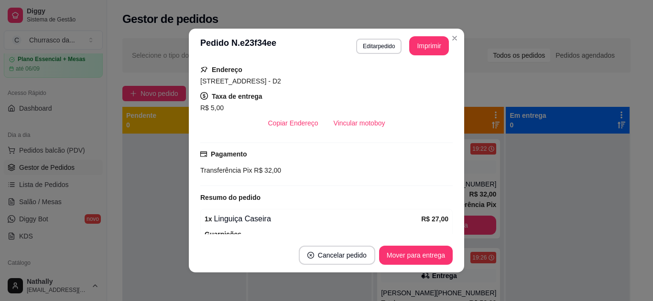
scroll to position [172, 0]
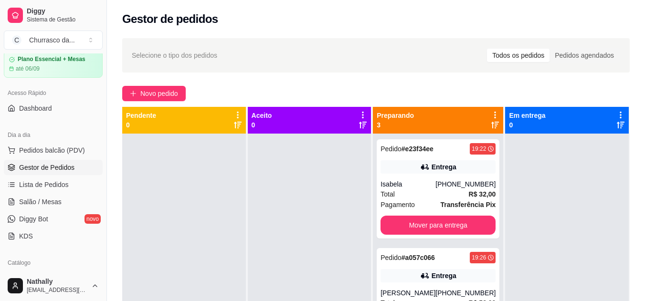
click at [459, 282] on div "Entrega" at bounding box center [438, 275] width 115 height 13
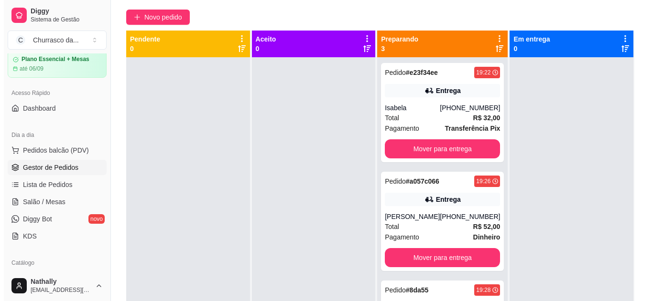
scroll to position [108, 0]
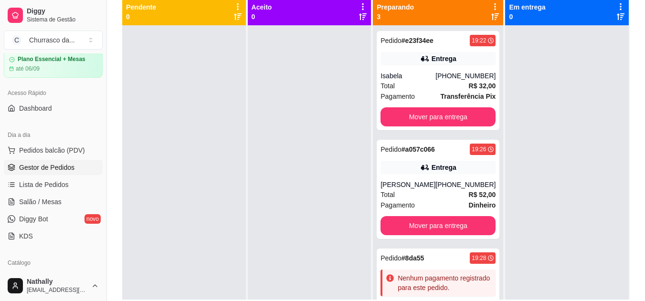
click at [456, 293] on div "Nenhum pagamento registrado para este pedido." at bounding box center [438, 283] width 115 height 27
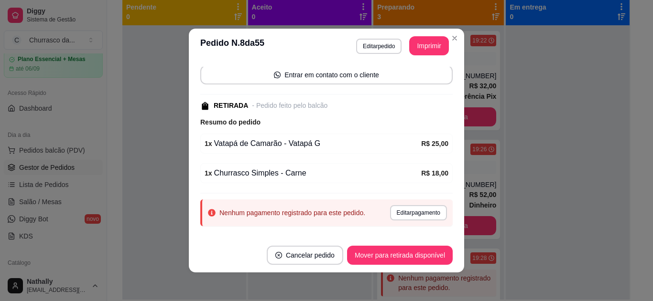
scroll to position [88, 0]
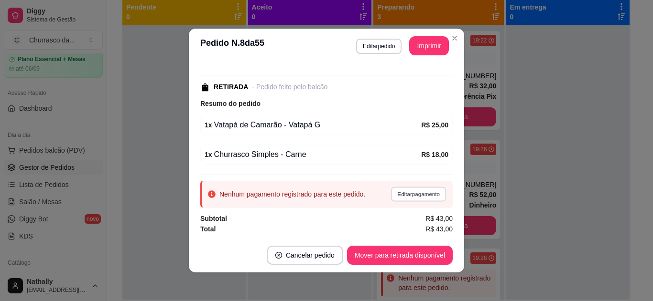
click at [402, 196] on button "Editar pagamento" at bounding box center [417, 194] width 55 height 15
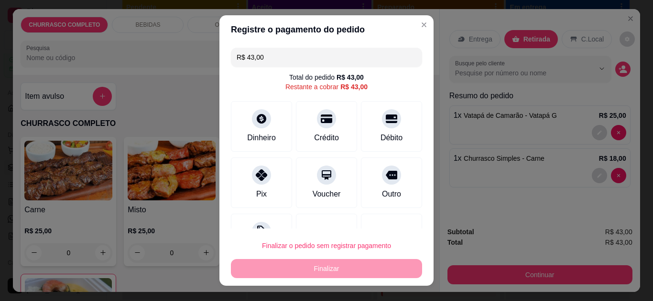
click at [256, 194] on div "Pix" at bounding box center [261, 194] width 11 height 11
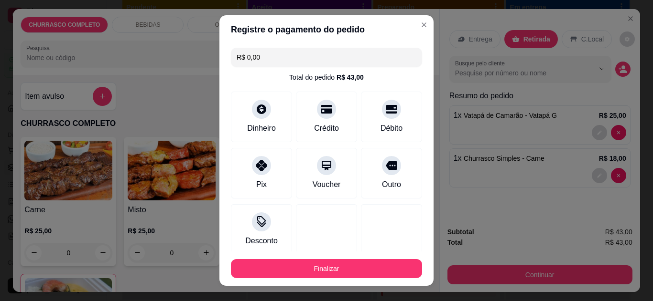
type input "R$ 0,00"
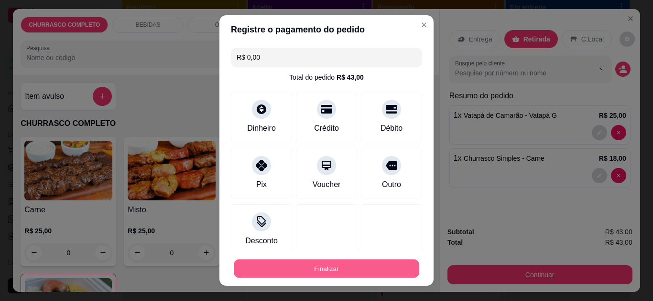
click at [299, 273] on button "Finalizar" at bounding box center [326, 269] width 185 height 19
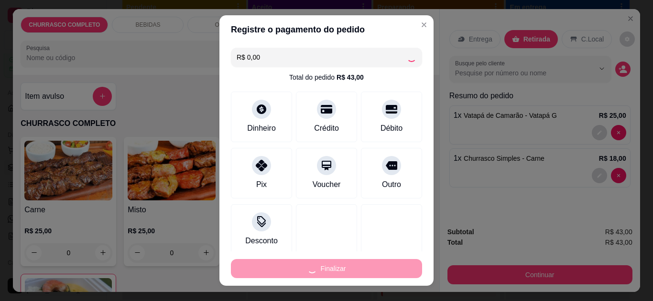
type input "0"
type input "-R$ 43,00"
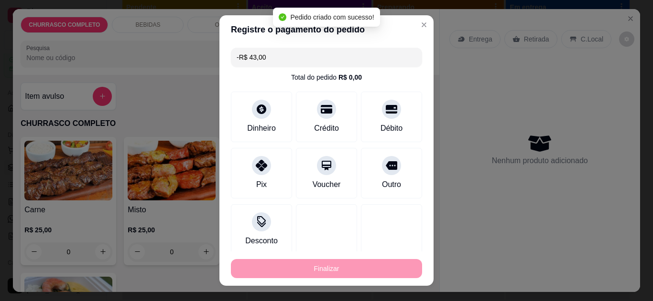
scroll to position [109, 0]
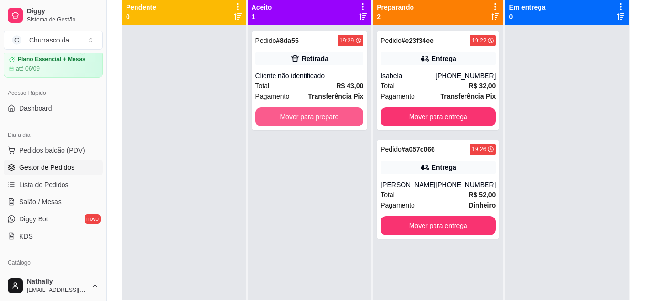
click at [340, 113] on button "Mover para preparo" at bounding box center [310, 116] width 108 height 19
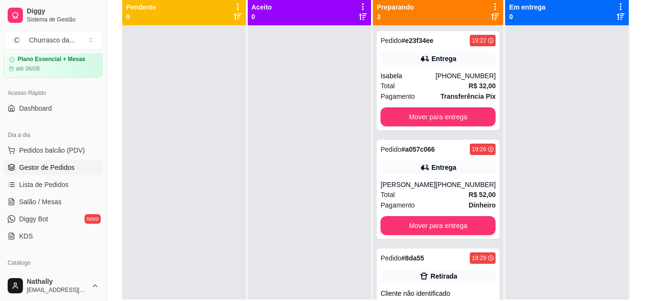
click at [406, 255] on strong "# 8da55" at bounding box center [413, 259] width 23 height 8
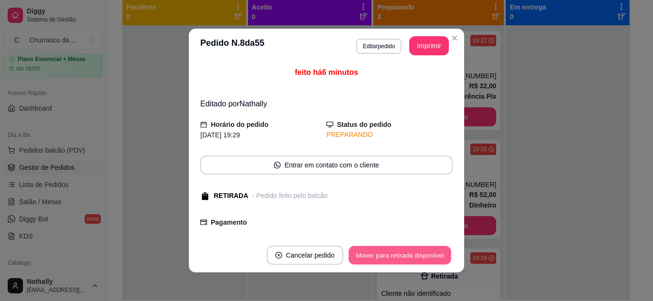
click at [398, 248] on button "Mover para retirada disponível" at bounding box center [399, 256] width 102 height 19
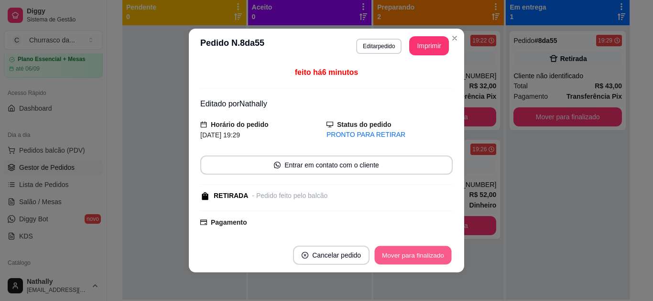
click at [398, 248] on button "Mover para finalizado" at bounding box center [413, 256] width 77 height 19
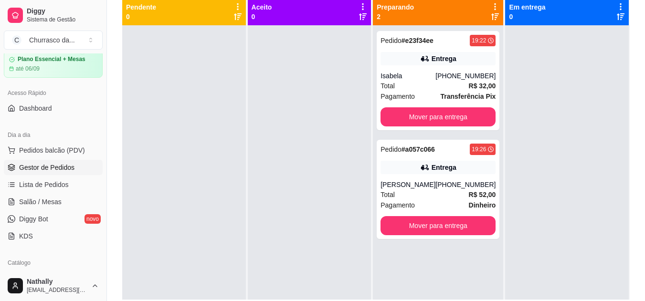
click at [465, 176] on div "Pedido # a057c066 19:26 Entrega [PERSON_NAME] [PHONE_NUMBER] Total R$ 52,00 Pag…" at bounding box center [438, 189] width 123 height 99
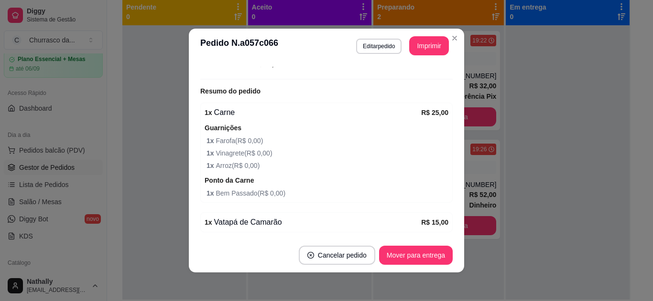
scroll to position [306, 0]
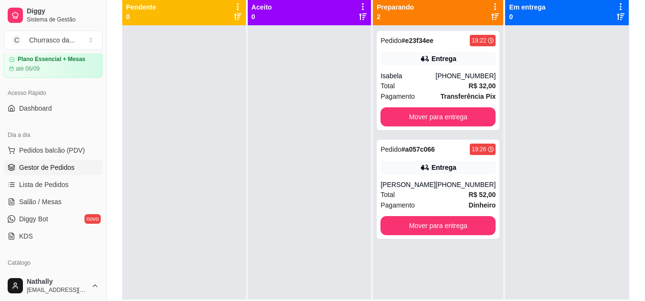
click at [415, 66] on div "Pedido # e23f34ee 19:22 Entrega Isabela [PHONE_NUMBER] Total R$ 32,00 Pagamento…" at bounding box center [438, 80] width 123 height 99
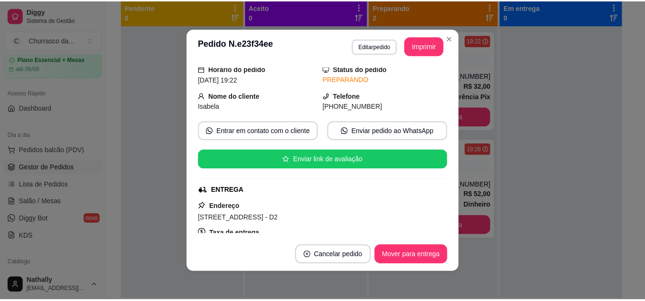
scroll to position [38, 0]
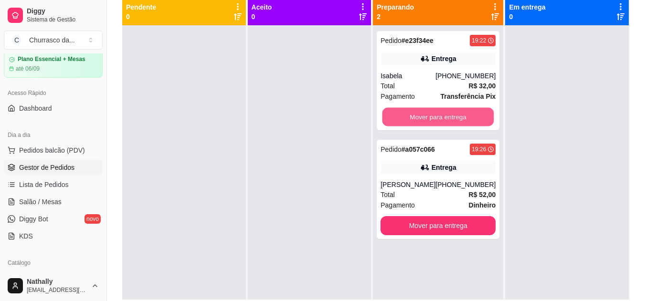
click at [407, 118] on button "Mover para entrega" at bounding box center [439, 117] width 112 height 19
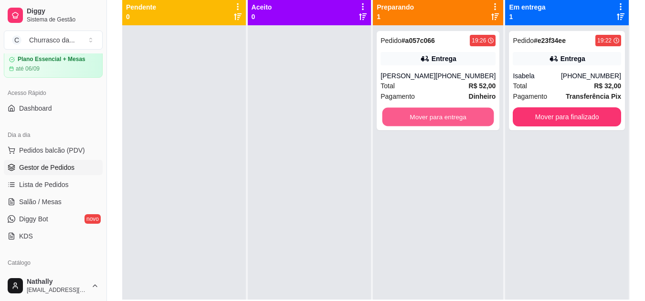
click at [407, 118] on button "Mover para entrega" at bounding box center [439, 117] width 112 height 19
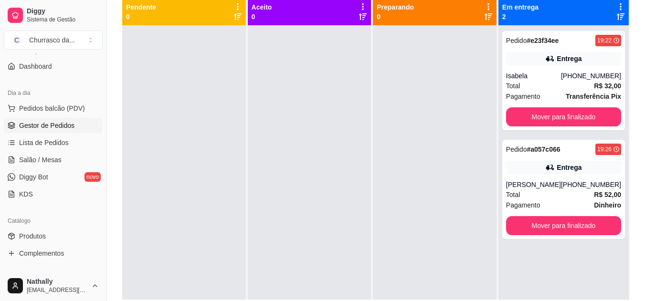
scroll to position [115, 0]
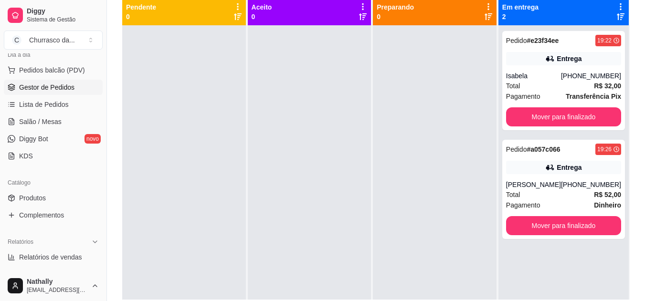
click at [49, 196] on link "Produtos" at bounding box center [53, 198] width 99 height 15
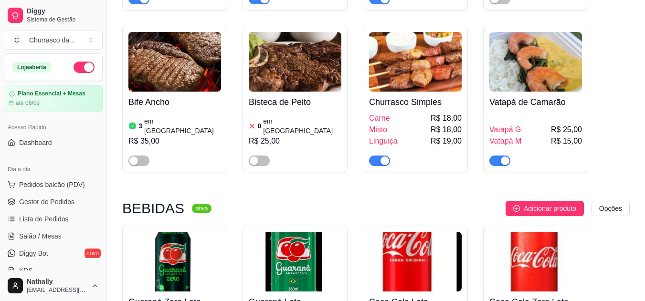
click at [59, 186] on span "Pedidos balcão (PDV)" at bounding box center [52, 185] width 66 height 10
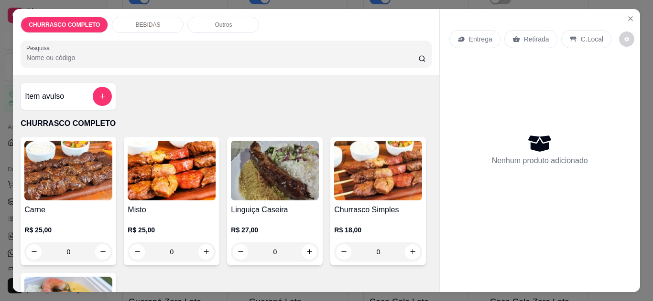
click at [202, 249] on div "0" at bounding box center [172, 252] width 88 height 19
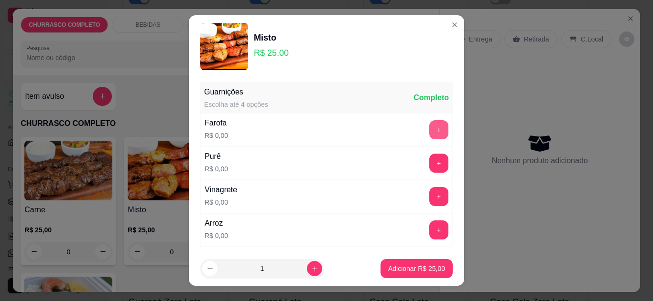
click at [429, 134] on button "+" at bounding box center [438, 129] width 19 height 19
click at [430, 159] on button "+" at bounding box center [439, 163] width 19 height 19
click at [430, 197] on button "+" at bounding box center [439, 197] width 19 height 19
click at [430, 227] on button "+" at bounding box center [439, 230] width 19 height 19
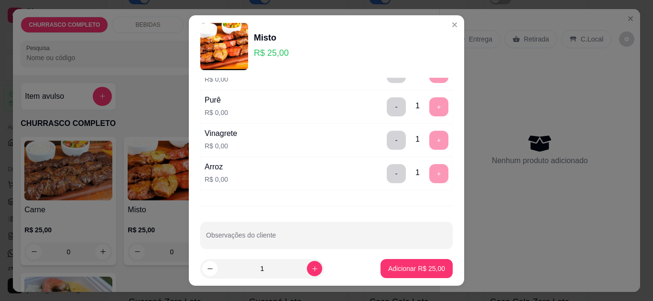
scroll to position [67, 0]
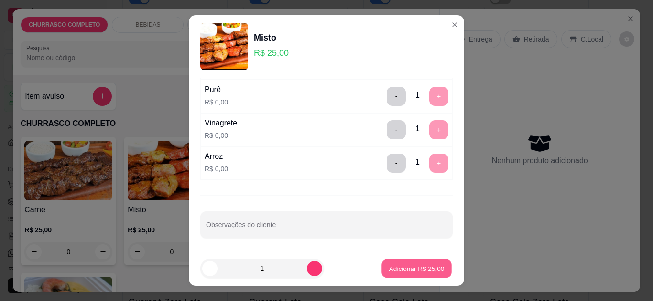
click at [414, 273] on p "Adicionar R$ 25,00" at bounding box center [416, 269] width 55 height 9
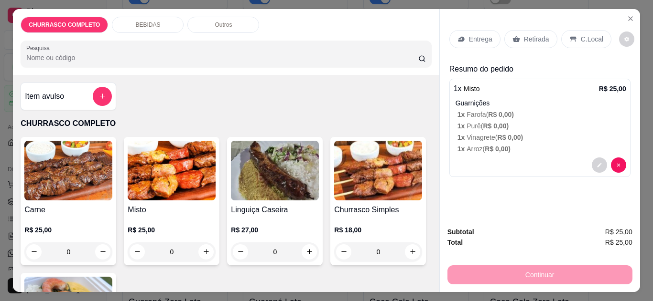
click at [528, 34] on p "Retirada" at bounding box center [536, 39] width 25 height 10
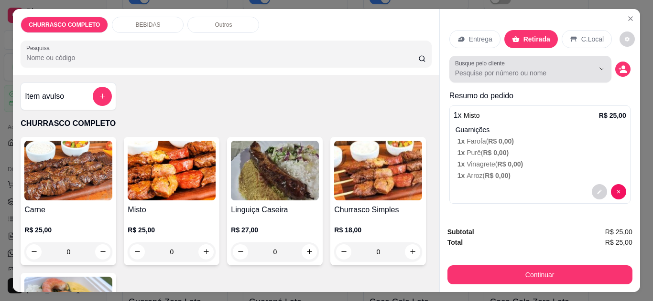
click at [535, 76] on div "Busque pelo cliente" at bounding box center [530, 69] width 162 height 27
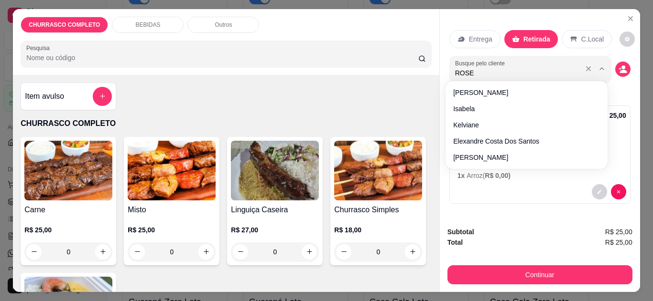
type input "ROSEN"
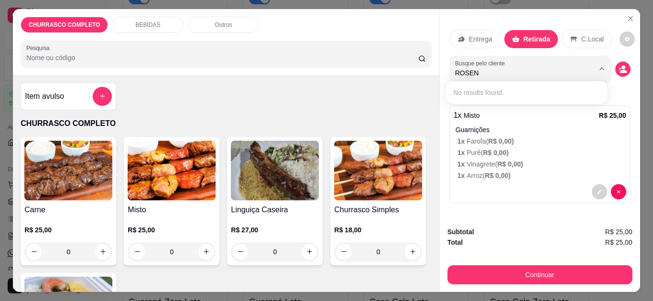
click at [630, 86] on div "Entrega Retirada C.Local Busque pelo cliente ROSEN Resumo do pedido 1 x Misto R…" at bounding box center [540, 114] width 200 height 210
click at [559, 70] on input "Busque pelo cliente" at bounding box center [517, 73] width 124 height 10
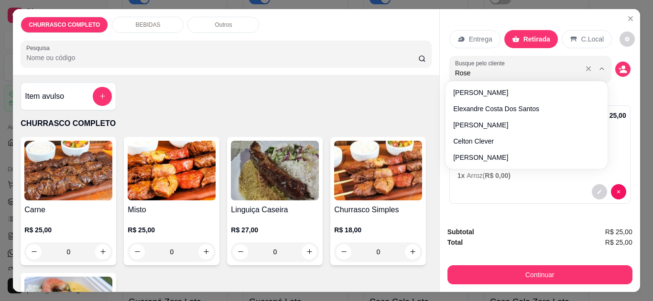
type input "[PERSON_NAME]"
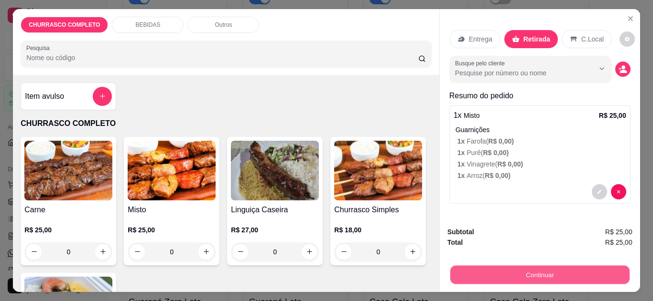
click at [555, 276] on button "Continuar" at bounding box center [539, 275] width 179 height 19
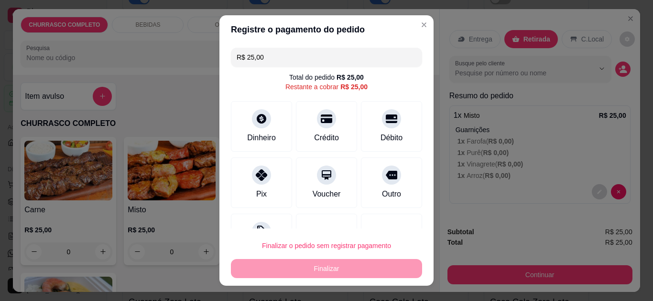
click at [264, 189] on div "Pix" at bounding box center [261, 183] width 61 height 51
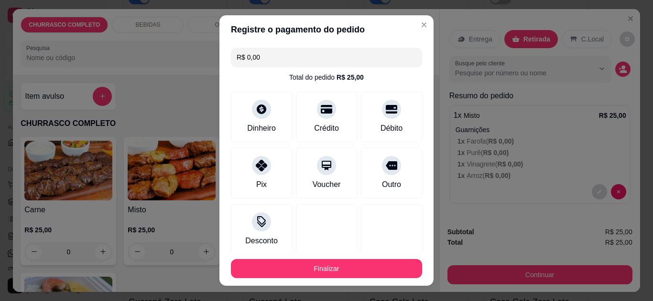
click at [264, 189] on div "Pix" at bounding box center [261, 173] width 61 height 51
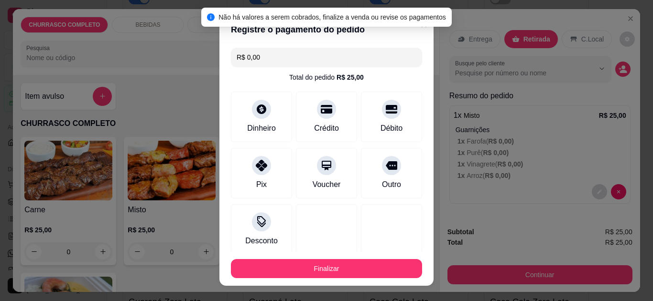
click at [264, 189] on div "Pix" at bounding box center [261, 173] width 61 height 51
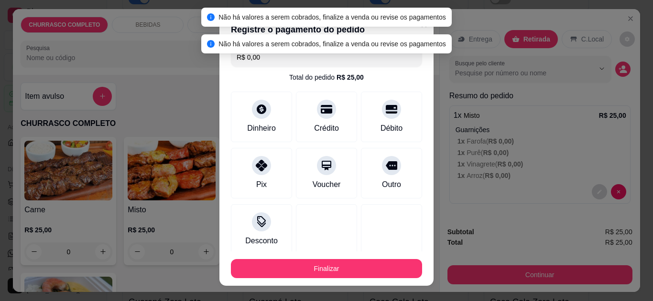
click at [264, 189] on div "Pix" at bounding box center [261, 173] width 61 height 51
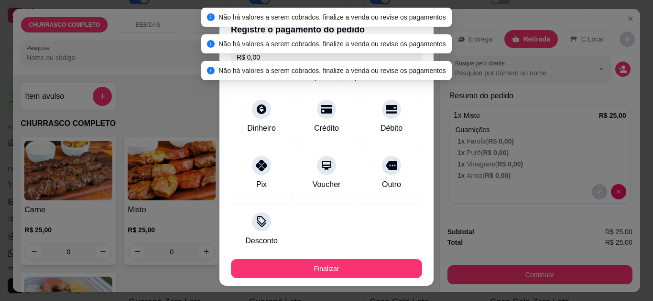
click at [264, 189] on div "Pix" at bounding box center [261, 173] width 61 height 51
click at [264, 190] on div "Pix" at bounding box center [261, 173] width 61 height 51
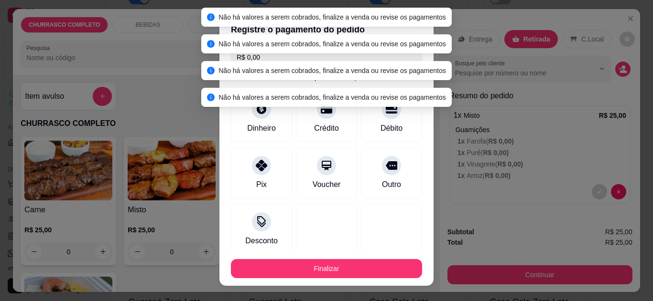
click at [264, 190] on div "Pix" at bounding box center [261, 173] width 61 height 51
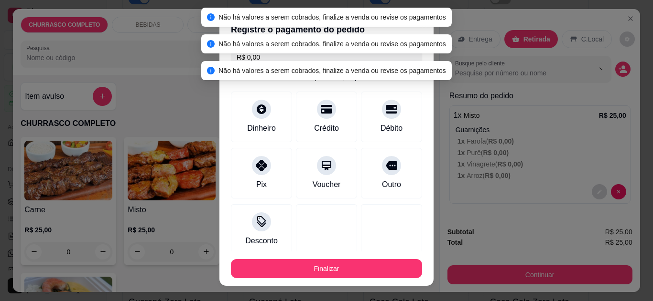
click at [265, 190] on div "Pix" at bounding box center [261, 173] width 61 height 51
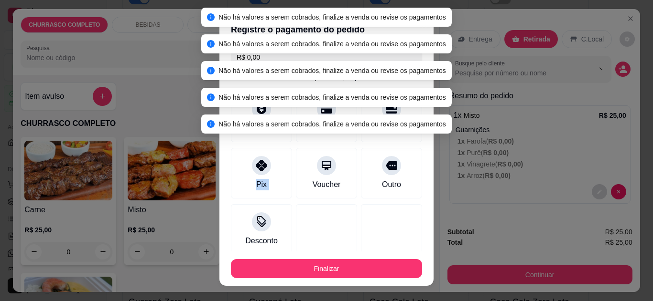
click at [265, 190] on div "Pix" at bounding box center [261, 173] width 61 height 51
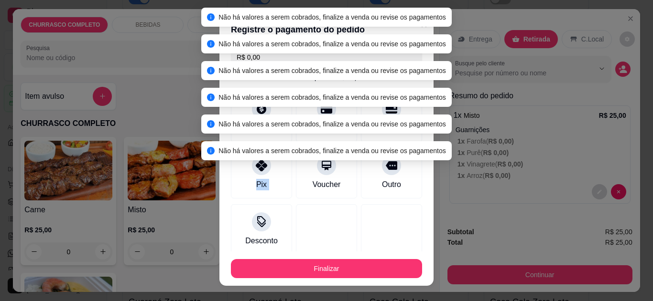
click at [262, 191] on div "Pix" at bounding box center [261, 173] width 61 height 51
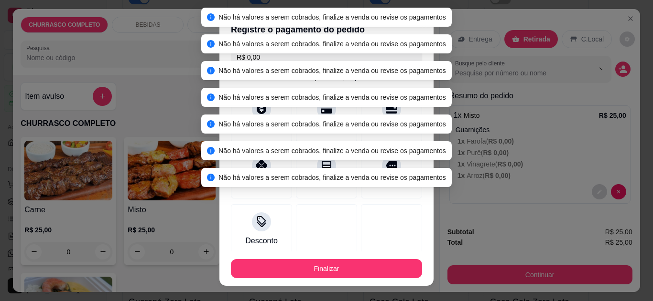
click at [262, 191] on div "Pix" at bounding box center [261, 173] width 61 height 51
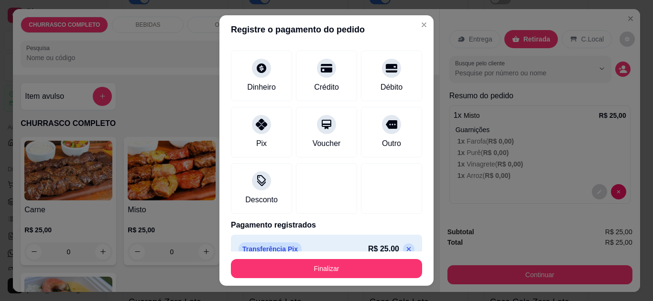
scroll to position [56, 0]
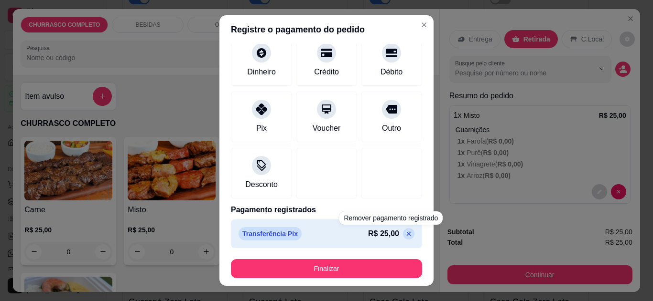
click at [407, 233] on icon at bounding box center [409, 234] width 4 height 4
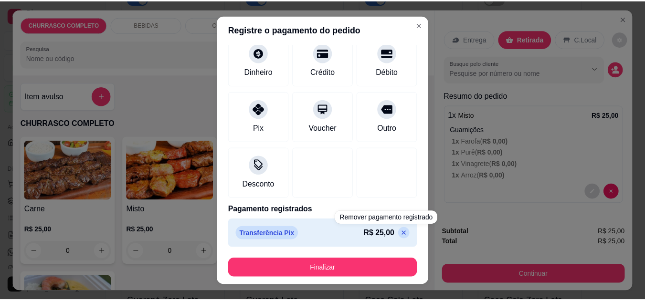
scroll to position [39, 0]
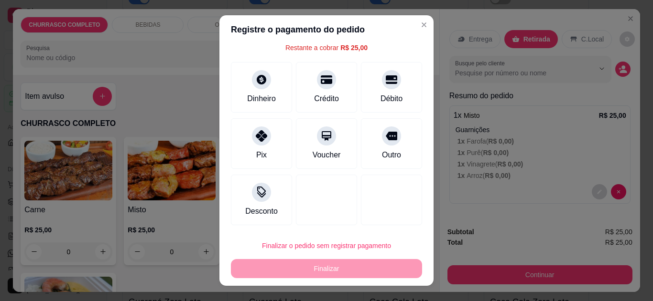
click at [273, 160] on div "Pix" at bounding box center [261, 143] width 61 height 51
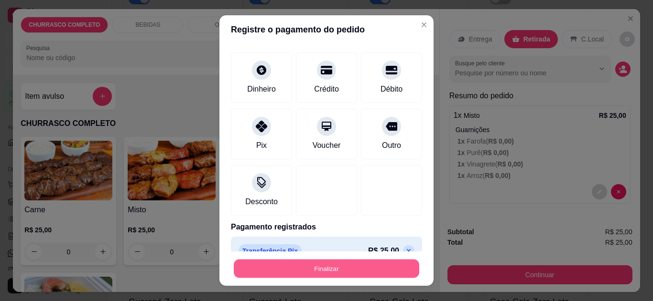
click at [331, 268] on button "Finalizar" at bounding box center [326, 269] width 185 height 19
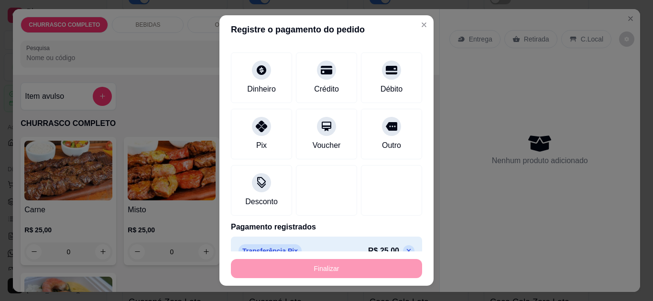
type input "-R$ 25,00"
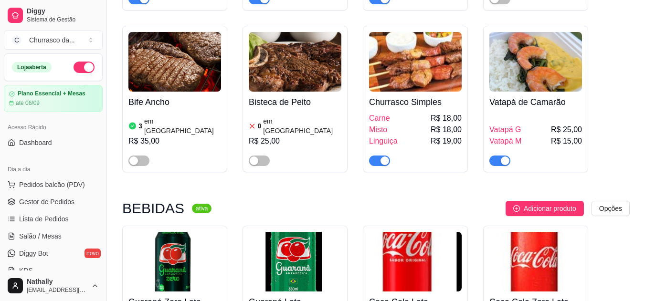
click at [69, 200] on span "Gestor de Pedidos" at bounding box center [46, 202] width 55 height 10
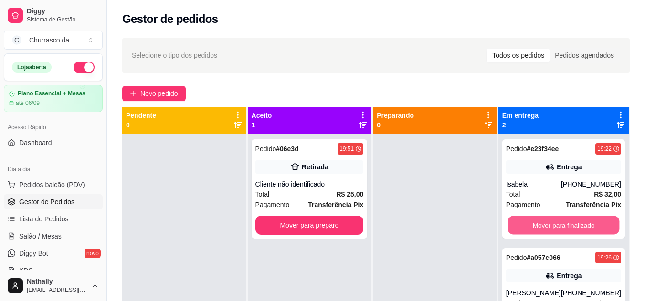
click at [529, 226] on button "Mover para finalizado" at bounding box center [564, 225] width 112 height 19
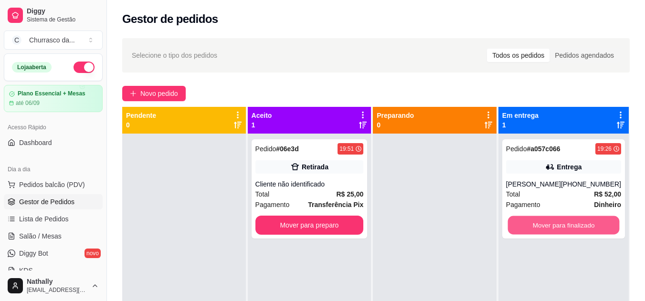
click at [529, 226] on button "Mover para finalizado" at bounding box center [564, 225] width 112 height 19
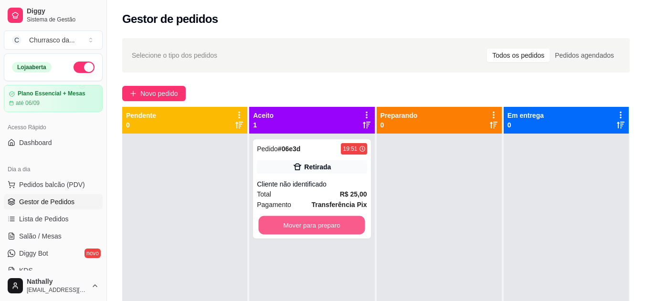
click at [345, 227] on button "Mover para preparo" at bounding box center [312, 225] width 107 height 19
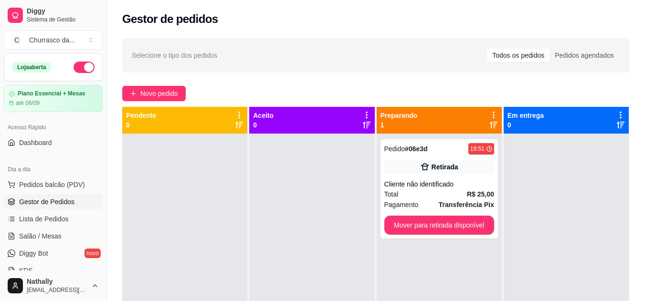
click at [161, 88] on button "Novo pedido" at bounding box center [154, 93] width 64 height 15
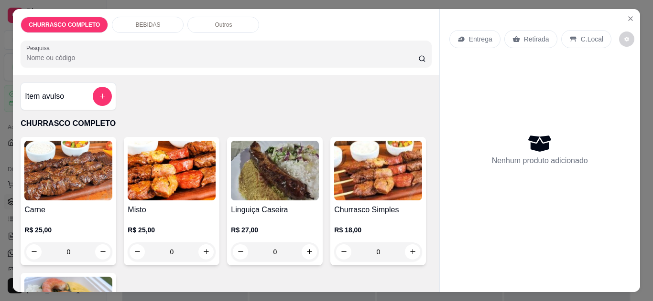
click at [100, 250] on div "0" at bounding box center [68, 252] width 88 height 19
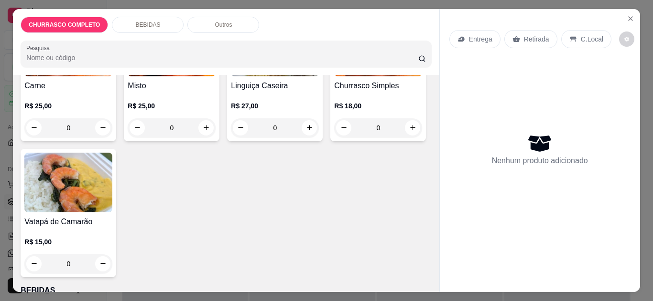
scroll to position [134, 0]
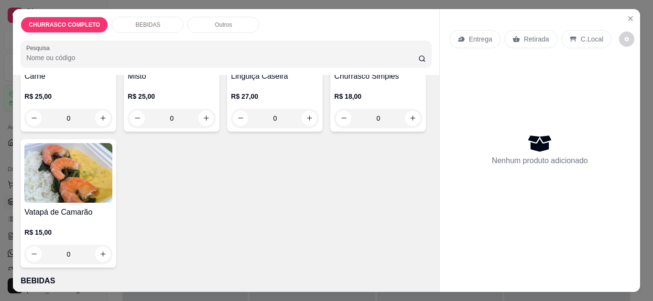
click at [334, 128] on div "0" at bounding box center [378, 118] width 88 height 19
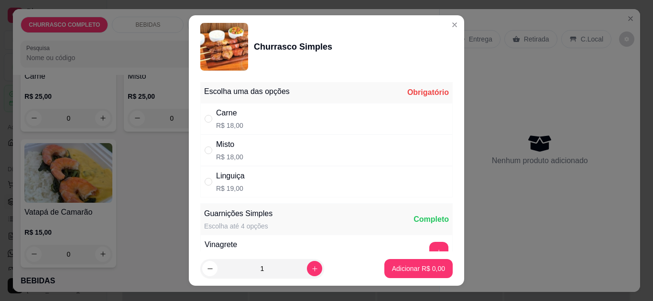
click at [278, 124] on div "Carne R$ 18,00" at bounding box center [326, 119] width 252 height 32
radio input "true"
click at [398, 265] on p "Adicionar R$ 18,00" at bounding box center [416, 269] width 55 height 9
type input "1"
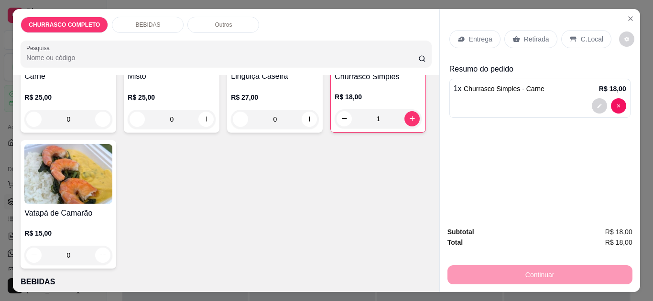
click at [569, 40] on div "C.Local" at bounding box center [586, 39] width 50 height 18
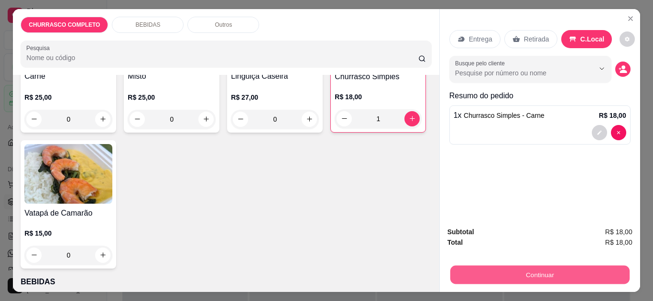
click at [522, 268] on button "Continuar" at bounding box center [539, 275] width 179 height 19
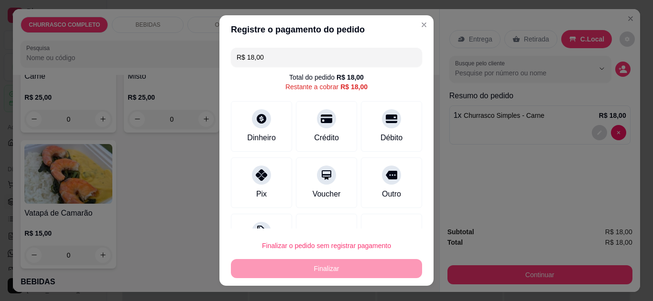
click at [275, 133] on div "Dinheiro" at bounding box center [261, 126] width 61 height 51
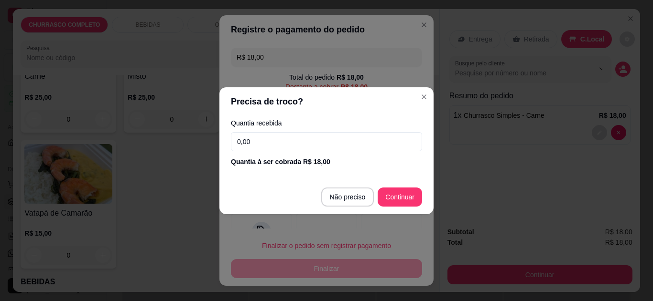
click at [301, 141] on input "0,00" at bounding box center [326, 141] width 191 height 19
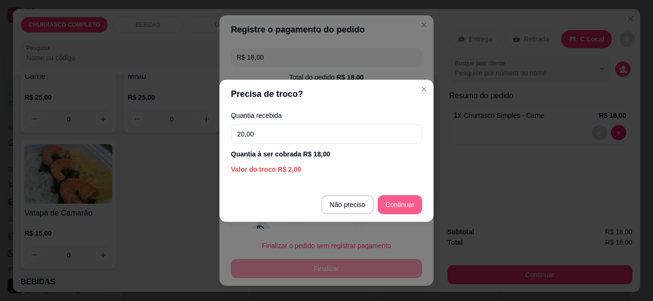
type input "20,00"
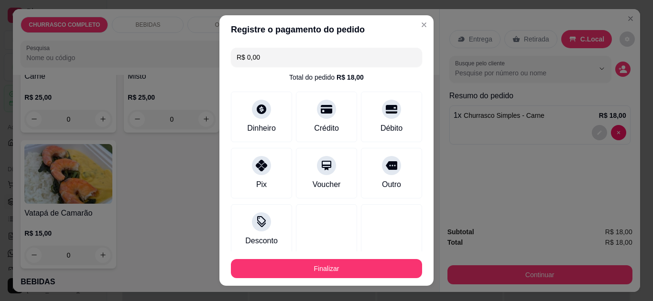
type input "R$ 0,00"
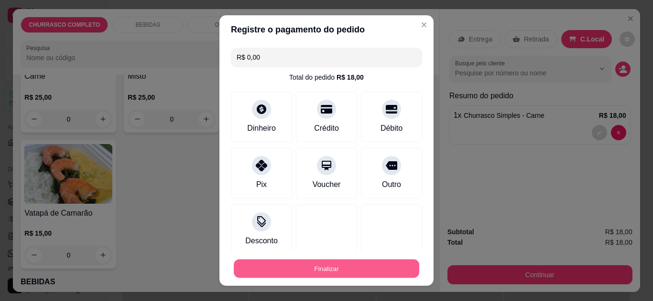
click at [334, 268] on button "Finalizar" at bounding box center [326, 269] width 185 height 19
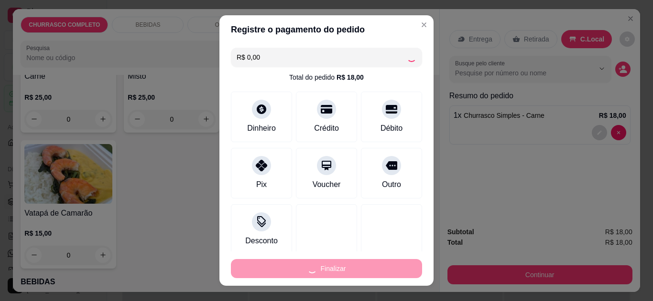
type input "0"
type input "-R$ 18,00"
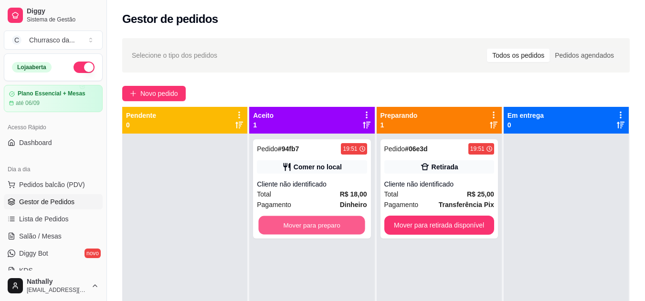
click at [330, 223] on button "Mover para preparo" at bounding box center [312, 225] width 107 height 19
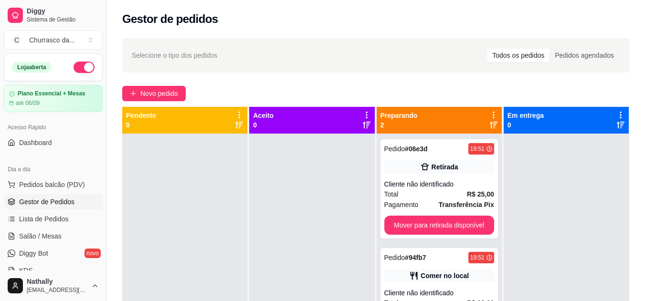
click at [422, 278] on div "Comer no local" at bounding box center [445, 276] width 48 height 10
click at [399, 272] on div "Comer no local" at bounding box center [440, 275] width 110 height 13
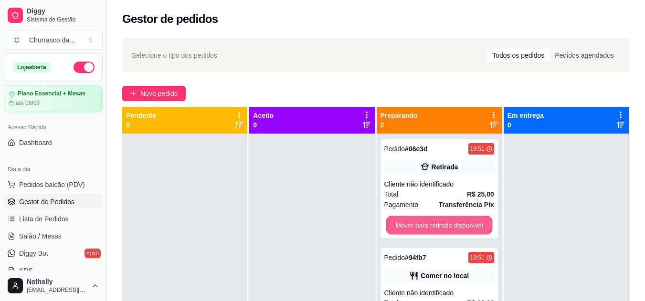
click at [431, 223] on button "Mover para retirada disponível" at bounding box center [439, 225] width 107 height 19
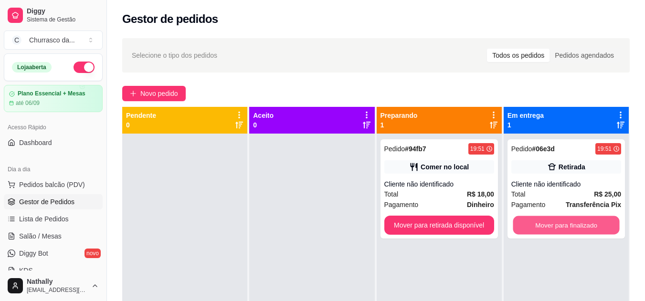
click at [526, 223] on button "Mover para finalizado" at bounding box center [566, 225] width 107 height 19
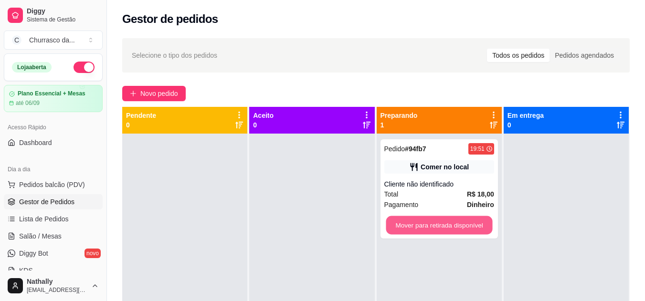
click at [482, 219] on button "Mover para retirada disponível" at bounding box center [439, 225] width 107 height 19
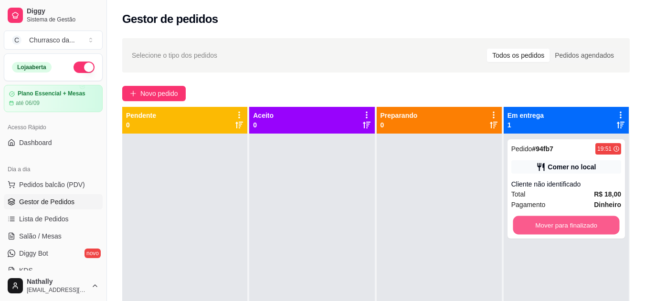
click at [529, 223] on button "Mover para finalizado" at bounding box center [566, 225] width 107 height 19
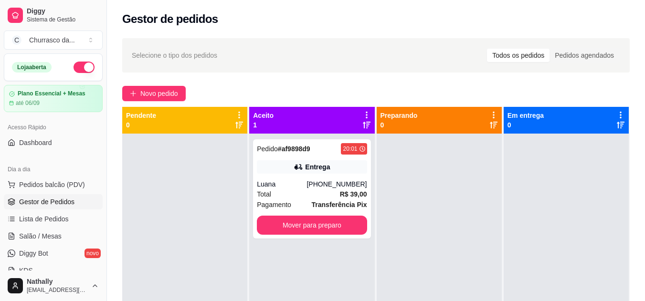
click at [327, 194] on div "Total R$ 39,00" at bounding box center [312, 194] width 110 height 11
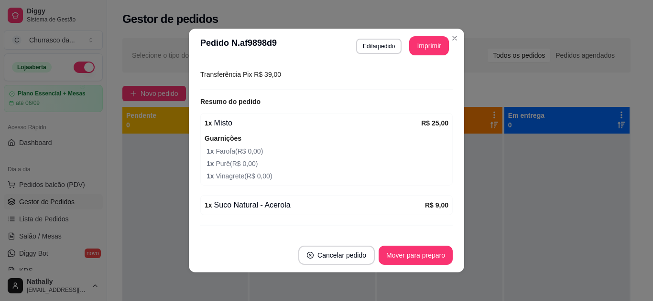
scroll to position [286, 0]
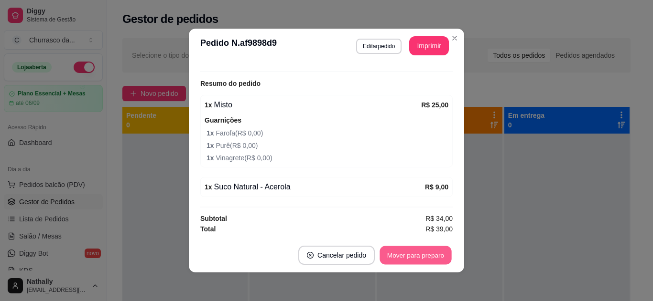
click at [402, 257] on button "Mover para preparo" at bounding box center [415, 256] width 72 height 19
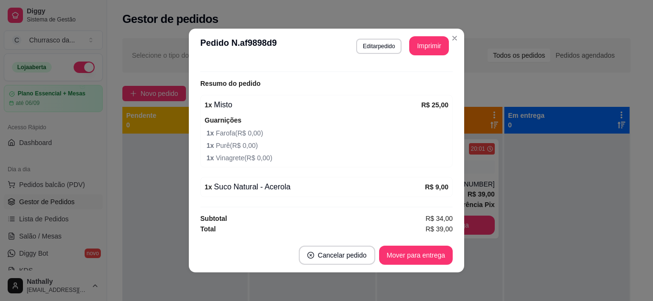
click at [441, 72] on div at bounding box center [326, 71] width 252 height 1
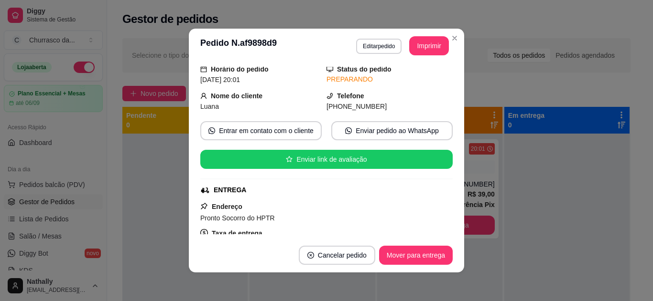
scroll to position [18, 0]
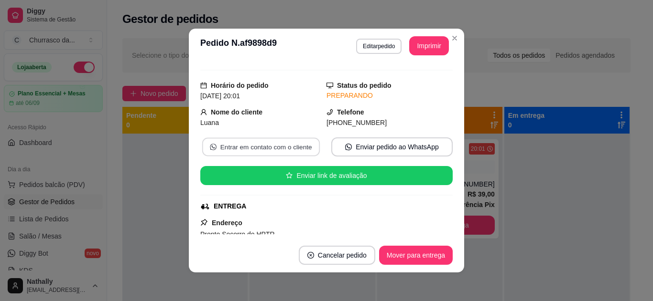
click at [293, 142] on button "Entrar em contato com o cliente" at bounding box center [261, 147] width 118 height 19
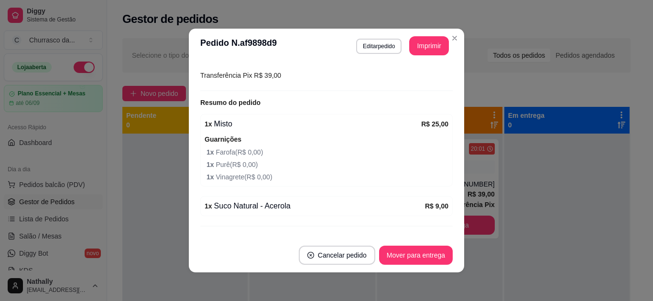
scroll to position [286, 0]
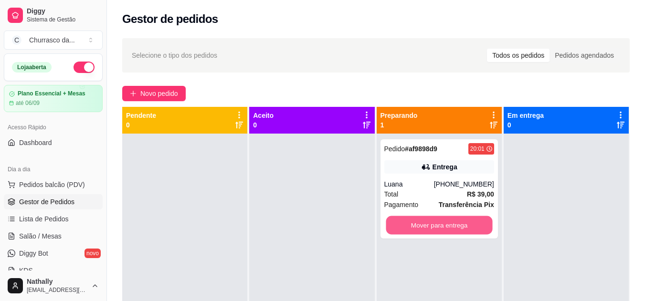
click at [465, 231] on button "Mover para entrega" at bounding box center [439, 225] width 107 height 19
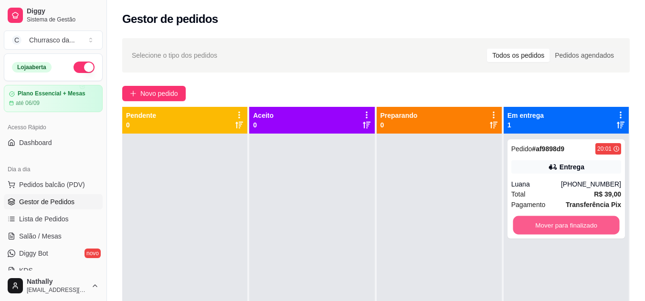
click at [523, 218] on button "Mover para finalizado" at bounding box center [566, 225] width 107 height 19
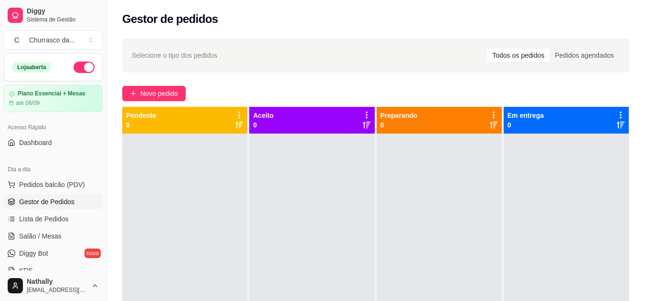
click at [57, 183] on span "Pedidos balcão (PDV)" at bounding box center [52, 185] width 66 height 10
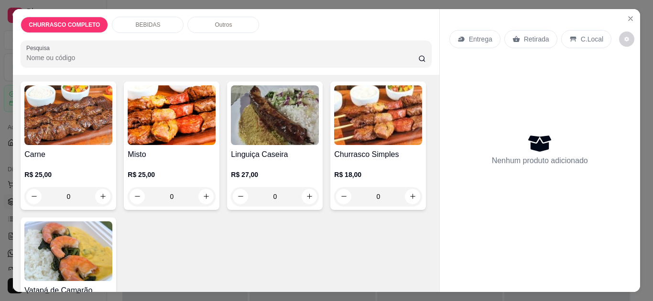
scroll to position [57, 0]
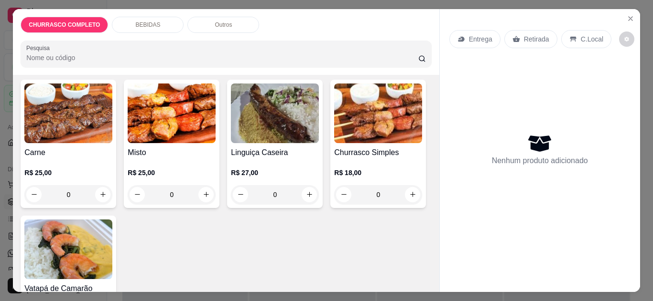
click at [303, 193] on div "0" at bounding box center [275, 194] width 88 height 19
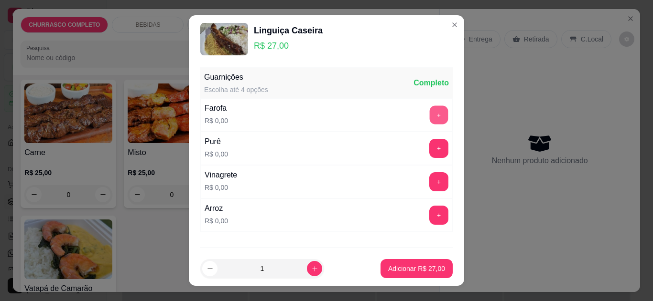
click at [430, 118] on button "+" at bounding box center [439, 115] width 19 height 19
click at [429, 149] on button "+" at bounding box center [438, 148] width 19 height 19
click at [387, 146] on button "-" at bounding box center [396, 149] width 19 height 19
click at [430, 182] on button "+" at bounding box center [439, 182] width 19 height 19
click at [430, 209] on button "+" at bounding box center [439, 215] width 19 height 19
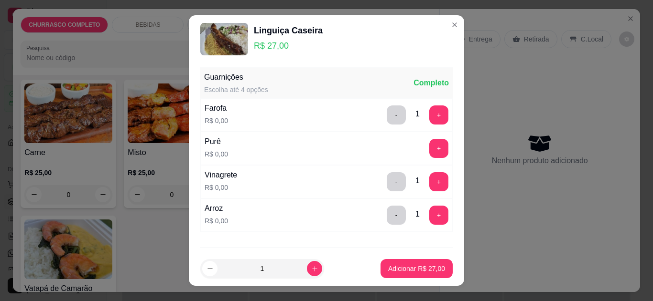
click at [448, 252] on footer "1 Adicionar R$ 27,00" at bounding box center [326, 269] width 275 height 34
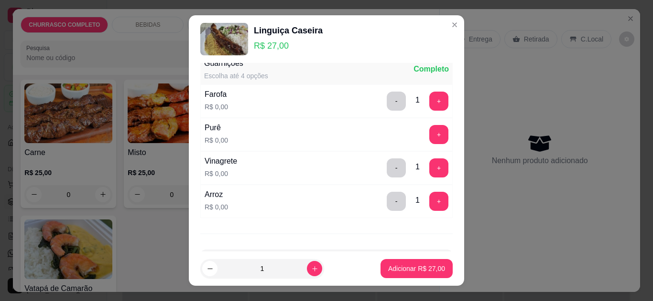
scroll to position [0, 0]
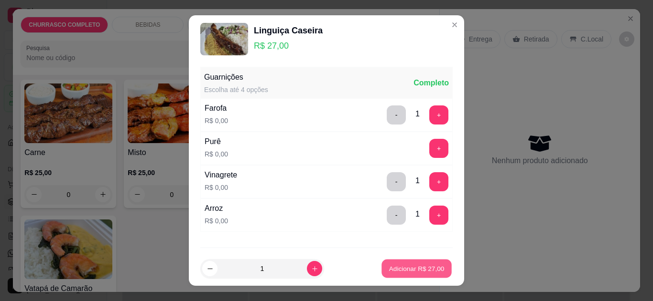
click at [417, 268] on p "Adicionar R$ 27,00" at bounding box center [416, 269] width 55 height 9
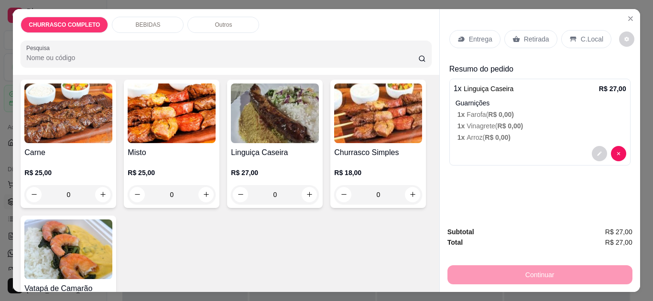
click at [580, 34] on p "C.Local" at bounding box center [591, 39] width 22 height 10
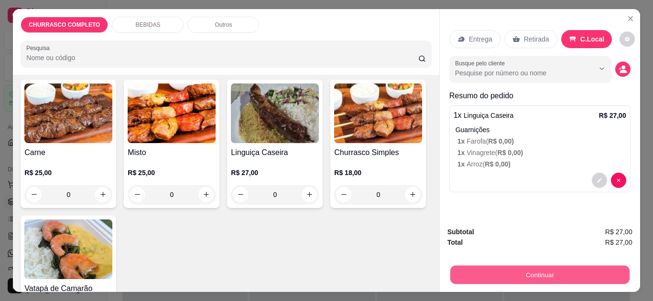
click at [524, 267] on button "Continuar" at bounding box center [539, 275] width 179 height 19
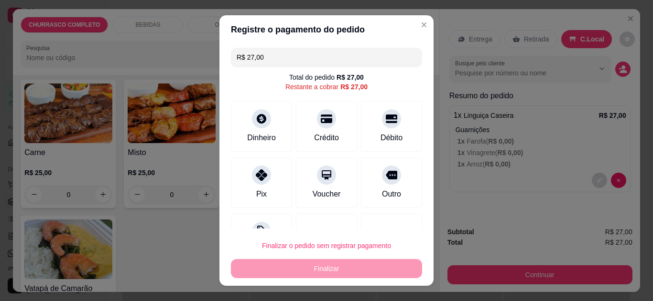
click at [256, 191] on div "Pix" at bounding box center [261, 194] width 11 height 11
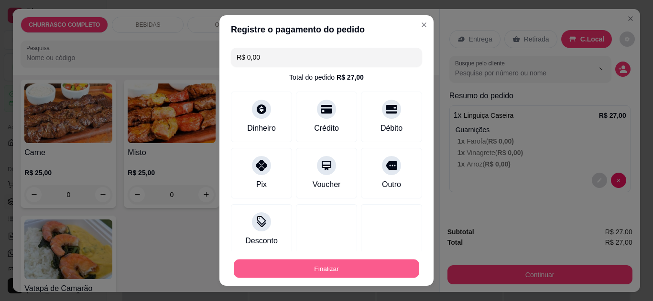
click at [290, 270] on button "Finalizar" at bounding box center [326, 269] width 185 height 19
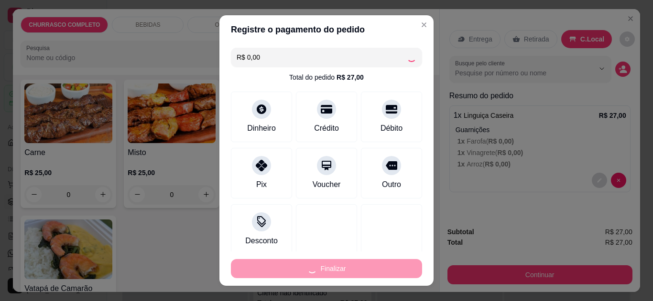
type input "-R$ 27,00"
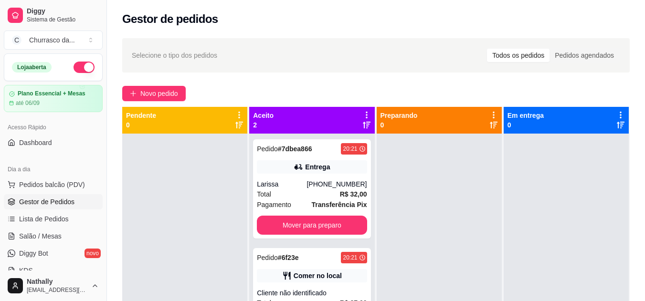
click at [343, 274] on div "Comer no local" at bounding box center [312, 275] width 110 height 13
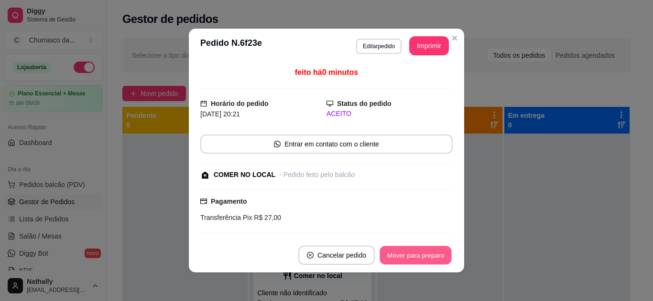
click at [397, 256] on button "Mover para preparo" at bounding box center [415, 256] width 72 height 19
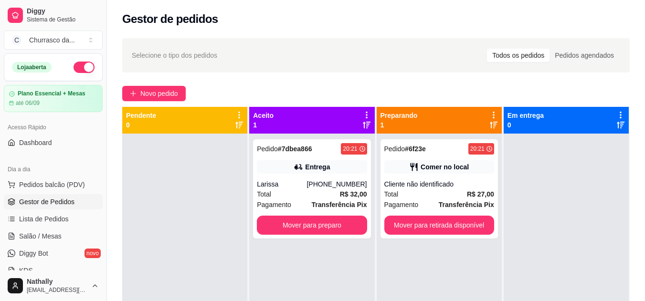
click at [328, 186] on div "[PHONE_NUMBER]" at bounding box center [337, 185] width 60 height 10
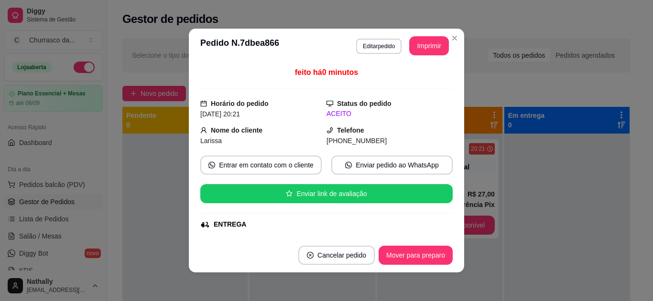
click at [441, 233] on div "feito há 0 minutos Horário do pedido [DATE] 20:21 Status do pedido ACEITO Nome …" at bounding box center [326, 151] width 252 height 168
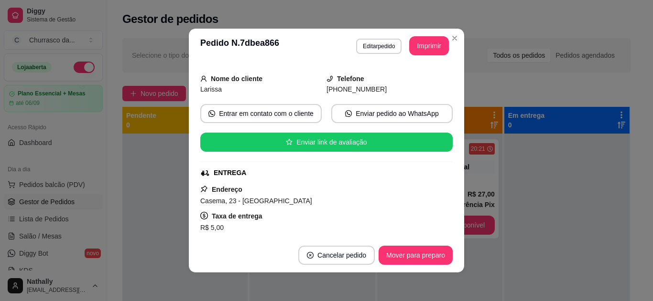
click at [441, 233] on div "feito há 0 minutos Horário do pedido [DATE] 20:21 Status do pedido ACEITO Nome …" at bounding box center [326, 151] width 252 height 168
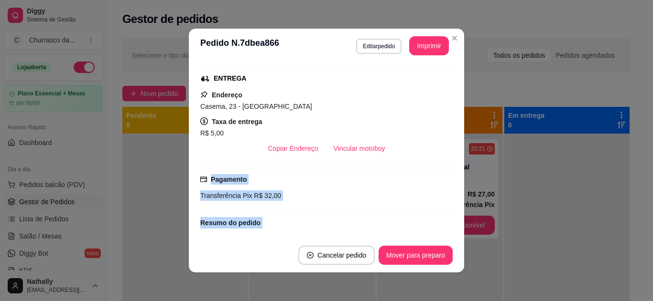
click at [441, 233] on div "feito há 0 minutos Horário do pedido [DATE] 20:21 Status do pedido ACEITO Nome …" at bounding box center [326, 151] width 252 height 168
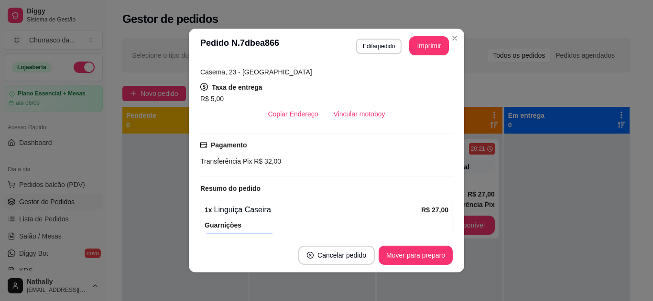
click at [441, 233] on div "1 x Linguiça Caseira R$ 27,00 Guarnições 1 x Vinagrete ( R$ 0,00 ) 1 x Arroz ( …" at bounding box center [326, 242] width 252 height 85
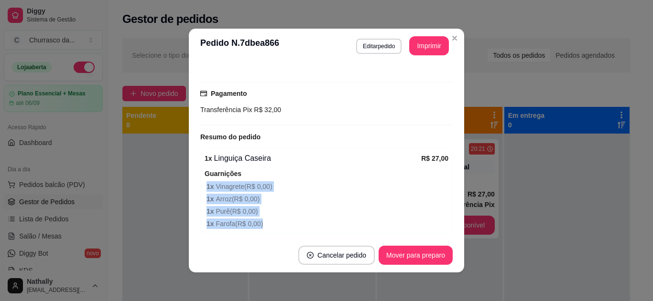
scroll to position [269, 0]
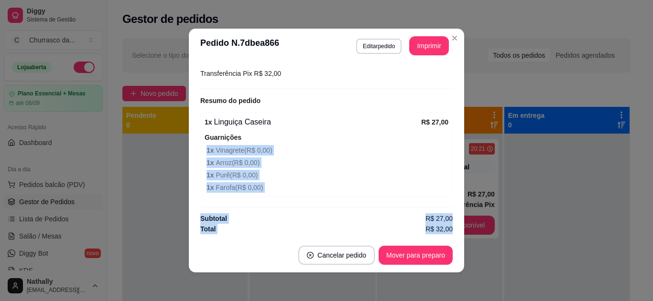
click at [441, 233] on div "feito há 0 minutos Horário do pedido [DATE] 20:21 Status do pedido ACEITO Nome …" at bounding box center [326, 151] width 252 height 168
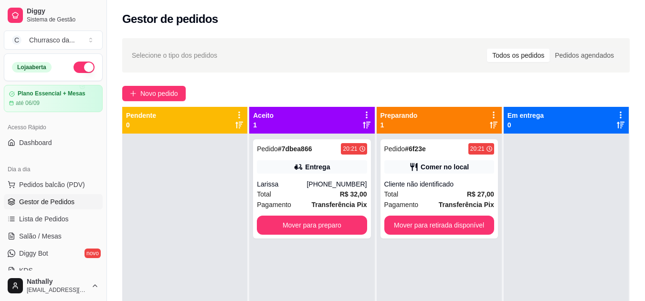
click at [307, 187] on div "Larissa" at bounding box center [282, 185] width 50 height 10
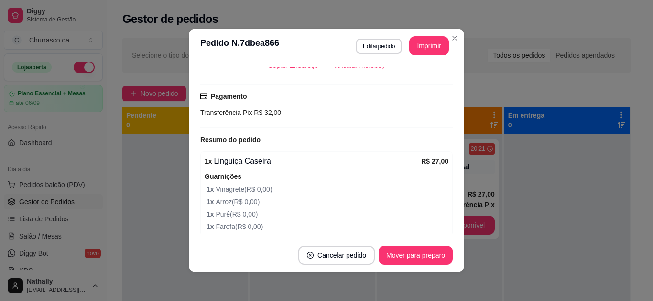
scroll to position [248, 0]
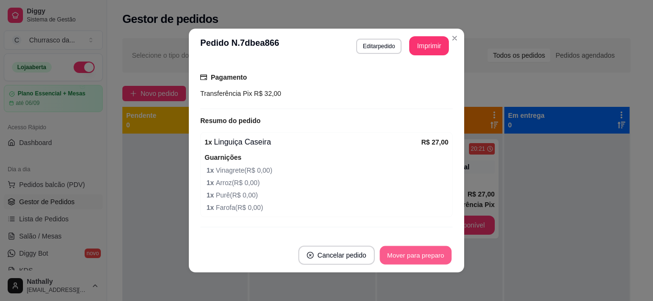
click at [433, 258] on button "Mover para preparo" at bounding box center [415, 256] width 72 height 19
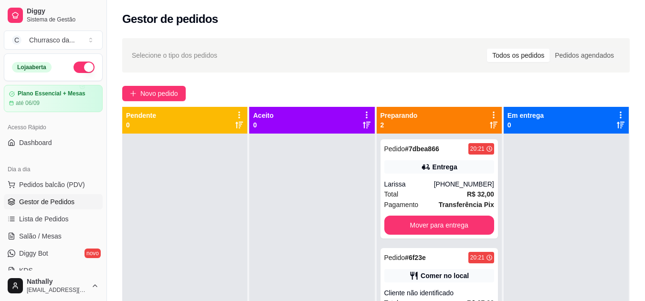
click at [433, 183] on div "Larissa" at bounding box center [410, 185] width 50 height 10
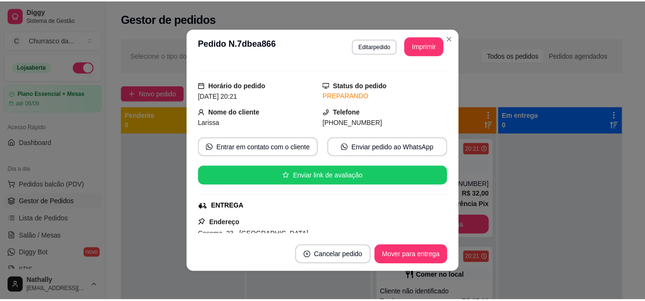
scroll to position [0, 0]
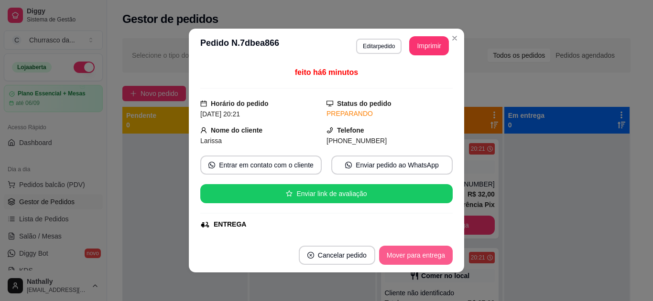
click at [402, 255] on button "Mover para entrega" at bounding box center [416, 255] width 74 height 19
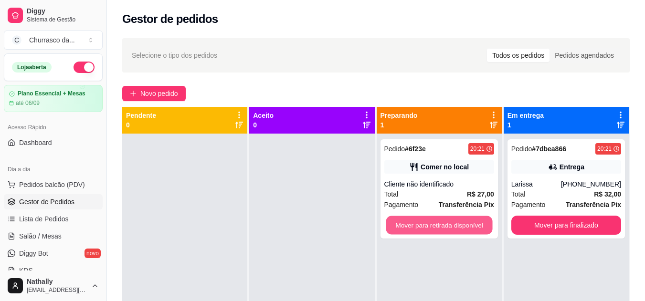
click at [449, 222] on button "Mover para retirada disponível" at bounding box center [439, 225] width 107 height 19
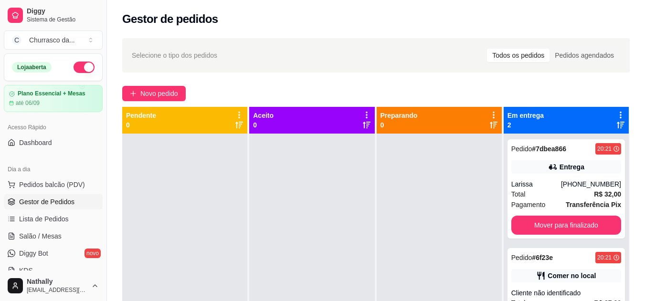
click at [578, 290] on div "Cliente não identificado" at bounding box center [567, 294] width 110 height 10
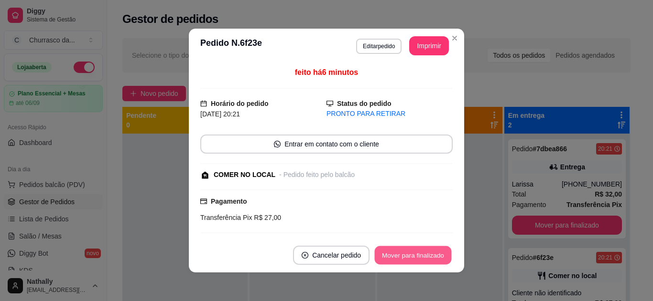
click at [435, 262] on button "Mover para finalizado" at bounding box center [413, 256] width 77 height 19
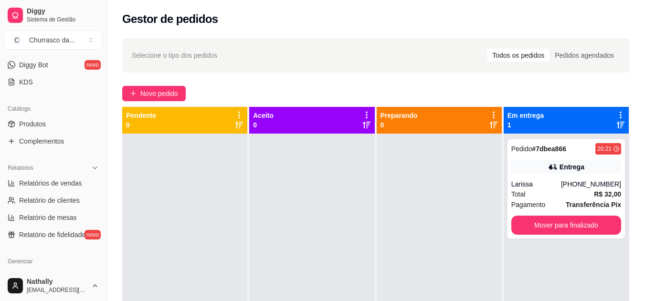
scroll to position [190, 0]
click at [66, 180] on span "Relatórios de vendas" at bounding box center [50, 182] width 63 height 10
select select "ALL"
select select "0"
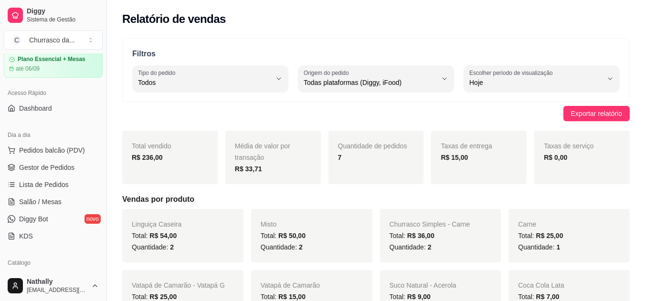
scroll to position [30, 0]
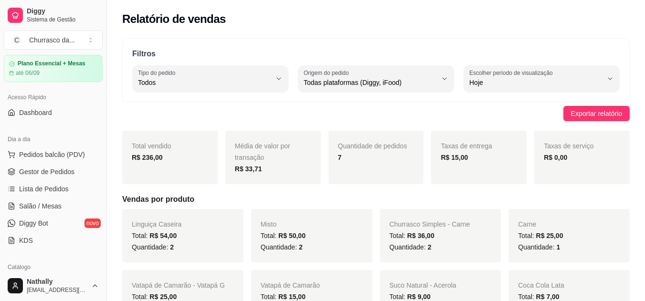
click at [62, 170] on span "Gestor de Pedidos" at bounding box center [46, 172] width 55 height 10
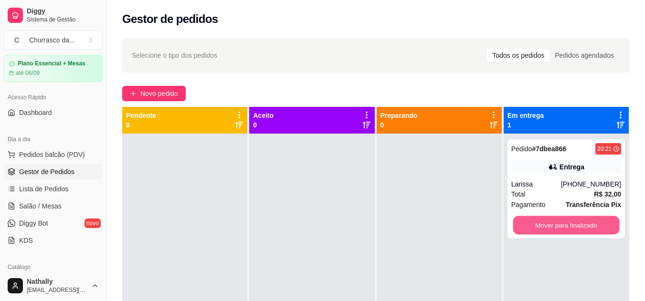
click at [523, 217] on button "Mover para finalizado" at bounding box center [566, 225] width 107 height 19
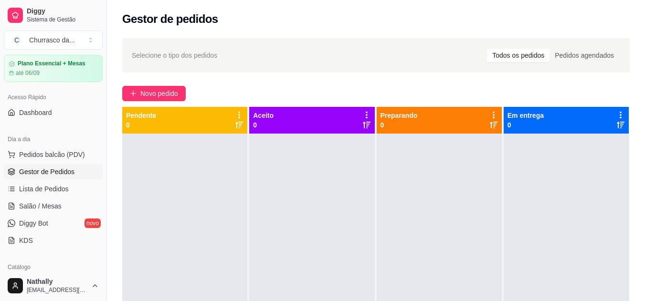
click at [75, 220] on link "Diggy Bot novo" at bounding box center [53, 223] width 99 height 15
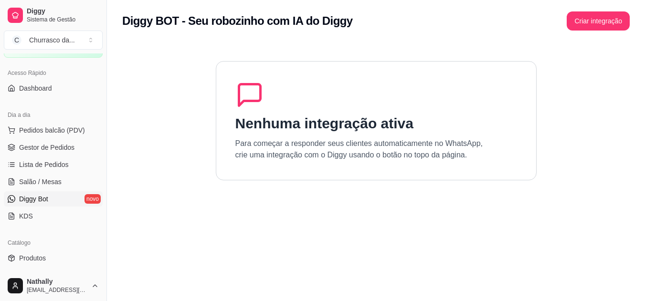
scroll to position [68, 0]
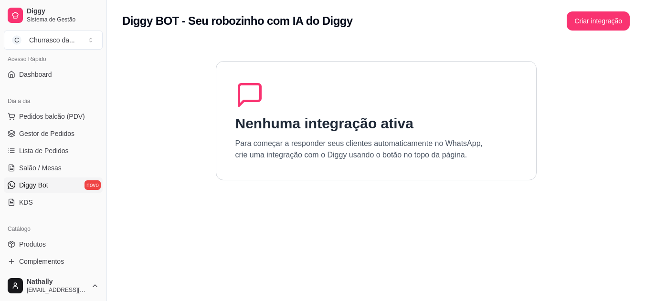
click at [66, 246] on link "Produtos" at bounding box center [53, 244] width 99 height 15
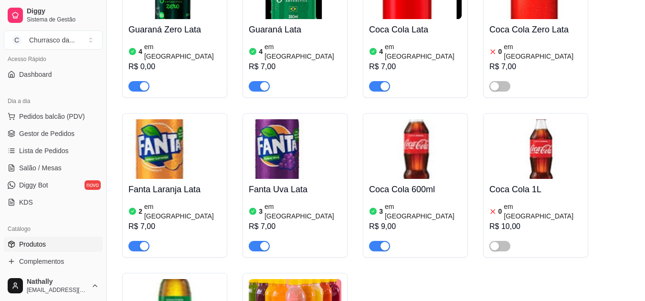
scroll to position [791, 0]
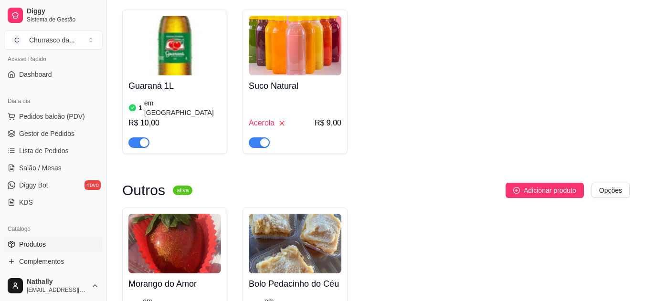
click at [315, 214] on img at bounding box center [295, 244] width 93 height 60
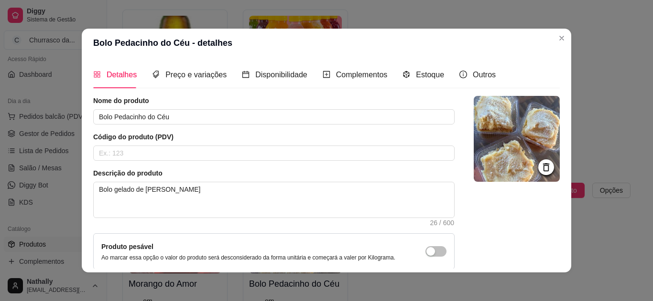
click at [441, 80] on div "Detalhes Preço e variações Disponibilidade Complementos Estoque Outros" at bounding box center [294, 74] width 402 height 27
click at [431, 76] on span "Estoque" at bounding box center [430, 75] width 28 height 8
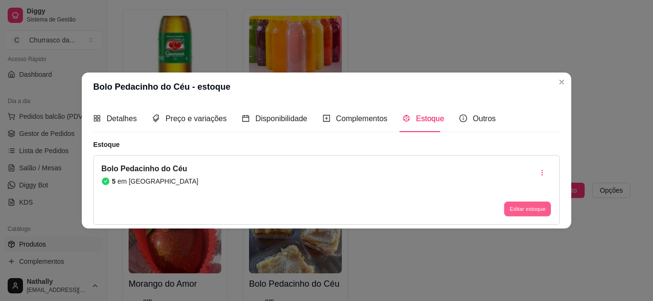
click at [527, 209] on button "Editar estoque" at bounding box center [527, 209] width 47 height 15
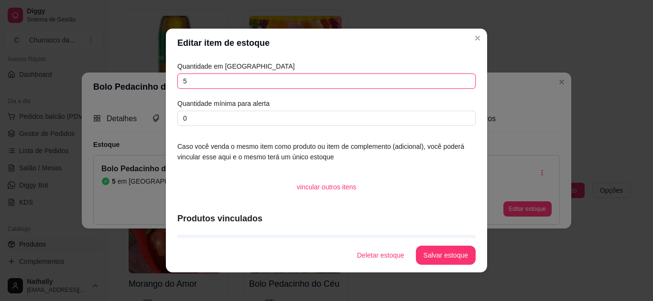
click at [450, 86] on input "5" at bounding box center [326, 81] width 298 height 15
type input "11"
click at [428, 256] on button "Salvar estoque" at bounding box center [445, 256] width 58 height 19
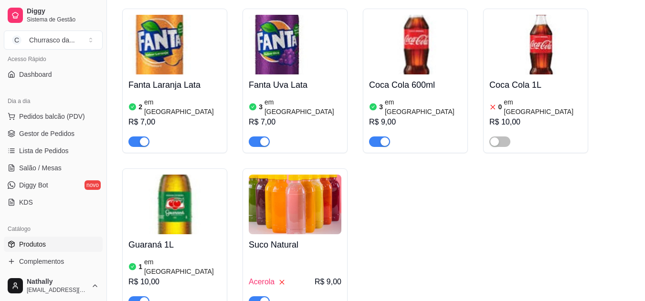
scroll to position [619, 0]
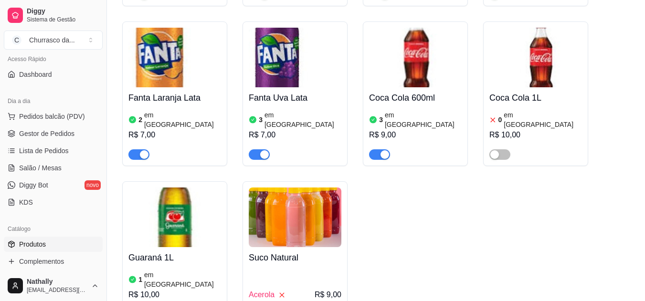
click at [48, 138] on span "Gestor de Pedidos" at bounding box center [46, 134] width 55 height 10
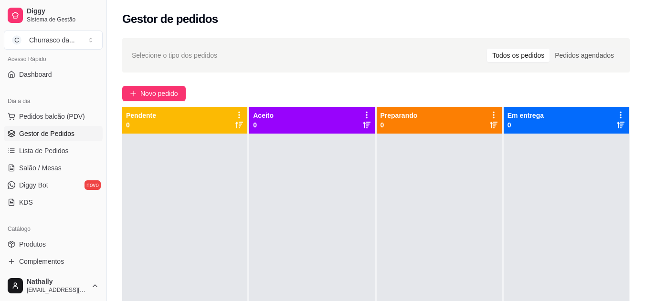
click at [398, 41] on div "Selecione o tipo dos pedidos Todos os pedidos Pedidos agendados" at bounding box center [376, 55] width 508 height 34
drag, startPoint x: 398, startPoint y: 41, endPoint x: 415, endPoint y: -1, distance: 45.9
click at [415, 0] on html "Diggy Sistema de Gestão C Churrasco da ... Loja aberta Plano Essencial + Mesas …" at bounding box center [322, 150] width 645 height 301
click at [315, 87] on div "Novo pedido" at bounding box center [376, 93] width 508 height 15
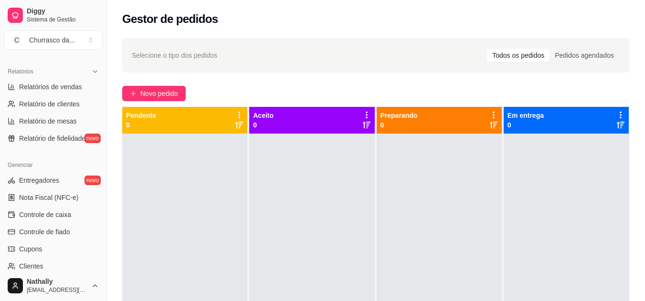
scroll to position [386, 0]
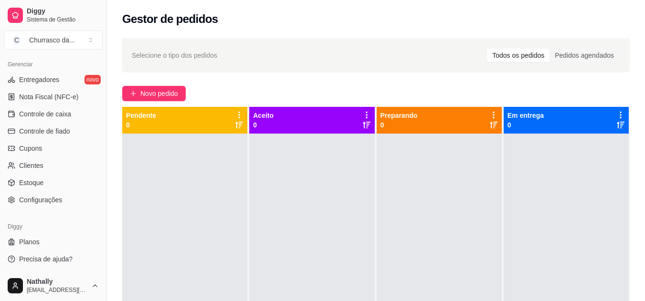
click at [580, 53] on div "Pedidos agendados" at bounding box center [585, 55] width 70 height 13
click at [550, 49] on input "Pedidos agendados" at bounding box center [550, 49] width 0 height 0
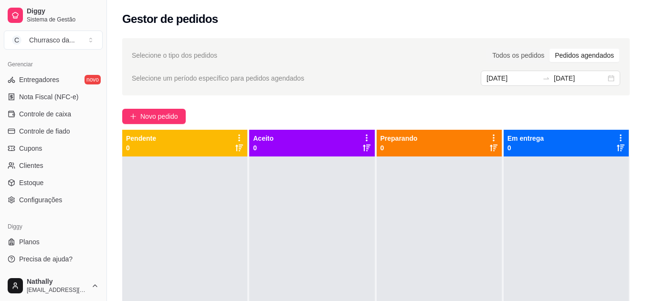
click at [513, 53] on div "Todos os pedidos" at bounding box center [518, 55] width 63 height 13
click at [487, 49] on input "Todos os pedidos" at bounding box center [487, 49] width 0 height 0
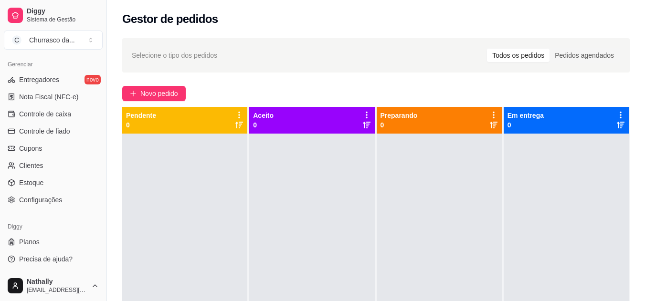
click at [53, 96] on span "Nota Fiscal (NFC-e)" at bounding box center [48, 97] width 59 height 10
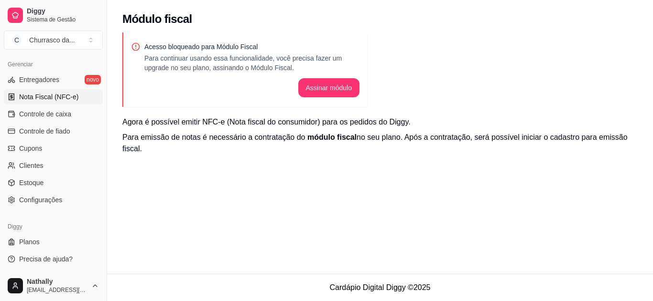
click at [51, 79] on span "Entregadores" at bounding box center [39, 80] width 40 height 10
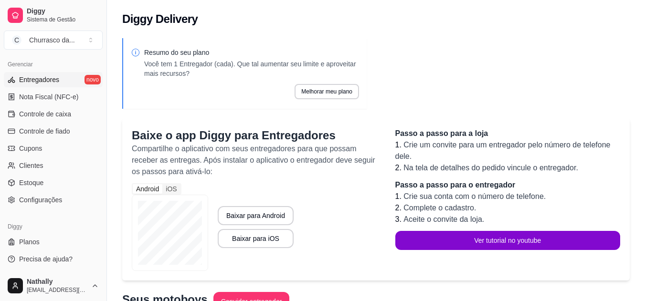
click at [68, 127] on span "Controle de fiado" at bounding box center [44, 132] width 51 height 10
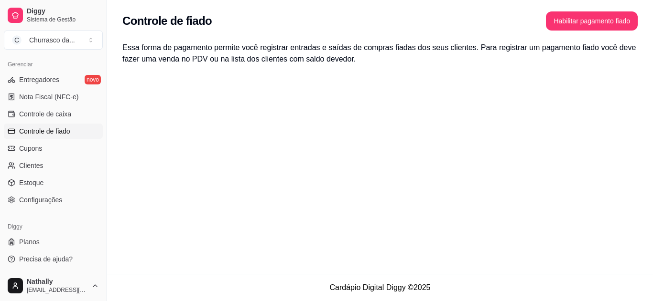
click at [66, 107] on link "Controle de caixa" at bounding box center [53, 114] width 99 height 15
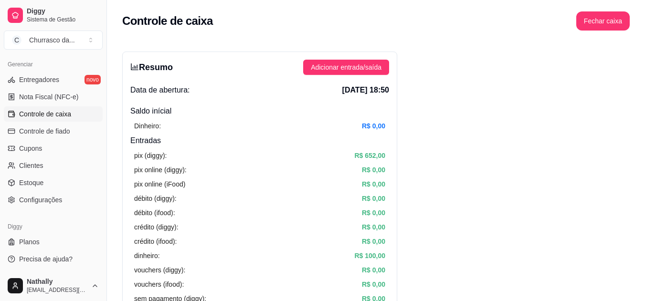
drag, startPoint x: 602, startPoint y: 33, endPoint x: 469, endPoint y: 95, distance: 147.5
click at [68, 135] on span "Controle de fiado" at bounding box center [44, 132] width 51 height 10
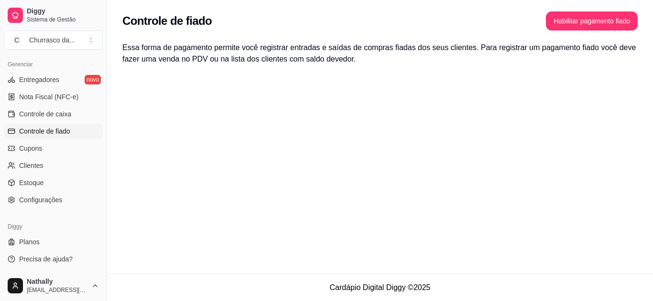
click at [64, 148] on link "Cupons" at bounding box center [53, 148] width 99 height 15
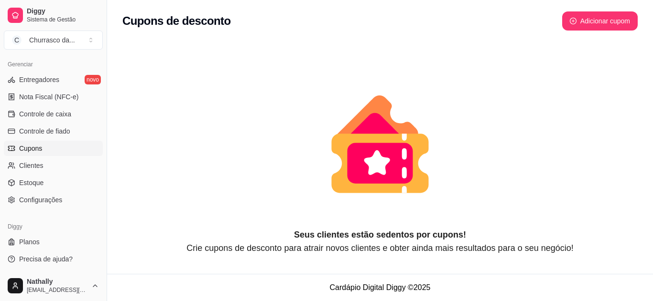
click at [33, 162] on span "Clientes" at bounding box center [31, 166] width 24 height 10
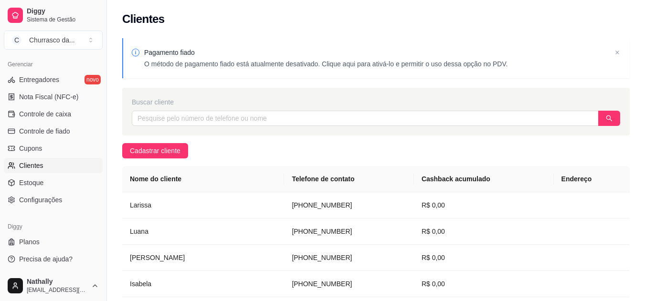
click at [47, 179] on link "Estoque" at bounding box center [53, 182] width 99 height 15
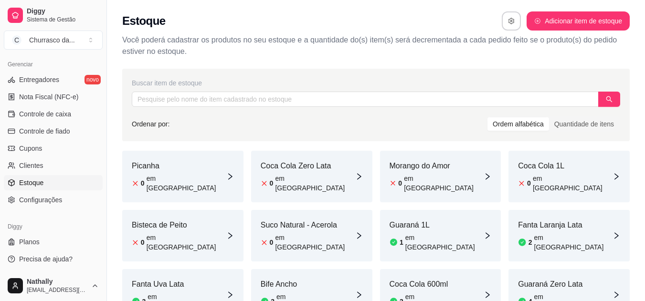
click at [52, 204] on span "Configurações" at bounding box center [40, 200] width 43 height 10
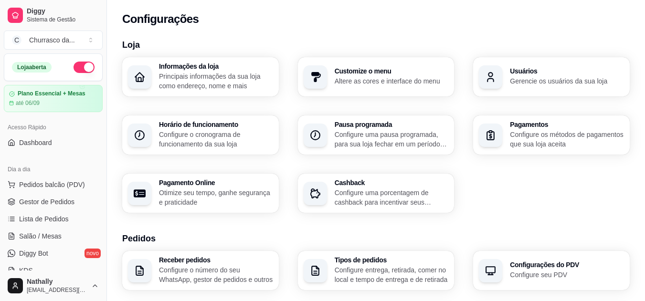
click at [79, 201] on link "Gestor de Pedidos" at bounding box center [53, 201] width 99 height 15
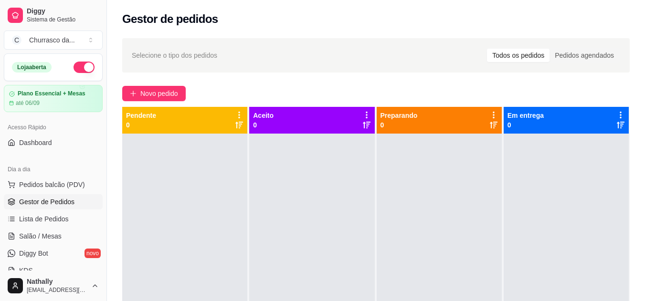
click at [333, 43] on div "Selecione o tipo dos pedidos Todos os pedidos Pedidos agendados" at bounding box center [376, 55] width 508 height 34
click at [181, 186] on div at bounding box center [184, 284] width 125 height 301
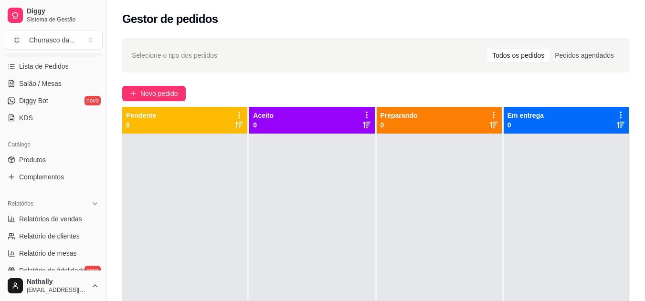
scroll to position [178, 0]
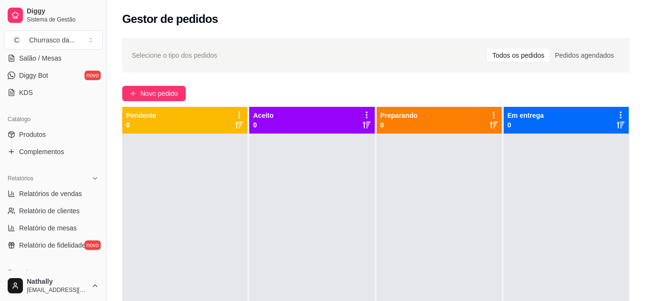
click at [63, 194] on span "Relatórios de vendas" at bounding box center [50, 194] width 63 height 10
click at [36, 197] on span "Relatórios de vendas" at bounding box center [50, 194] width 63 height 10
click at [26, 191] on span "Relatórios de vendas" at bounding box center [50, 194] width 63 height 10
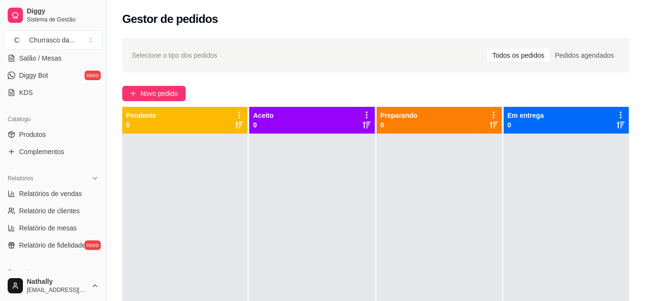
click at [26, 191] on span "Relatórios de vendas" at bounding box center [50, 194] width 63 height 10
click at [40, 137] on span "Produtos" at bounding box center [32, 135] width 27 height 10
click at [308, 18] on div "Gestor de pedidos" at bounding box center [376, 18] width 508 height 15
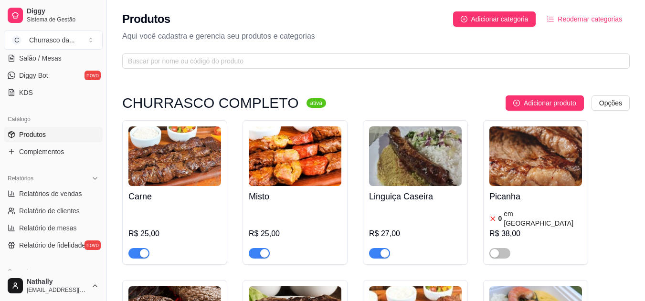
click at [74, 192] on span "Relatórios de vendas" at bounding box center [50, 194] width 63 height 10
select select "ALL"
select select "0"
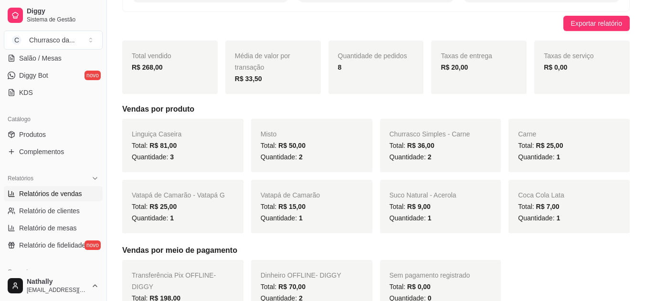
scroll to position [96, 0]
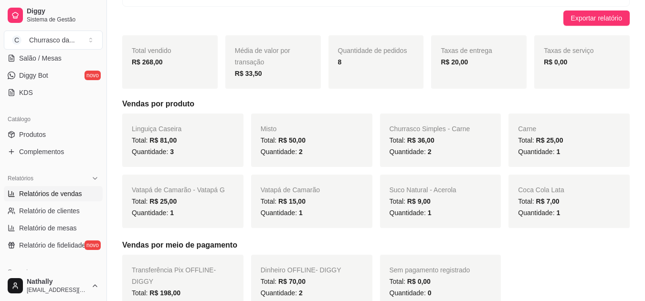
click at [205, 125] on div "Linguiça Caseira Total: R$ 81,00 Quantidade: 3" at bounding box center [182, 141] width 121 height 54
click at [454, 227] on div "Suco Natural - Acerola Total: R$ 9,00 Quantidade: 1" at bounding box center [440, 202] width 121 height 54
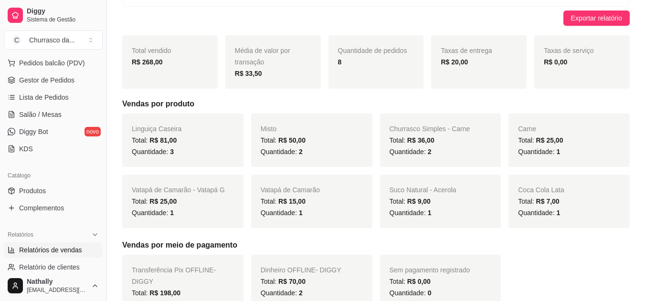
scroll to position [108, 0]
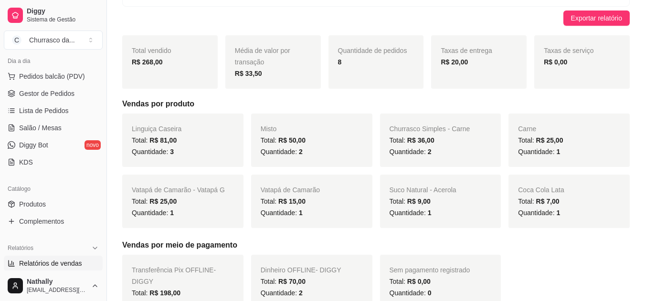
click at [54, 107] on span "Lista de Pedidos" at bounding box center [44, 111] width 50 height 10
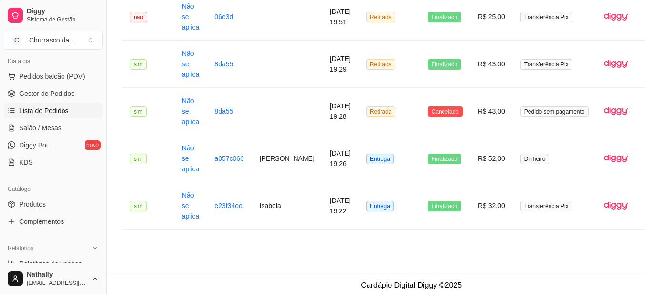
scroll to position [323, 0]
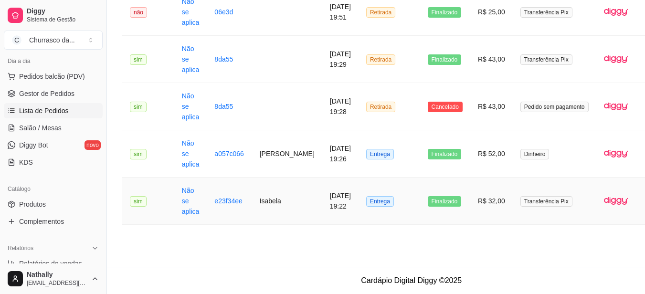
click at [471, 196] on td "R$ 32,00" at bounding box center [492, 201] width 43 height 47
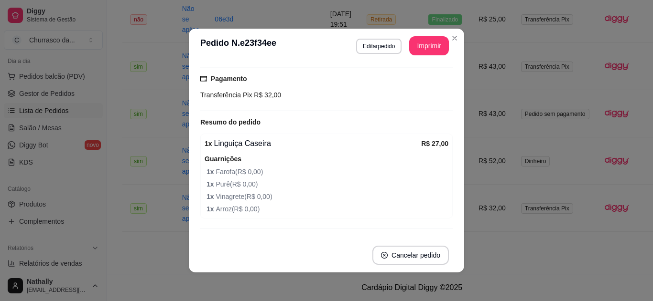
scroll to position [247, 0]
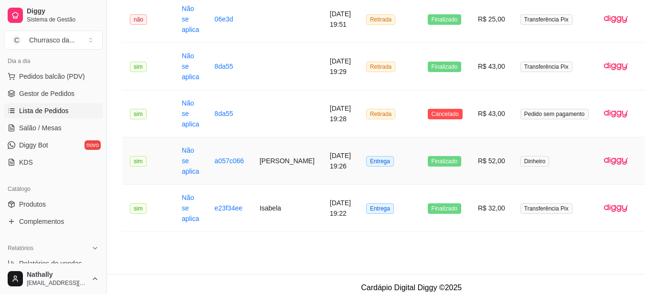
click at [450, 153] on td "Finalizado" at bounding box center [445, 161] width 50 height 47
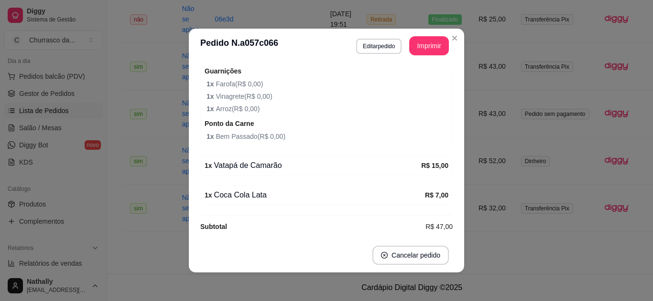
scroll to position [342, 0]
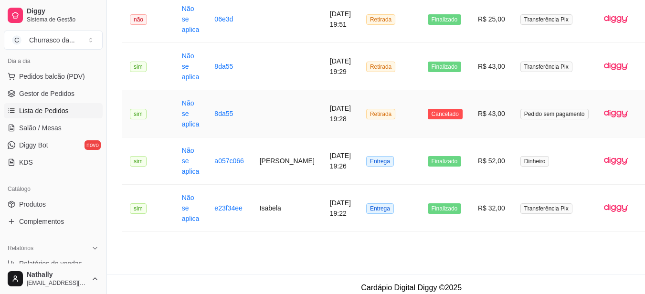
click at [432, 107] on td "Cancelado" at bounding box center [445, 113] width 50 height 47
click at [471, 63] on td "R$ 43,00" at bounding box center [492, 66] width 43 height 47
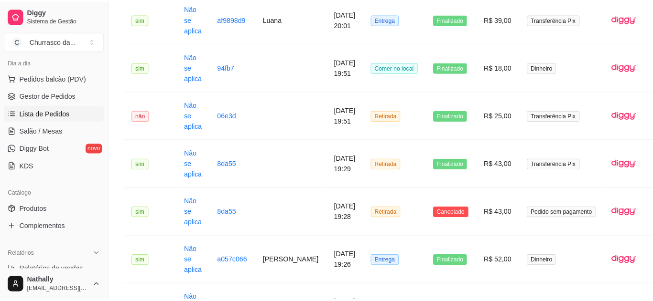
scroll to position [215, 0]
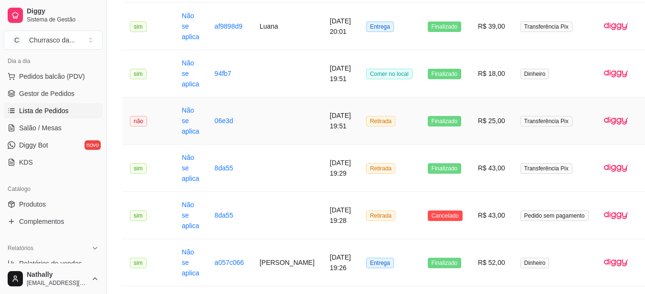
click at [513, 114] on td "Transferência Pix" at bounding box center [555, 120] width 84 height 47
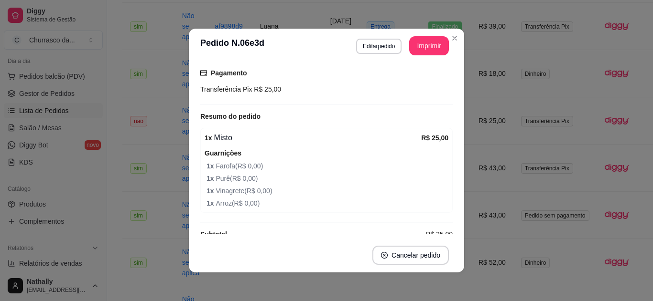
scroll to position [96, 0]
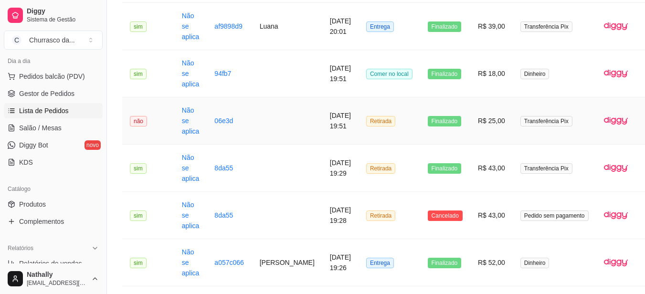
click at [471, 110] on td "R$ 25,00" at bounding box center [492, 120] width 43 height 47
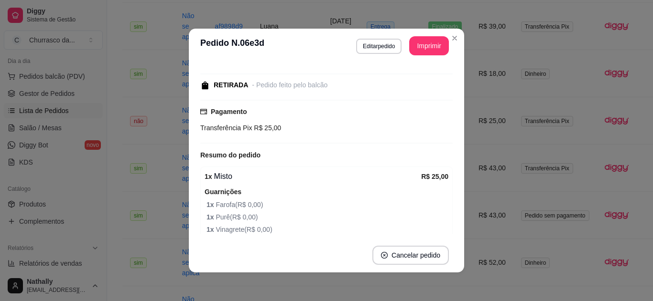
scroll to position [57, 0]
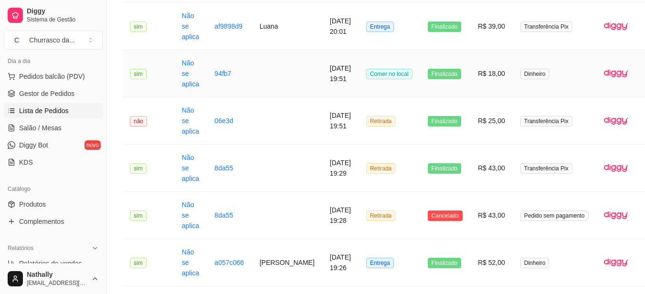
click at [471, 63] on td "R$ 18,00" at bounding box center [492, 73] width 43 height 47
click at [471, 26] on td "R$ 39,00" at bounding box center [492, 26] width 43 height 47
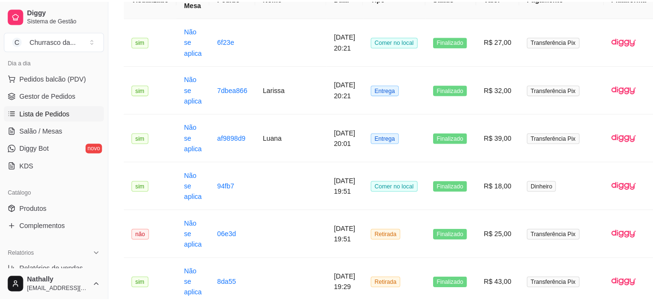
scroll to position [94, 0]
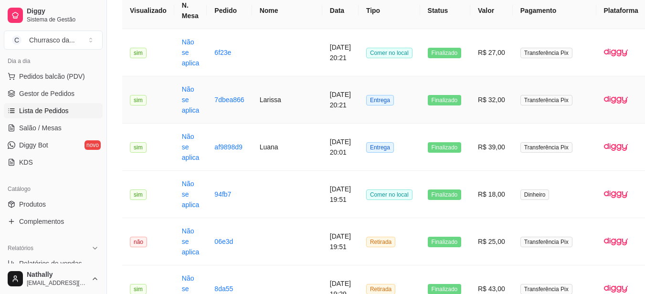
click at [513, 91] on td "Transferência Pix" at bounding box center [555, 99] width 84 height 47
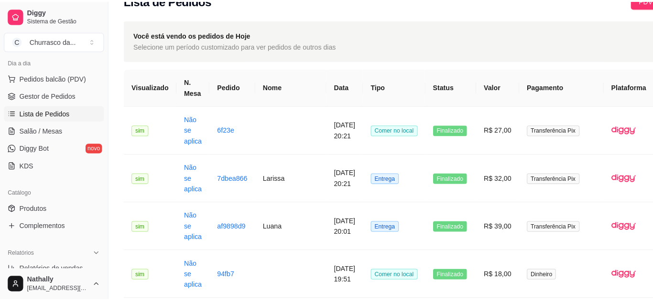
scroll to position [0, 0]
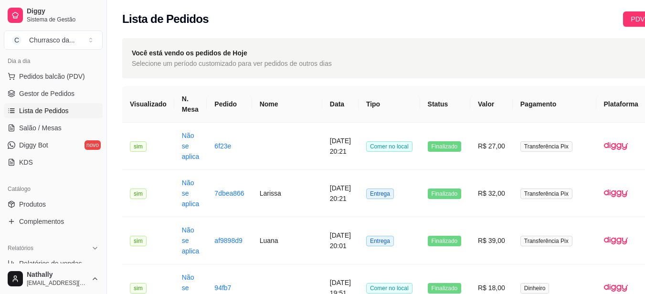
click at [74, 95] on link "Gestor de Pedidos" at bounding box center [53, 93] width 99 height 15
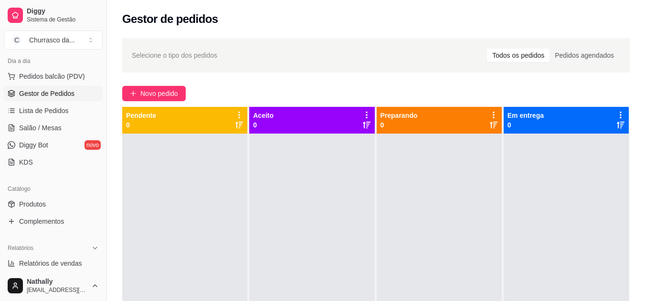
click at [74, 95] on span "Gestor de Pedidos" at bounding box center [46, 94] width 55 height 10
click at [74, 76] on span "Pedidos balcão (PDV)" at bounding box center [52, 77] width 66 height 10
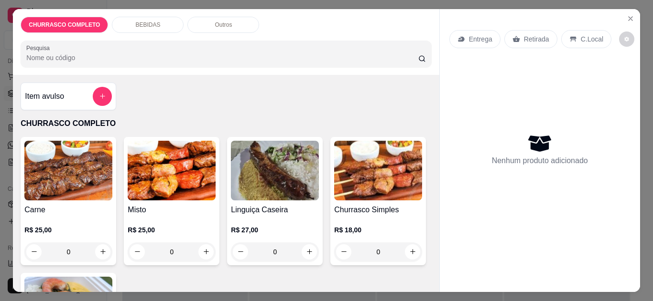
click at [305, 248] on div "0" at bounding box center [275, 252] width 88 height 19
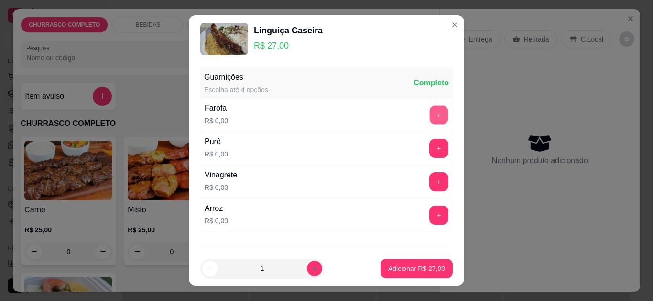
click at [430, 120] on button "+" at bounding box center [439, 115] width 19 height 19
click at [430, 152] on button "+" at bounding box center [439, 149] width 19 height 19
click at [430, 188] on button "+" at bounding box center [439, 182] width 19 height 19
click at [429, 215] on button "+" at bounding box center [438, 215] width 19 height 19
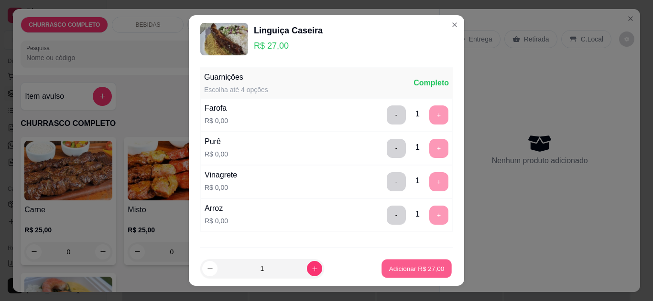
click at [400, 268] on p "Adicionar R$ 27,00" at bounding box center [416, 269] width 55 height 9
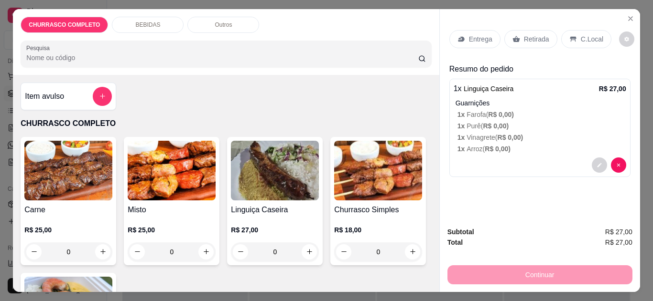
click at [580, 35] on p "C.Local" at bounding box center [591, 39] width 22 height 10
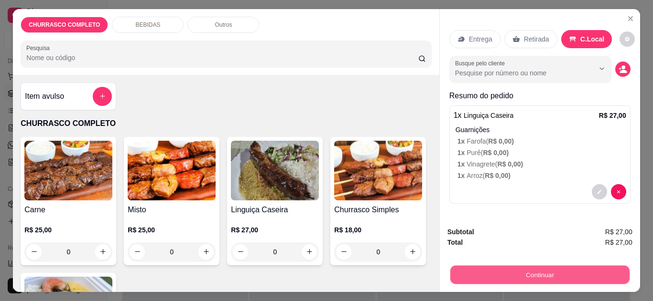
click at [504, 266] on button "Continuar" at bounding box center [539, 275] width 179 height 19
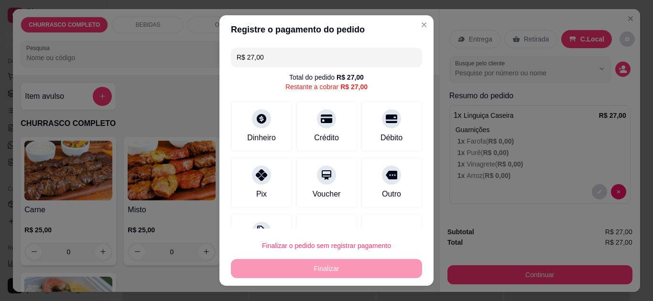
click at [256, 175] on icon at bounding box center [261, 175] width 11 height 11
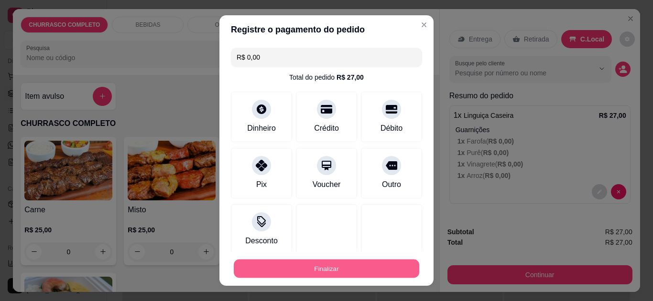
click at [309, 266] on button "Finalizar" at bounding box center [326, 269] width 185 height 19
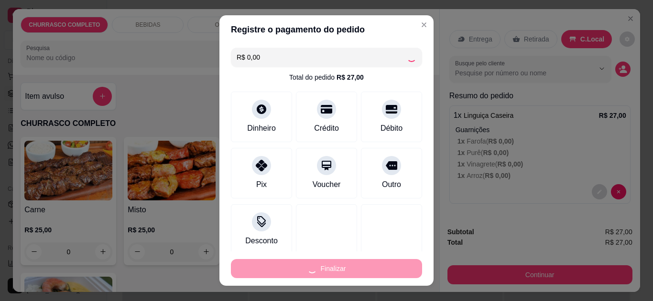
type input "-R$ 27,00"
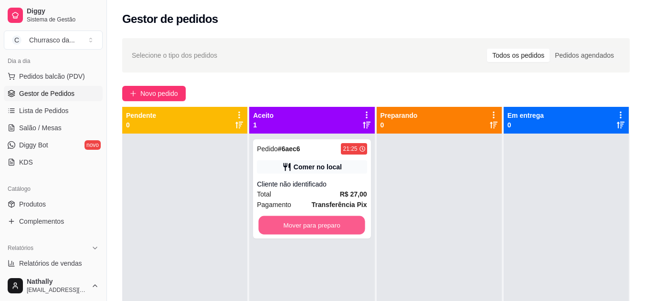
click at [310, 229] on button "Mover para preparo" at bounding box center [312, 225] width 107 height 19
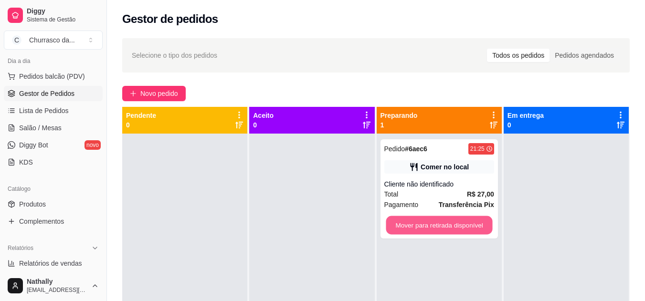
click at [435, 224] on button "Mover para retirada disponível" at bounding box center [439, 225] width 107 height 19
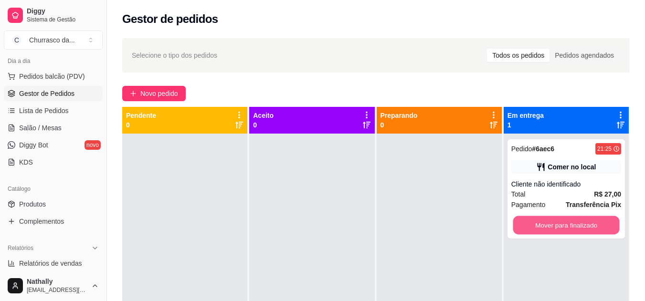
click at [559, 226] on button "Mover para finalizado" at bounding box center [566, 225] width 107 height 19
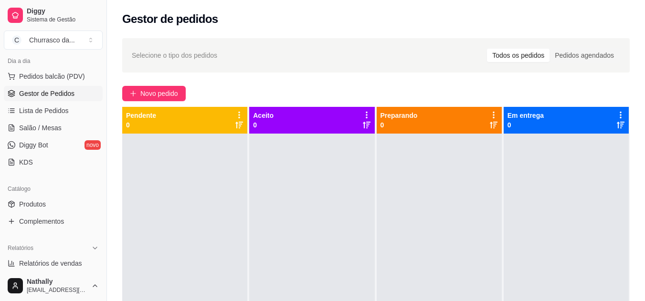
click at [51, 74] on span "Pedidos balcão (PDV)" at bounding box center [52, 77] width 66 height 10
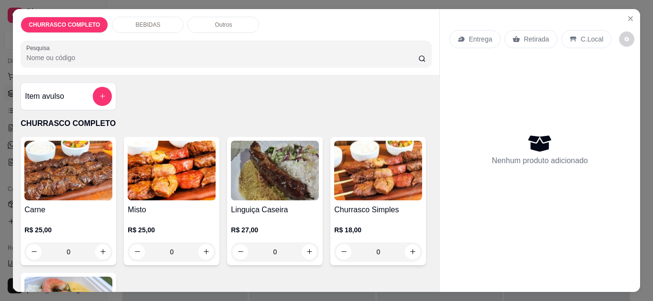
click at [100, 245] on div "0" at bounding box center [68, 252] width 88 height 19
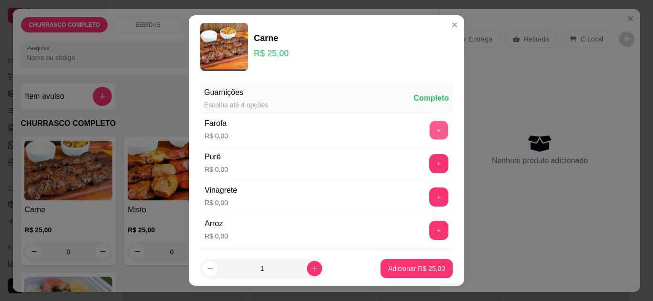
click at [430, 128] on button "+" at bounding box center [439, 130] width 19 height 19
click at [430, 157] on button "+" at bounding box center [439, 163] width 19 height 19
click at [430, 193] on button "+" at bounding box center [439, 197] width 19 height 19
click at [430, 234] on button "+" at bounding box center [439, 230] width 19 height 19
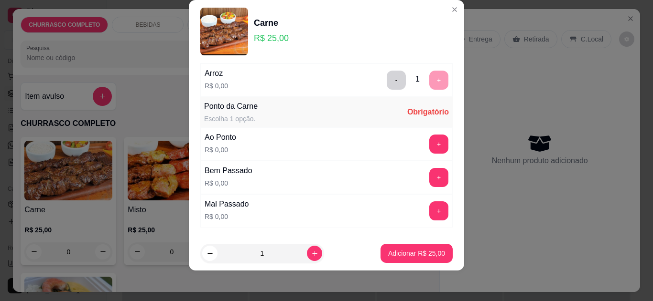
scroll to position [169, 0]
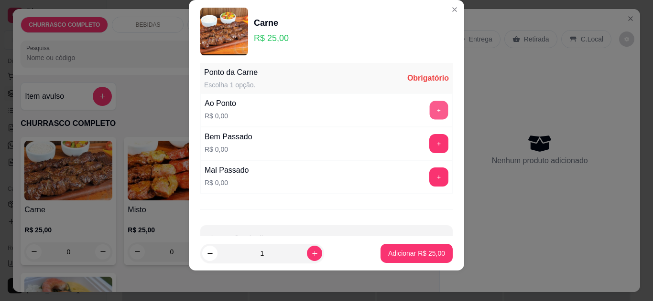
click at [430, 116] on button "+" at bounding box center [439, 110] width 19 height 19
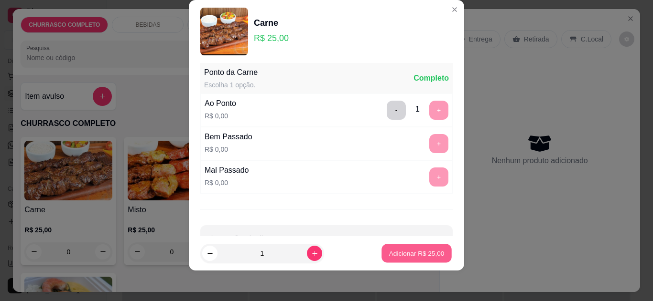
click at [402, 255] on p "Adicionar R$ 25,00" at bounding box center [416, 253] width 55 height 9
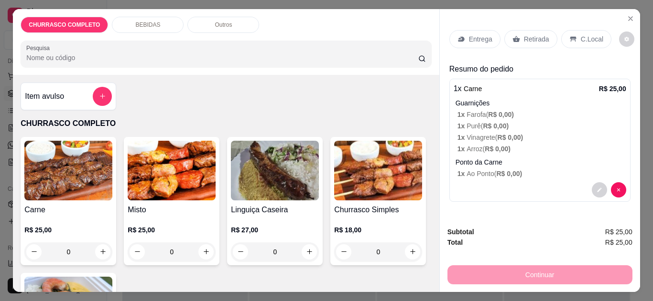
click at [514, 35] on icon at bounding box center [516, 39] width 8 height 8
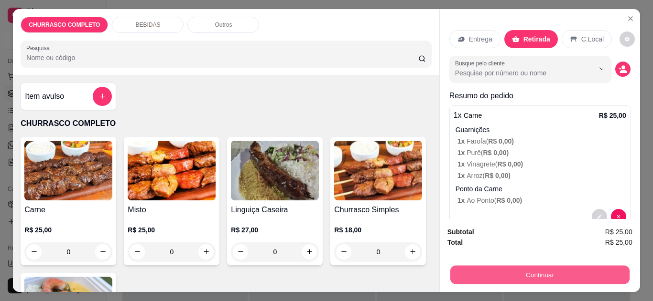
click at [477, 266] on button "Continuar" at bounding box center [539, 275] width 179 height 19
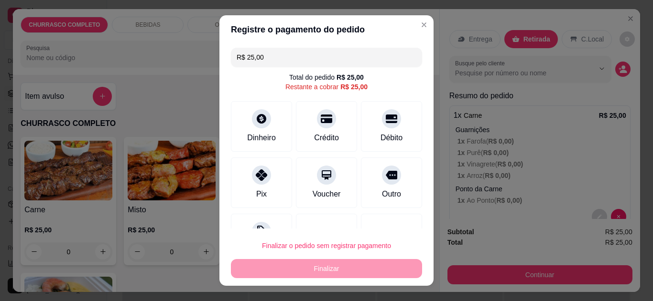
click at [264, 181] on div "Pix" at bounding box center [261, 183] width 61 height 51
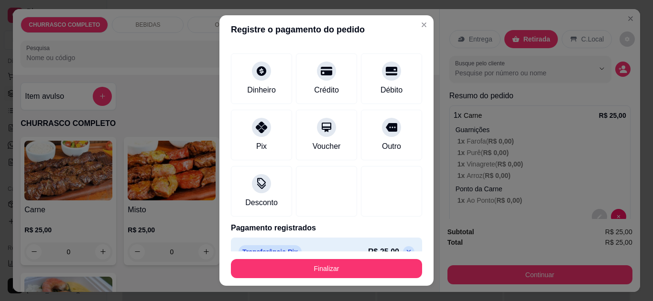
scroll to position [56, 0]
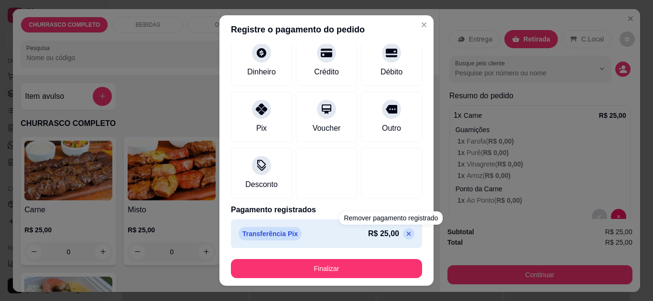
click at [405, 236] on icon at bounding box center [409, 234] width 8 height 8
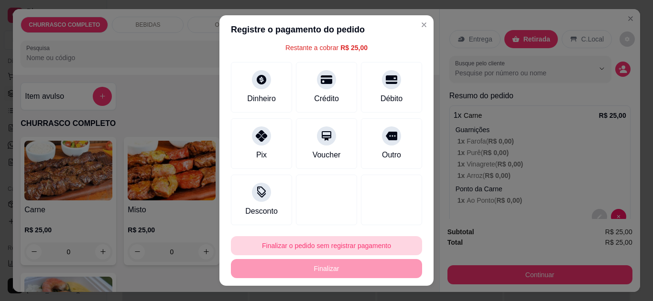
scroll to position [39, 0]
click at [366, 242] on button "Finalizar o pedido sem registrar pagamento" at bounding box center [326, 246] width 185 height 19
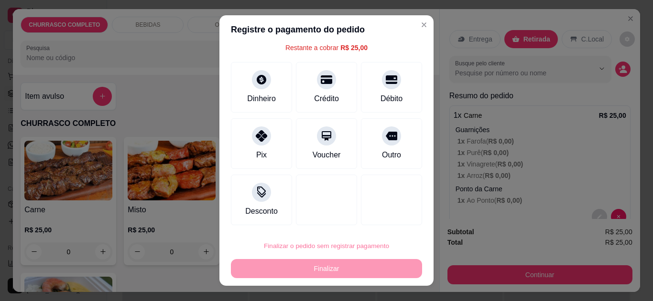
click at [386, 212] on button "Confirmar" at bounding box center [381, 219] width 34 height 14
type input "R$ 0,00"
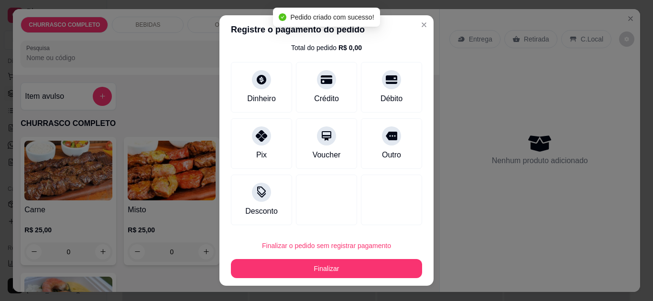
scroll to position [30, 0]
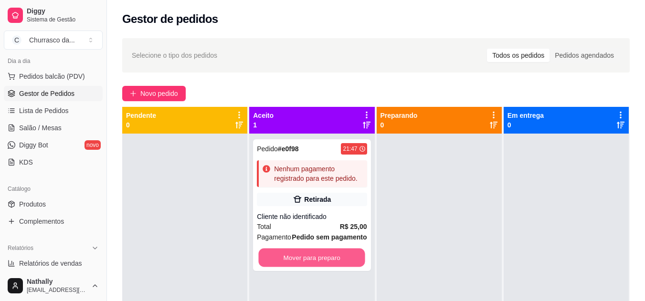
click at [354, 253] on button "Mover para preparo" at bounding box center [312, 258] width 107 height 19
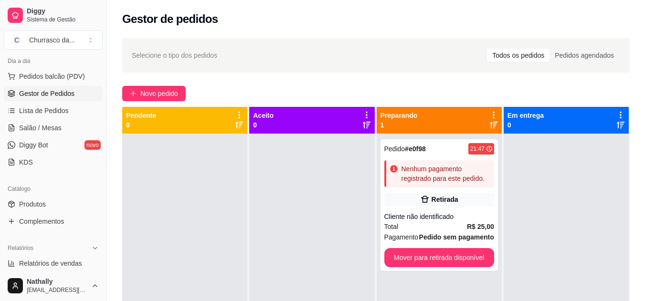
click at [425, 183] on div "Nenhum pagamento registrado para este pedido." at bounding box center [446, 173] width 89 height 19
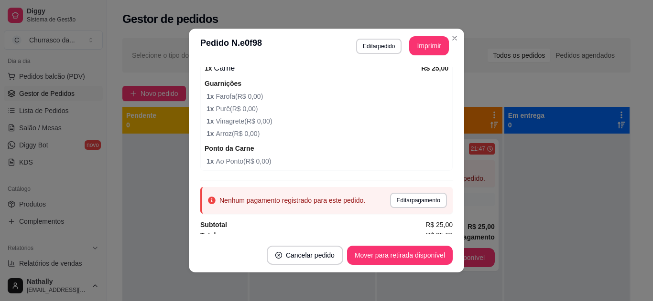
scroll to position [151, 0]
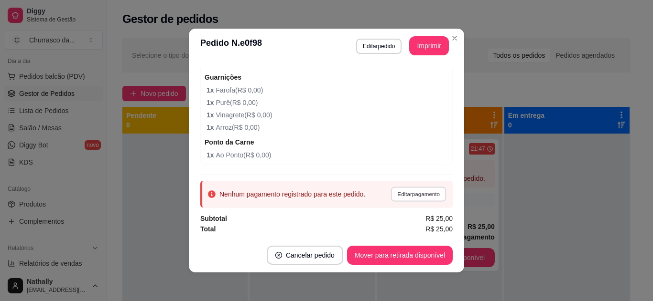
click at [415, 193] on button "Editar pagamento" at bounding box center [417, 194] width 55 height 15
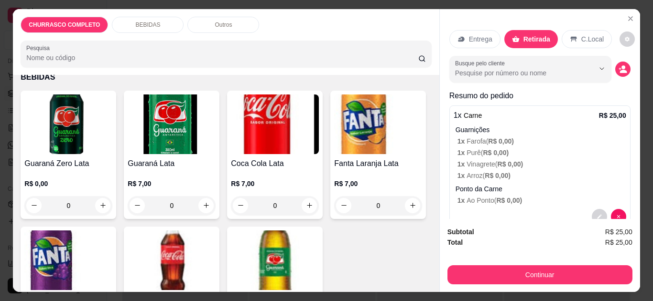
scroll to position [363, 0]
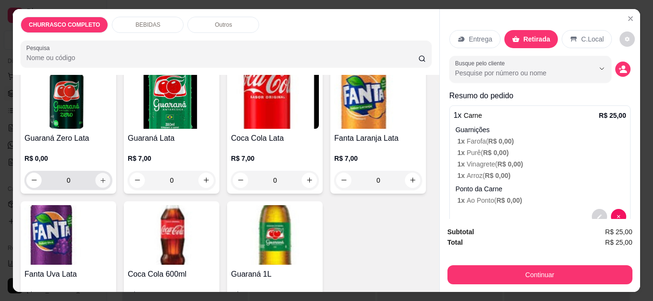
click at [99, 177] on icon "increase-product-quantity" at bounding box center [102, 180] width 7 height 7
type input "1"
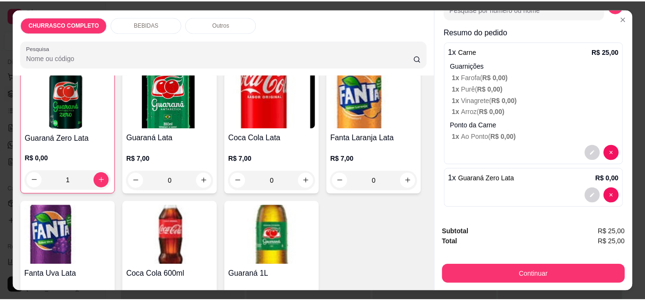
scroll to position [65, 0]
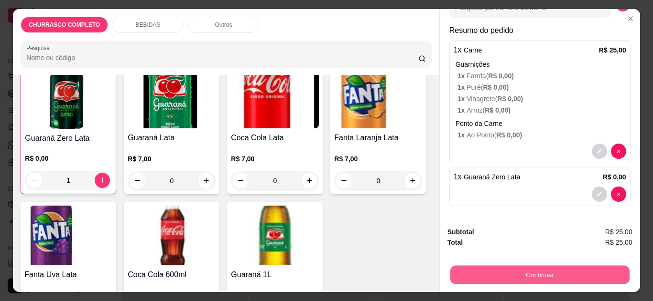
click at [529, 269] on button "Continuar" at bounding box center [539, 275] width 179 height 19
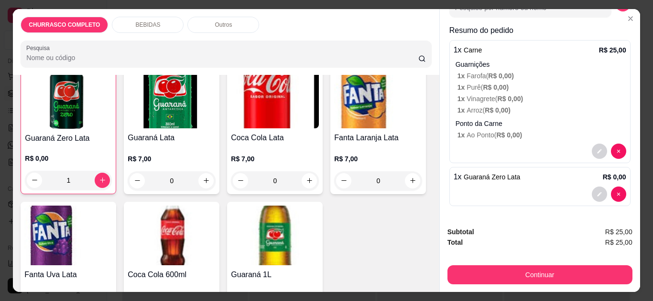
click at [626, 15] on icon "Close" at bounding box center [630, 19] width 8 height 8
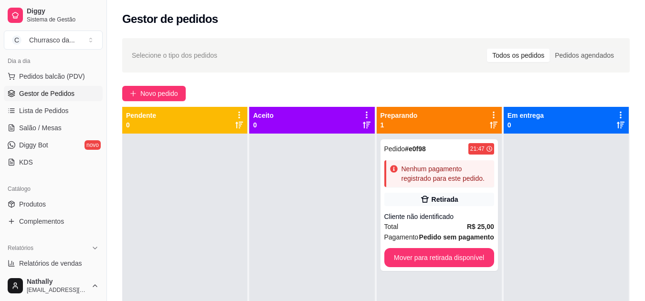
click at [58, 203] on link "Produtos" at bounding box center [53, 204] width 99 height 15
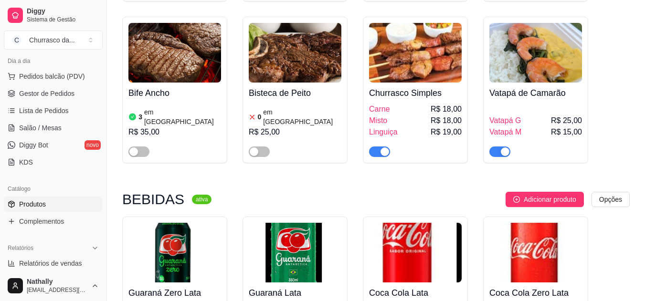
scroll to position [527, 0]
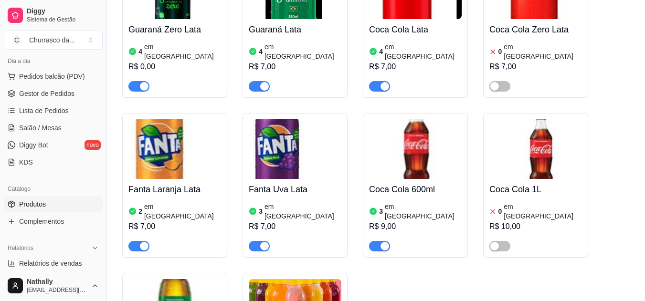
click at [188, 40] on div "4 em estoque R$ 0,00" at bounding box center [175, 66] width 93 height 52
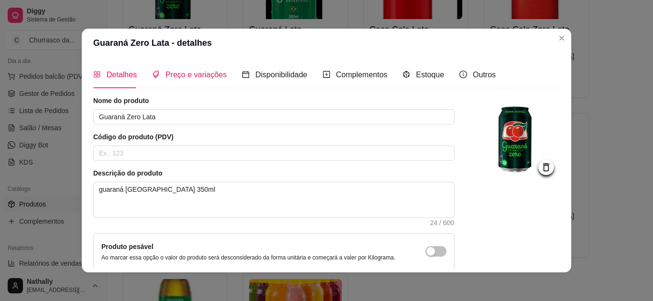
click at [209, 78] on span "Preço e variações" at bounding box center [195, 75] width 61 height 8
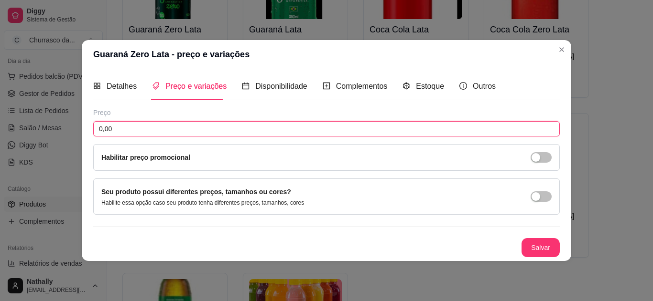
click at [237, 126] on input "0,00" at bounding box center [326, 128] width 466 height 15
type input "7,00"
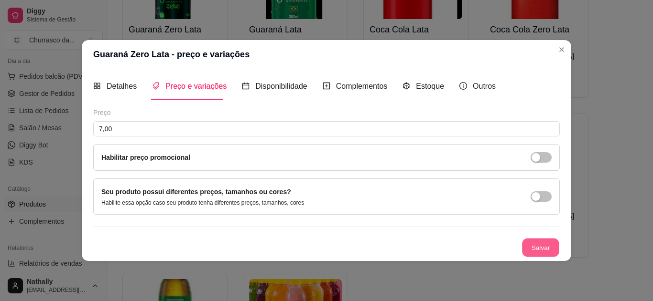
click at [533, 244] on button "Salvar" at bounding box center [540, 247] width 37 height 19
click at [548, 248] on button "Salvar" at bounding box center [540, 247] width 37 height 19
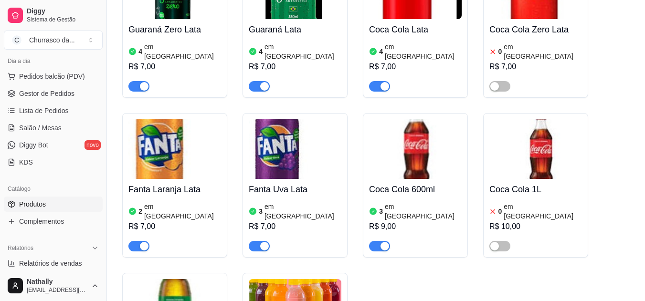
click at [32, 92] on span "Gestor de Pedidos" at bounding box center [46, 94] width 55 height 10
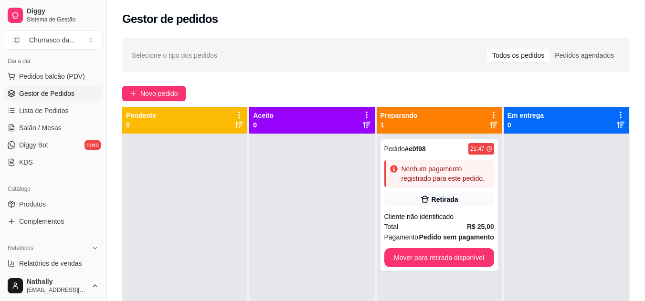
click at [419, 223] on div "Total R$ 25,00" at bounding box center [440, 227] width 110 height 11
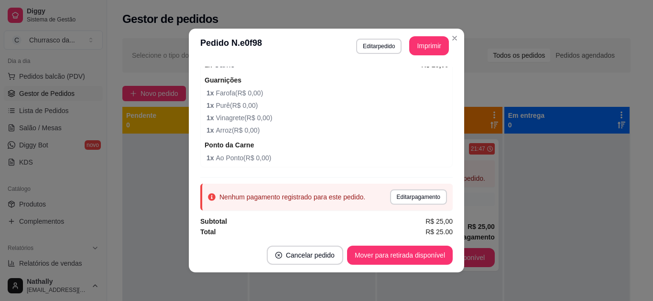
scroll to position [151, 0]
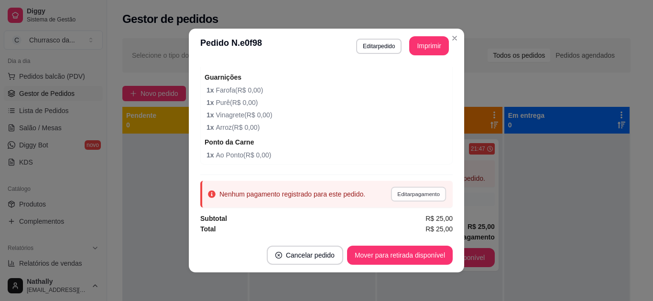
click at [402, 195] on button "Editar pagamento" at bounding box center [417, 194] width 55 height 15
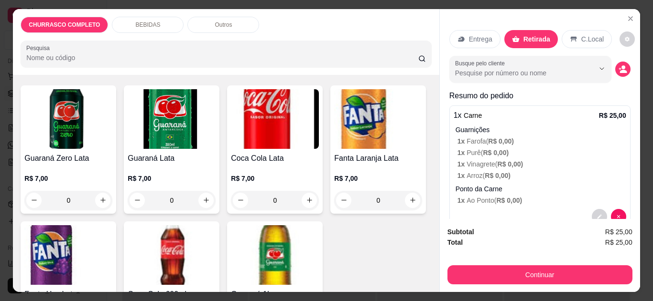
scroll to position [344, 0]
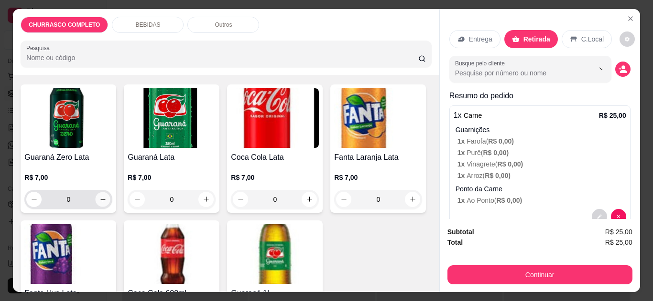
click at [100, 196] on icon "increase-product-quantity" at bounding box center [102, 199] width 7 height 7
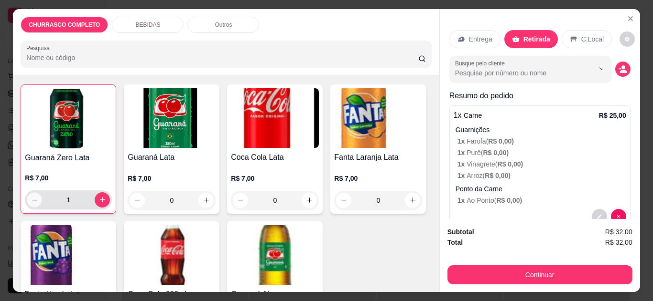
click at [28, 193] on button "decrease-product-quantity" at bounding box center [34, 200] width 15 height 15
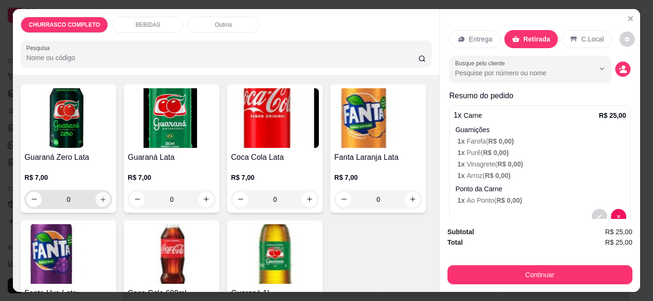
click at [101, 197] on icon "increase-product-quantity" at bounding box center [102, 199] width 7 height 7
type input "1"
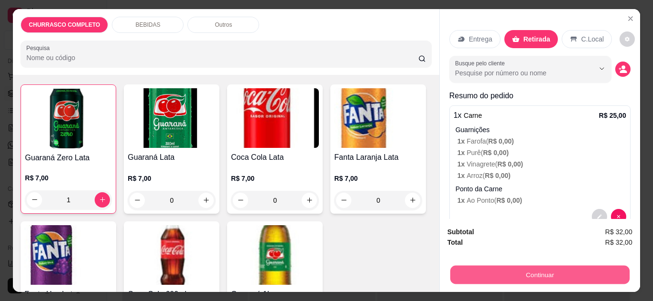
click at [521, 278] on button "Continuar" at bounding box center [539, 275] width 179 height 19
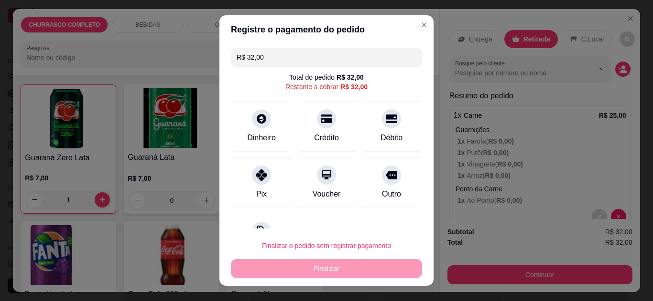
click at [259, 187] on div "Pix" at bounding box center [261, 183] width 61 height 51
type input "R$ 0,00"
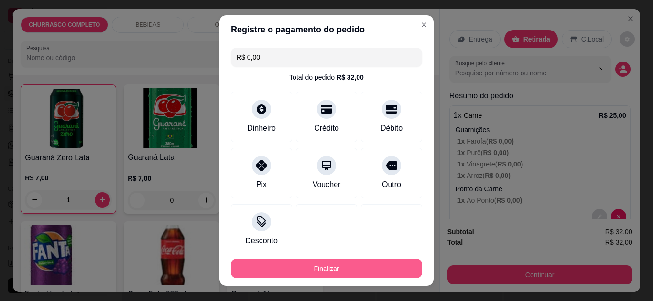
click at [291, 270] on button "Finalizar" at bounding box center [326, 268] width 191 height 19
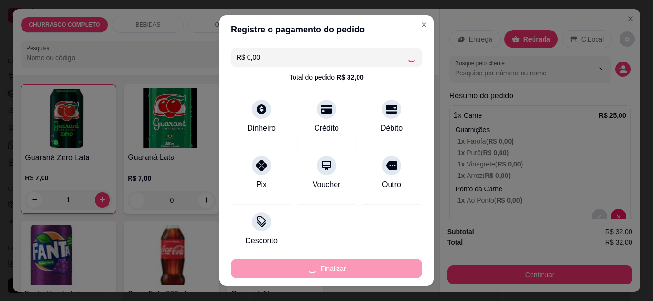
type input "0"
type input "-R$ 32,00"
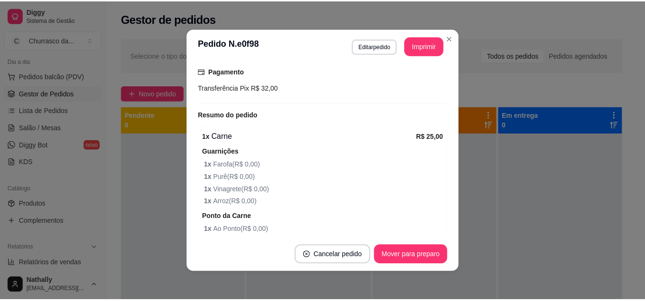
scroll to position [223, 0]
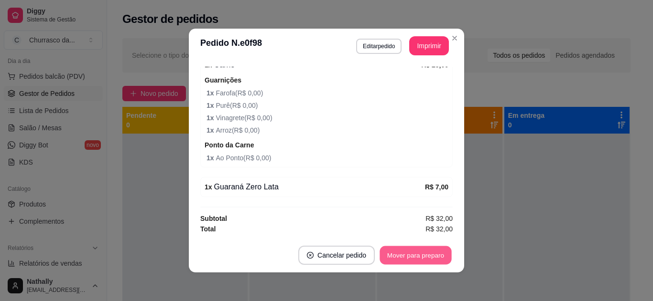
click at [428, 249] on button "Mover para preparo" at bounding box center [415, 256] width 72 height 19
